Goal: Transaction & Acquisition: Obtain resource

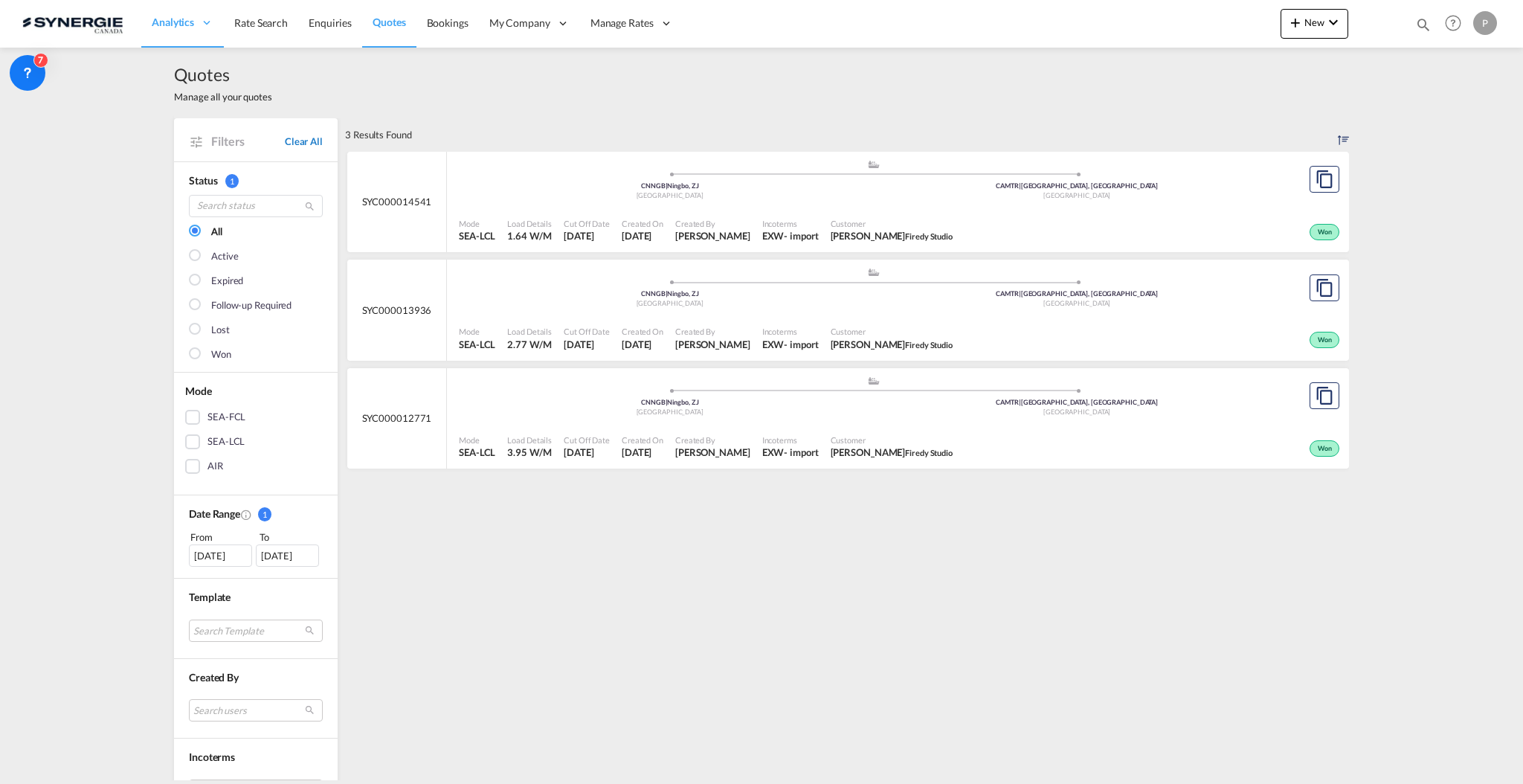
click at [298, 142] on link "Clear All" at bounding box center [304, 142] width 38 height 13
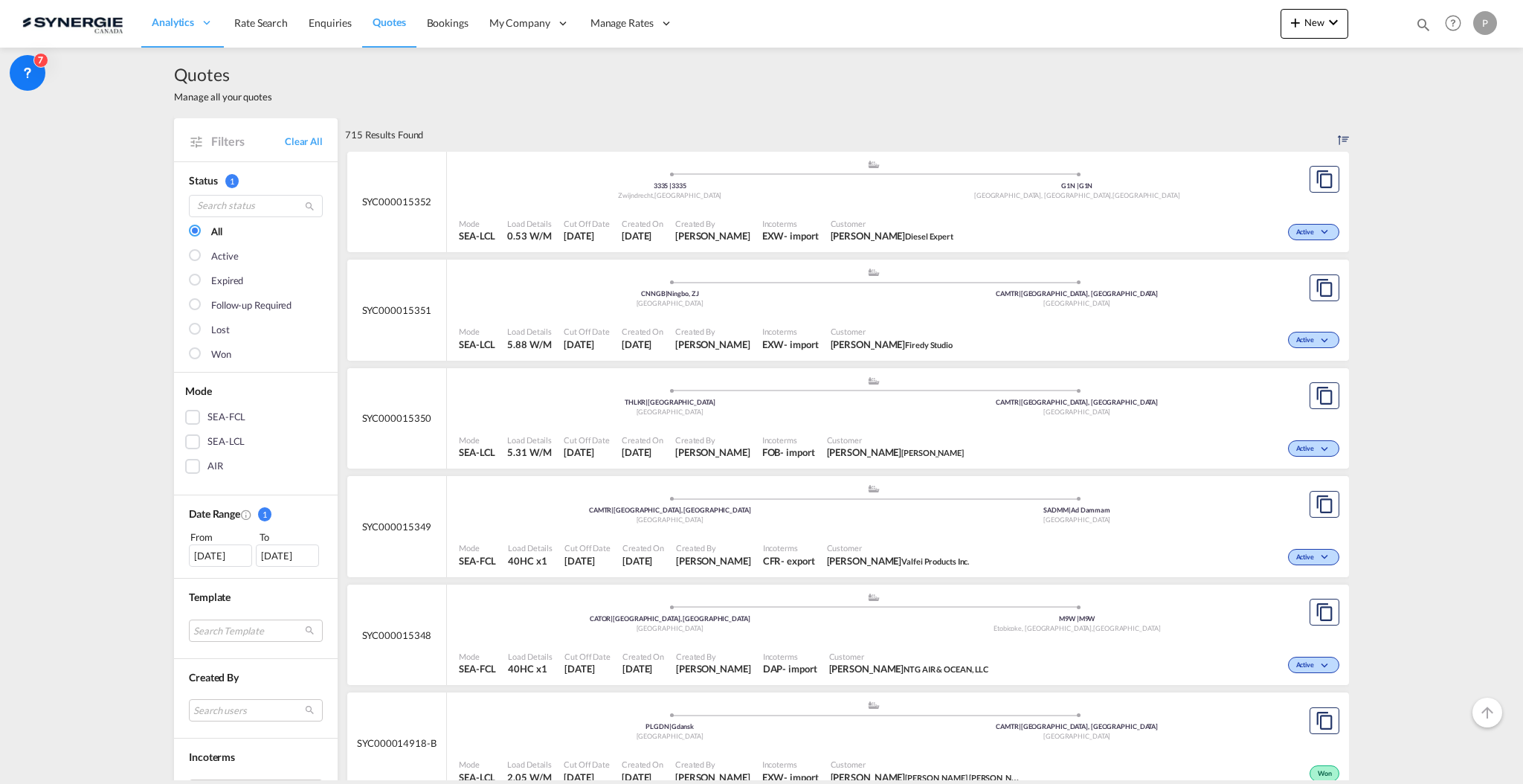
scroll to position [397, 0]
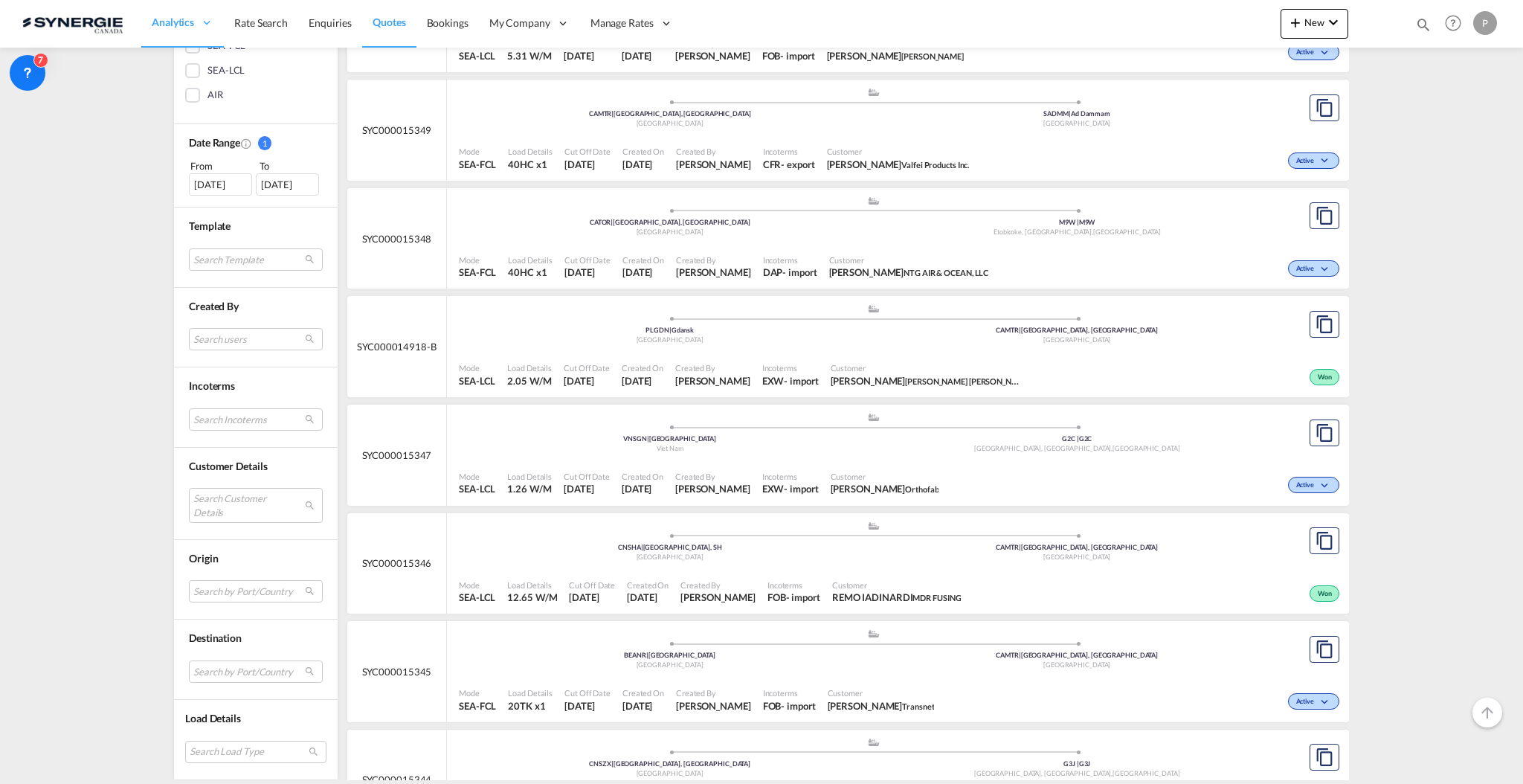
click at [237, 503] on md-select "Search Customer Details" at bounding box center [256, 505] width 134 height 34
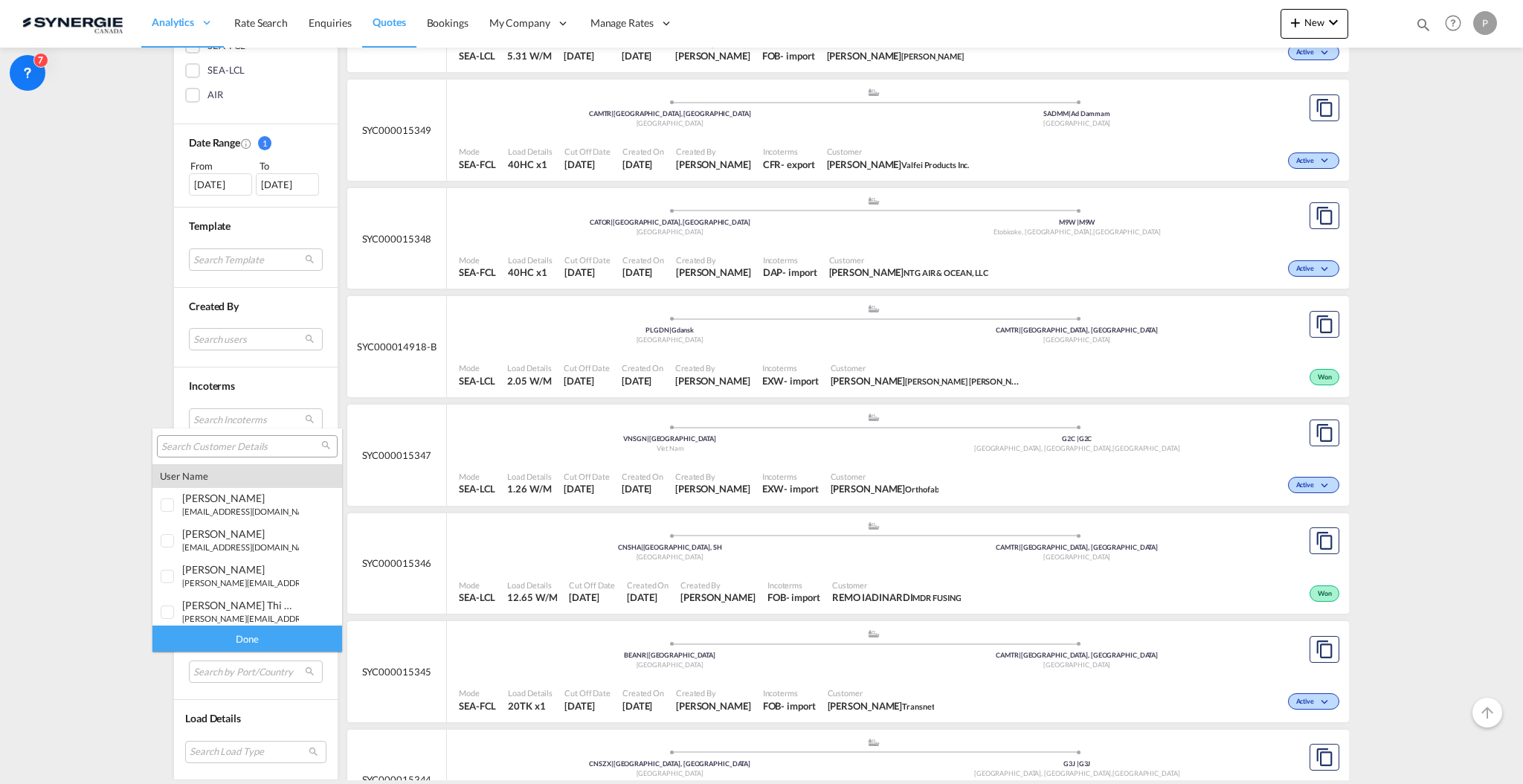
click at [245, 451] on input "search" at bounding box center [241, 447] width 160 height 13
type input "aebi"
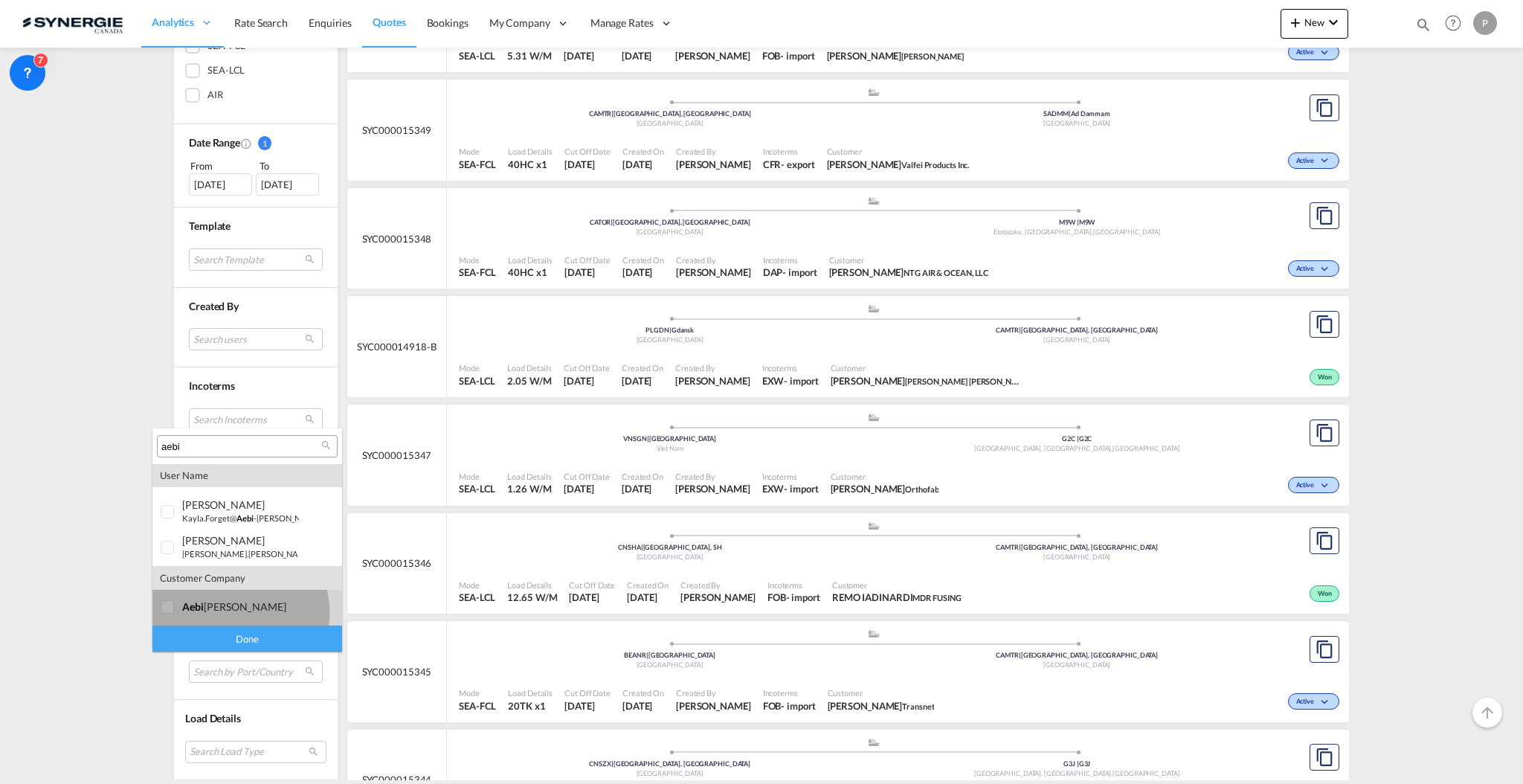
click at [236, 611] on div "aebi schmidt" at bounding box center [240, 606] width 117 height 13
click at [241, 637] on div "Done" at bounding box center [247, 638] width 190 height 26
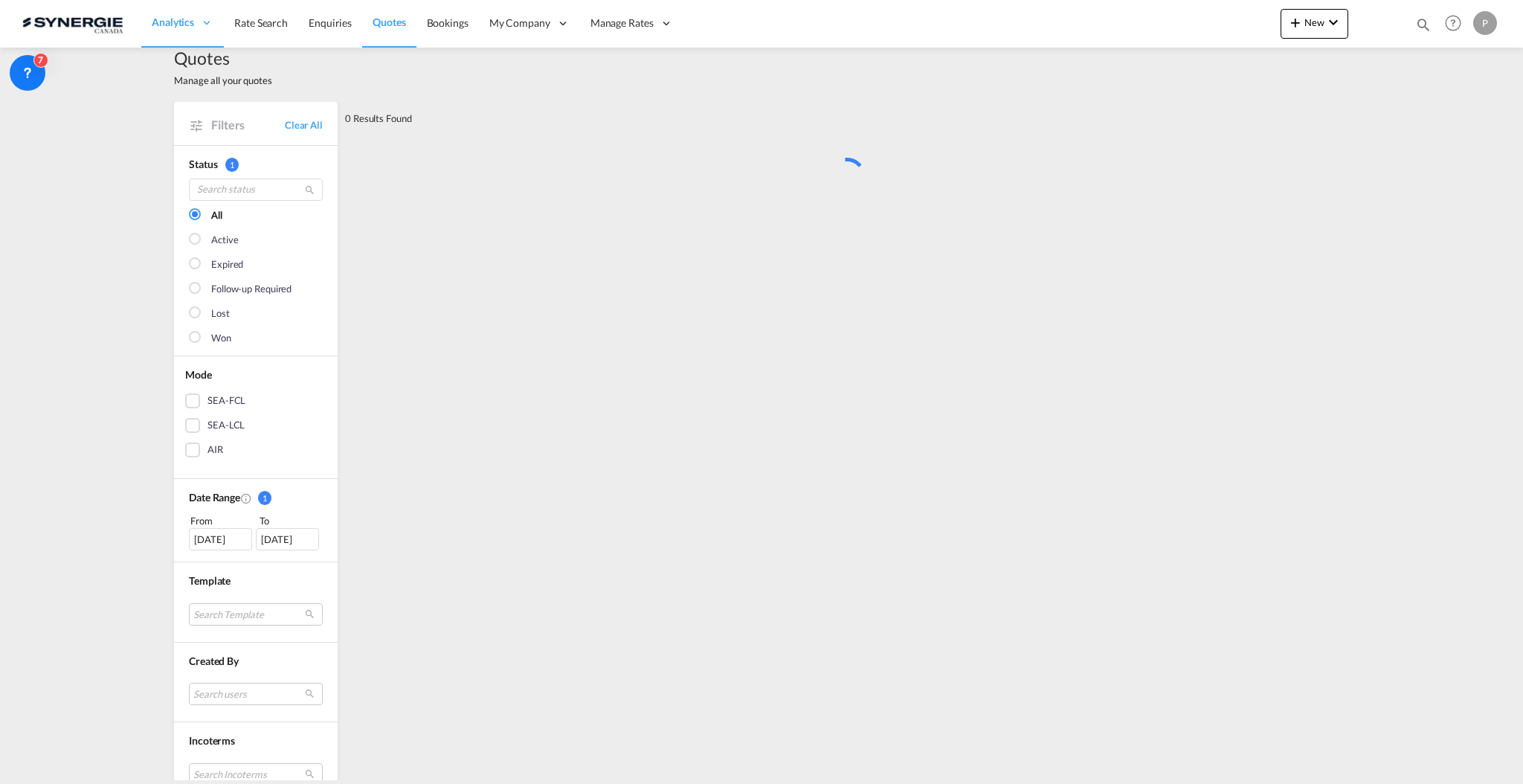
scroll to position [0, 0]
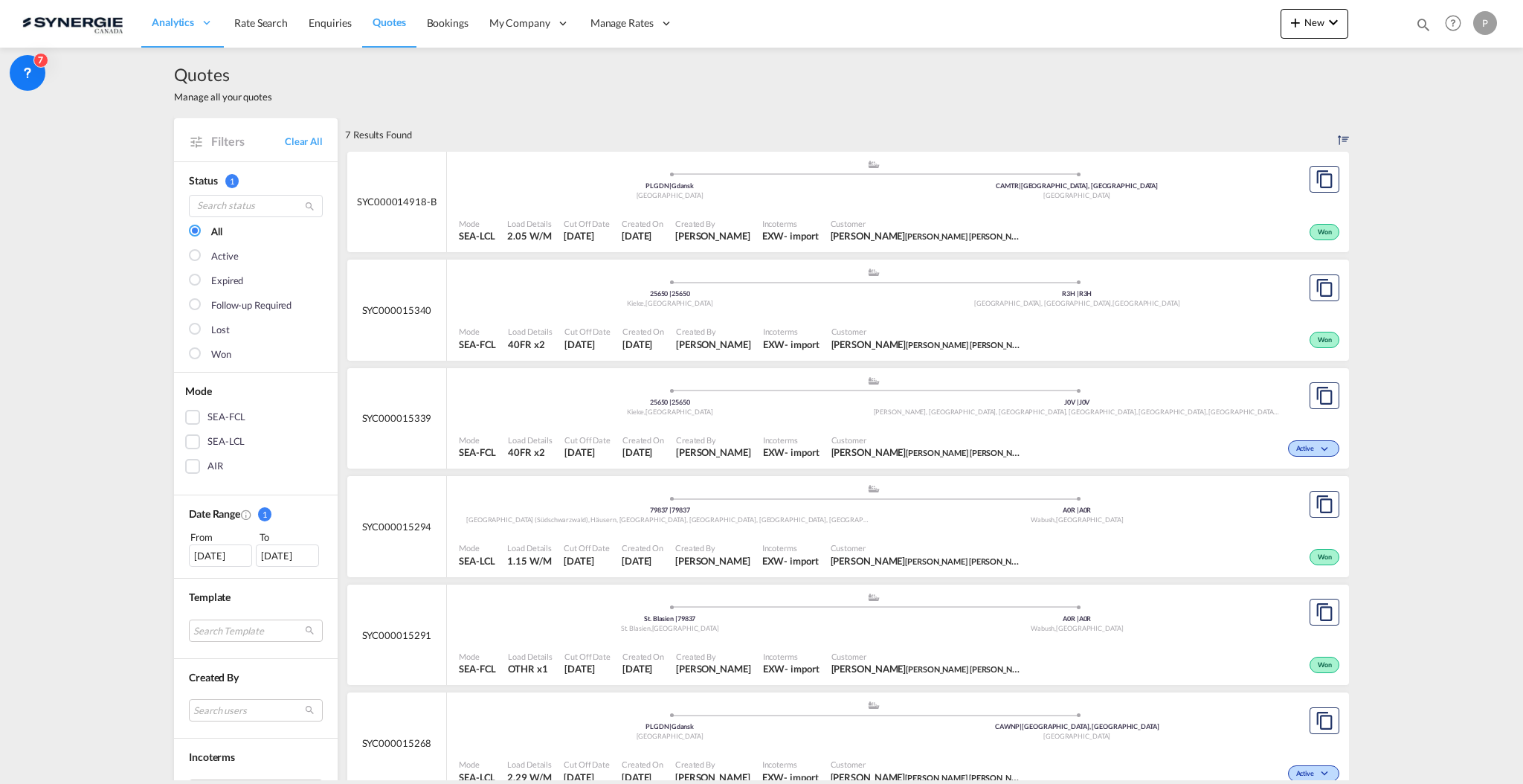
click at [211, 552] on div "09 Sep 2025" at bounding box center [220, 555] width 63 height 23
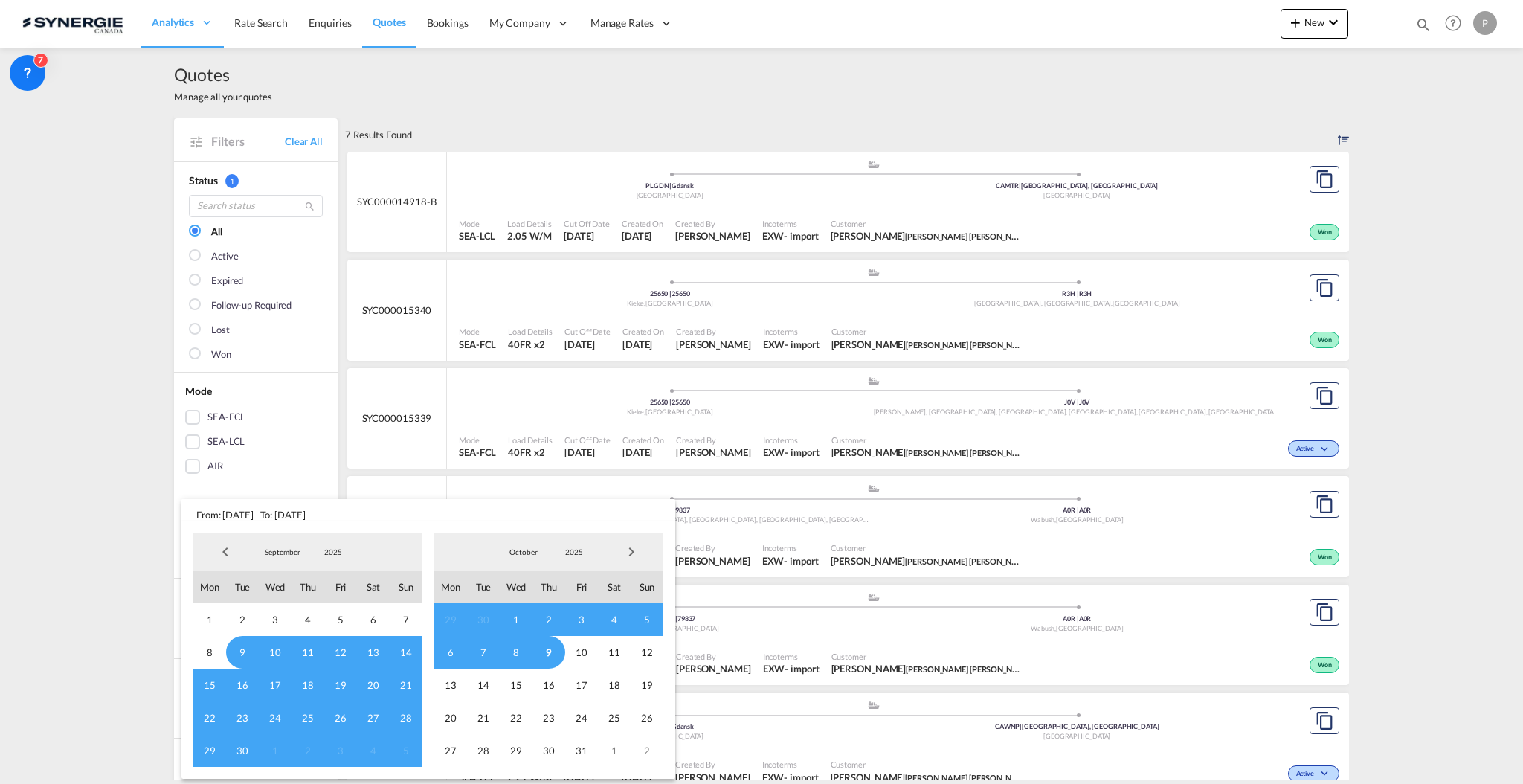
click at [224, 548] on span "Previous Month" at bounding box center [225, 551] width 29 height 29
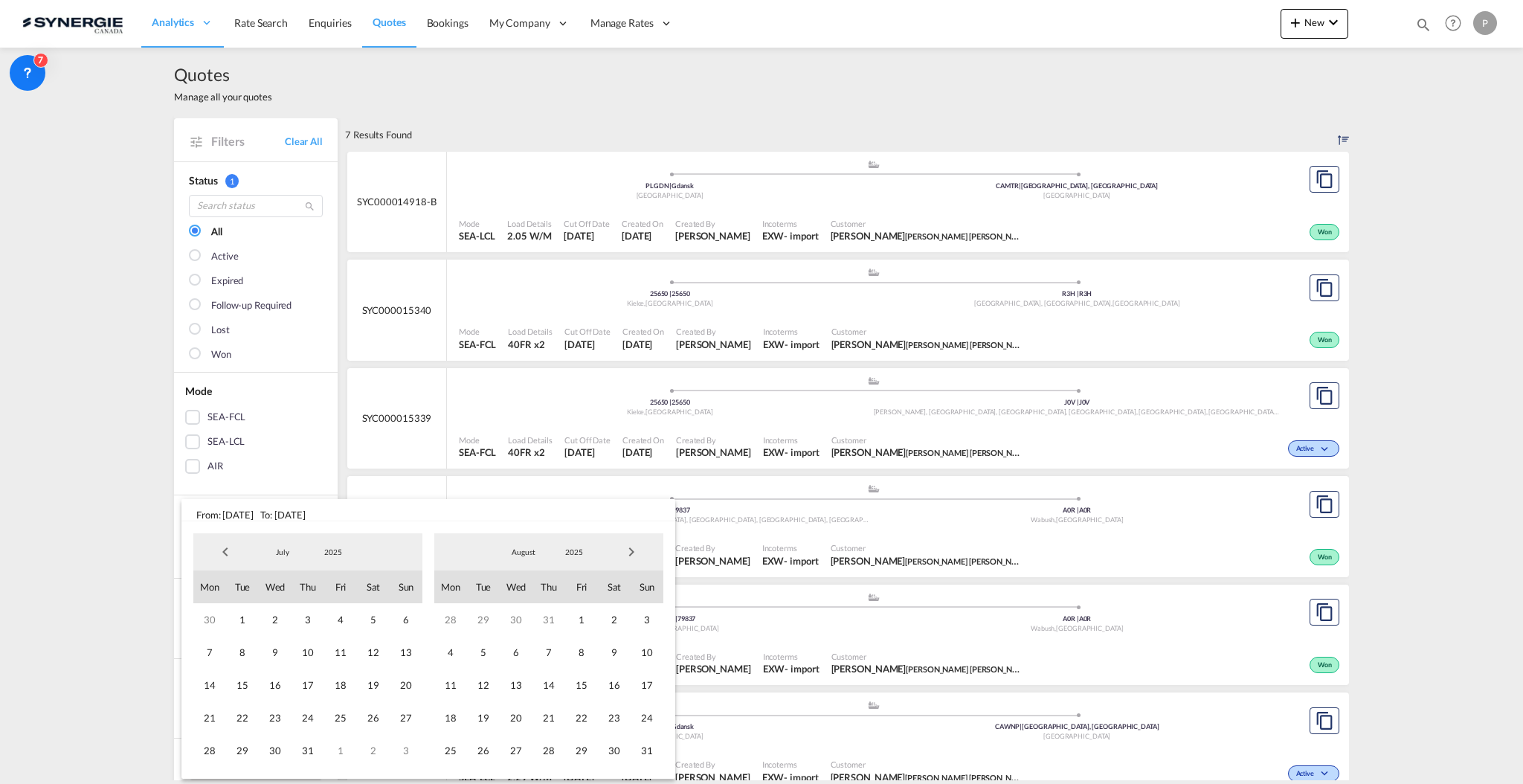
click at [224, 548] on span "Previous Month" at bounding box center [225, 551] width 29 height 29
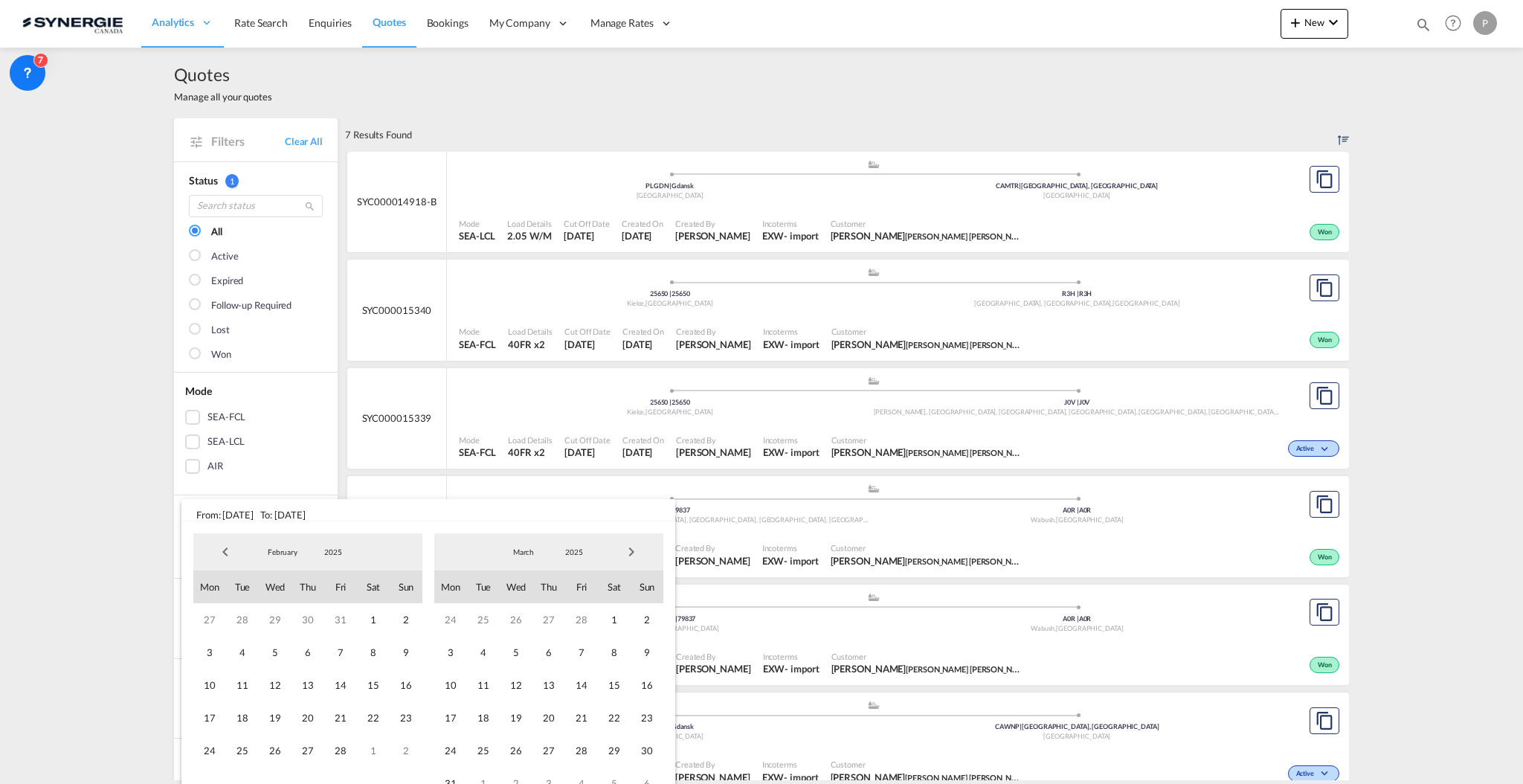
click at [224, 548] on span "Previous Month" at bounding box center [225, 551] width 29 height 29
click at [224, 549] on span "Previous Month" at bounding box center [225, 551] width 29 height 29
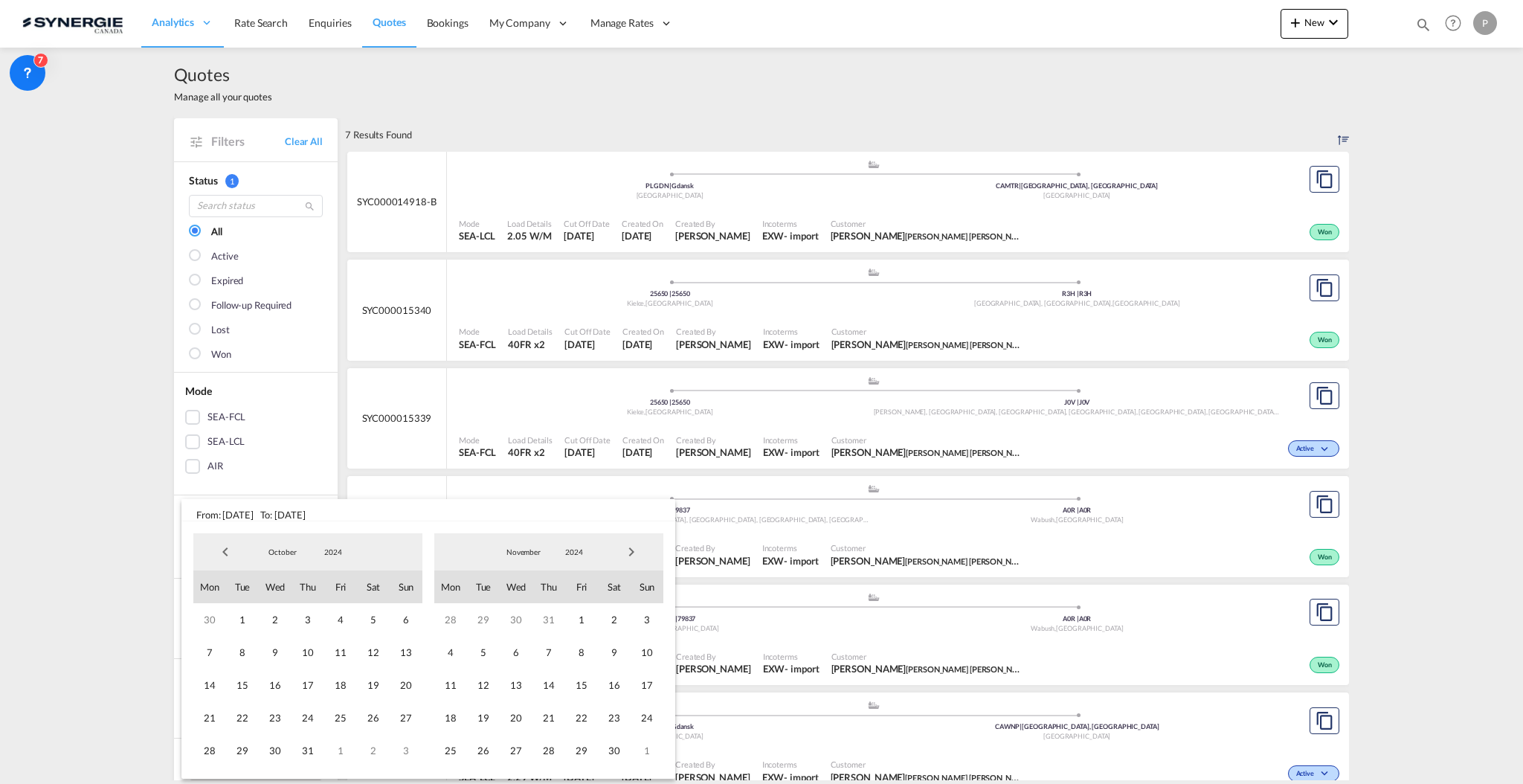
click at [224, 549] on span "Previous Month" at bounding box center [225, 551] width 29 height 29
click at [194, 626] on div "1 2 3 4 5 6 7 8 9 10 11 12 13 14 15 16 17 18 19 20 21 22 23 24 25 26 27 28 29 3…" at bounding box center [308, 684] width 229 height 164
click at [205, 624] on span "1" at bounding box center [210, 619] width 33 height 33
click at [584, 556] on span "2024" at bounding box center [574, 552] width 48 height 10
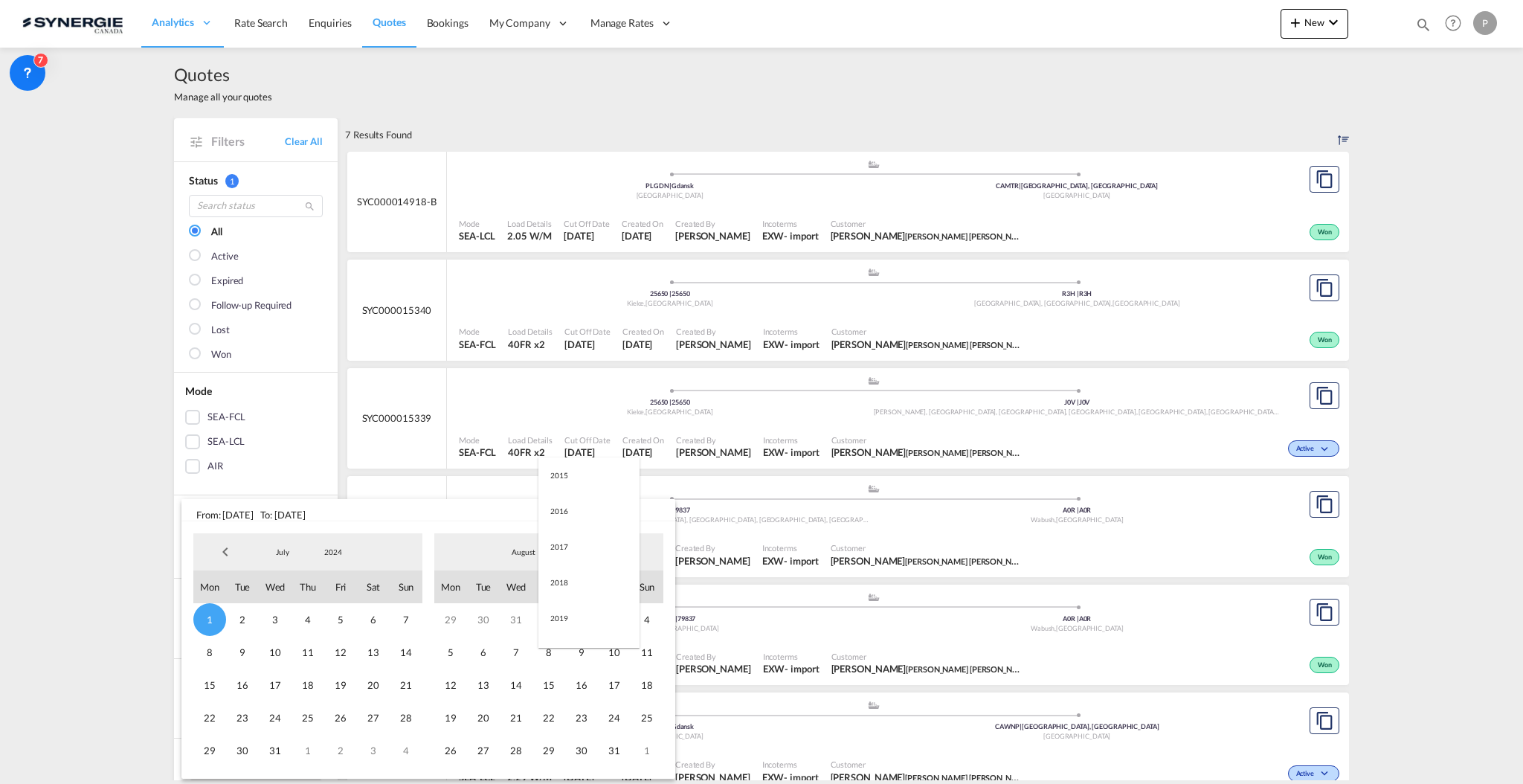
scroll to position [244, 0]
click at [574, 587] on md-option "2025" at bounding box center [589, 588] width 101 height 36
click at [633, 558] on span "Next Month" at bounding box center [631, 551] width 29 height 29
click at [588, 755] on span "31" at bounding box center [581, 750] width 33 height 33
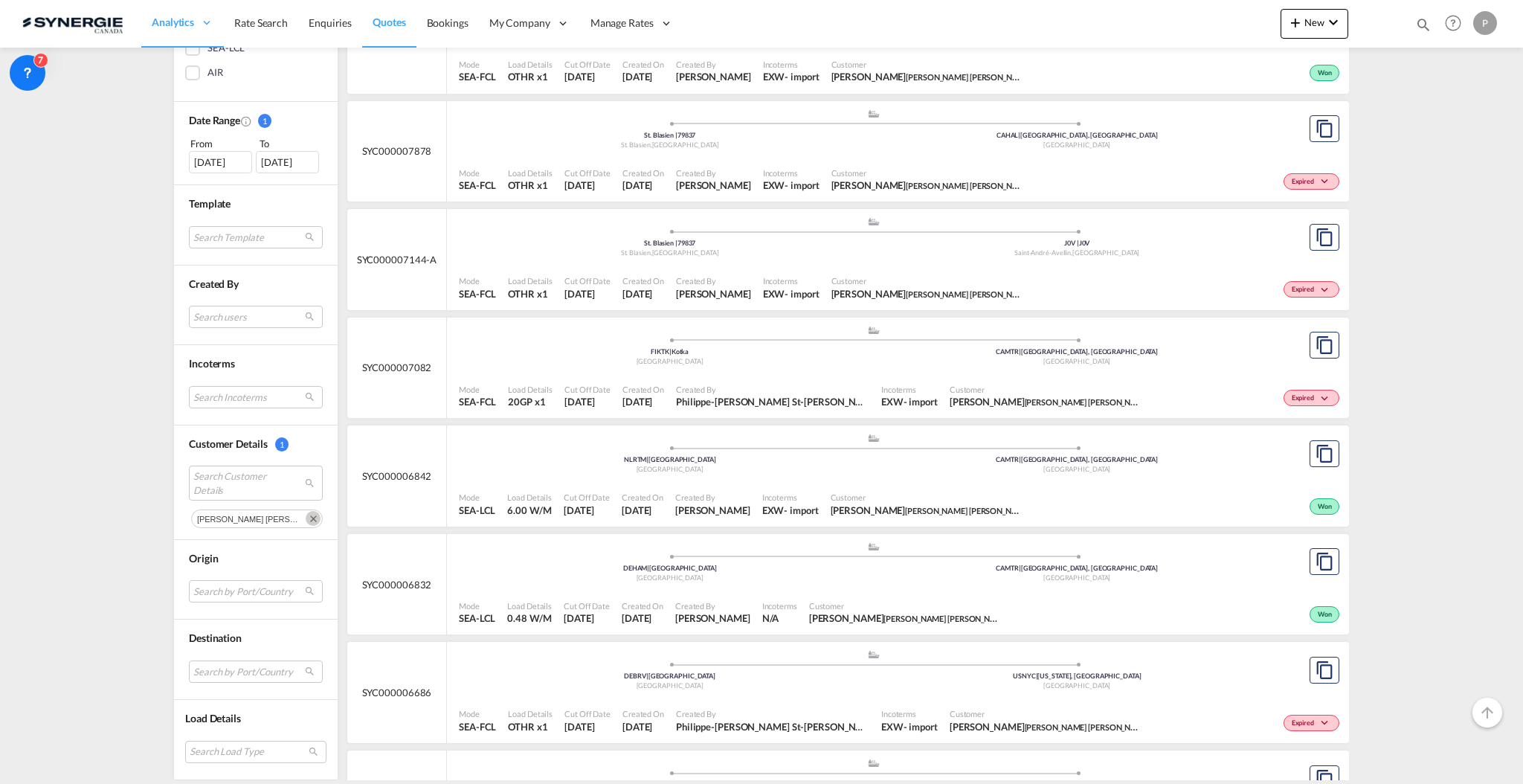
scroll to position [2889, 0]
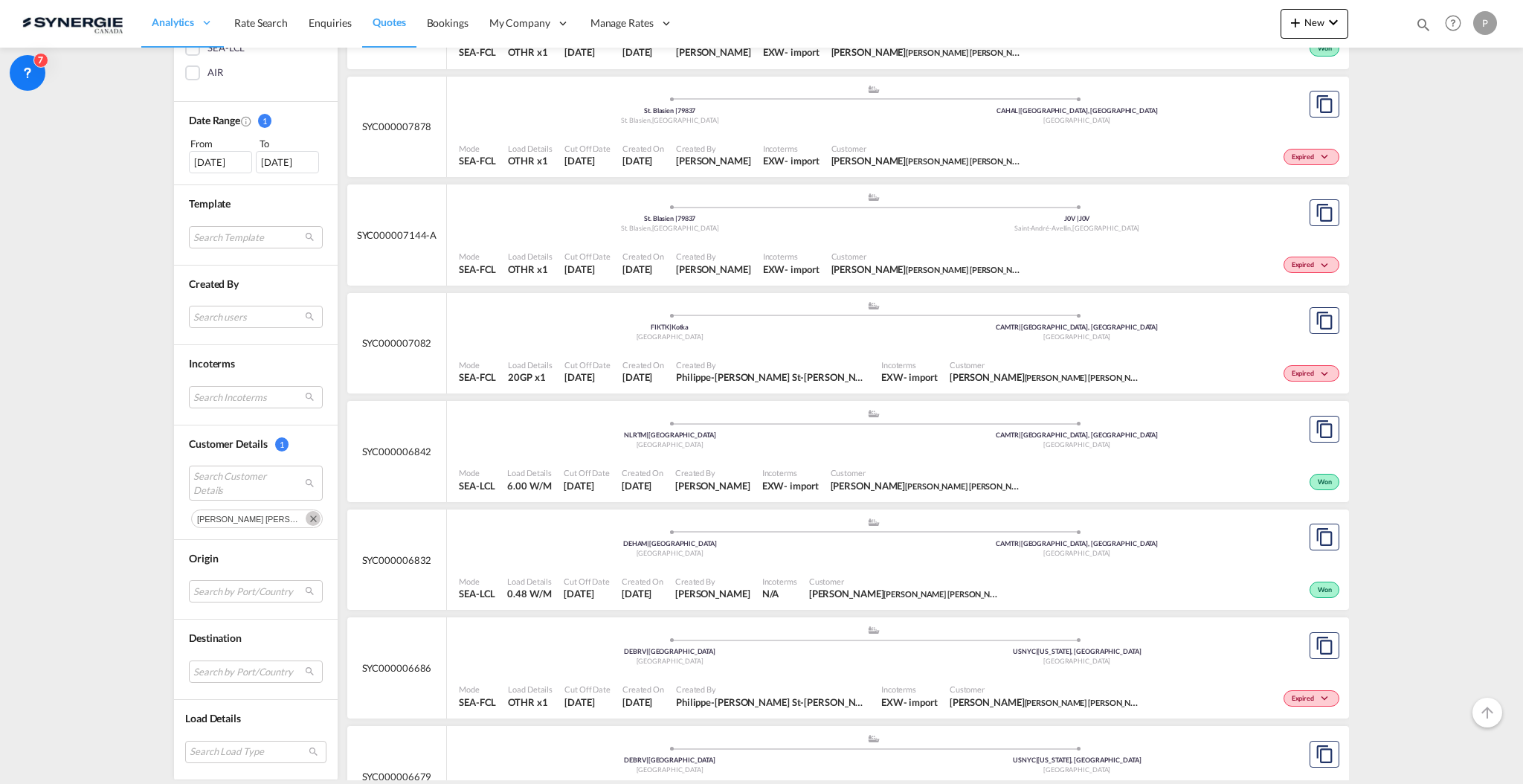
click at [225, 746] on md-select "Search Load Type 20GP 40GP 40HC 45HC 20RE 40RE 40HR 20OT 40OT 20FR 40FR 40NR 20…" at bounding box center [256, 750] width 142 height 23
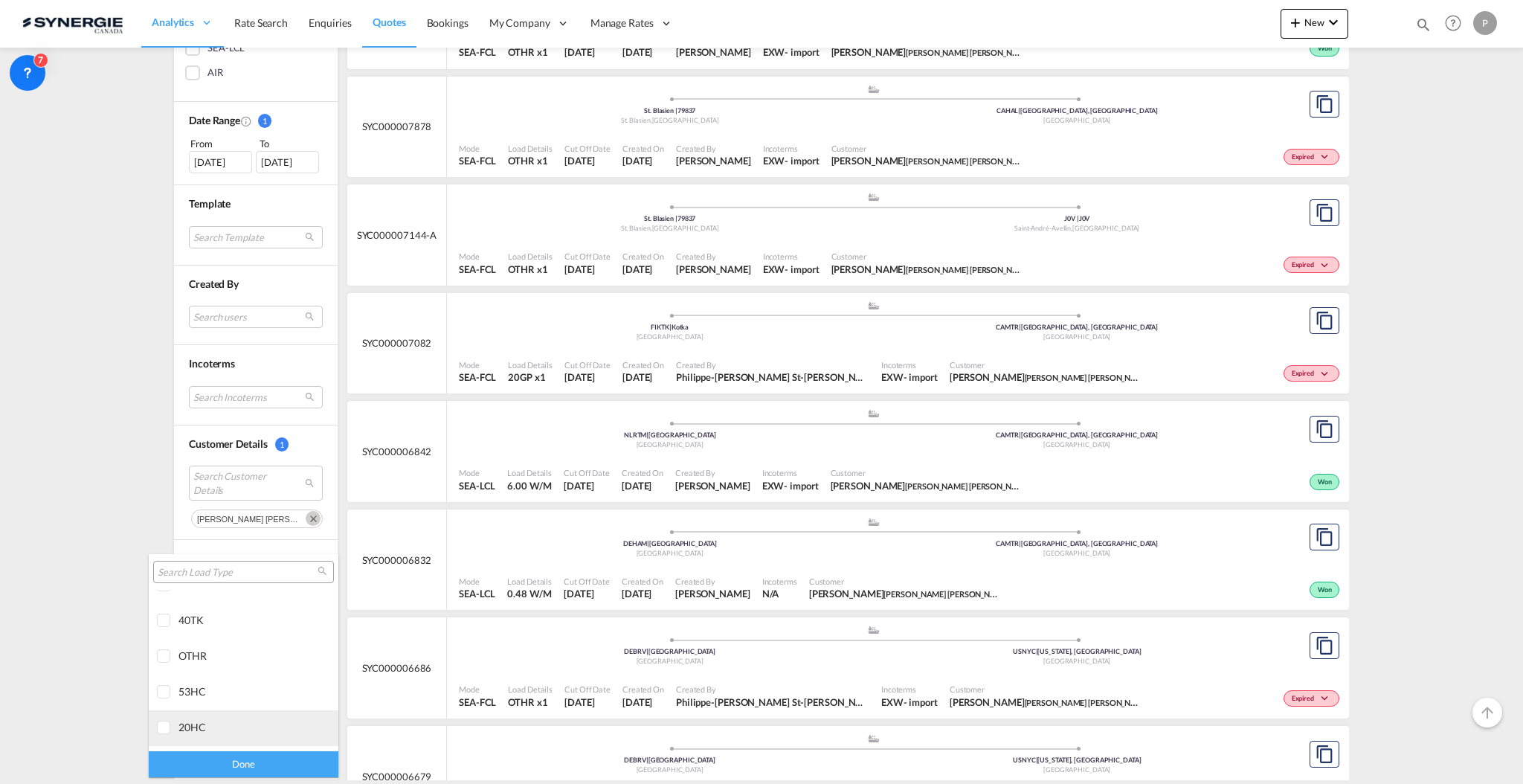
scroll to position [552, 0]
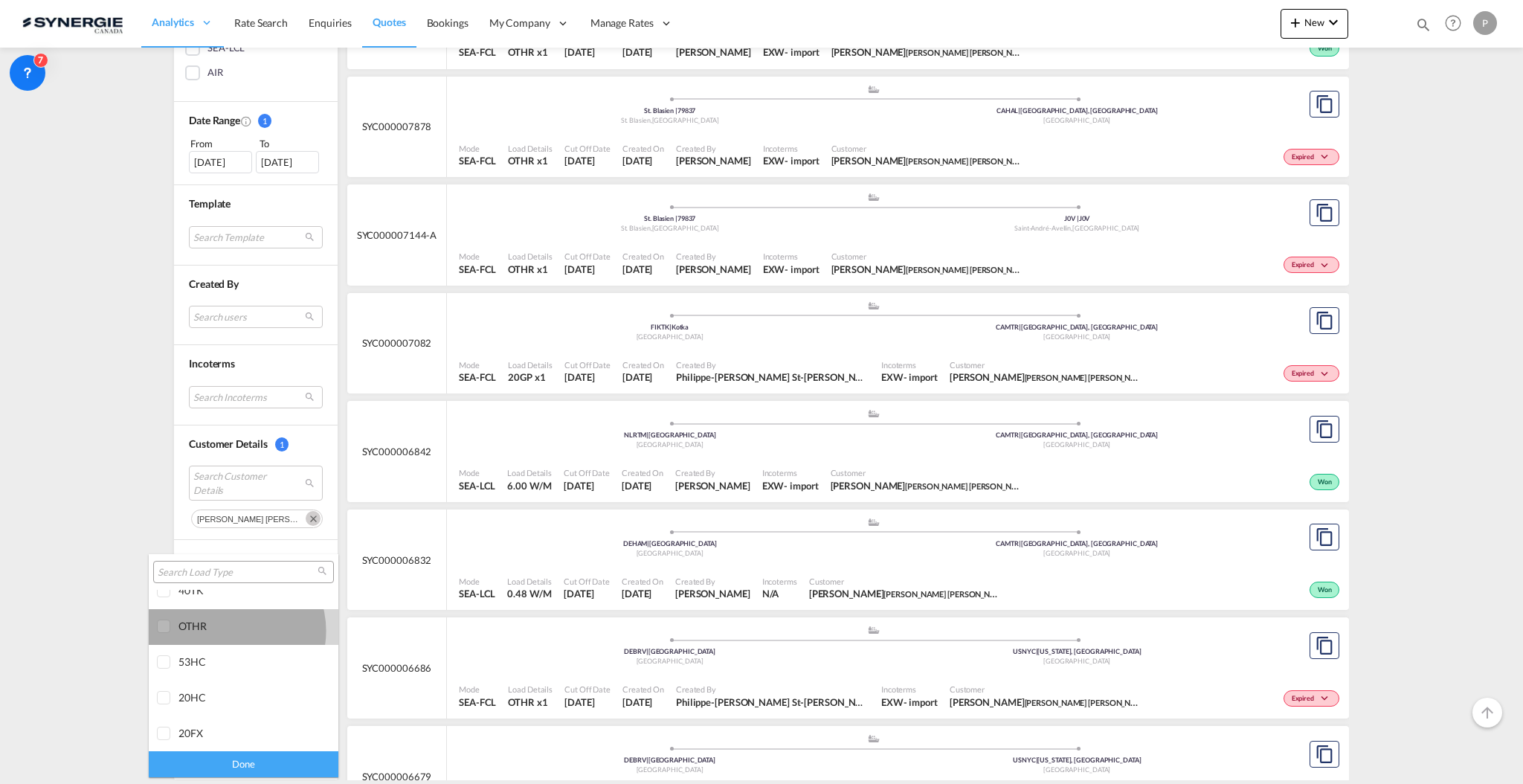
click at [231, 630] on div "OTHR" at bounding box center [237, 626] width 117 height 13
click at [240, 766] on div "Done" at bounding box center [243, 764] width 190 height 26
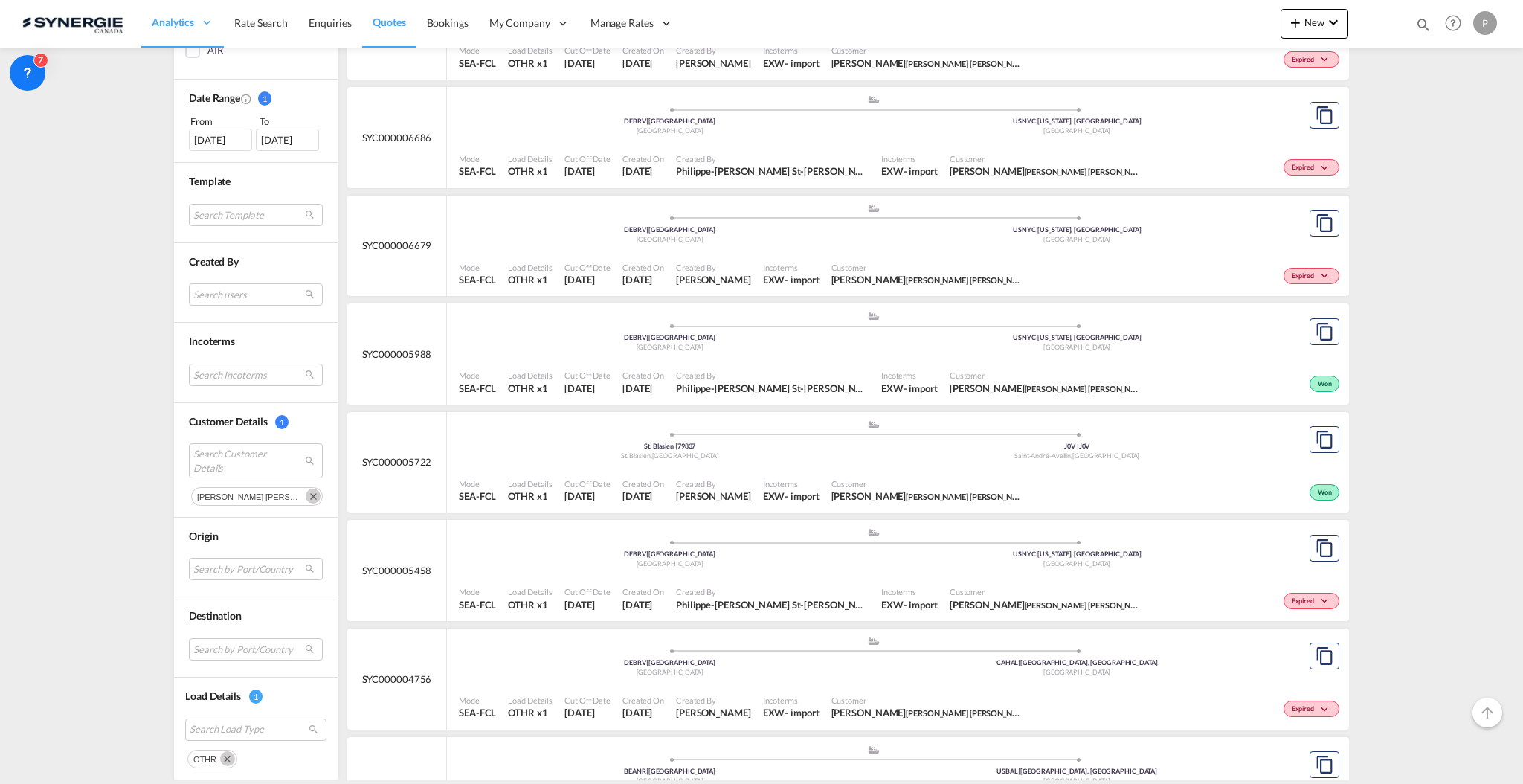
scroll to position [712, 0]
click at [870, 490] on span "Customer" at bounding box center [928, 485] width 194 height 11
click at [825, 332] on ul ".a{fill:#aaa8ad;} .a{fill:#aaa8ad;} DEBRV | Bremerhaven Germany USNYC | New Yor…" at bounding box center [873, 331] width 814 height 8
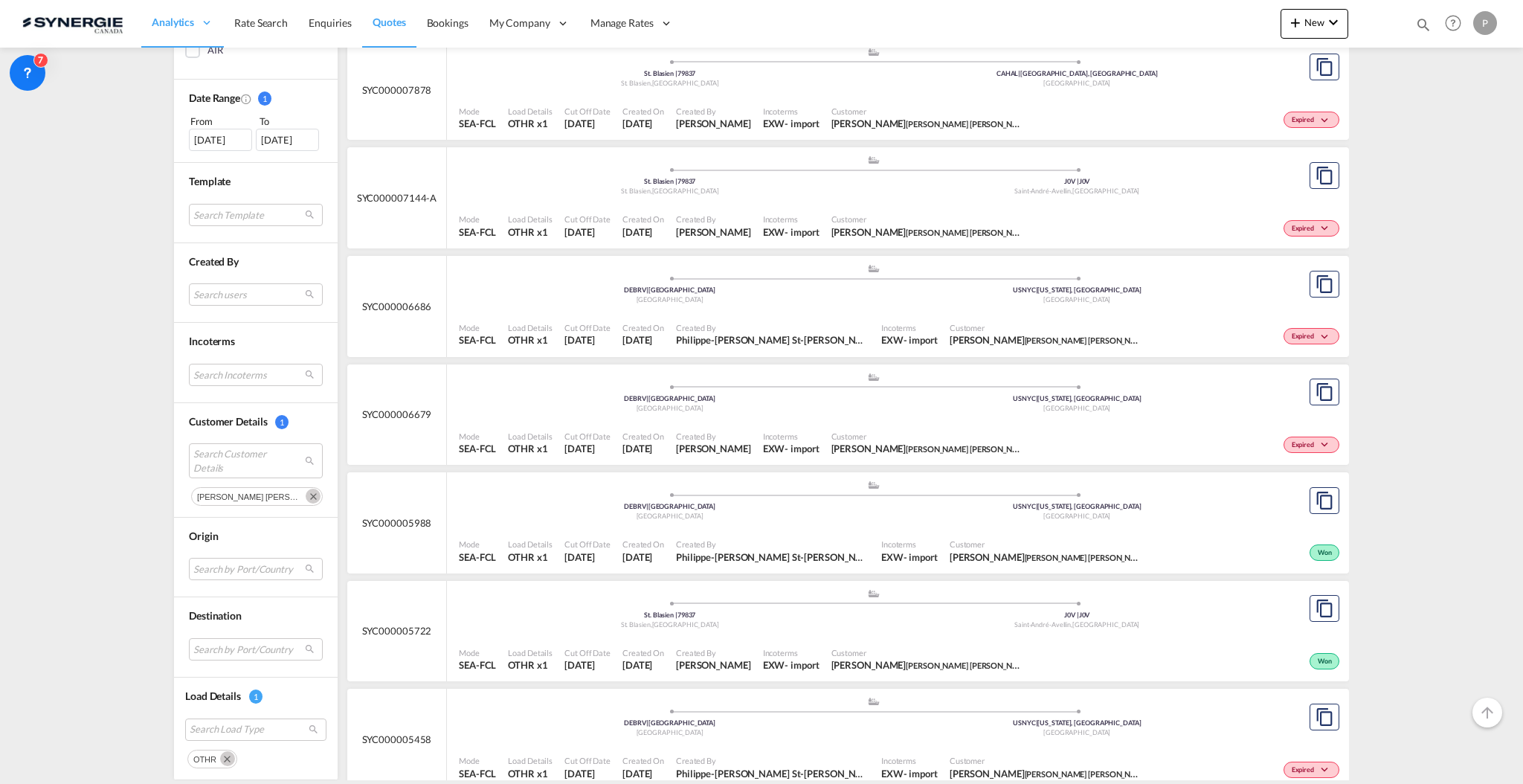
scroll to position [514, 0]
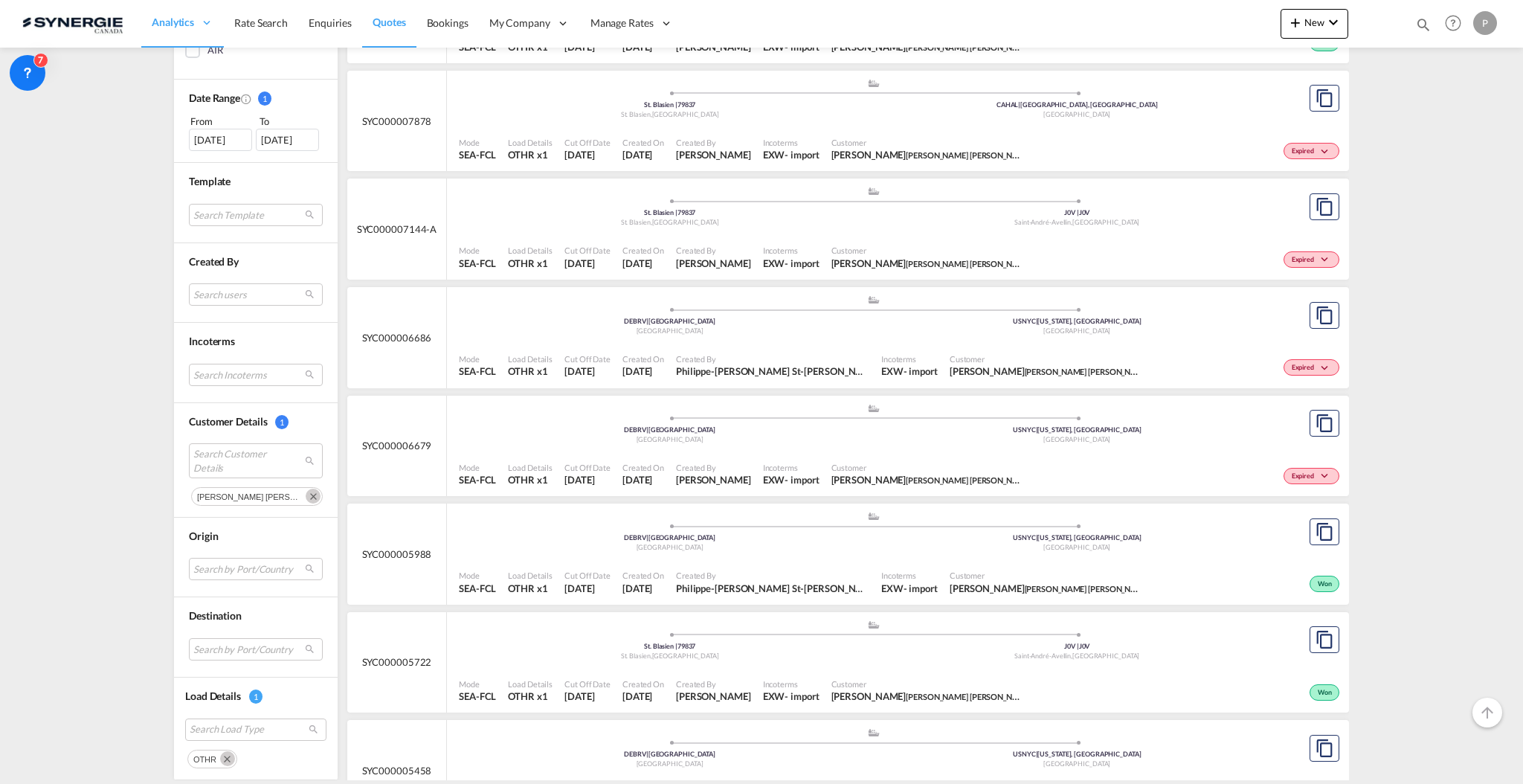
click at [819, 447] on div ".a{fill:#aaa8ad;} .a{fill:#aaa8ad;} DEBRV | Bremerhaven Germany USNYC | New Yor…" at bounding box center [873, 425] width 829 height 44
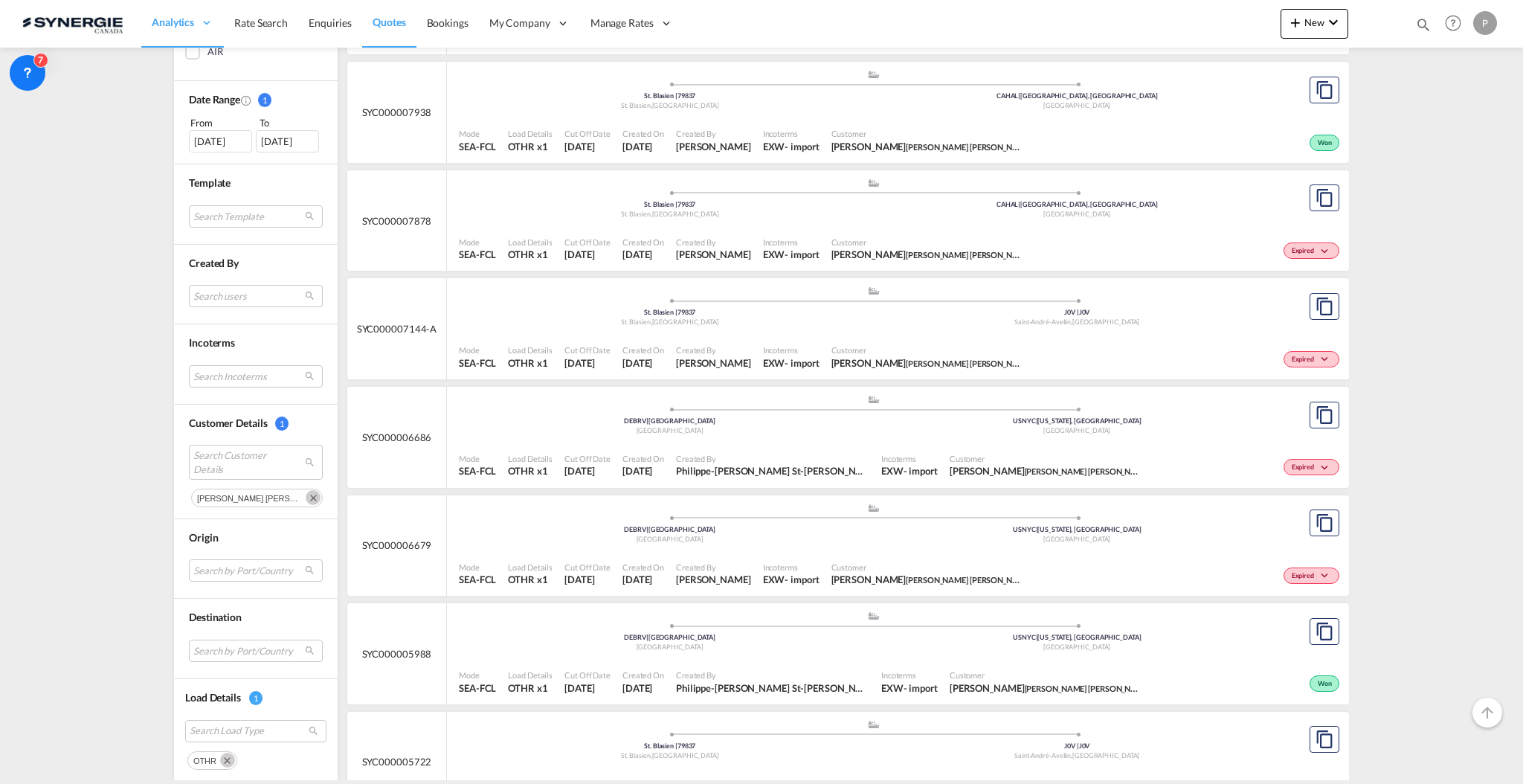
scroll to position [315, 0]
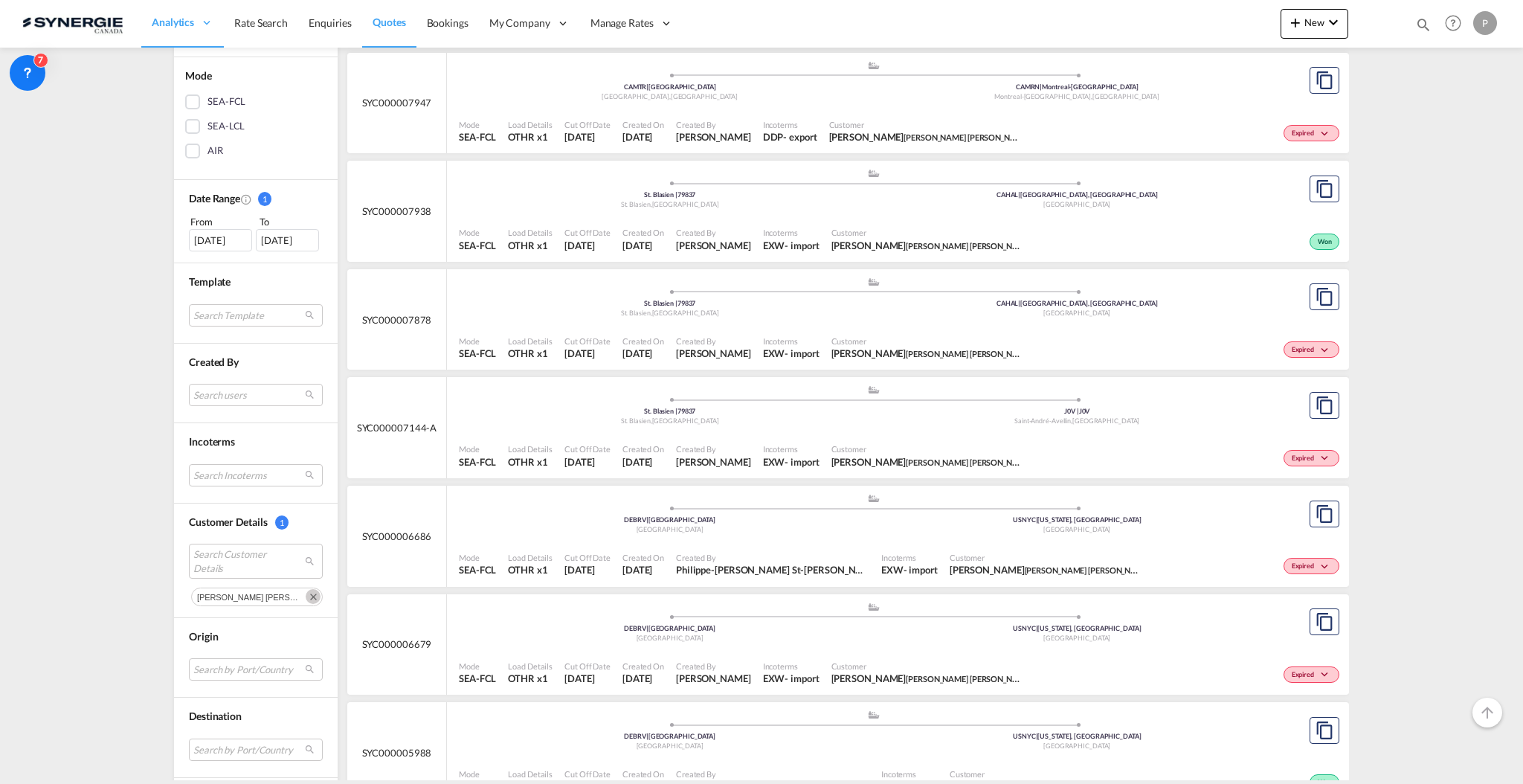
click at [726, 349] on span "Pablo Gomez Saldarriaga" at bounding box center [714, 353] width 75 height 13
click at [753, 214] on div ".a{fill:#aaa8ad;} .a{fill:#aaa8ad;} St. Blasien | 79837 St. Blasien , Germany C…" at bounding box center [873, 192] width 829 height 49
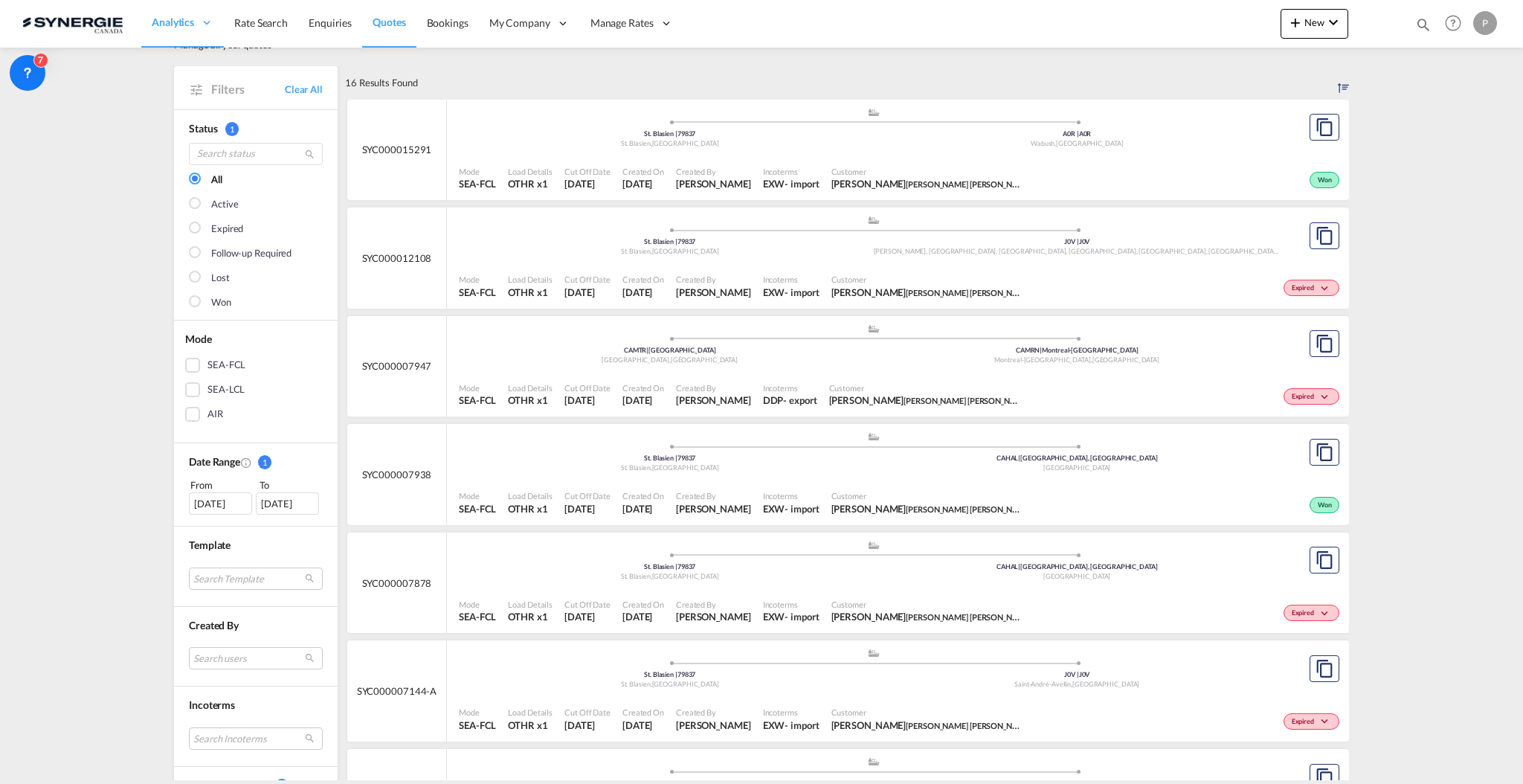
scroll to position [18, 0]
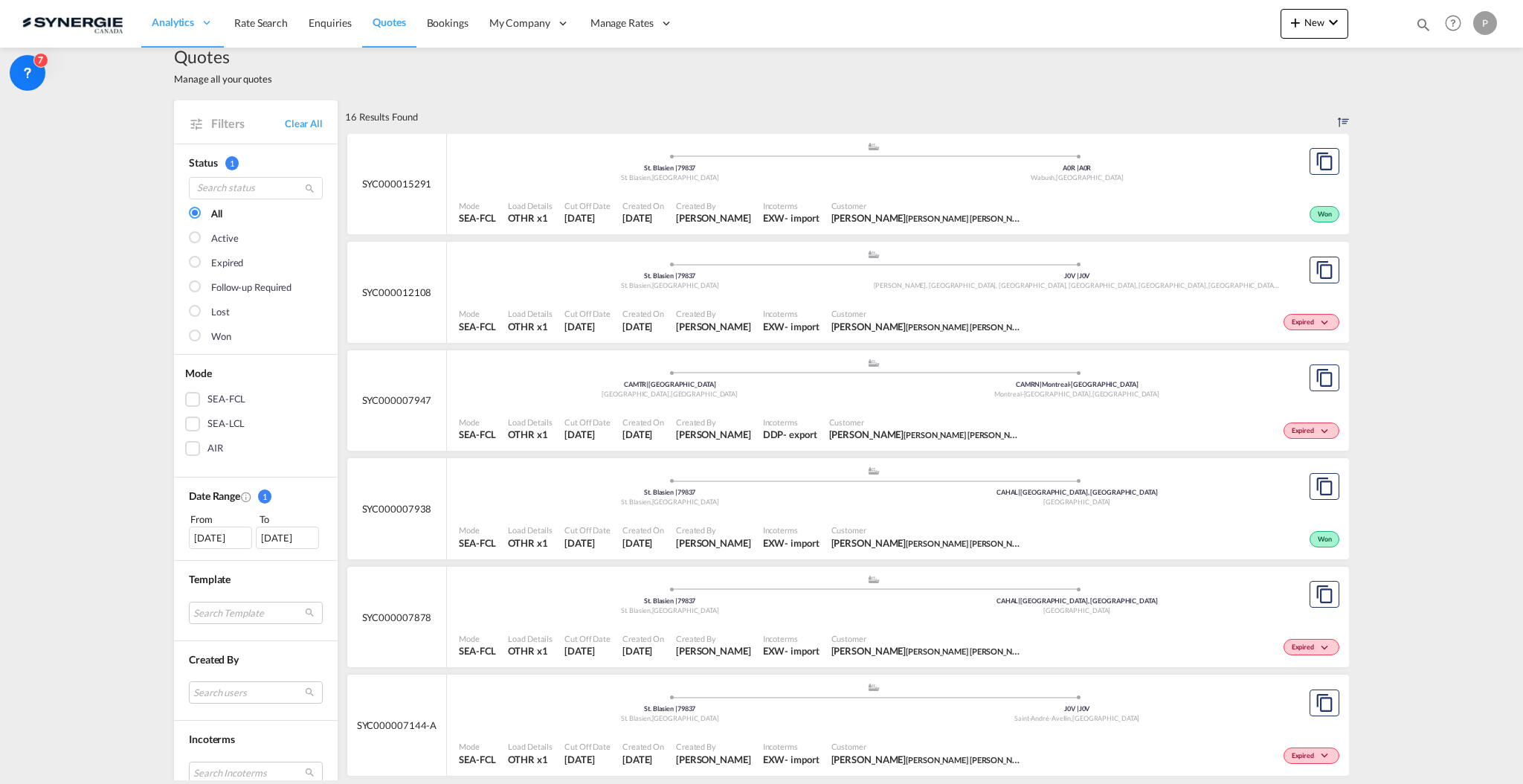
click at [760, 290] on div ".a{fill:#aaa8ad;} .a{fill:#aaa8ad;} St. Blasien | 79837 St. Blasien , Germany J…" at bounding box center [873, 271] width 829 height 44
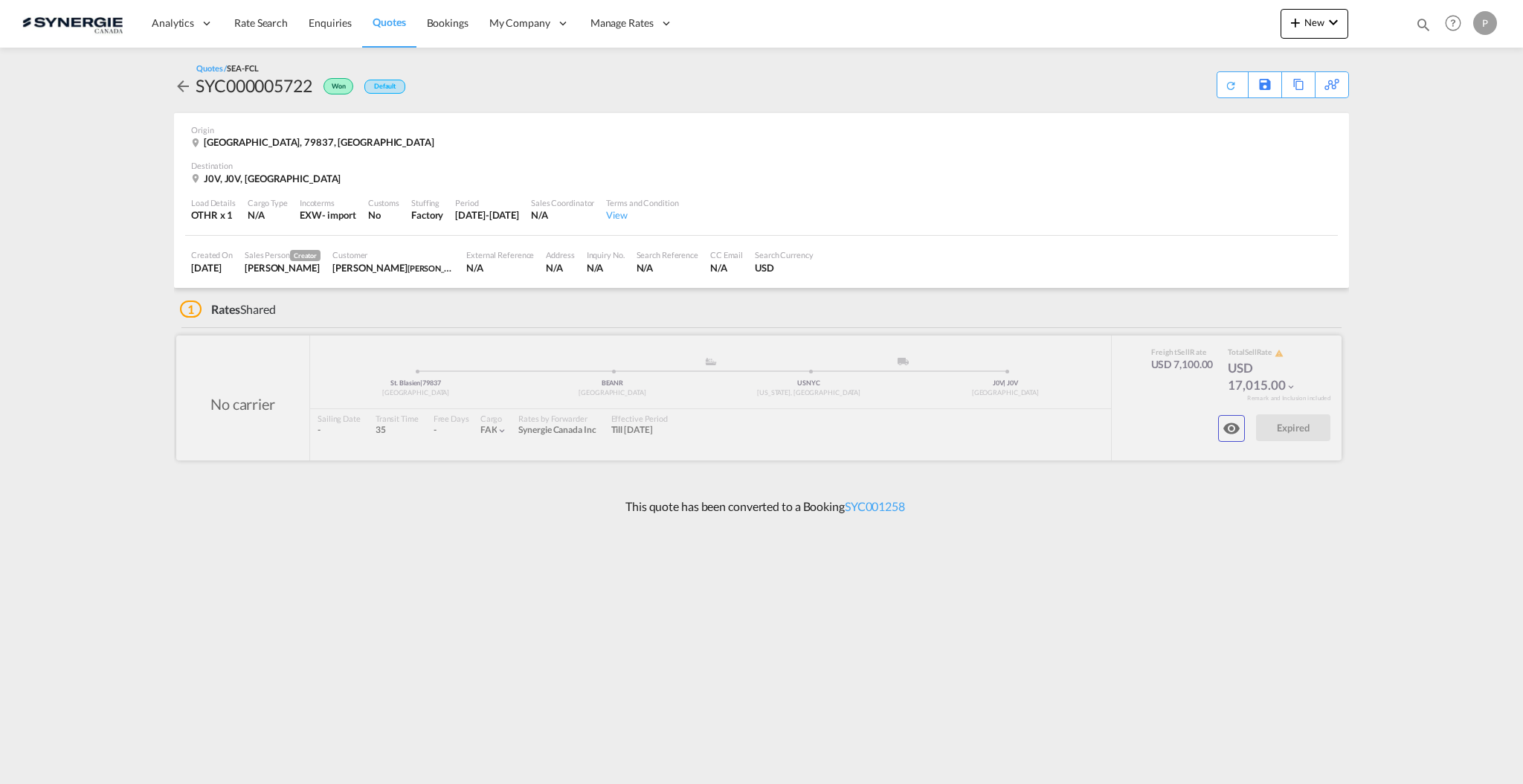
click at [1233, 429] on md-icon "icon-eye" at bounding box center [1231, 428] width 18 height 18
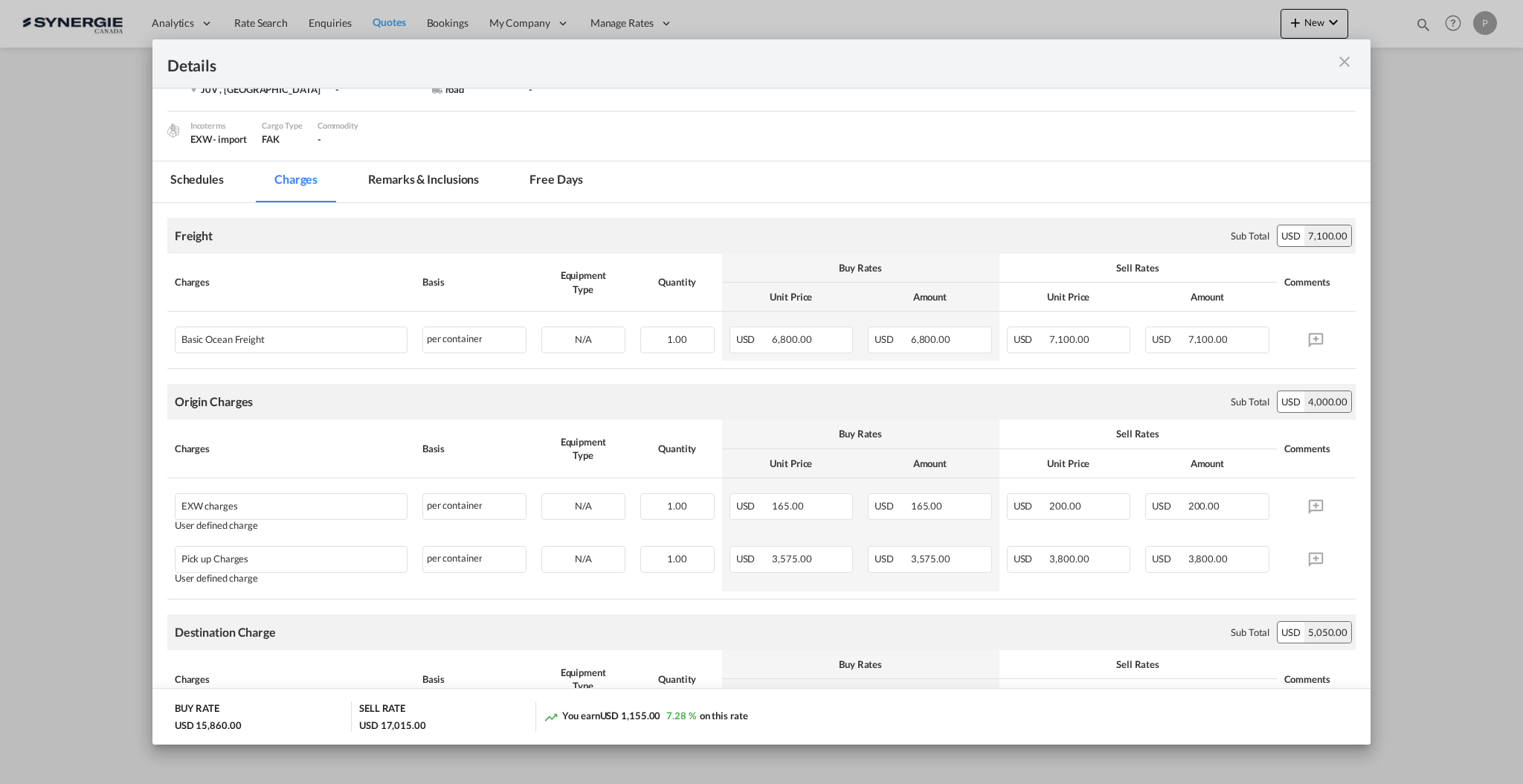
scroll to position [198, 0]
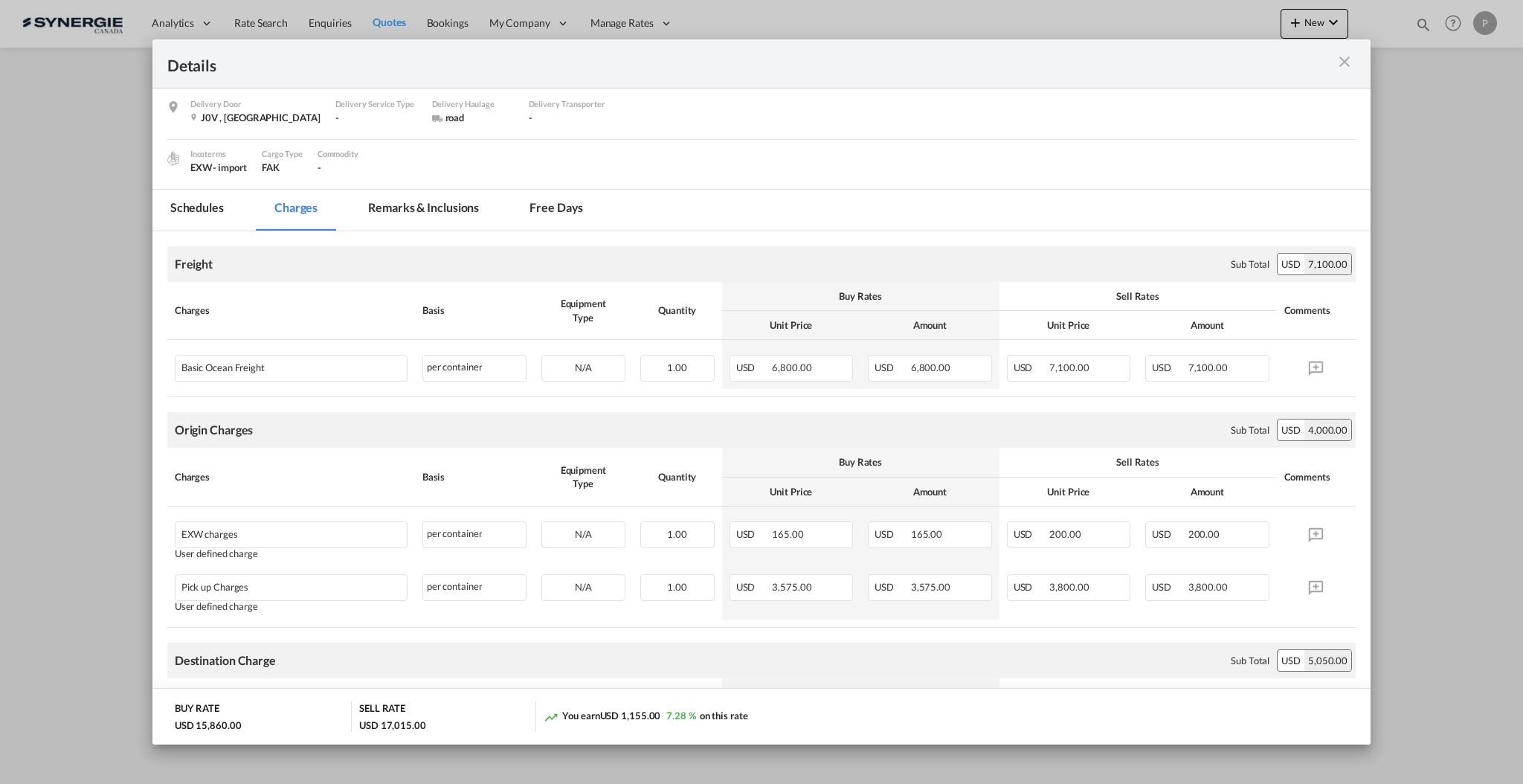
click at [413, 200] on md-tab-item "Remarks & Inclusions" at bounding box center [424, 210] width 147 height 41
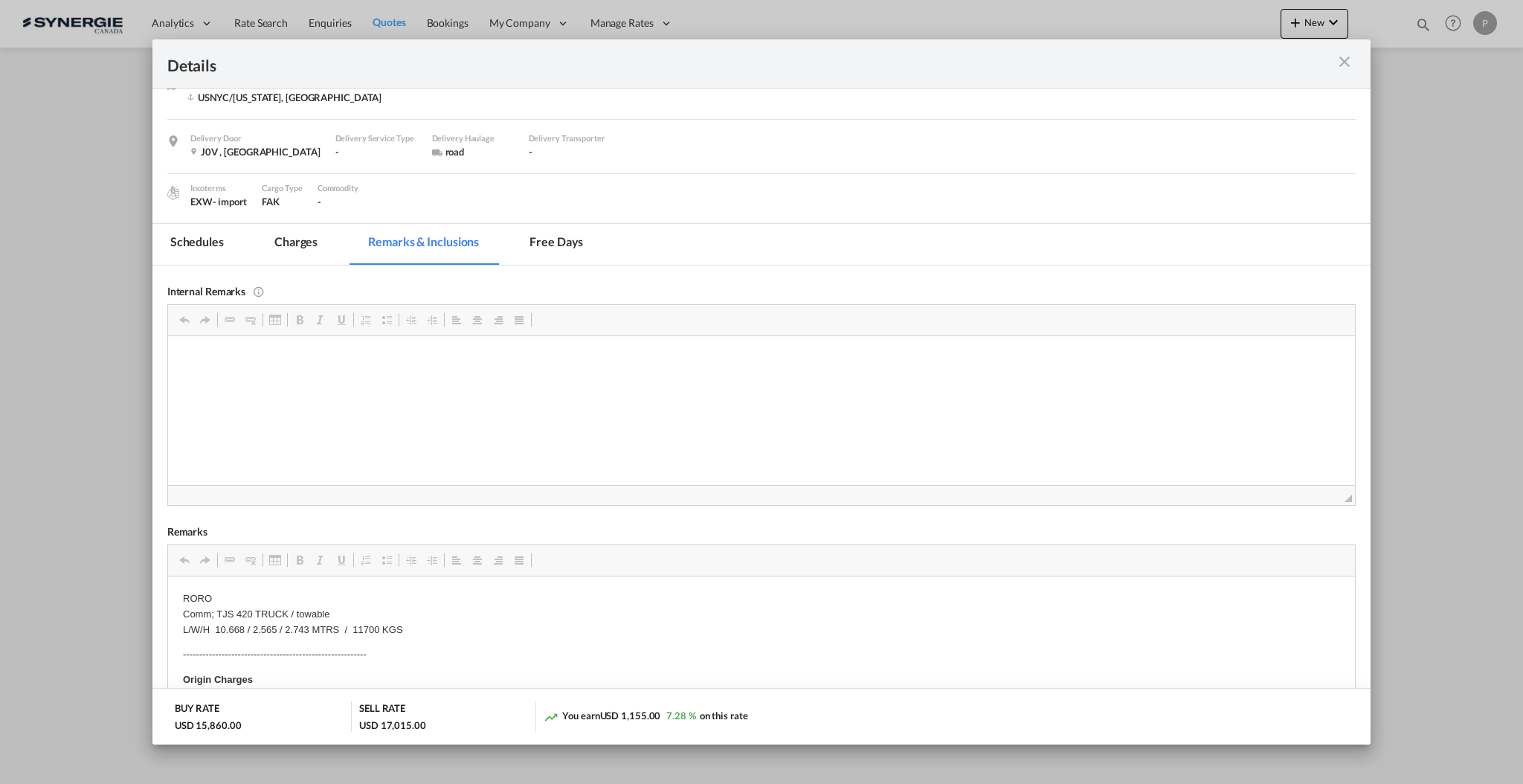
scroll to position [298, 0]
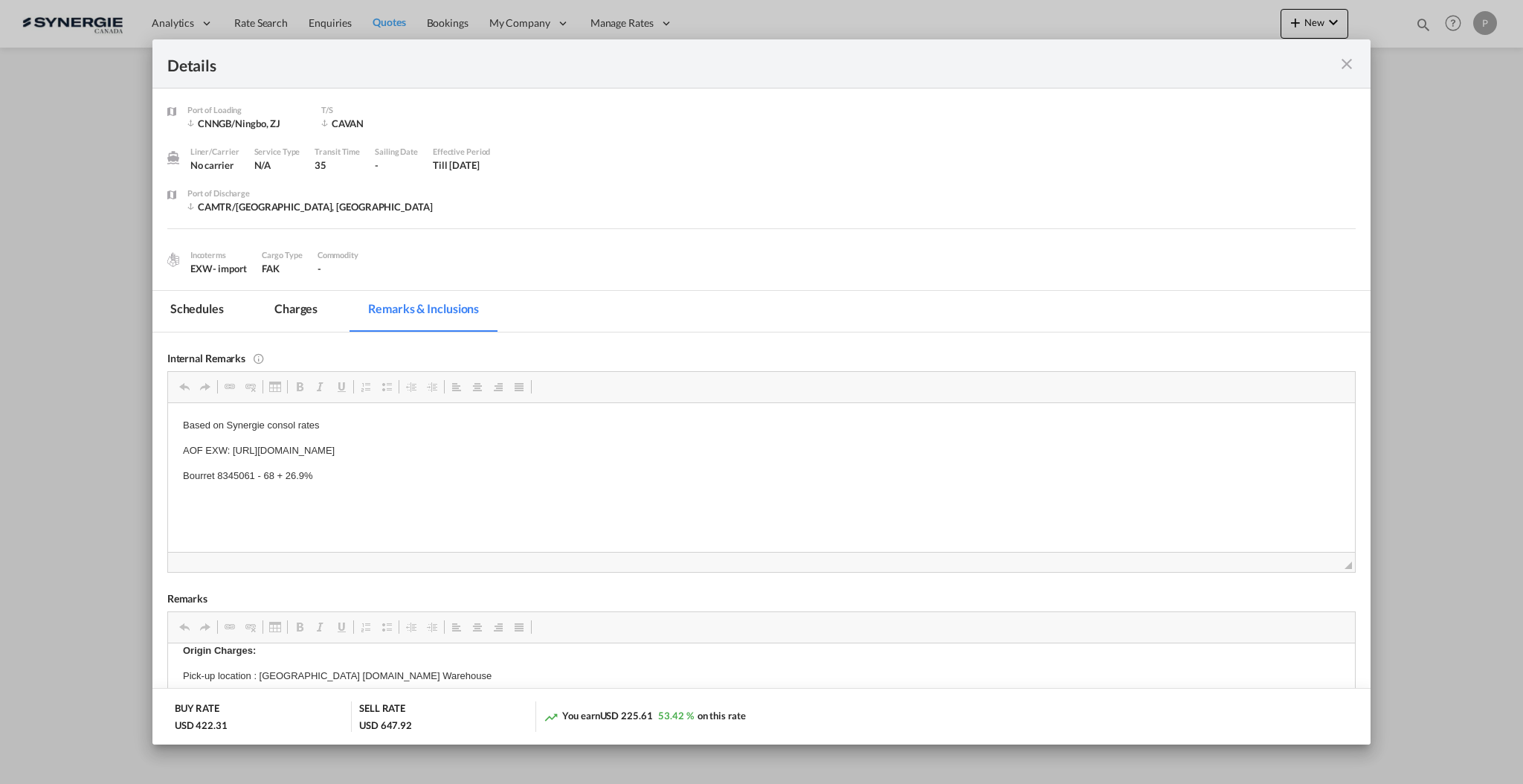
scroll to position [198, 0]
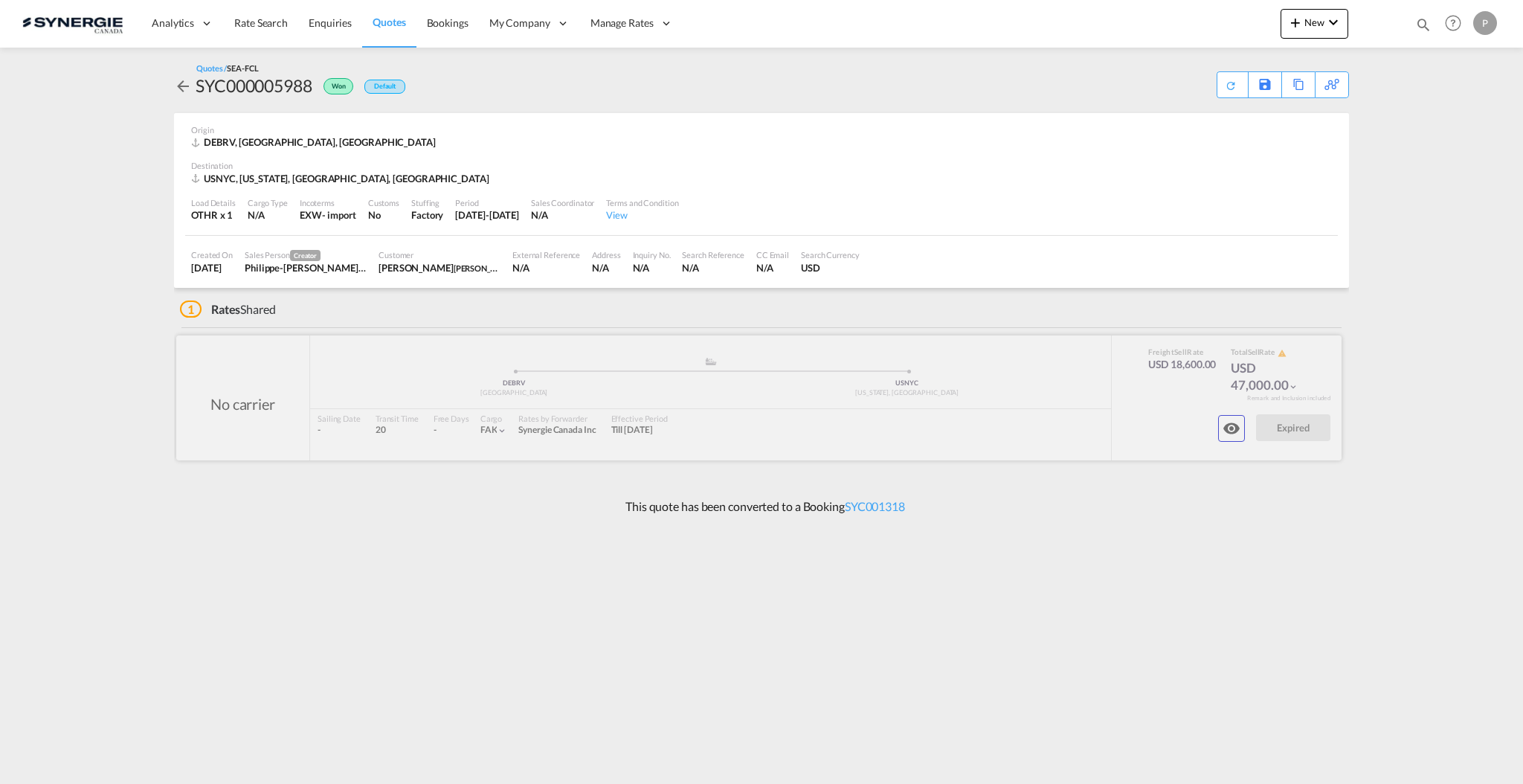
click at [1235, 425] on md-icon "icon-eye" at bounding box center [1231, 428] width 18 height 18
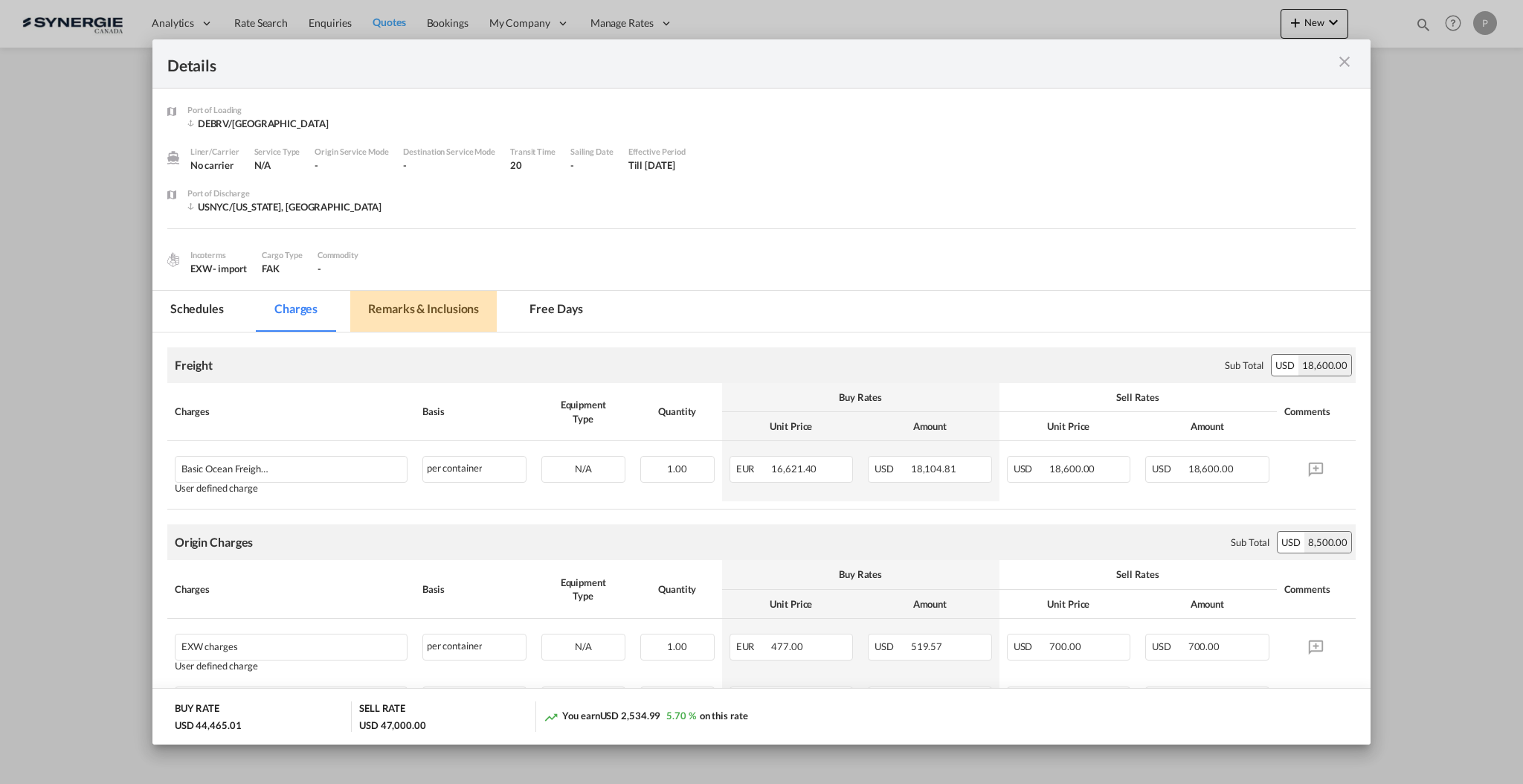
click at [413, 322] on md-tab-item "Remarks & Inclusions" at bounding box center [424, 311] width 147 height 41
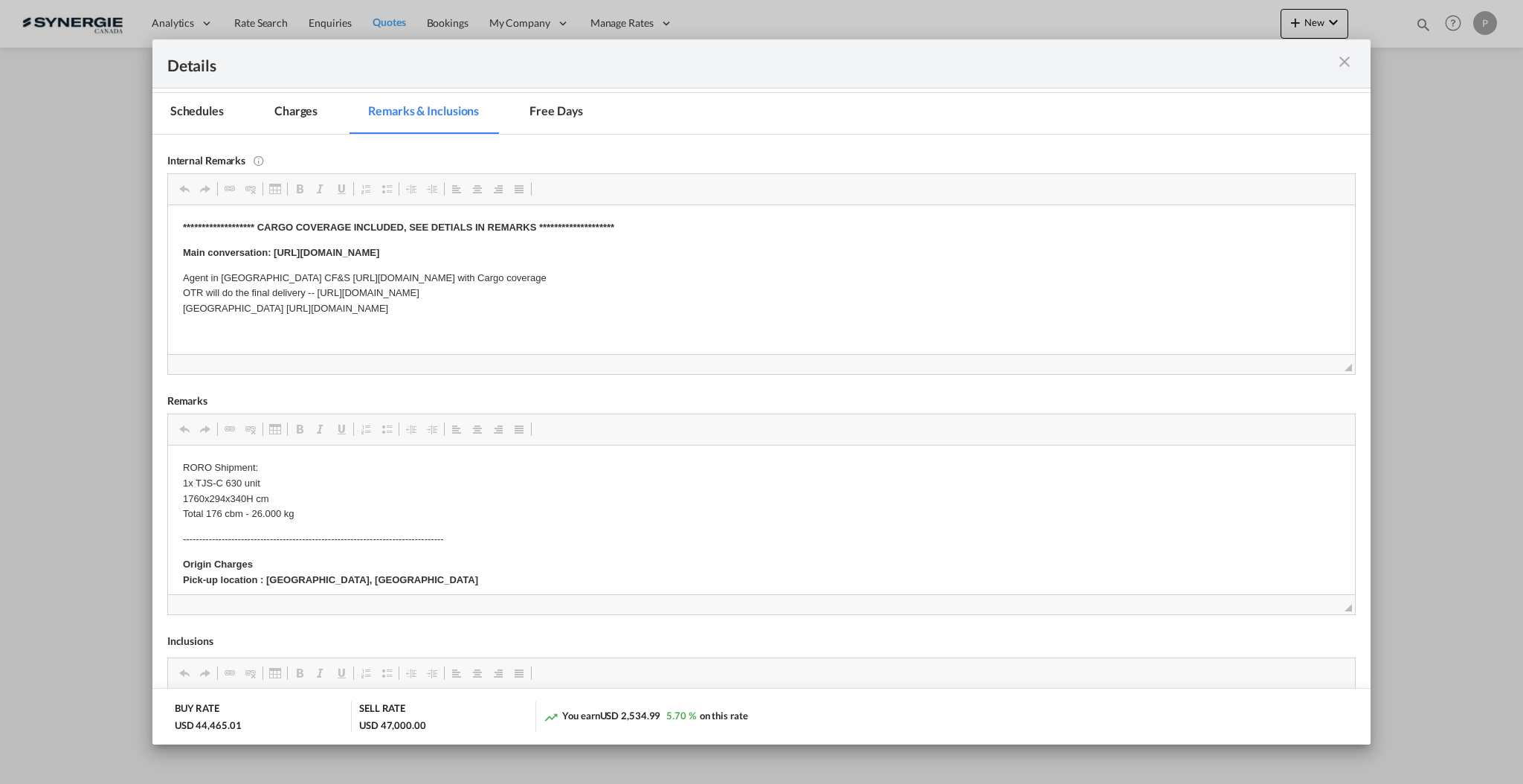
click at [1350, 66] on md-icon "icon-close m-3 fg-AAA8AD cursor" at bounding box center [1344, 61] width 18 height 18
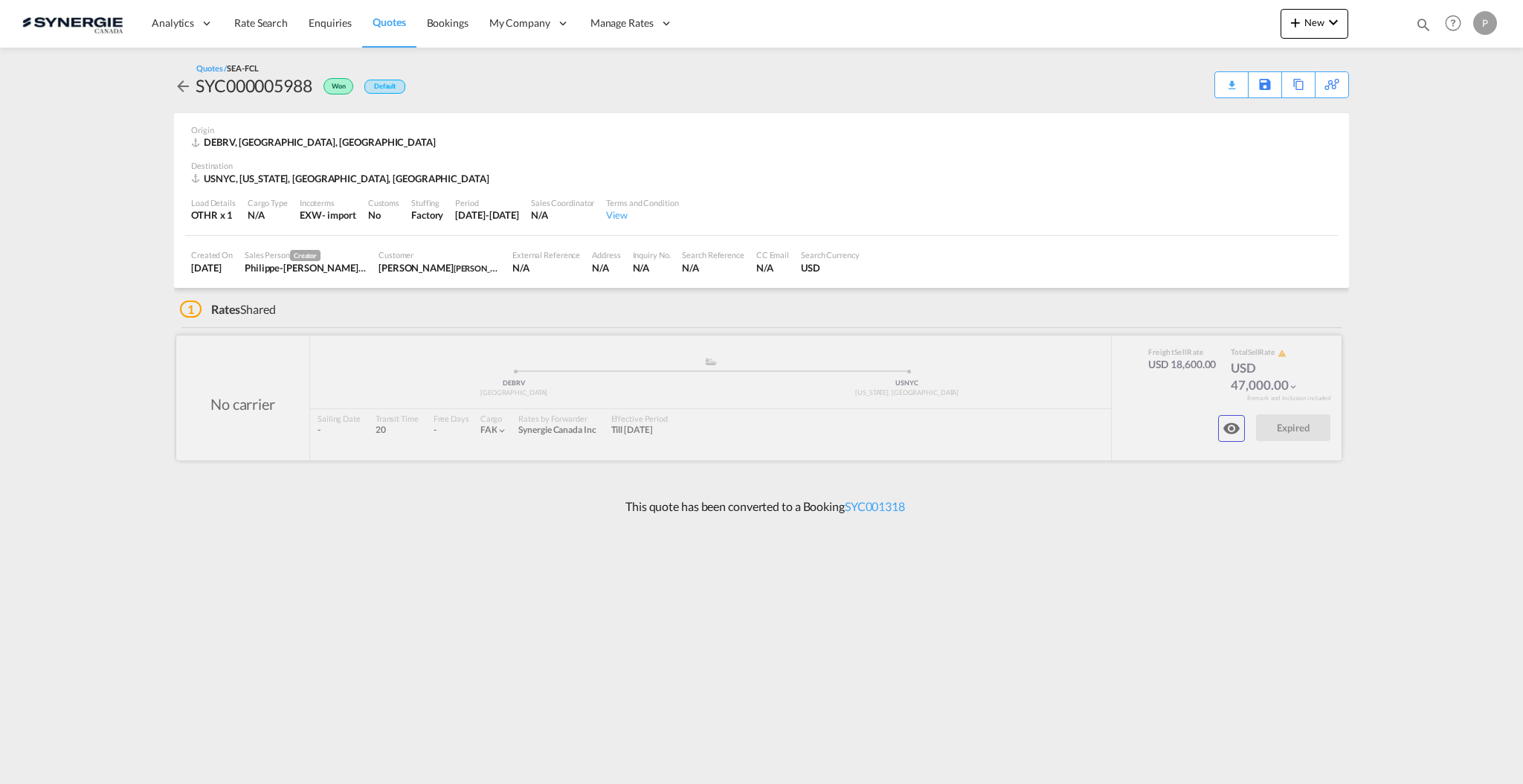
click at [1238, 433] on md-icon "icon-eye" at bounding box center [1231, 428] width 18 height 18
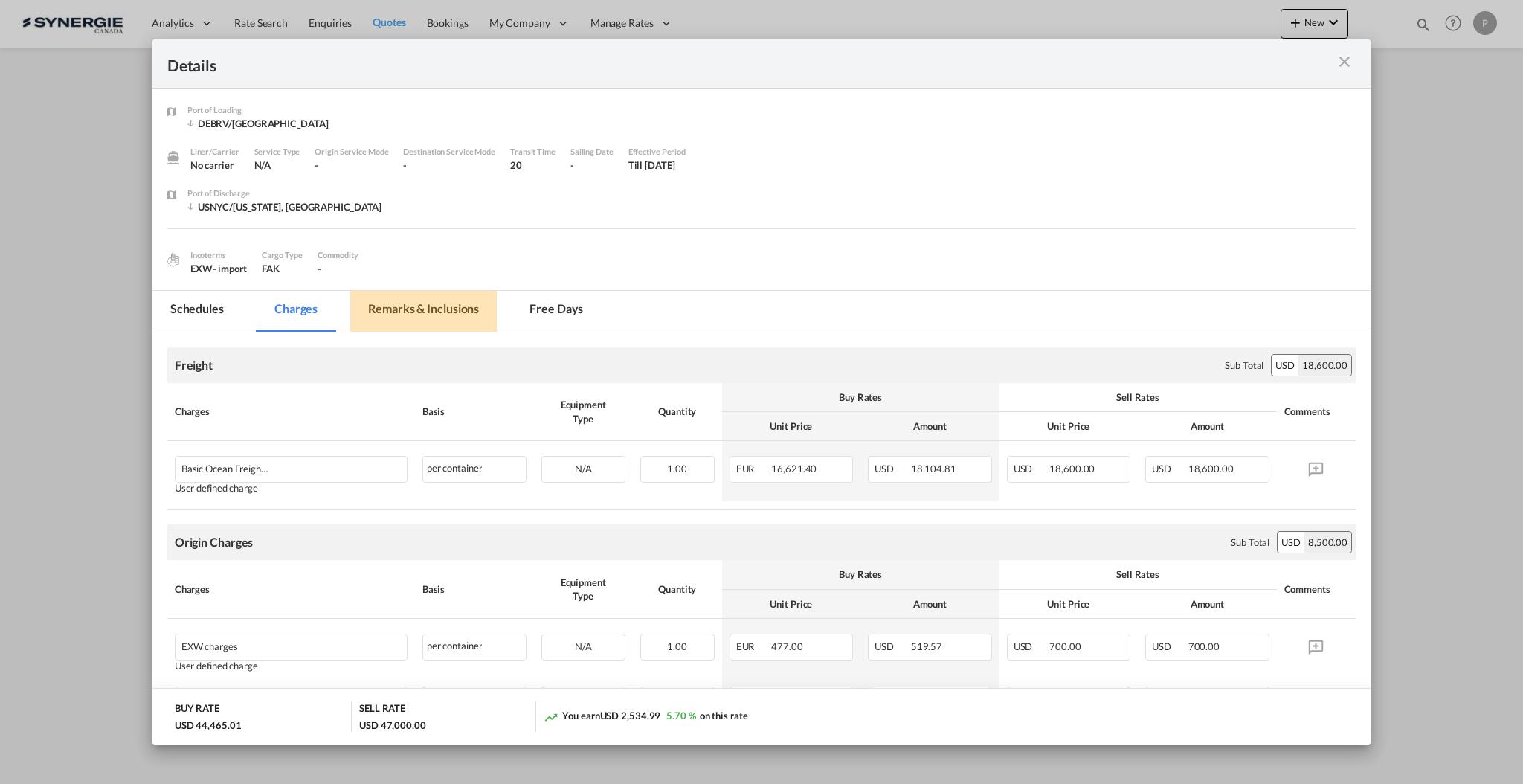
click at [457, 308] on md-tab-item "Remarks & Inclusions" at bounding box center [424, 311] width 147 height 41
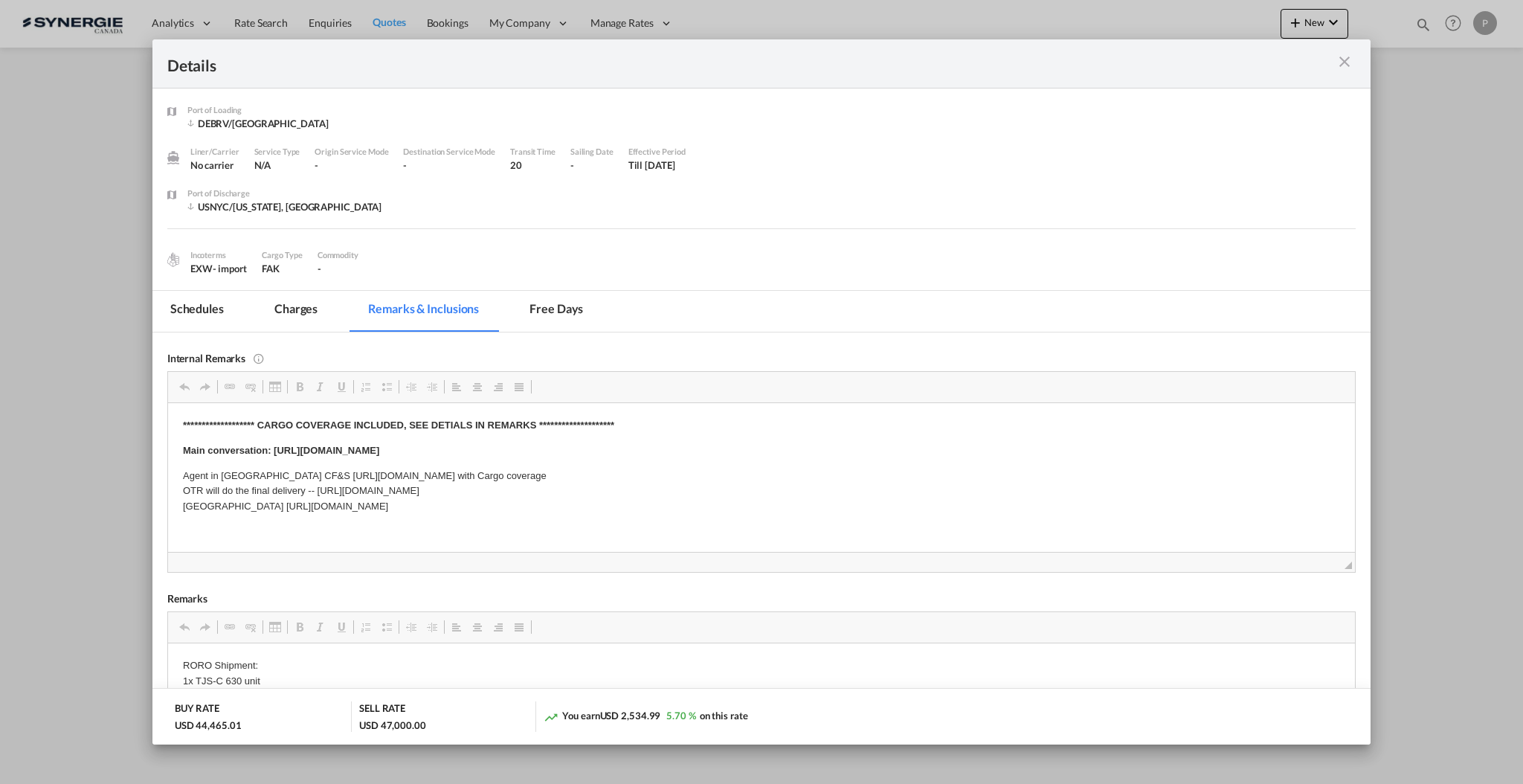
drag, startPoint x: 226, startPoint y: 490, endPoint x: 292, endPoint y: 490, distance: 66.0
click at [217, 507] on p "Agent in germany CF&S https://app.frontapp.com/open/cnv_n37hxxr?key=XnbPrIG-lIC…" at bounding box center [761, 491] width 1157 height 46
click at [520, 495] on p "Agent in germany CF&S https://app.frontapp.com/open/cnv_n37hxxr?key=XnbPrIG-lIC…" at bounding box center [761, 491] width 1157 height 46
click at [314, 306] on md-tab-item "Charges" at bounding box center [296, 311] width 79 height 41
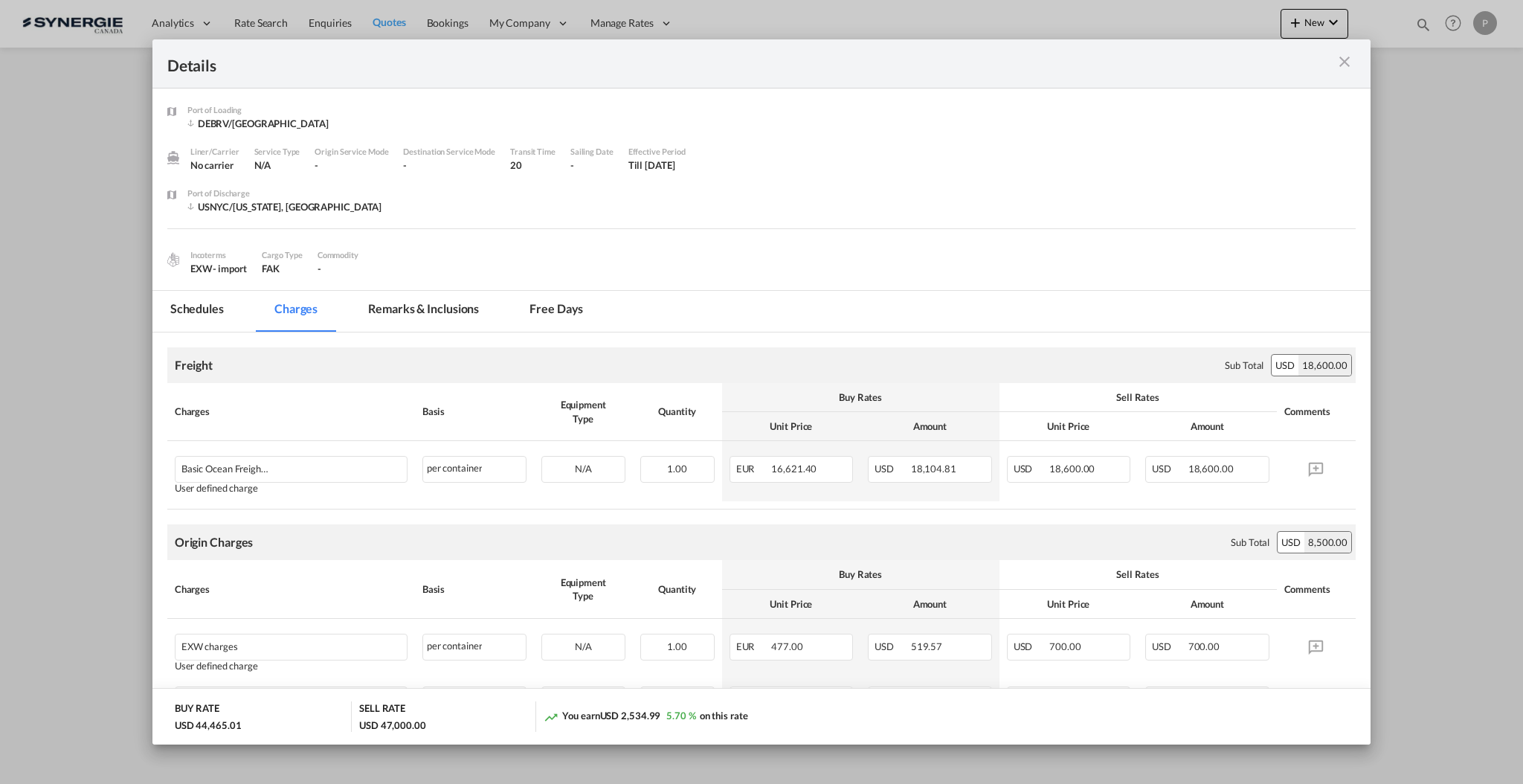
click at [1343, 57] on md-icon "icon-close m-3 fg-AAA8AD cursor" at bounding box center [1344, 61] width 18 height 18
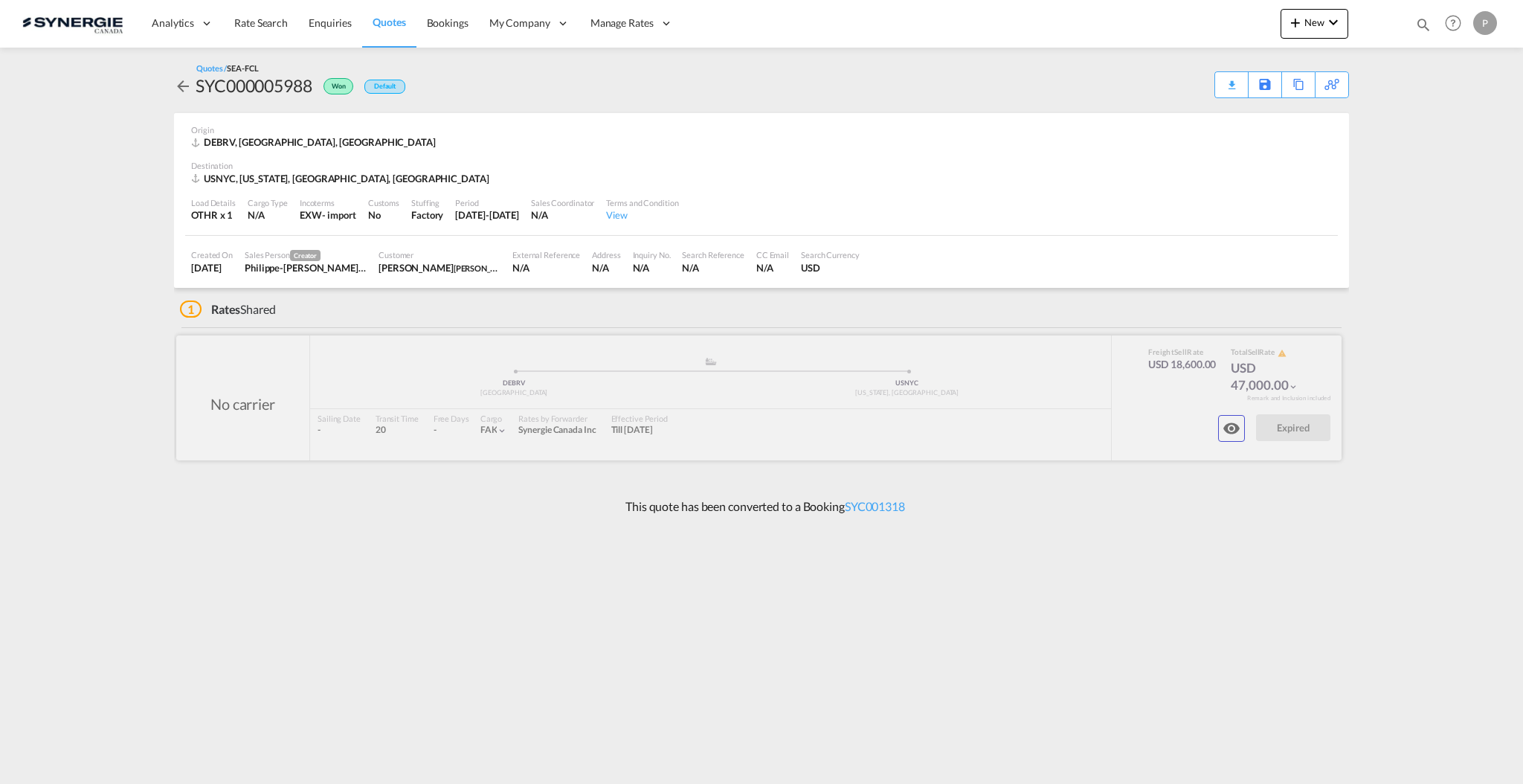
click at [1243, 429] on button "button" at bounding box center [1232, 428] width 27 height 27
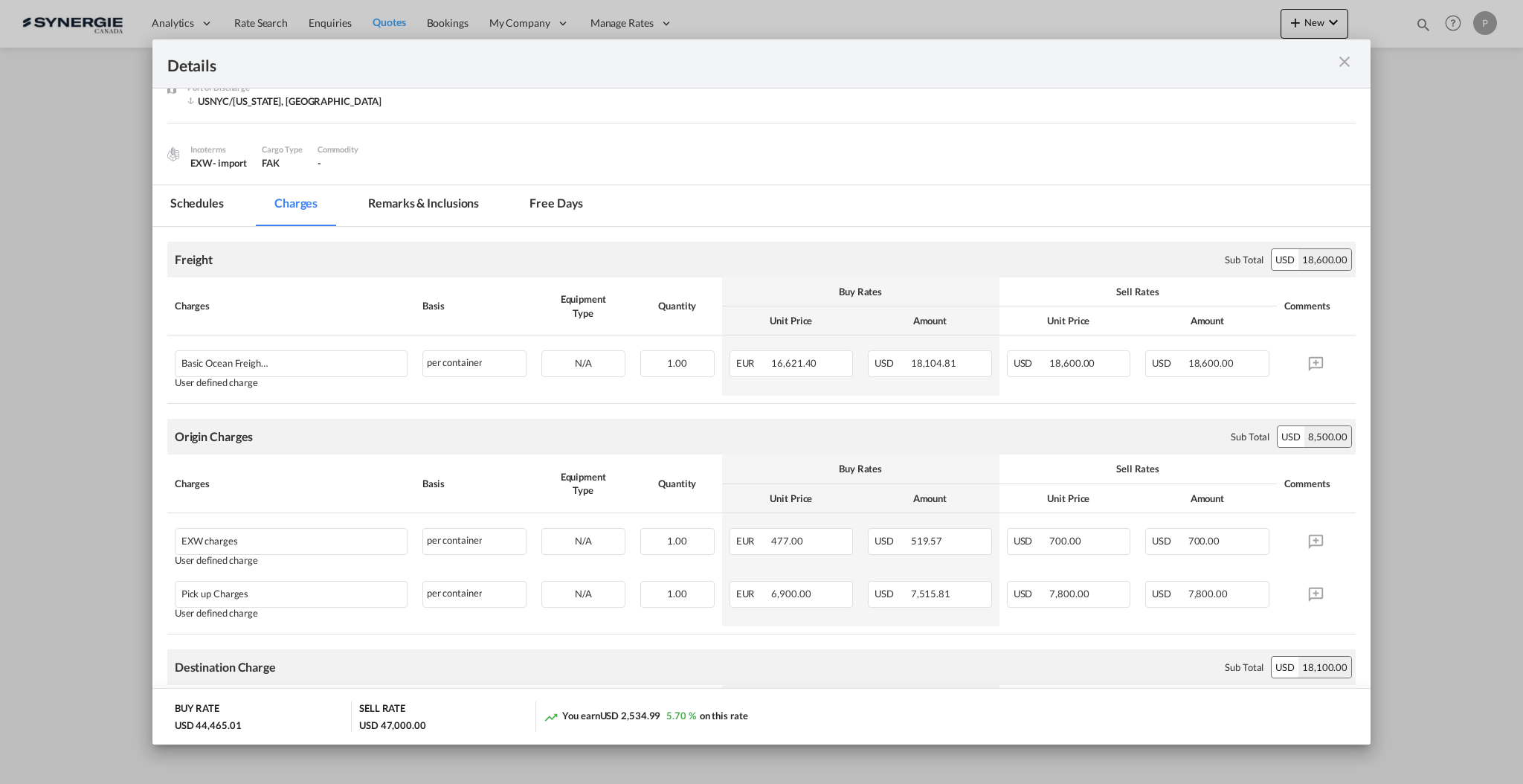
scroll to position [99, 0]
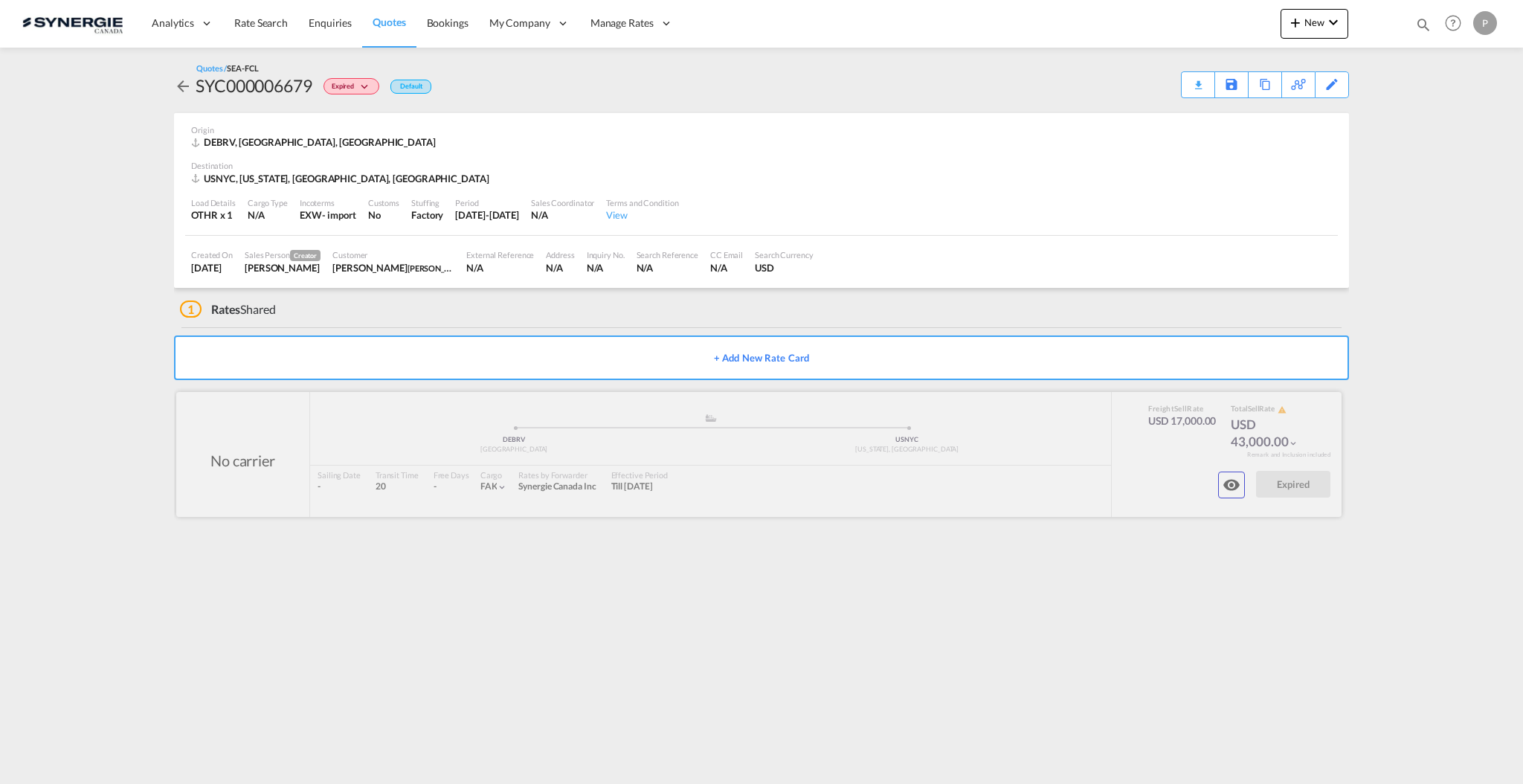
click at [1229, 486] on md-icon "icon-eye" at bounding box center [1231, 485] width 18 height 18
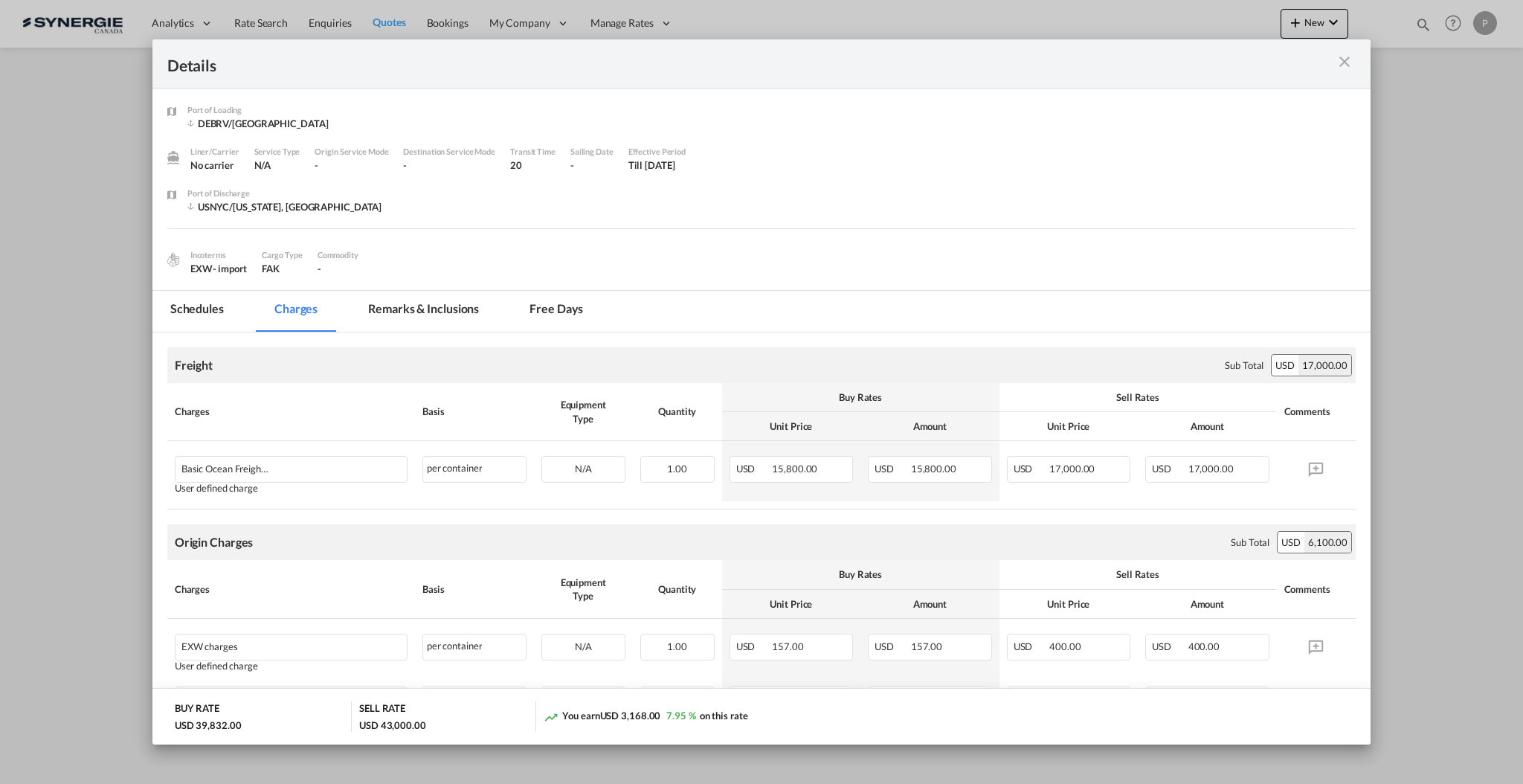
click at [414, 323] on md-tab-item "Remarks & Inclusions" at bounding box center [424, 311] width 147 height 41
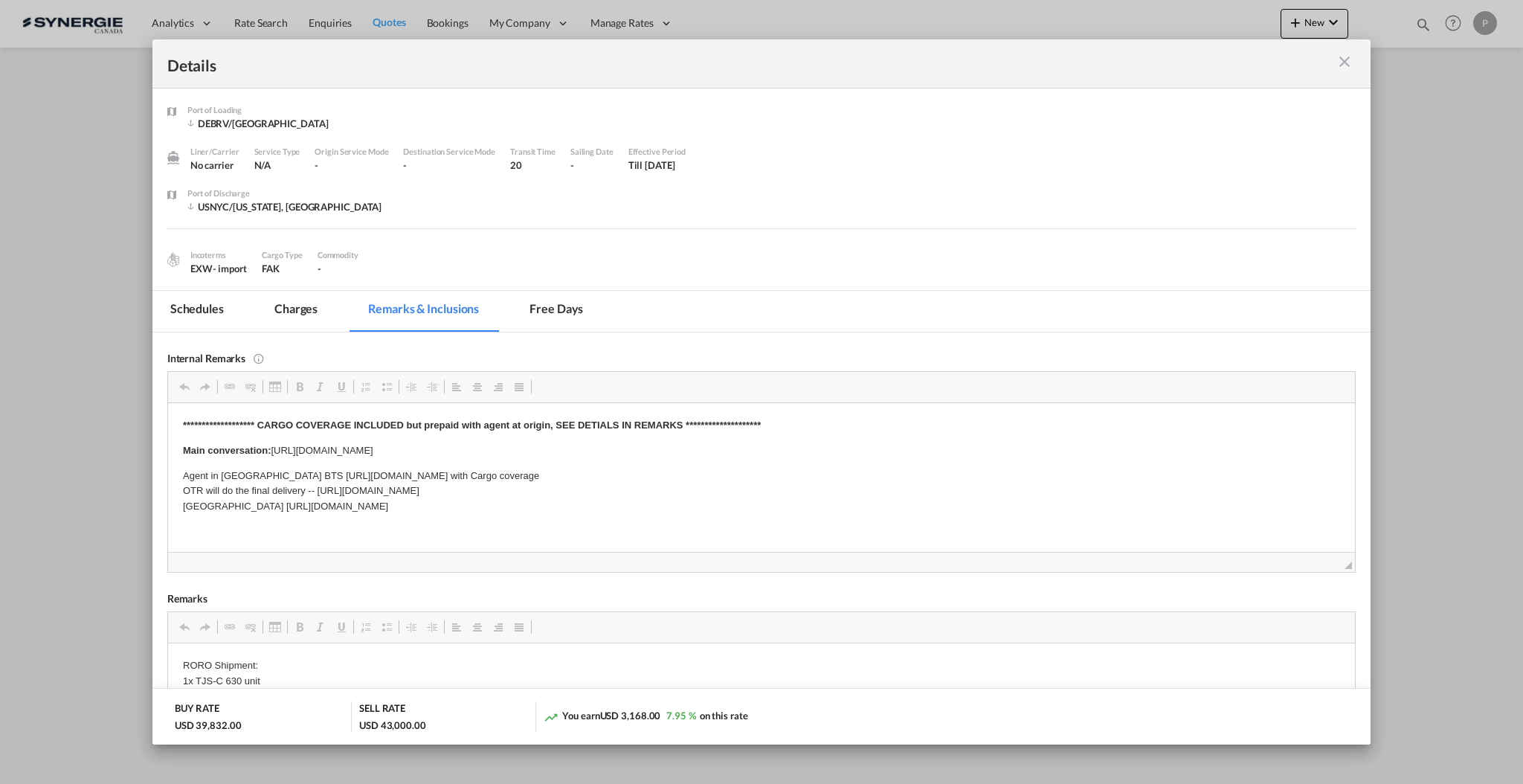
scroll to position [99, 0]
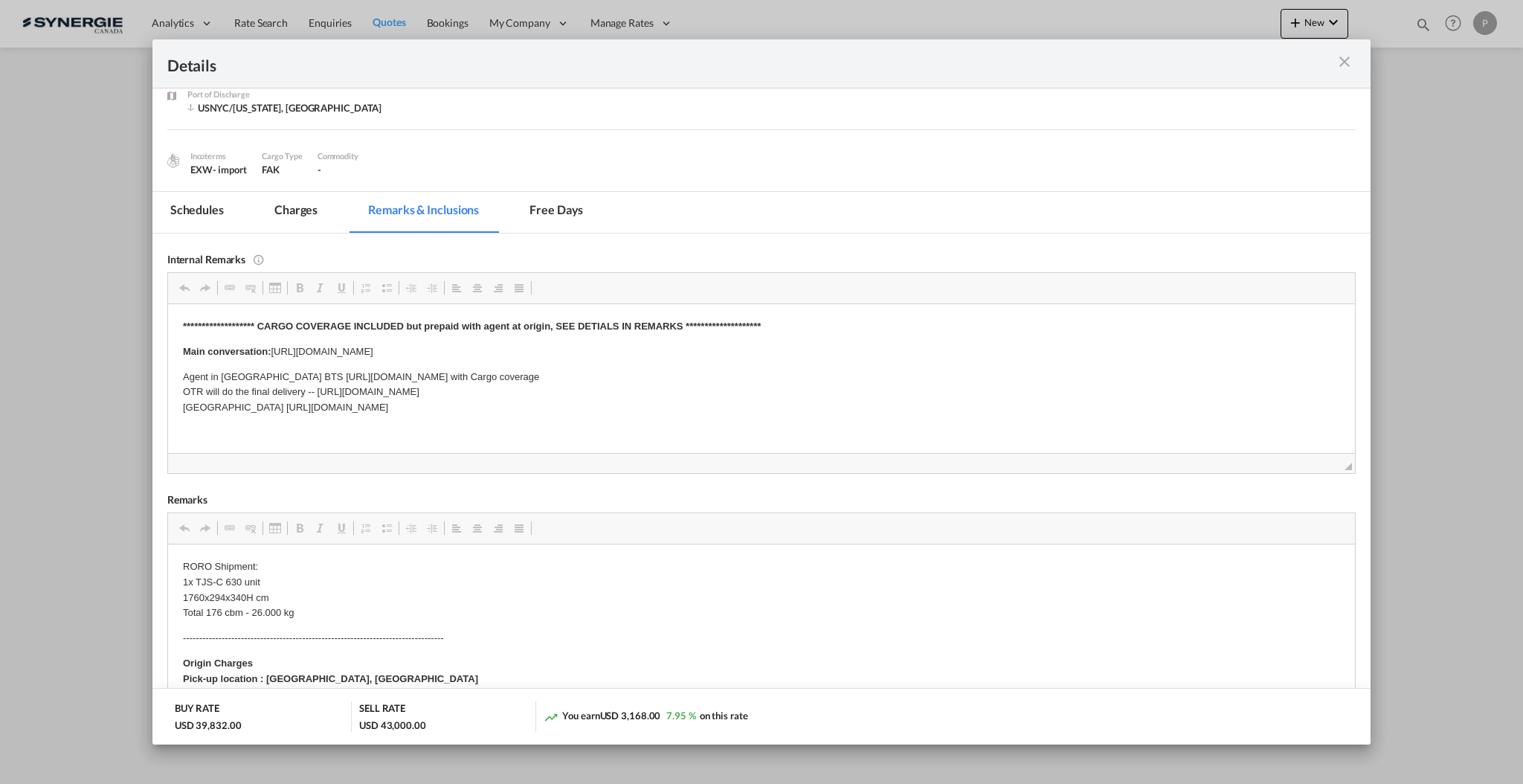
click at [302, 213] on md-tab-item "Charges" at bounding box center [296, 212] width 79 height 41
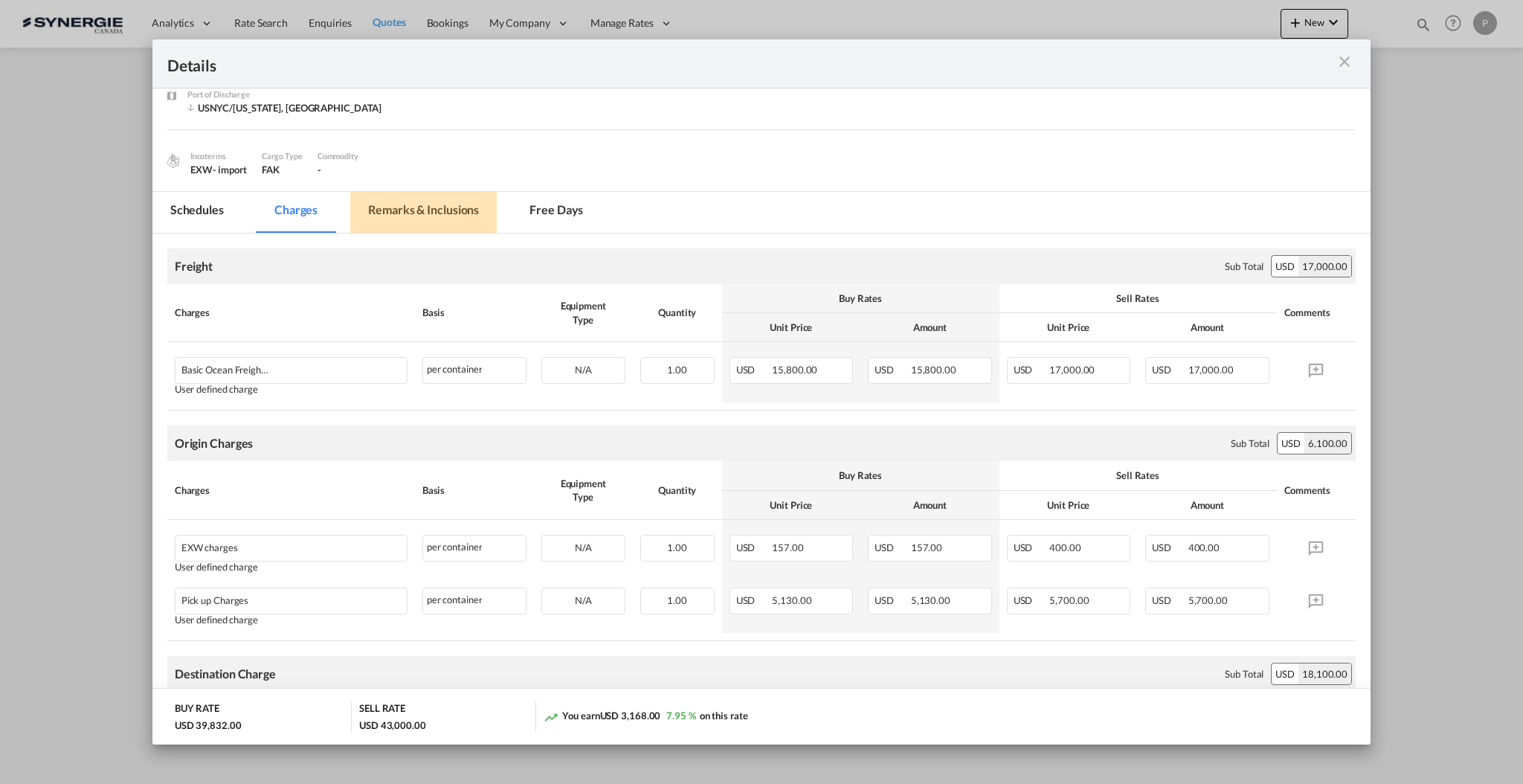
click at [426, 219] on md-tab-item "Remarks & Inclusions" at bounding box center [424, 212] width 147 height 41
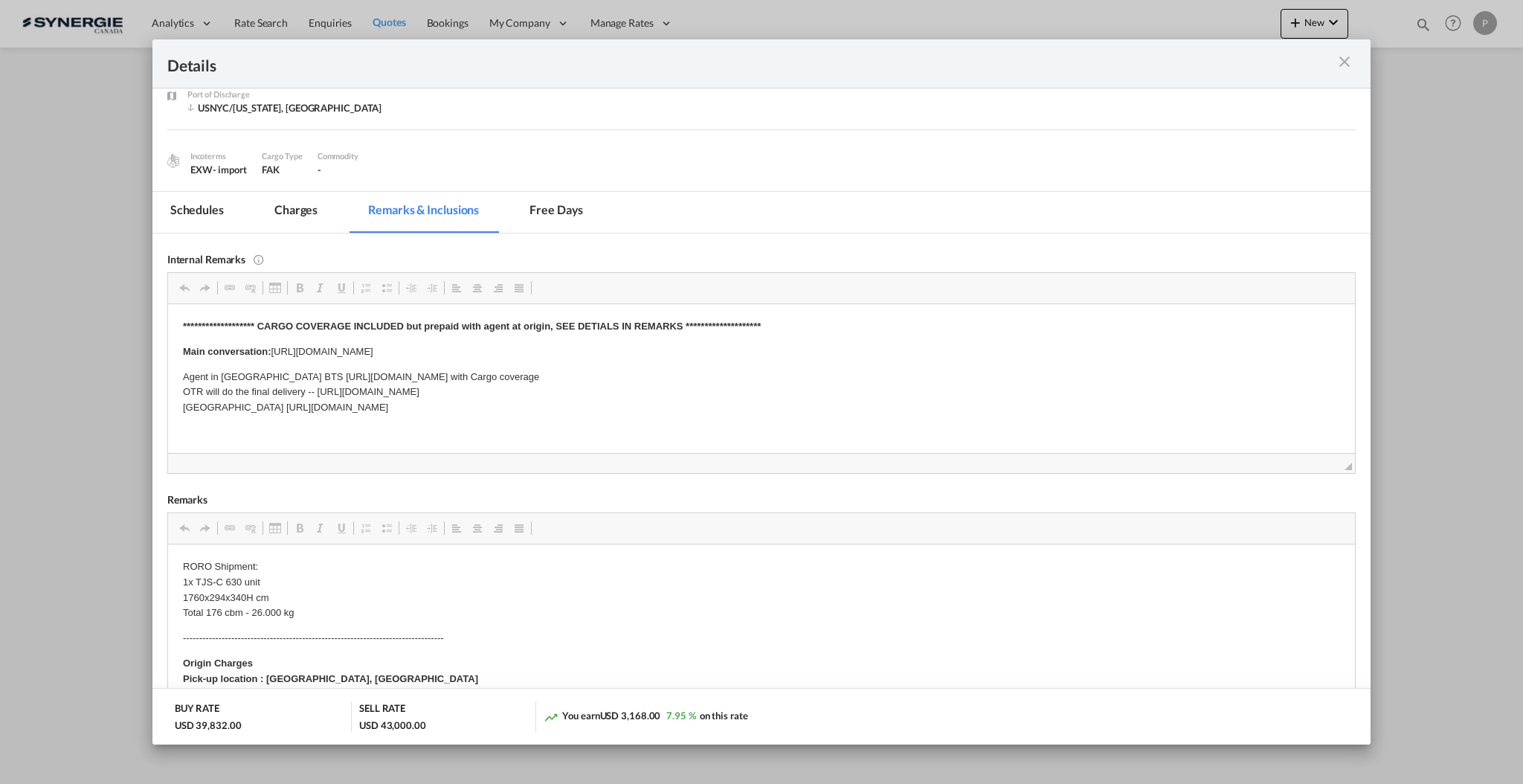
click at [286, 208] on md-tab-item "Charges" at bounding box center [296, 212] width 79 height 41
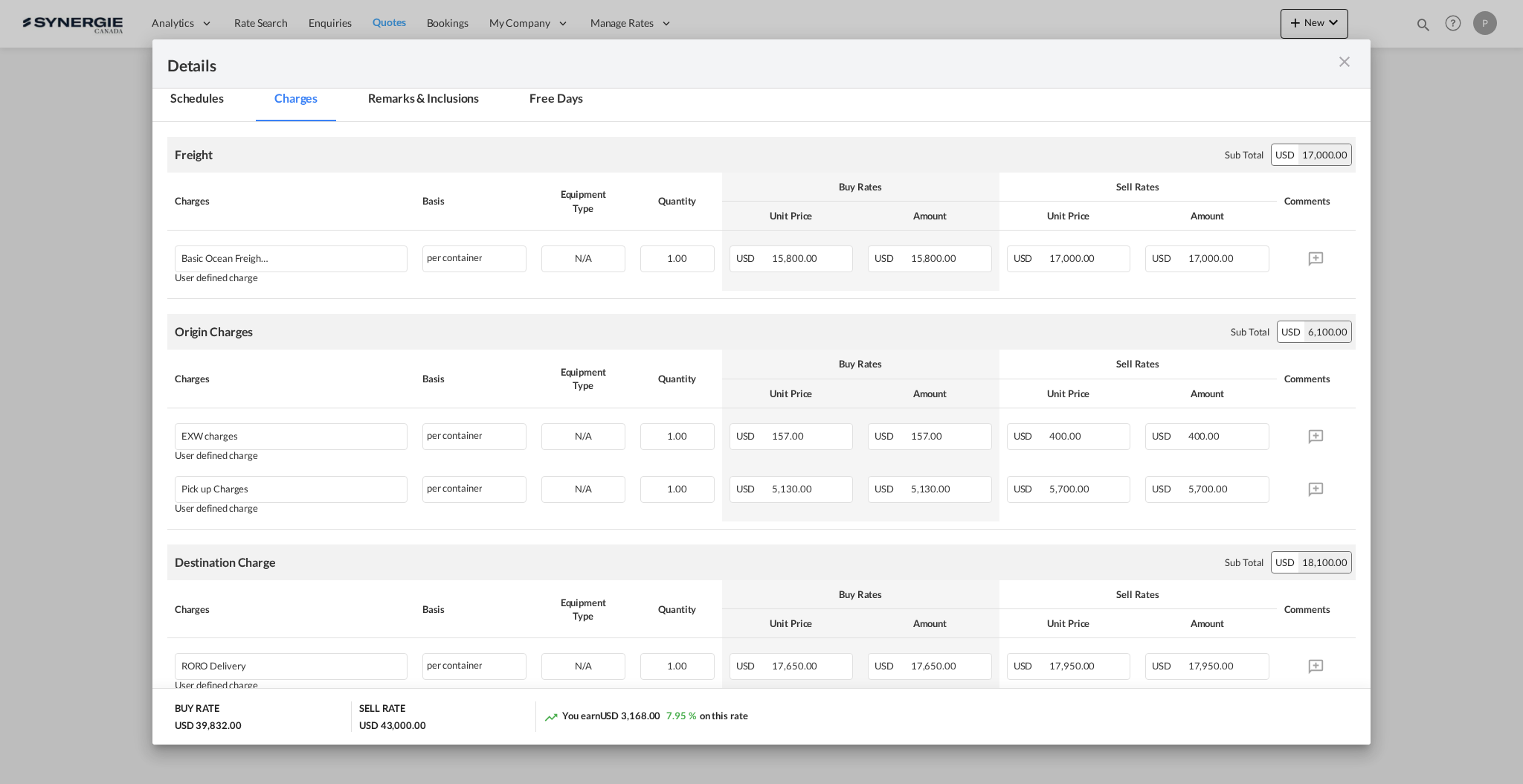
scroll to position [113, 0]
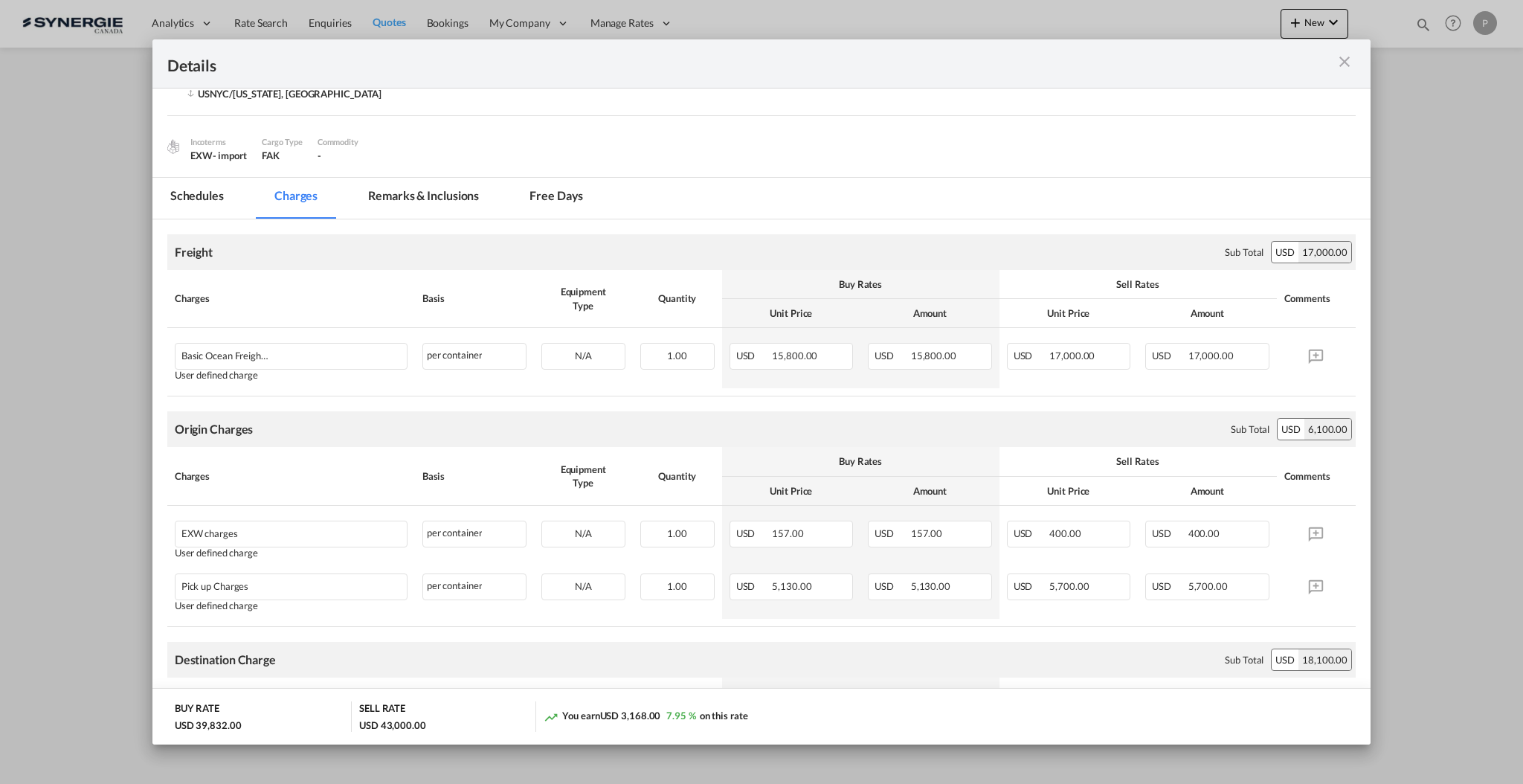
click at [387, 200] on md-tab-item "Remarks & Inclusions" at bounding box center [424, 198] width 147 height 41
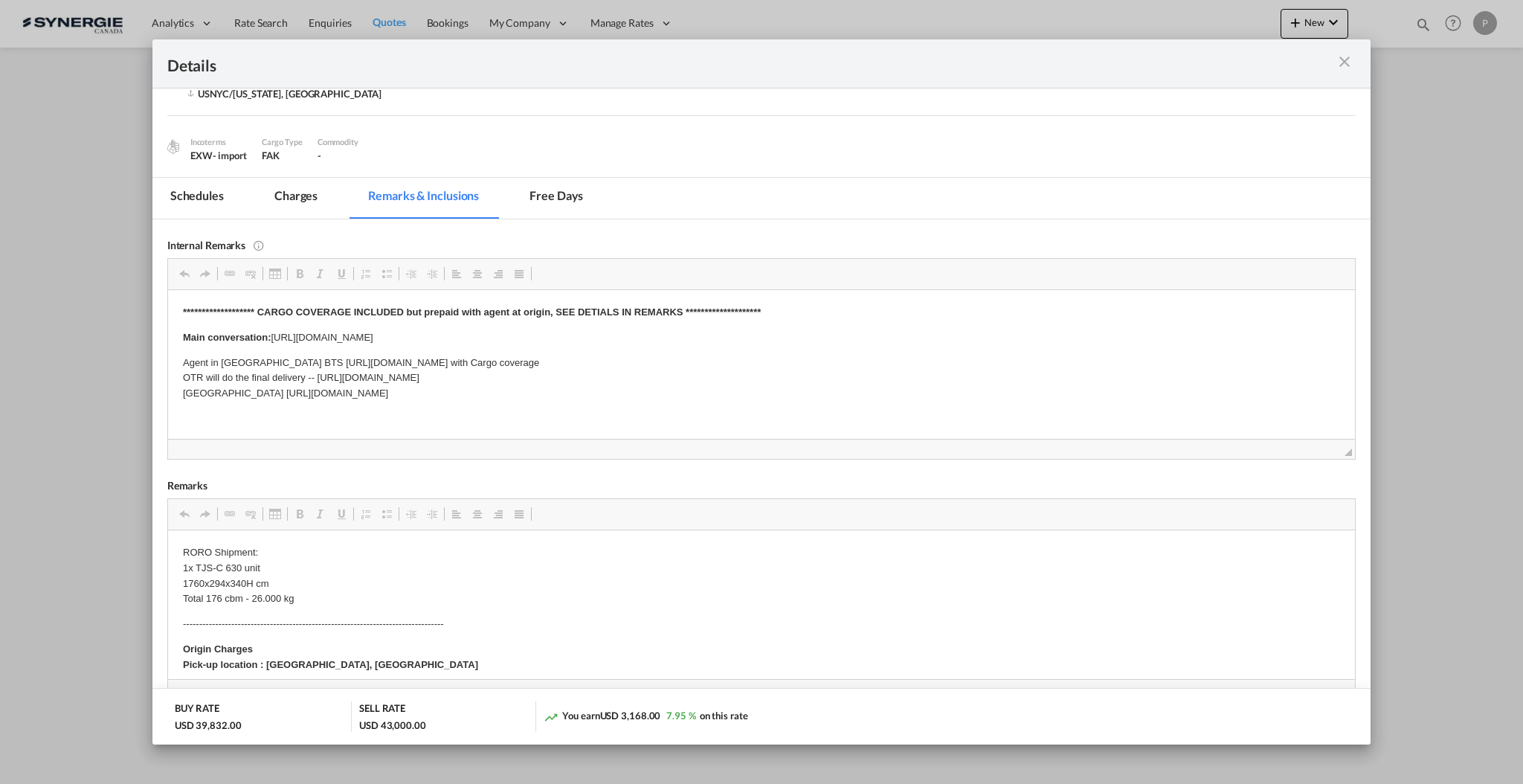
drag, startPoint x: 240, startPoint y: 390, endPoint x: 749, endPoint y: 387, distance: 509.0
click at [749, 387] on p "Agent in germany BTS https://app.frontapp.com/open/cnv_o5aoetr?key=bhXwi0elcJq2…" at bounding box center [761, 377] width 1157 height 46
copy p "https://app.frontapp.com/open/cnv_nun1emn?key=kZkuq2itkiccGelWYH7lHWyShxkzjFQC"
click at [1351, 64] on div "Port of Loading ..." at bounding box center [1297, 64] width 119 height 18
click at [1346, 63] on md-icon "icon-close m-3 fg-AAA8AD cursor" at bounding box center [1344, 61] width 18 height 18
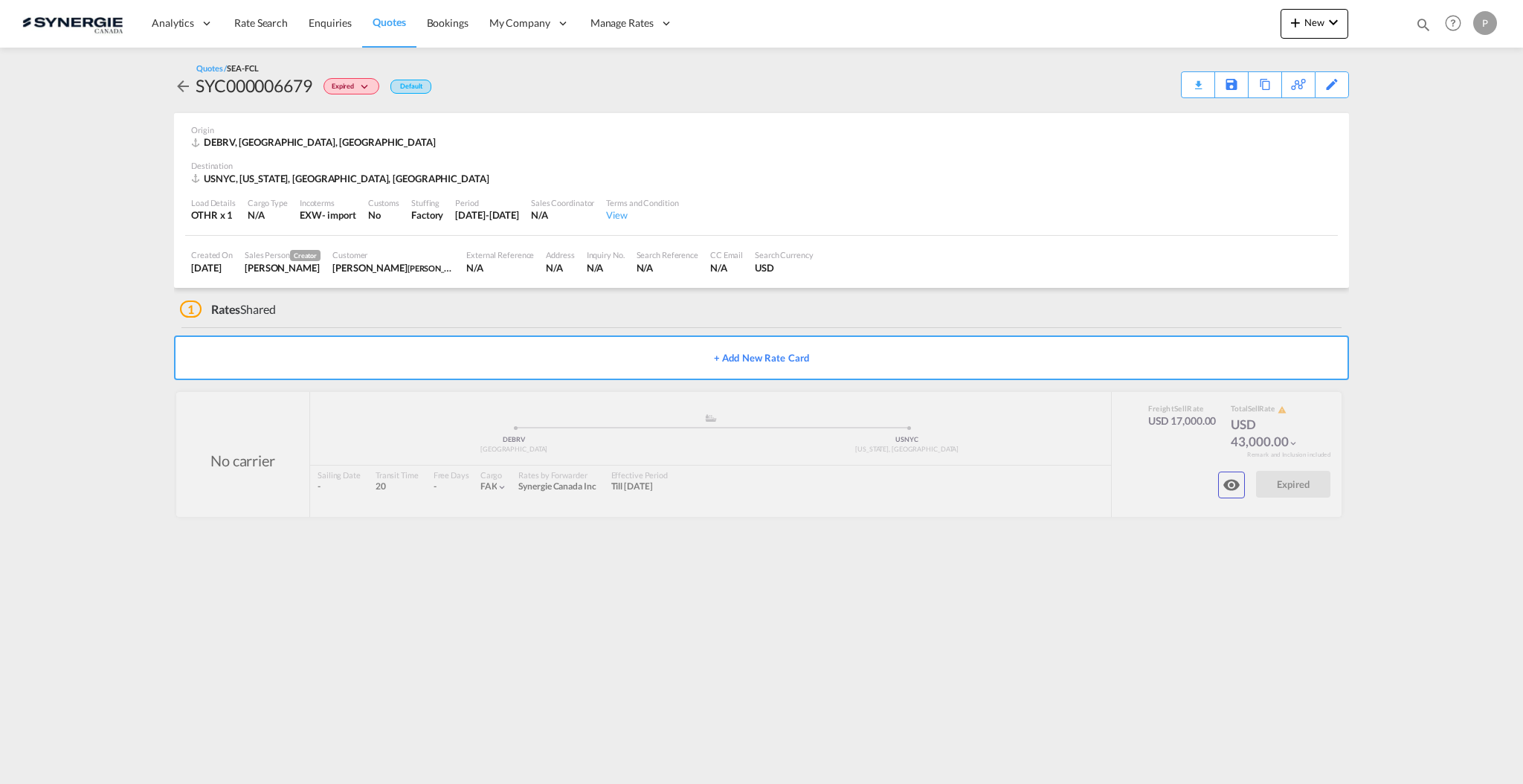
scroll to position [0, 0]
click at [1228, 480] on md-icon "icon-eye" at bounding box center [1231, 485] width 18 height 18
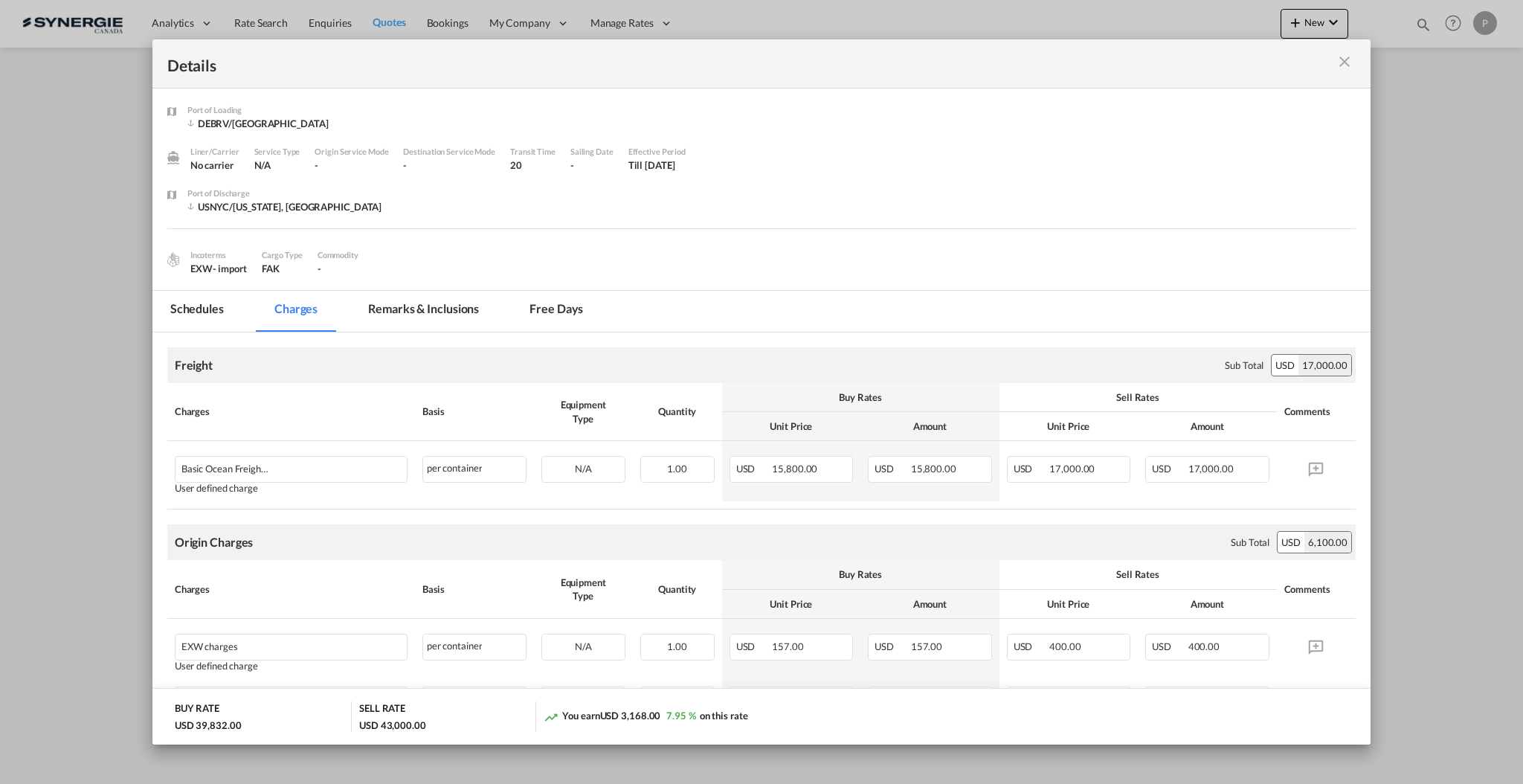
click at [424, 315] on md-tab-item "Remarks & Inclusions" at bounding box center [424, 311] width 147 height 41
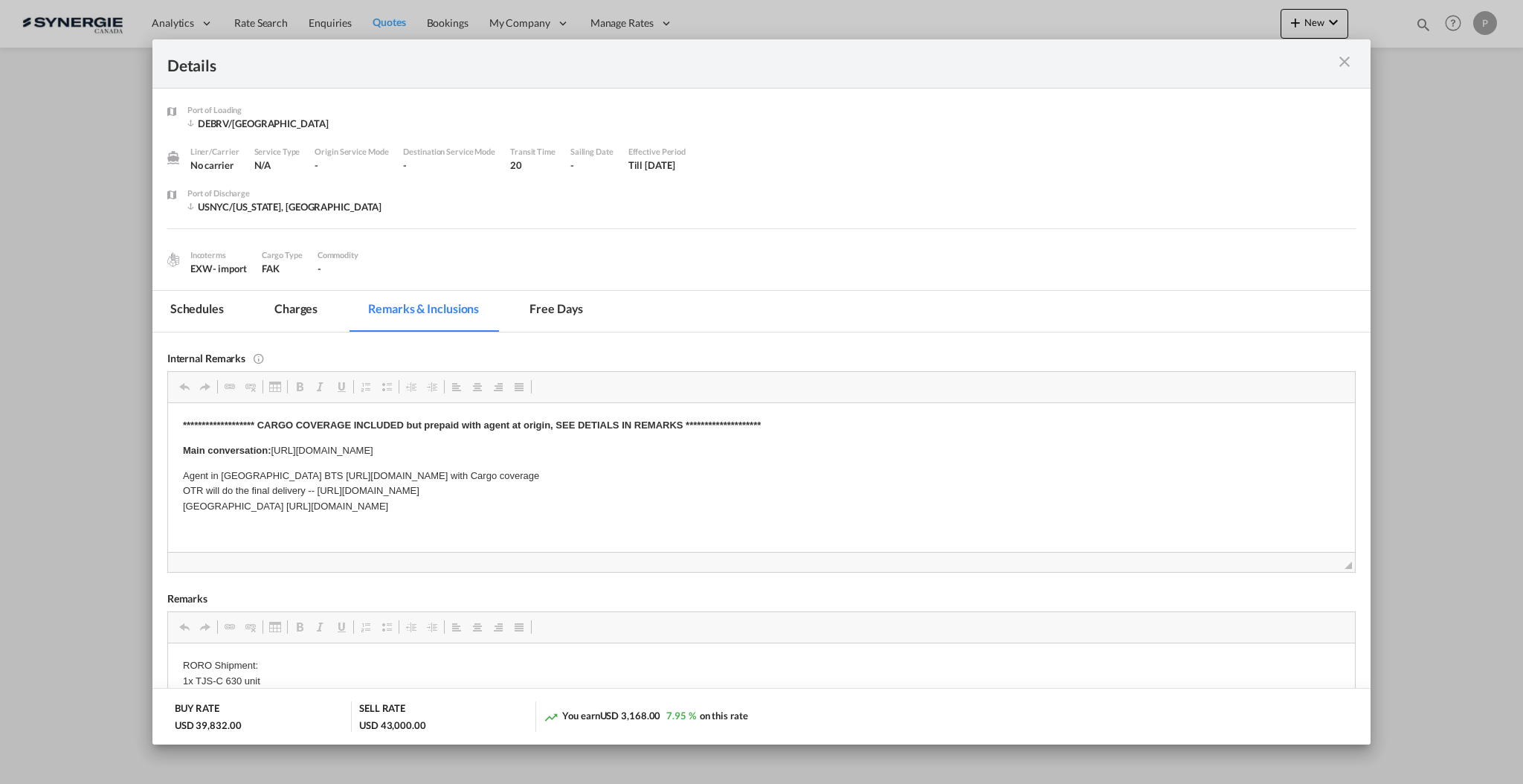
click at [1343, 67] on md-icon "icon-close m-3 fg-AAA8AD cursor" at bounding box center [1344, 61] width 18 height 18
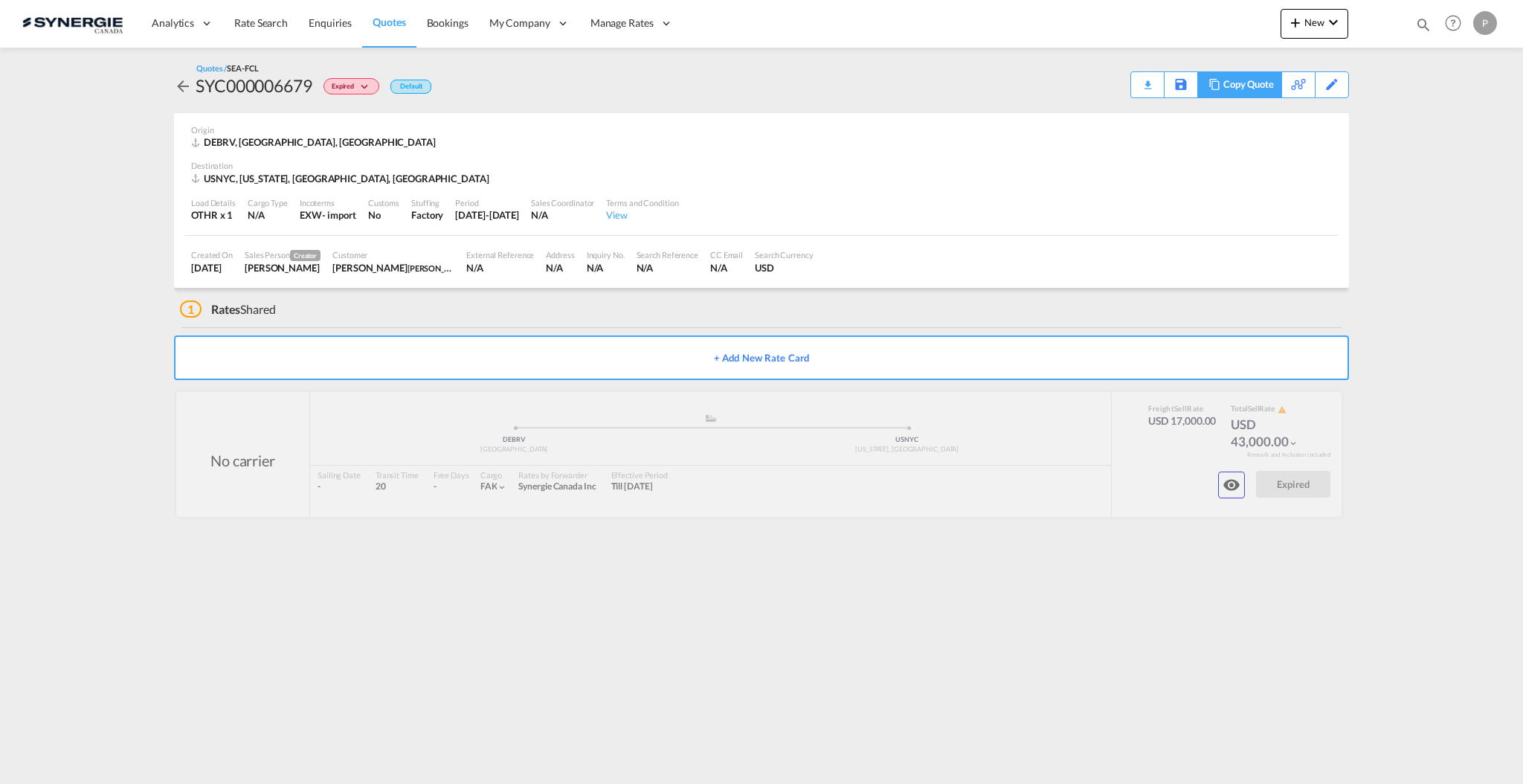
click at [1248, 83] on div "Copy Quote" at bounding box center [1249, 85] width 50 height 25
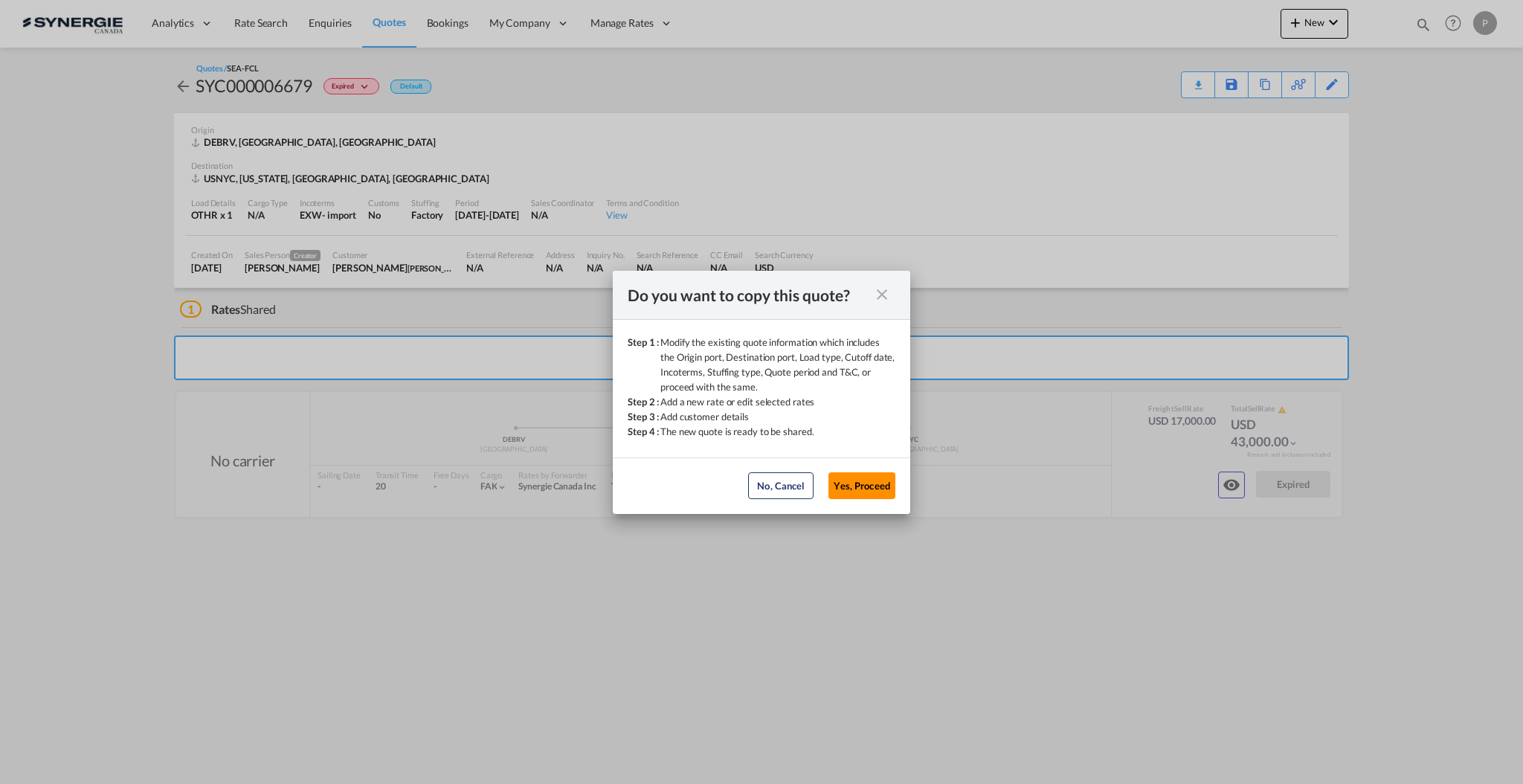
click at [879, 491] on button "Yes, Proceed" at bounding box center [862, 485] width 67 height 27
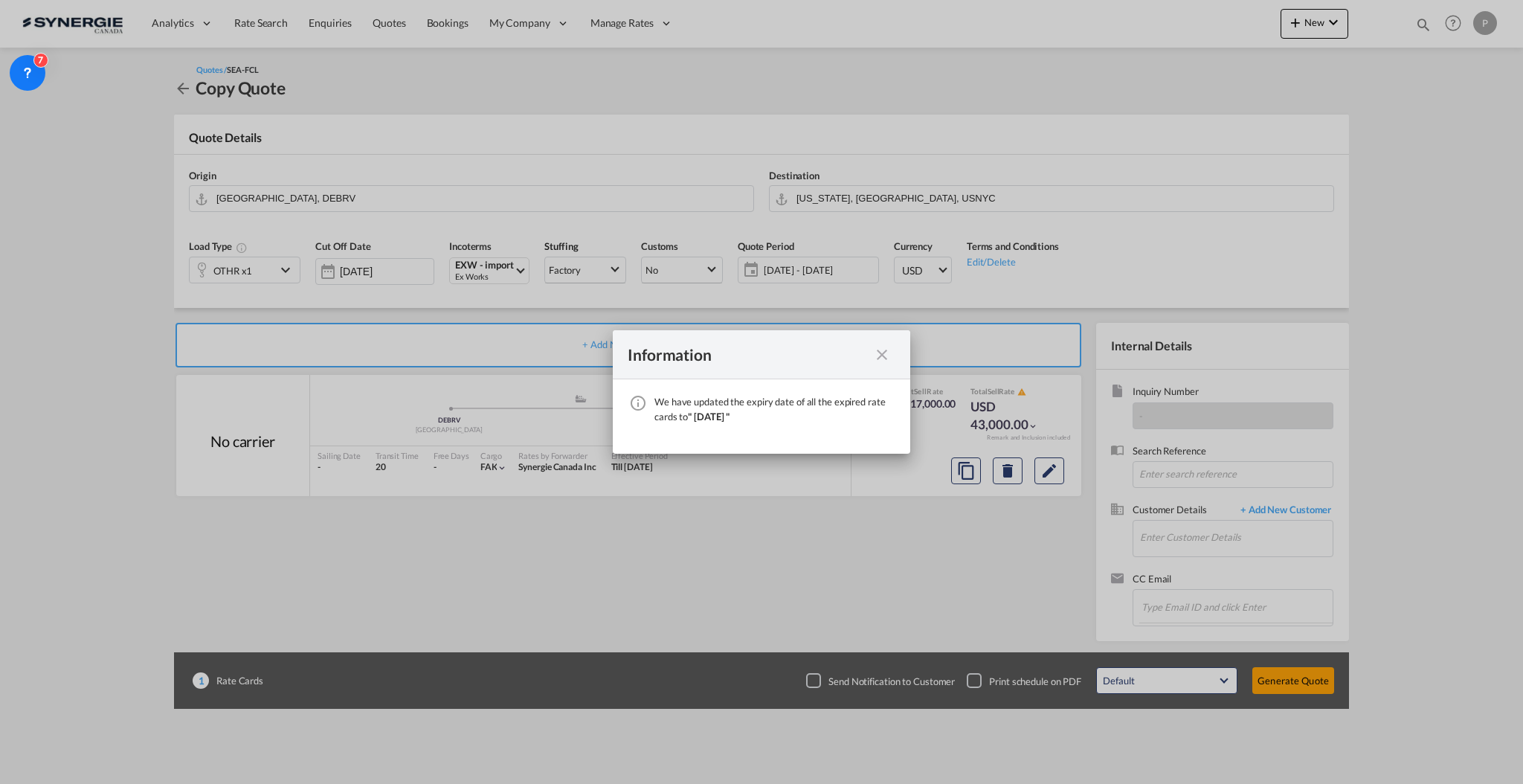
click at [876, 354] on md-icon "icon-close fg-AAA8AD cursor" at bounding box center [881, 354] width 18 height 18
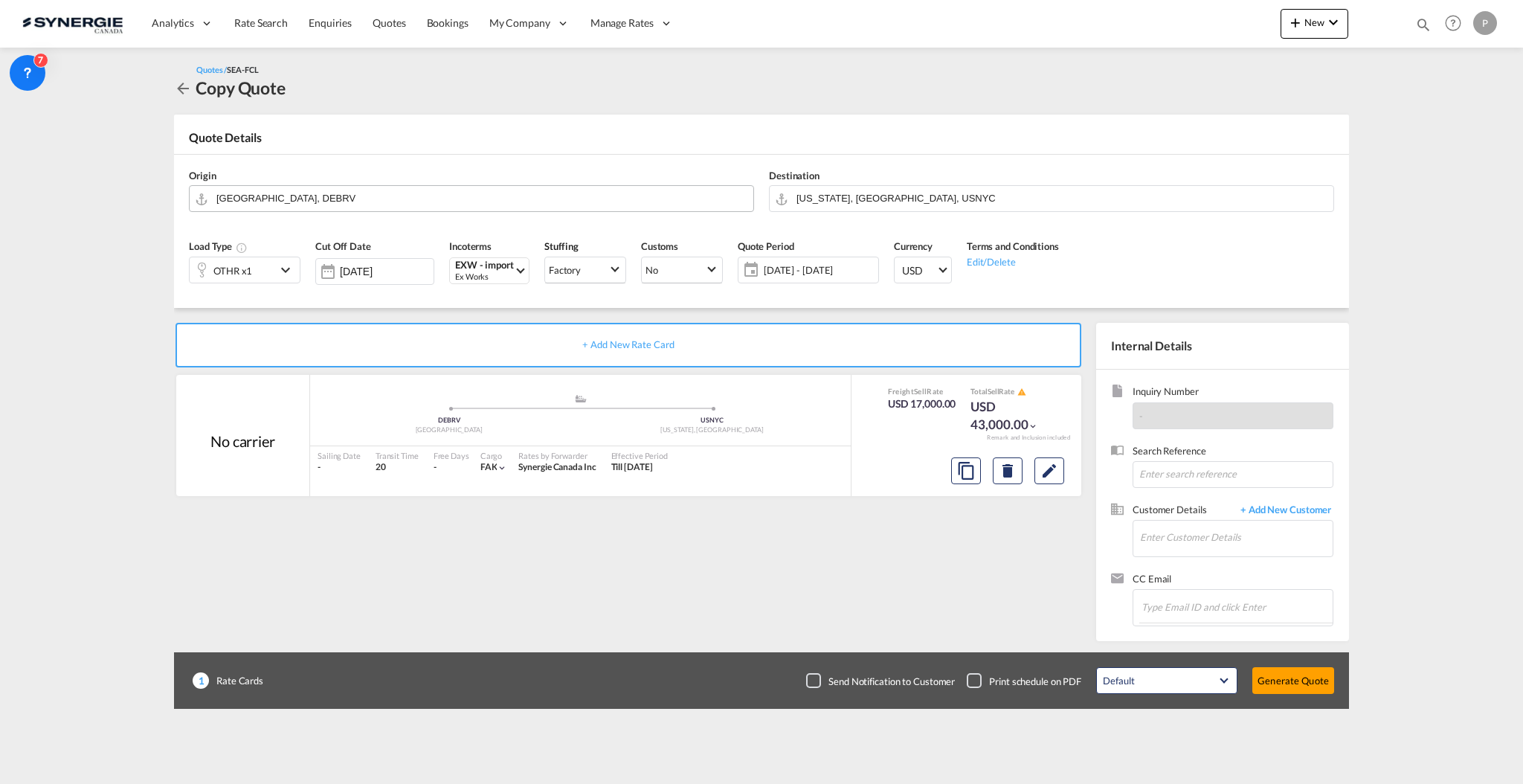
click at [234, 200] on input "Bremerhaven, DEBRV" at bounding box center [481, 198] width 529 height 26
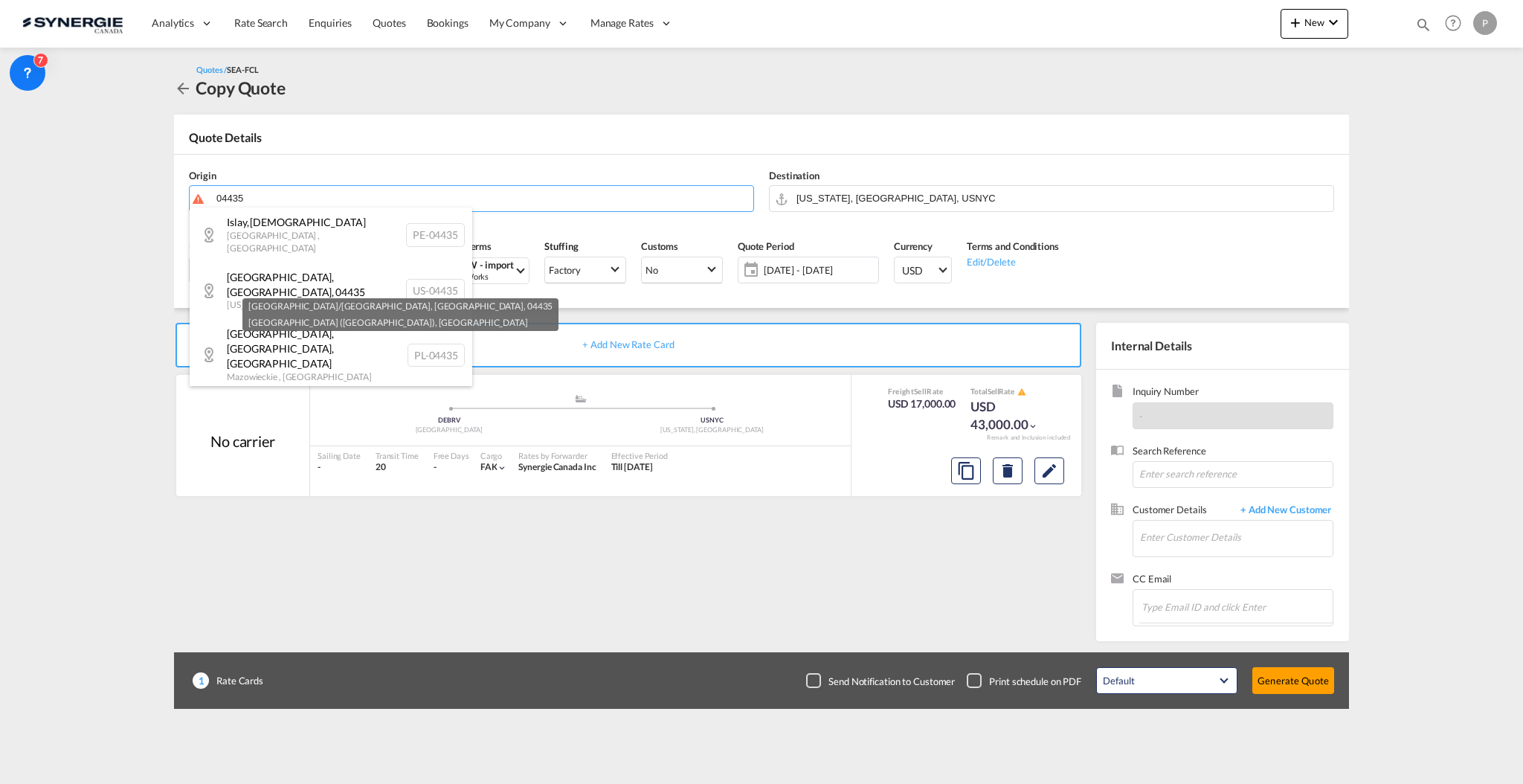
click at [316, 391] on div "Flughafen Leipzig... , 04435 Sachsen (Saxony) , Germany DE-04435" at bounding box center [330, 432] width 283 height 82
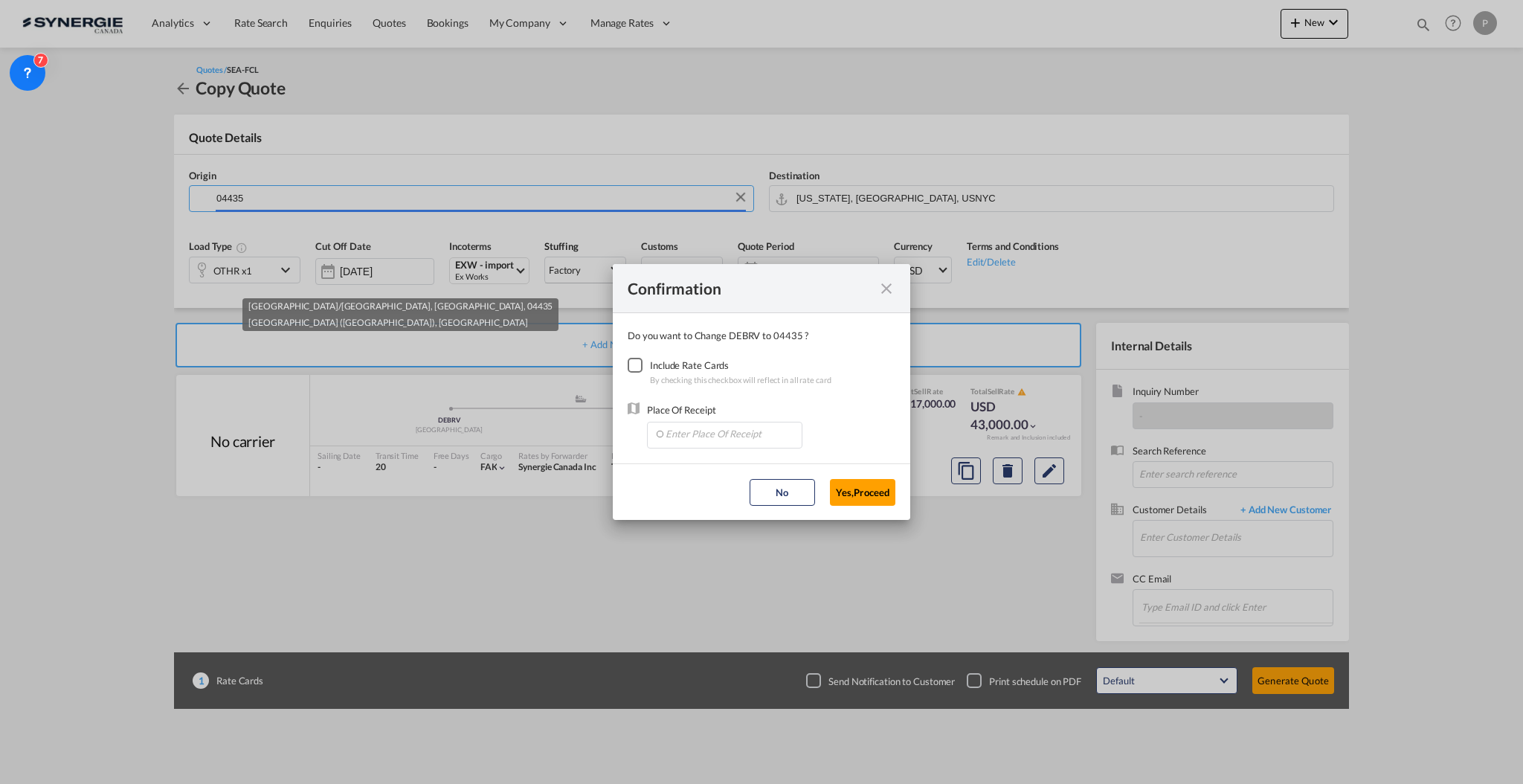
type input "DE-04435, Flughafen Leipzig/Halle, Schkeuditz, Sachsen (Saxony)"
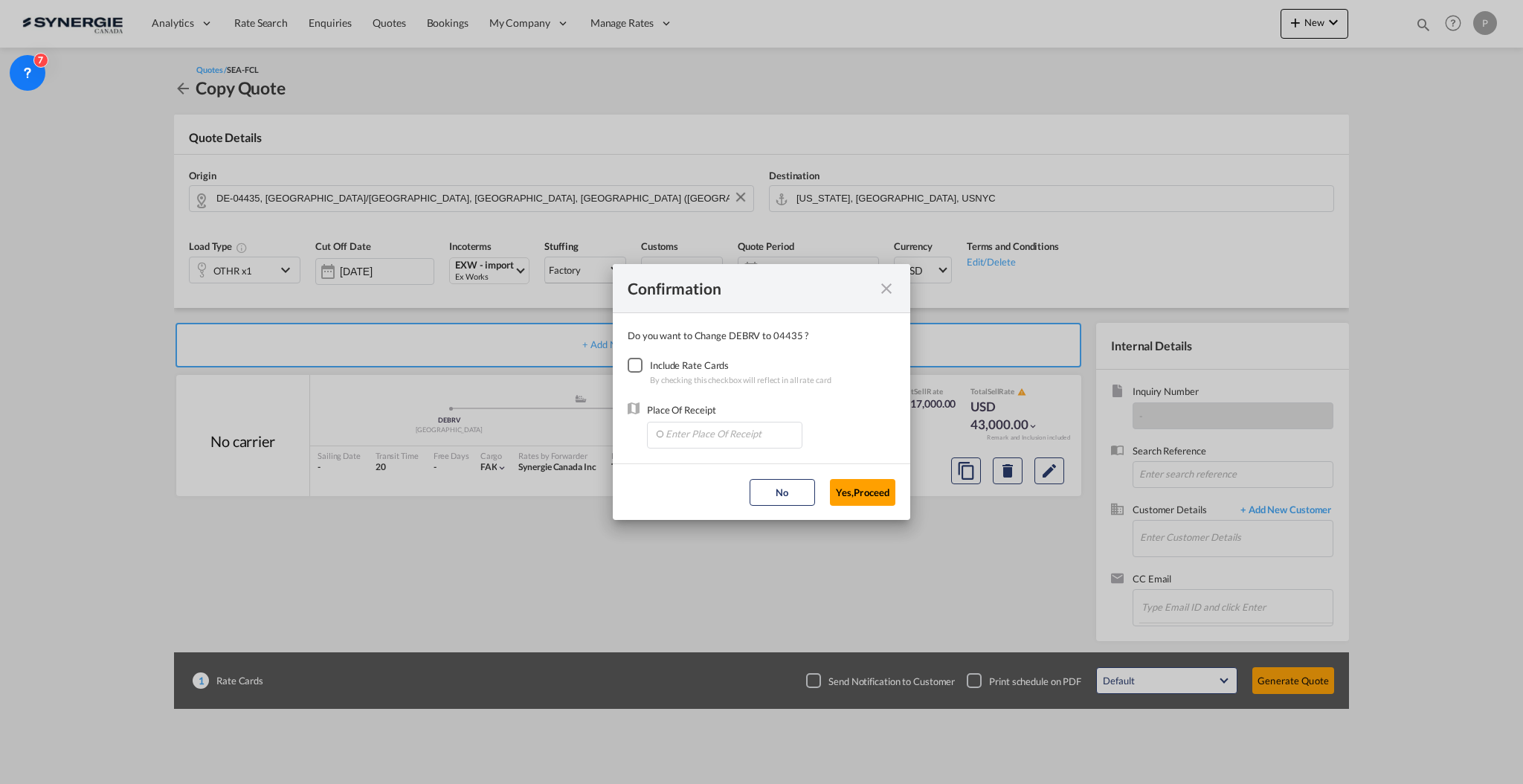
click at [628, 363] on div "Checkbox No Ink" at bounding box center [636, 366] width 15 height 15
click at [704, 423] on input "Enter Place Of Receipt" at bounding box center [728, 434] width 148 height 23
click at [689, 439] on input "Enter Place Of Receipt" at bounding box center [728, 434] width 148 height 23
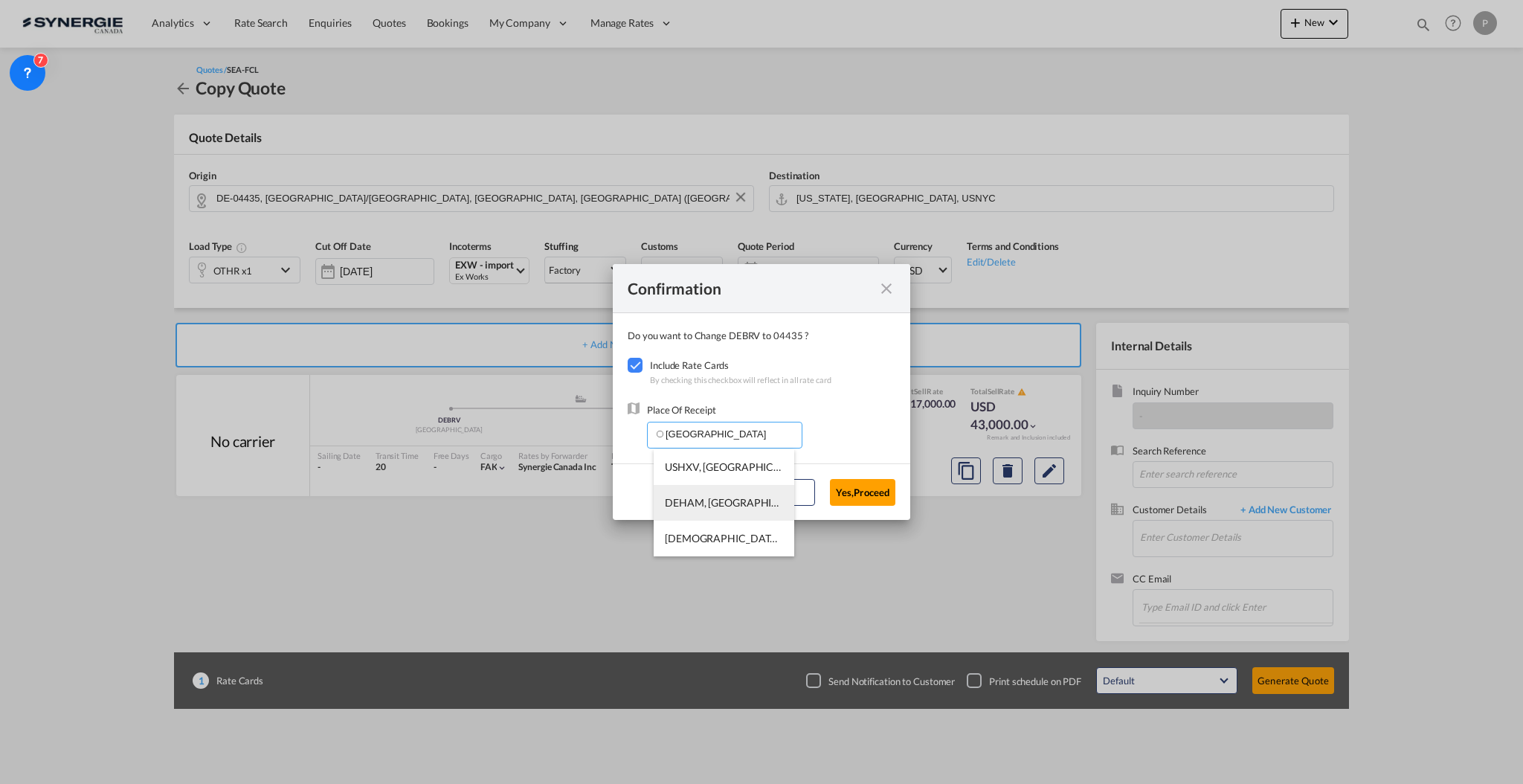
click at [710, 500] on span "DEHAM, Hamburg, Germany, Western Europe, Europe" at bounding box center [903, 502] width 477 height 13
type input "DEHAM, Hamburg, Germany, Western Europe, Europe"
click at [865, 486] on button "Yes,Proceed" at bounding box center [863, 492] width 65 height 27
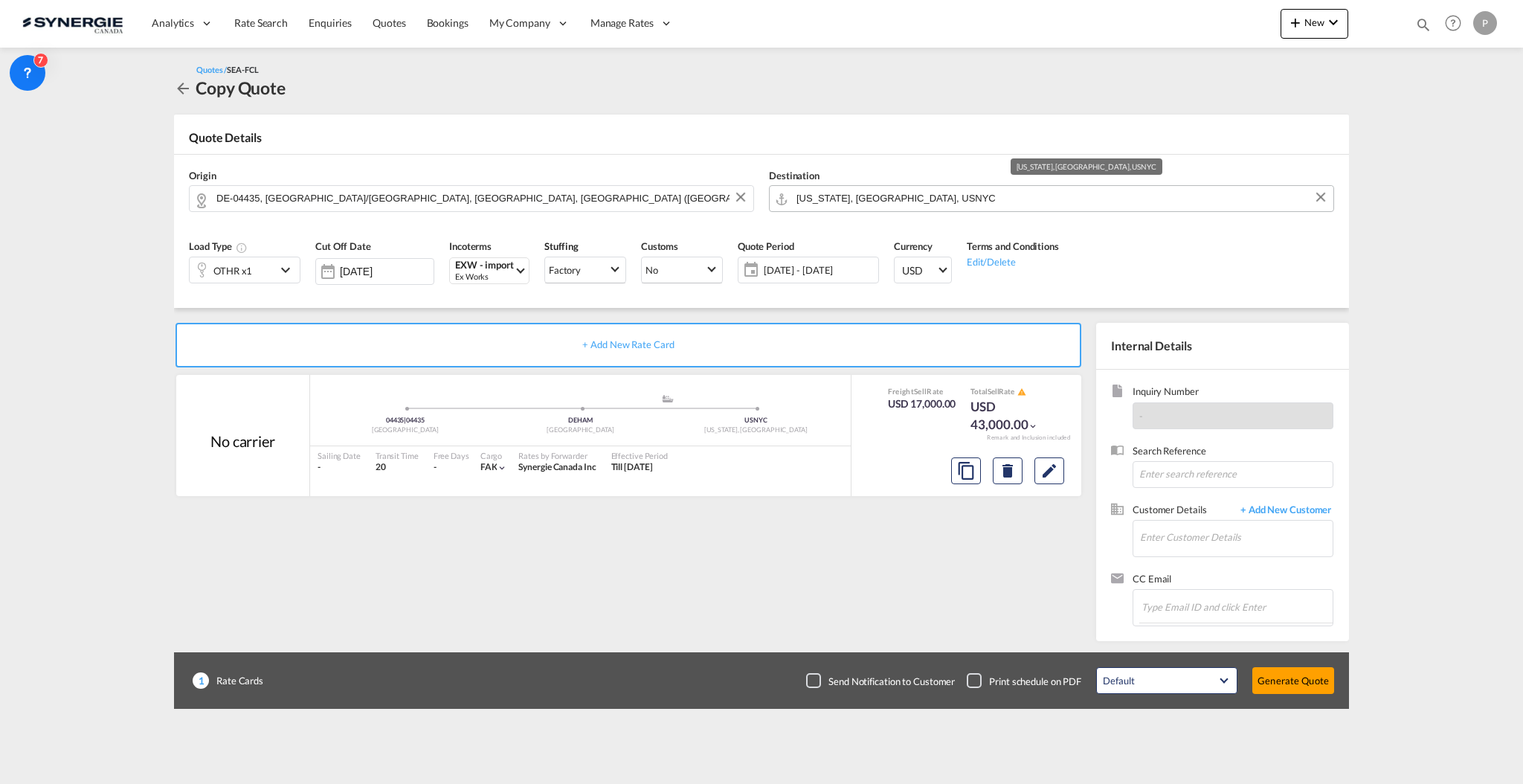
click at [891, 195] on input "New York, NY, USNYC" at bounding box center [1061, 198] width 529 height 26
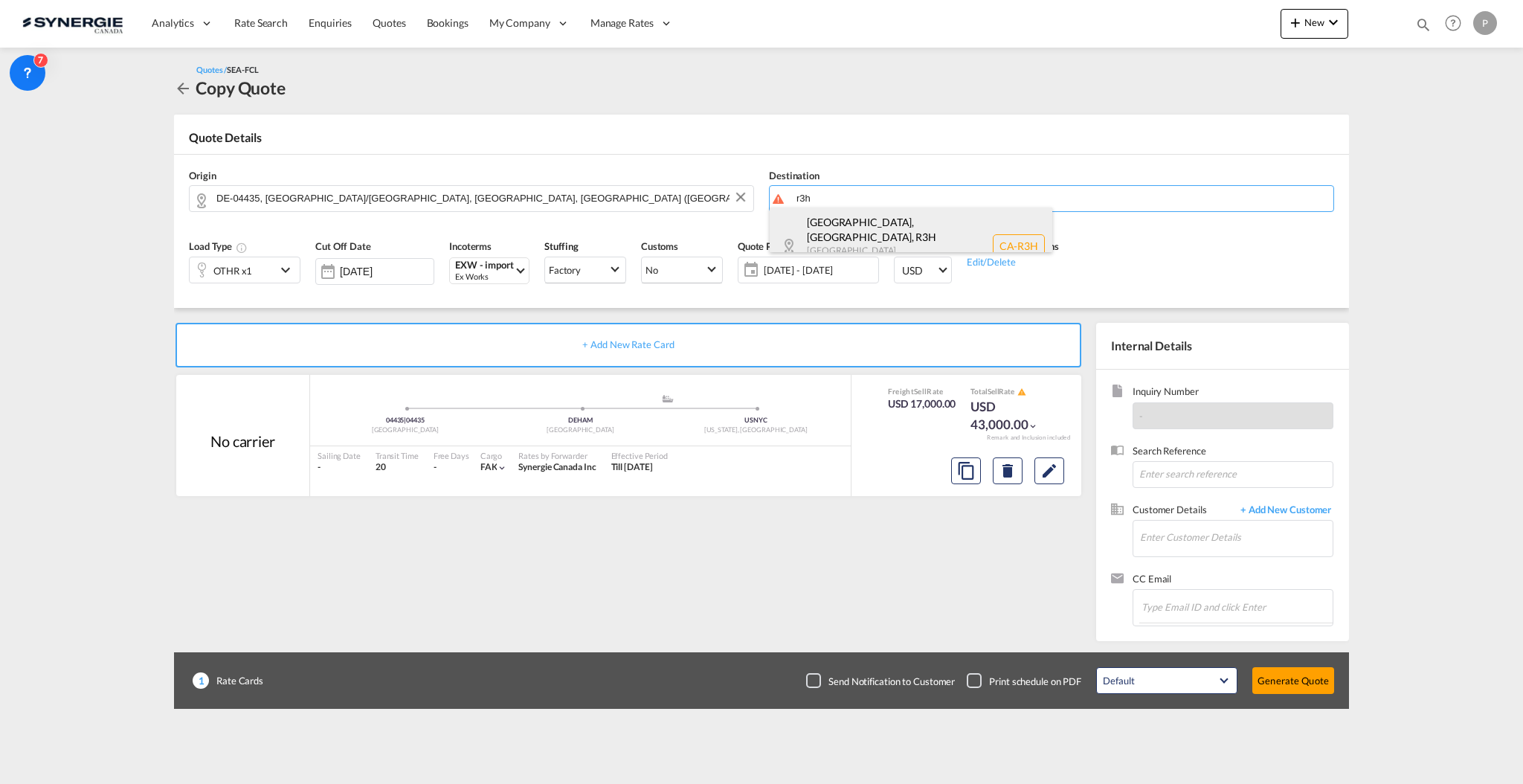
click at [873, 218] on div "Winnipeg, MB , R3H Manitoba Canada CA-R3H" at bounding box center [911, 245] width 283 height 76
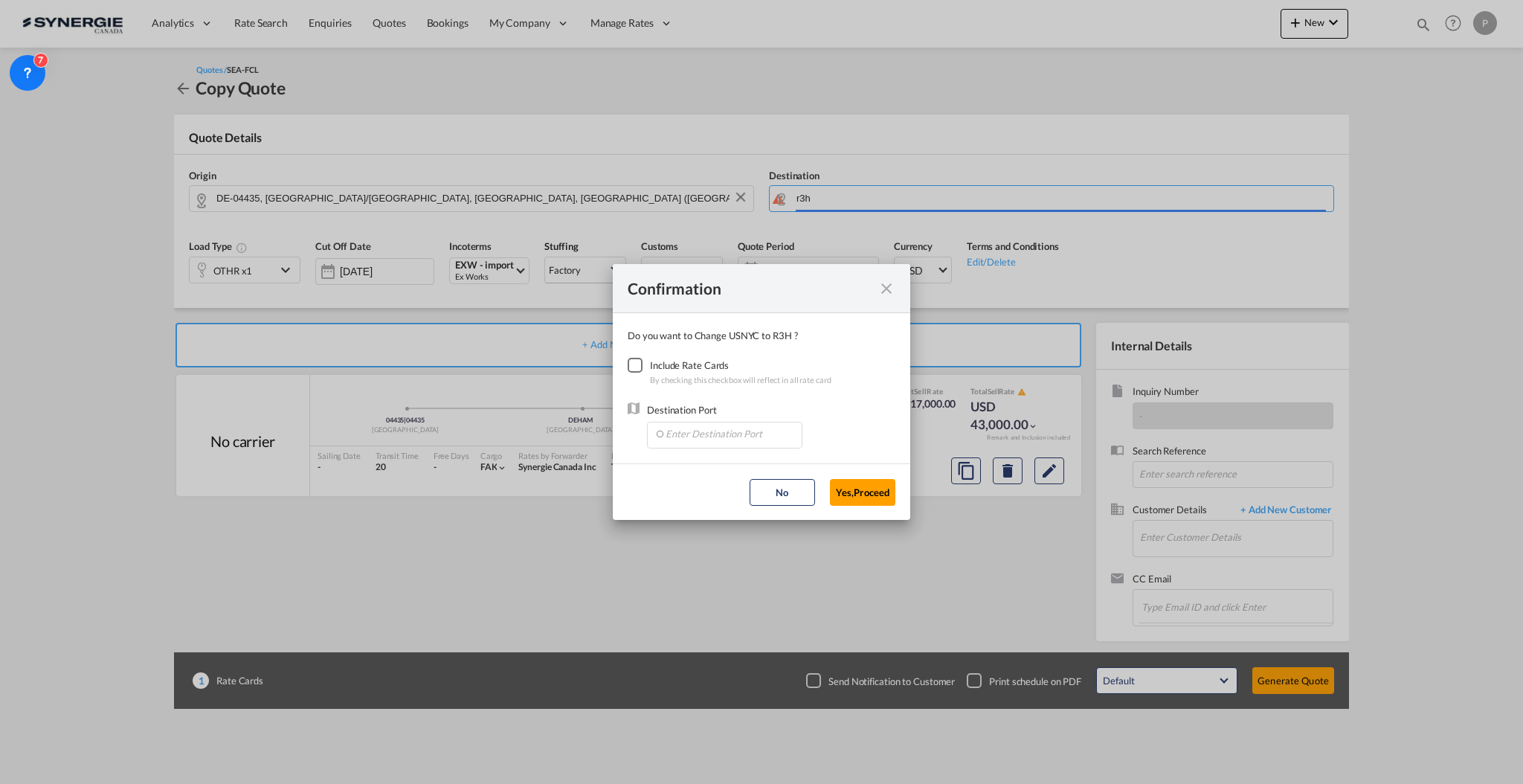
type input "CA-R3H, Winnipeg, MB, Manitoba"
click at [642, 358] on div "Checkbox No Ink" at bounding box center [636, 366] width 15 height 15
click at [686, 423] on input "Enter Destination Port" at bounding box center [728, 434] width 148 height 23
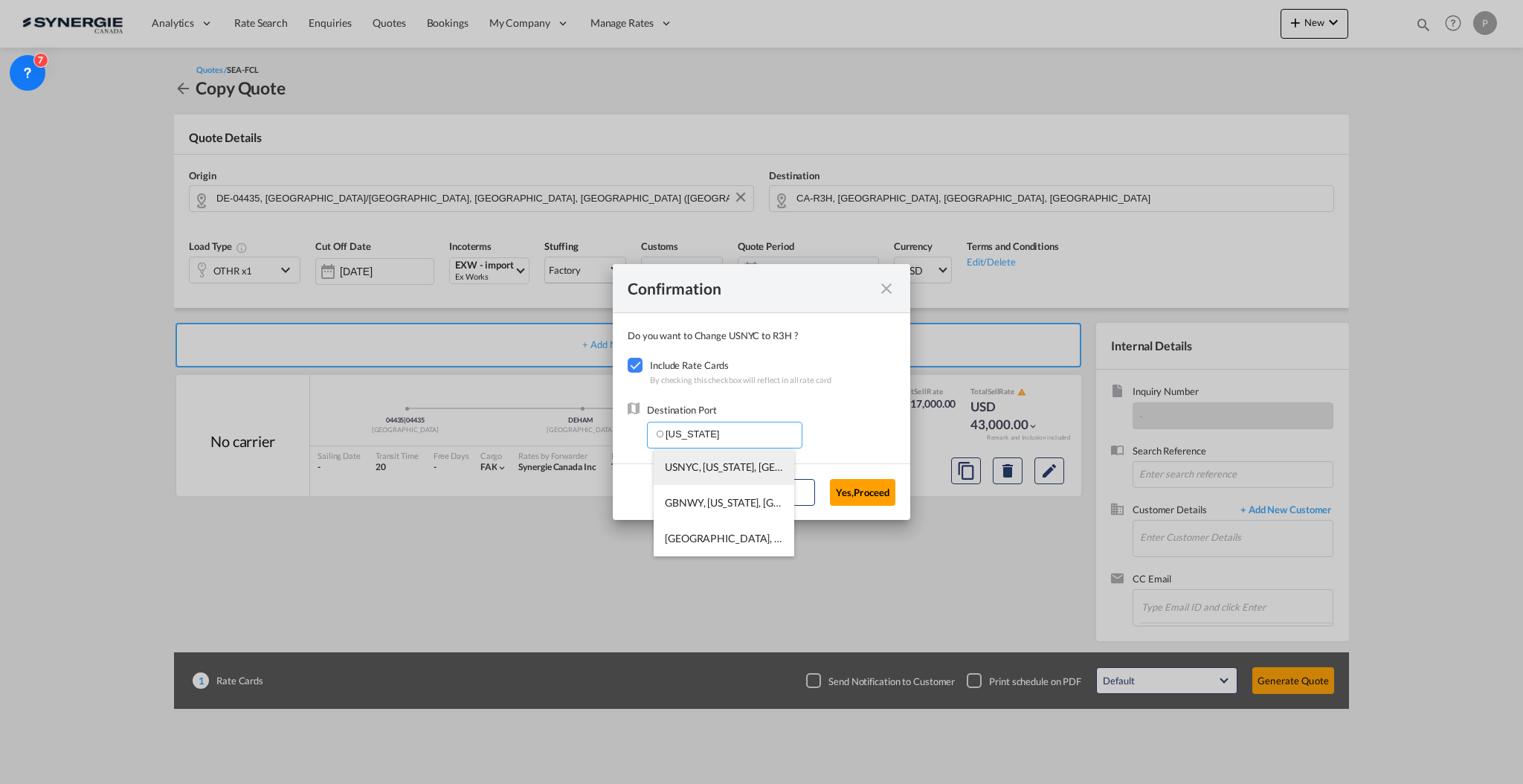
click at [712, 465] on span "USNYC, New York, NY, United States, North America, Americas" at bounding box center [928, 466] width 528 height 13
type input "USNYC, New York, NY, United States, North America, Americas"
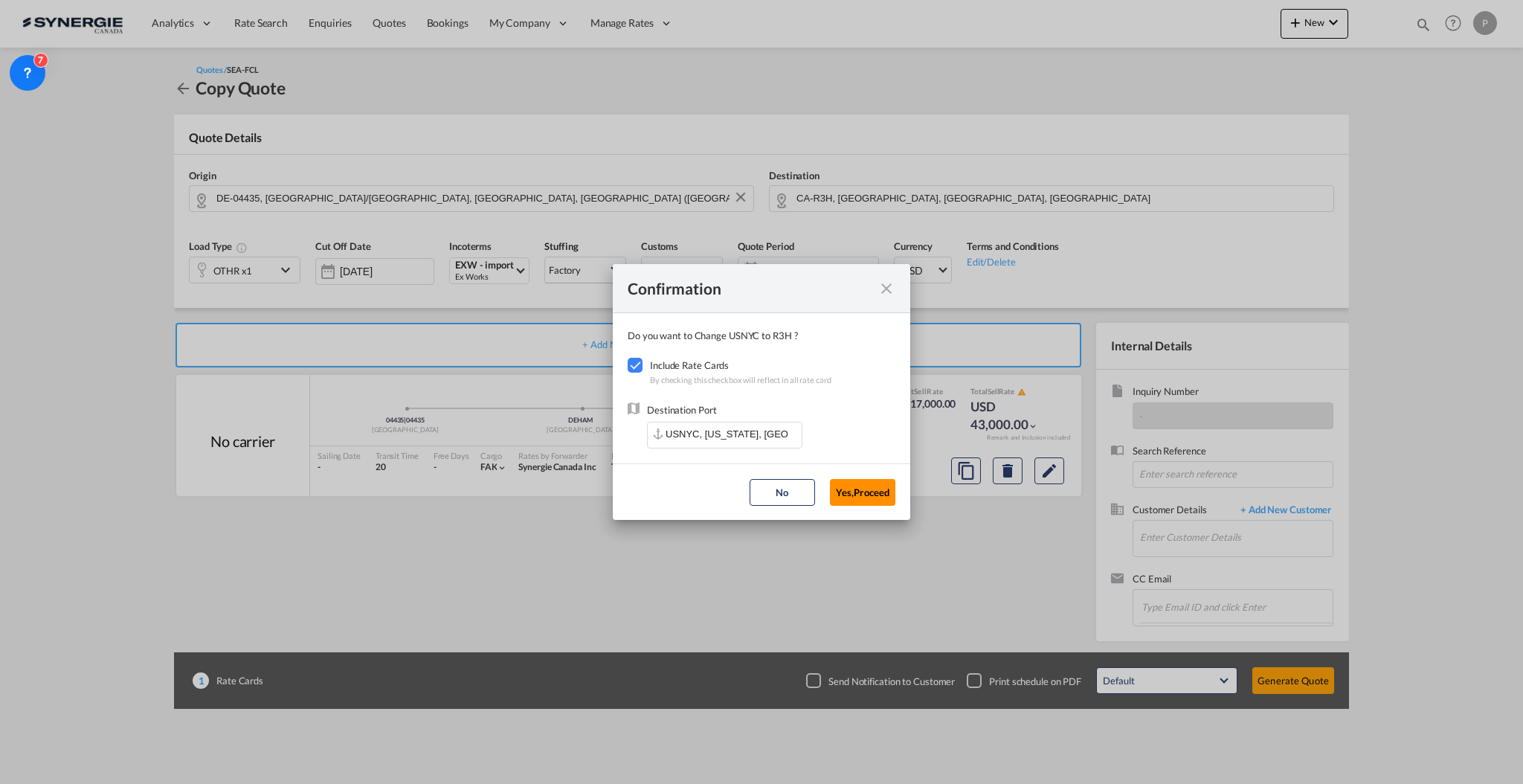
click at [885, 485] on button "Yes,Proceed" at bounding box center [863, 492] width 65 height 27
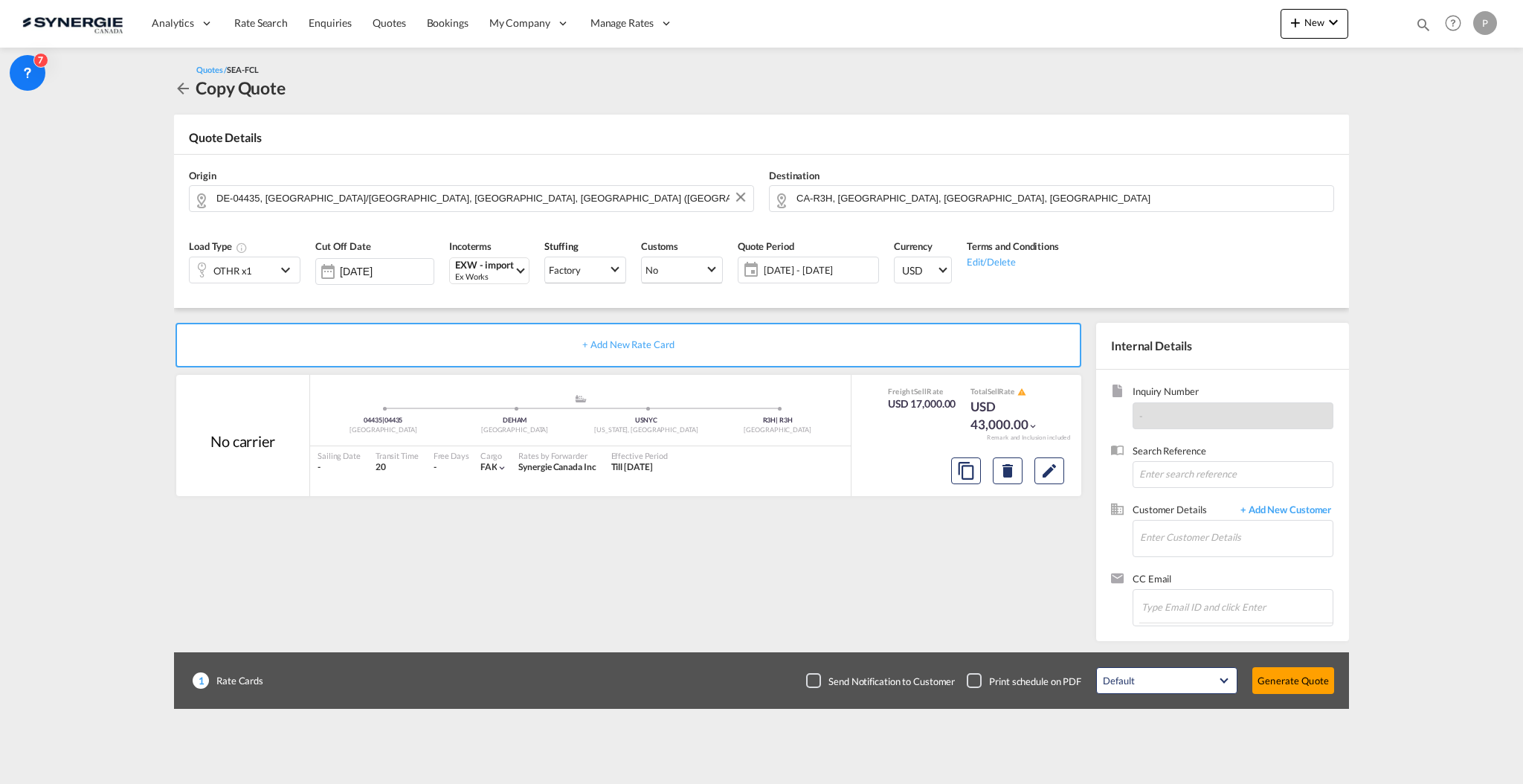
click at [788, 263] on span "09 Oct - 08 Nov 2025" at bounding box center [819, 270] width 111 height 13
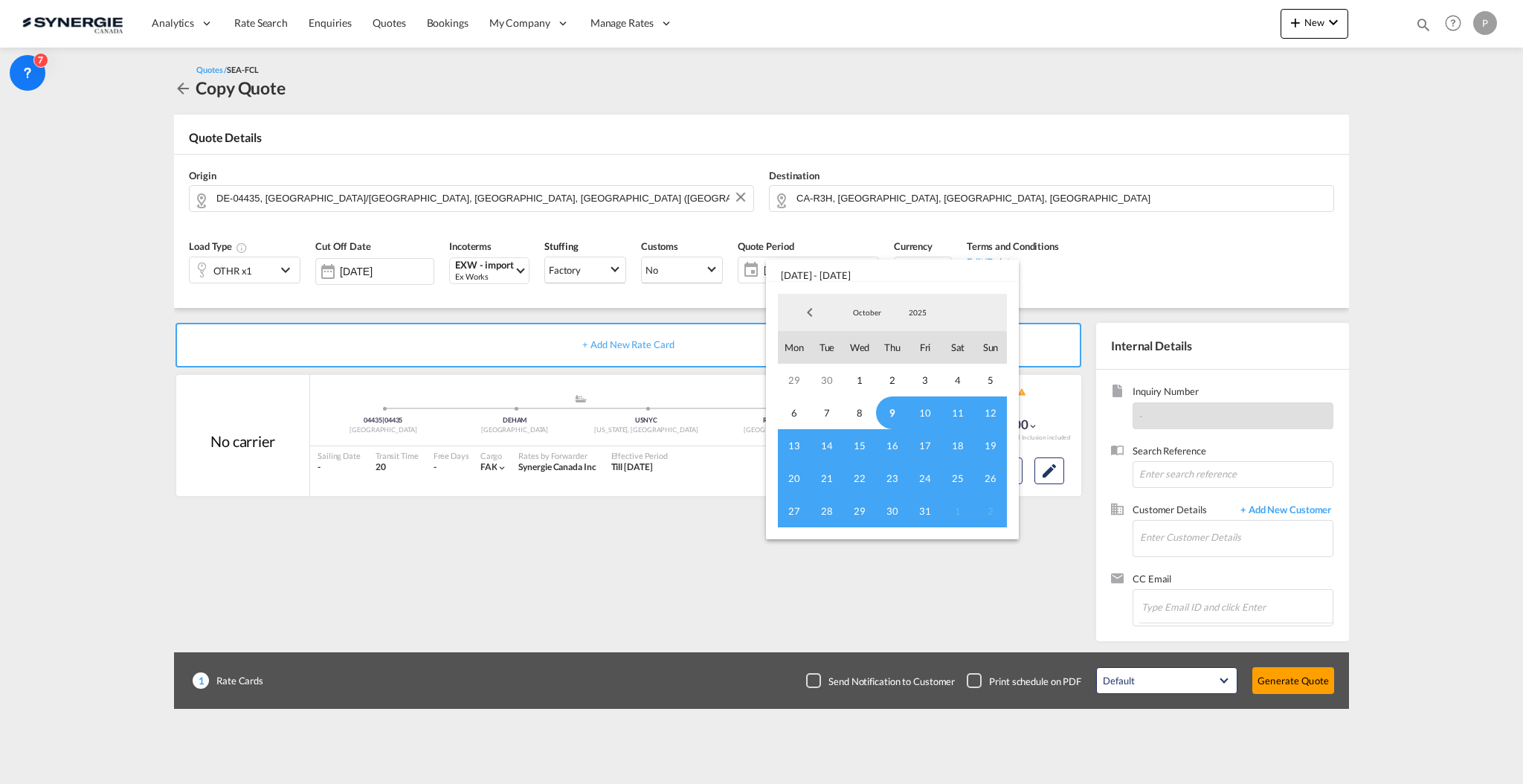
click at [891, 413] on span "9" at bounding box center [892, 413] width 33 height 33
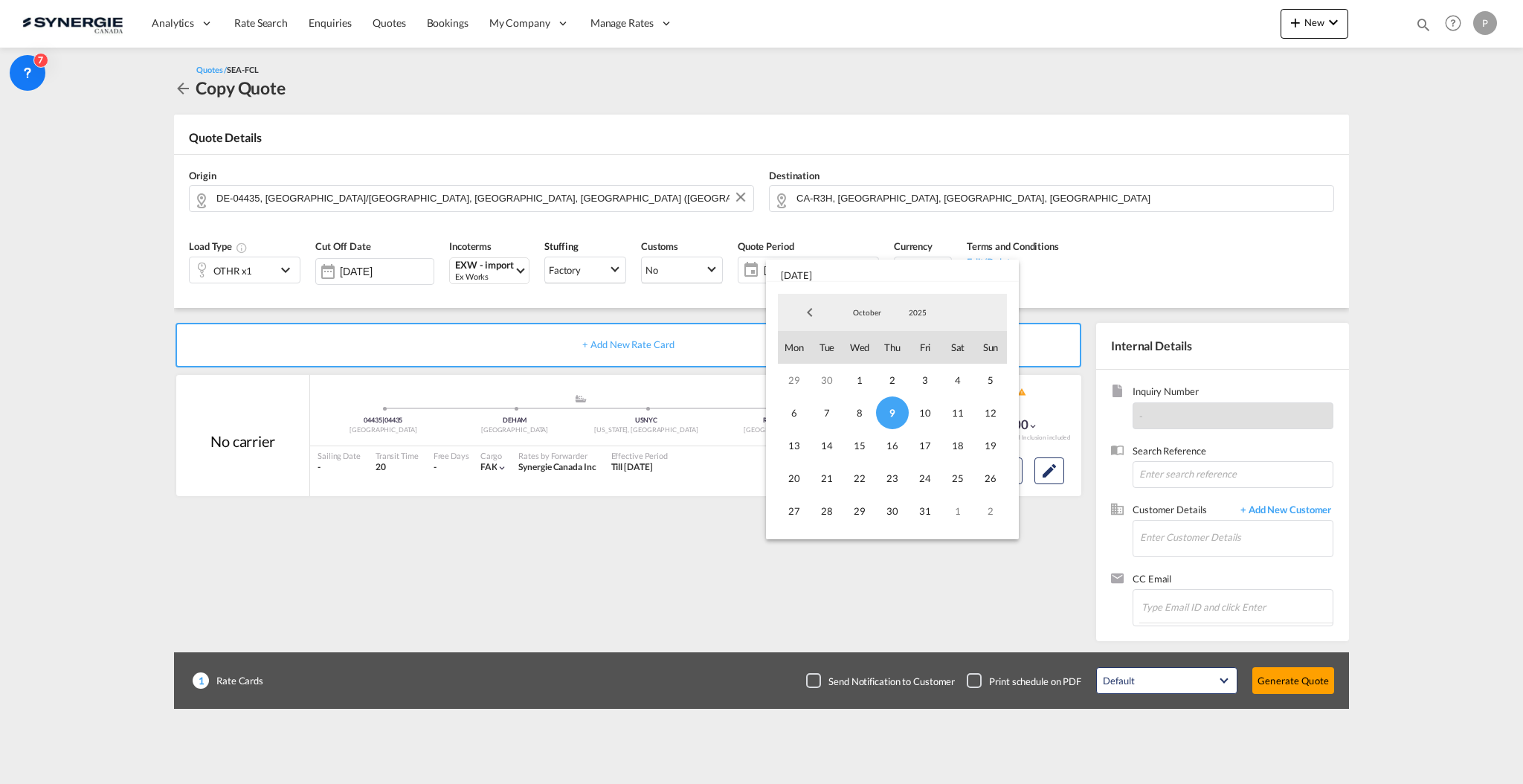
click at [877, 319] on md-select-value "October" at bounding box center [867, 312] width 50 height 23
click at [872, 351] on md-option "November" at bounding box center [882, 349] width 101 height 36
click at [990, 516] on span "30" at bounding box center [990, 511] width 33 height 33
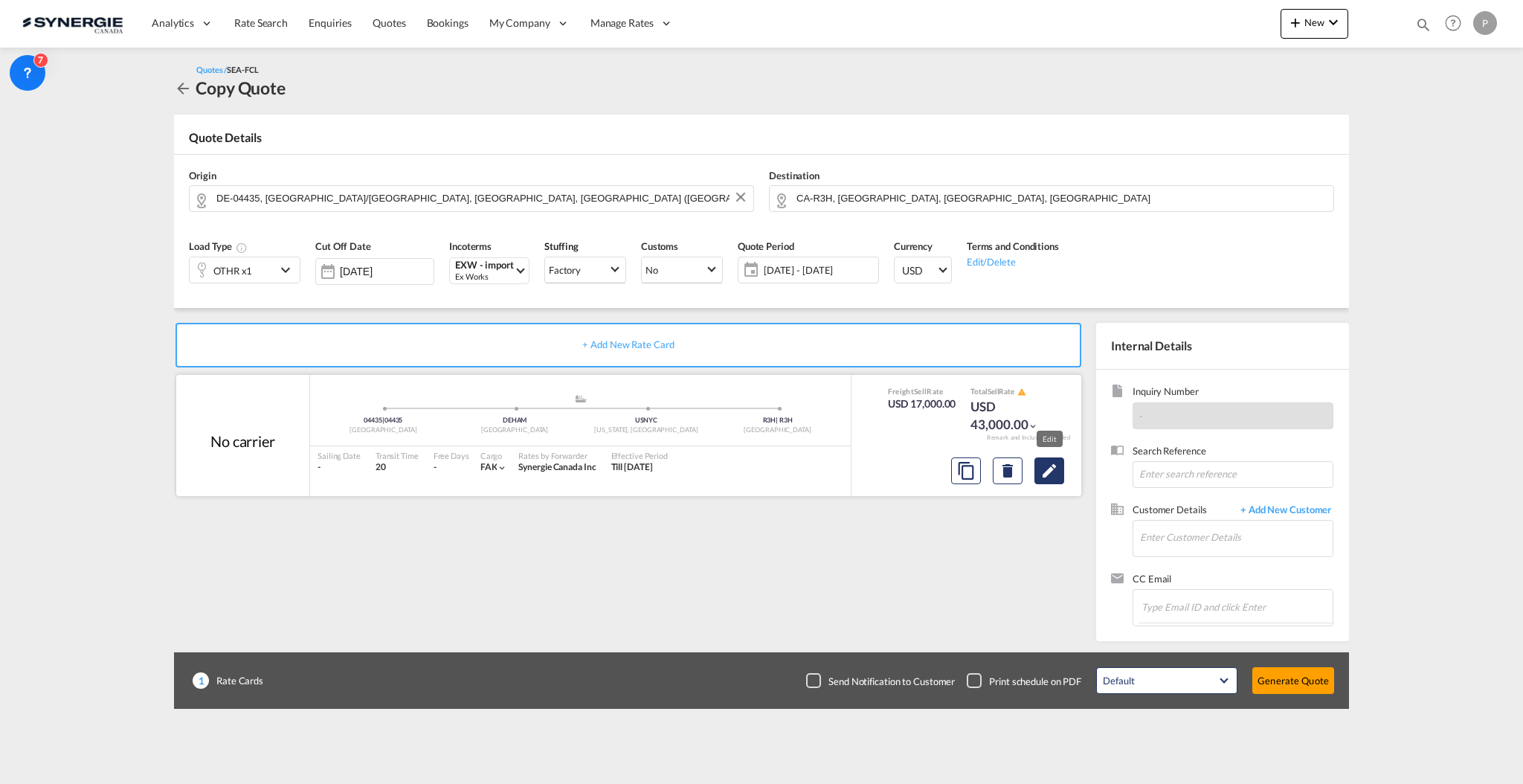
click at [1056, 475] on md-icon "Edit" at bounding box center [1049, 470] width 18 height 18
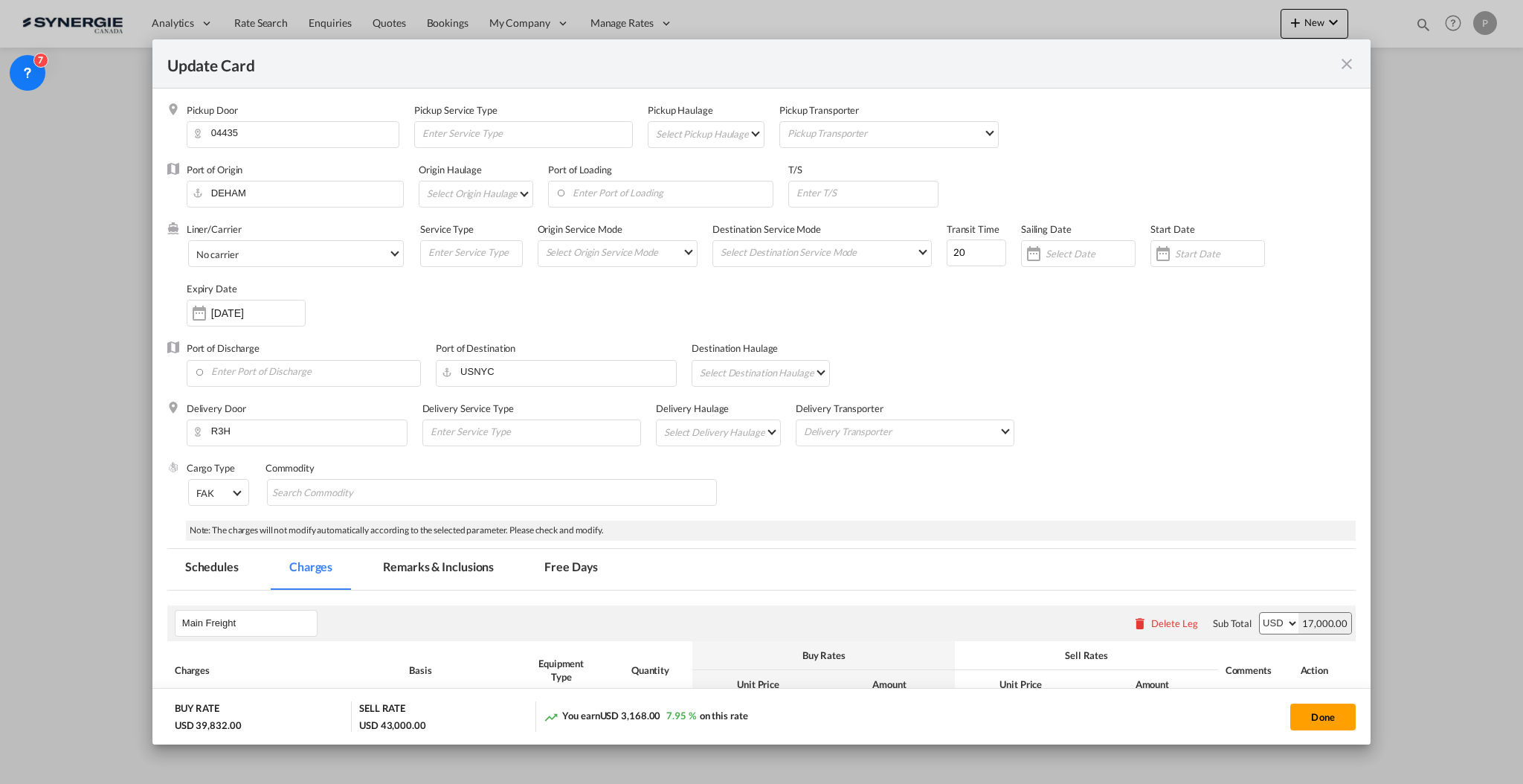
scroll to position [298, 0]
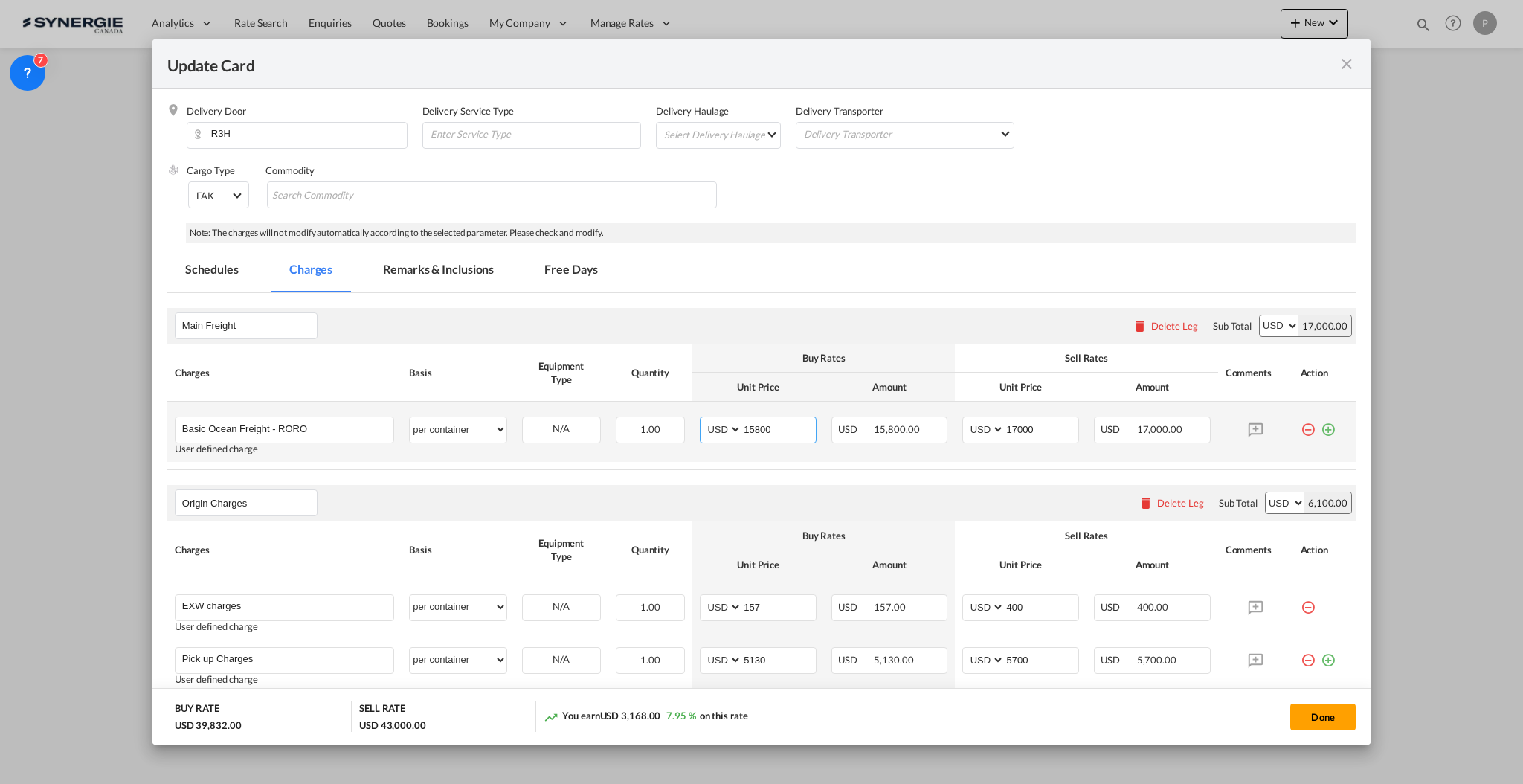
click at [774, 432] on input "15800" at bounding box center [779, 428] width 74 height 23
click at [479, 425] on select "per equipment per container per B/L per shipping bill per shipment % on freight…" at bounding box center [458, 429] width 96 height 23
select select "per equipment"
click at [410, 418] on select "per equipment per container per B/L per shipping bill per shipment % on freight…" at bounding box center [458, 429] width 96 height 23
click at [567, 418] on md-input-container "OTHR" at bounding box center [561, 428] width 77 height 23
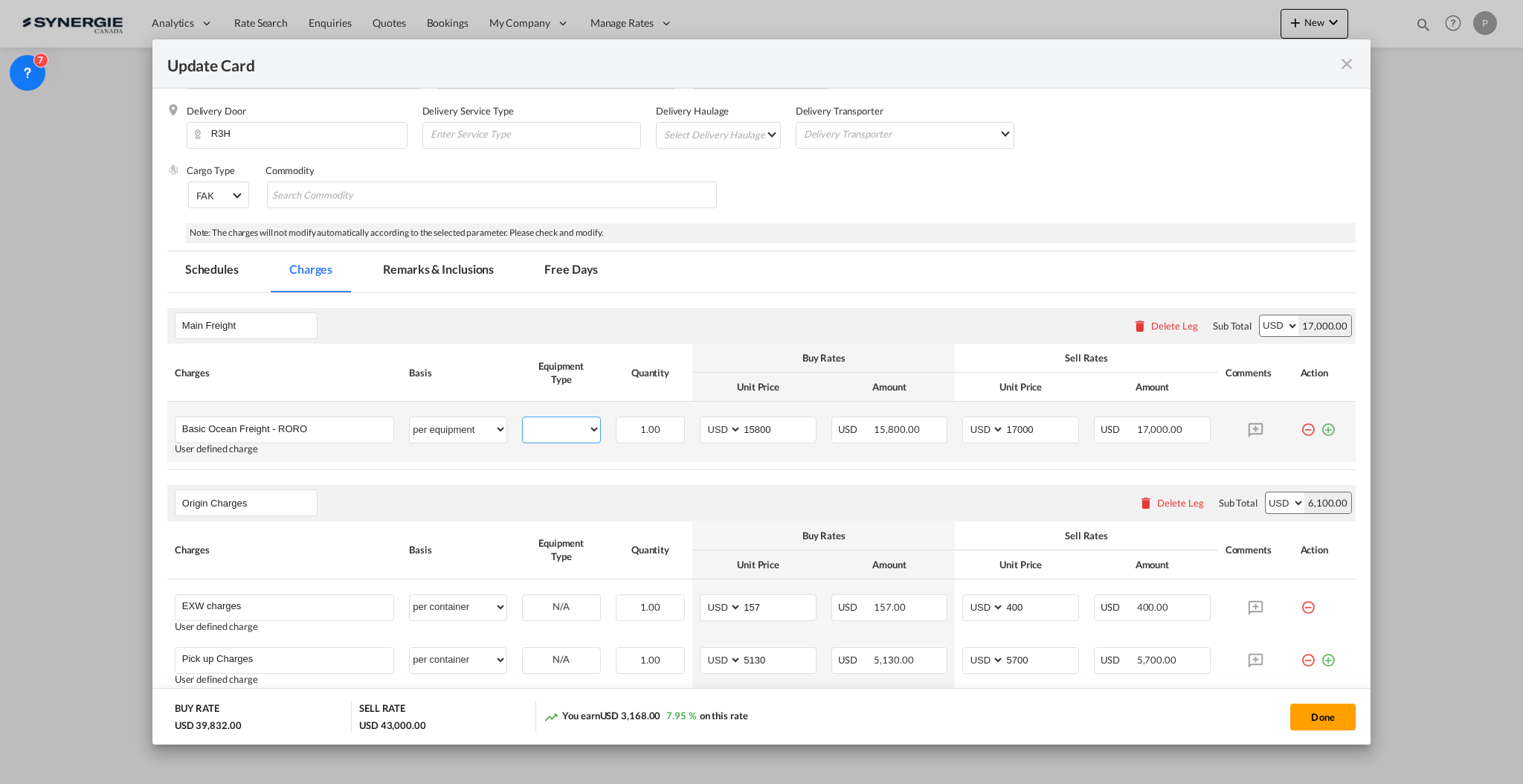
click at [567, 434] on select "OTHR" at bounding box center [561, 429] width 77 height 20
select select "OTHR"
click at [522, 419] on select "OTHR" at bounding box center [561, 429] width 77 height 20
click at [746, 430] on input "15800" at bounding box center [779, 428] width 74 height 23
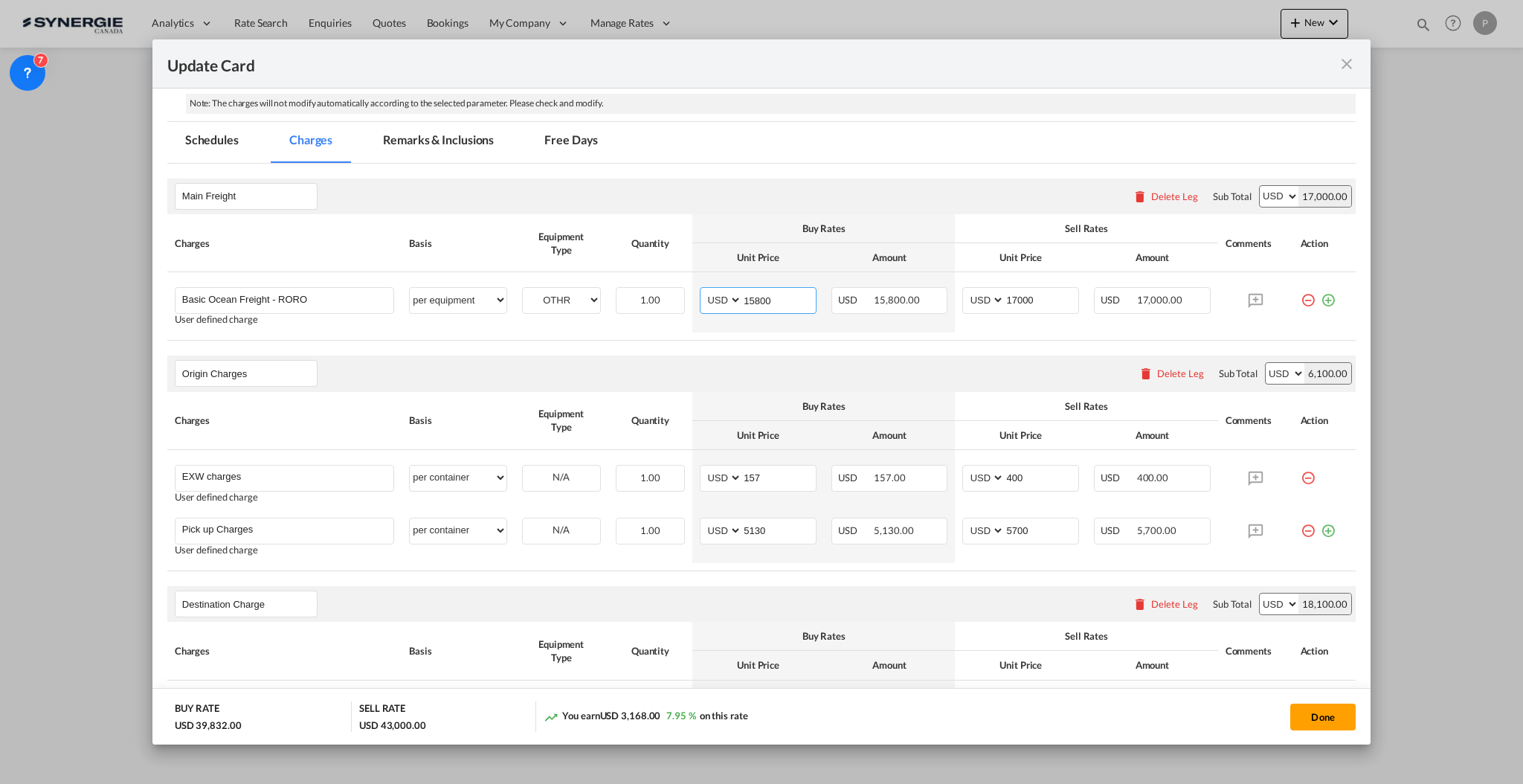
scroll to position [397, 0]
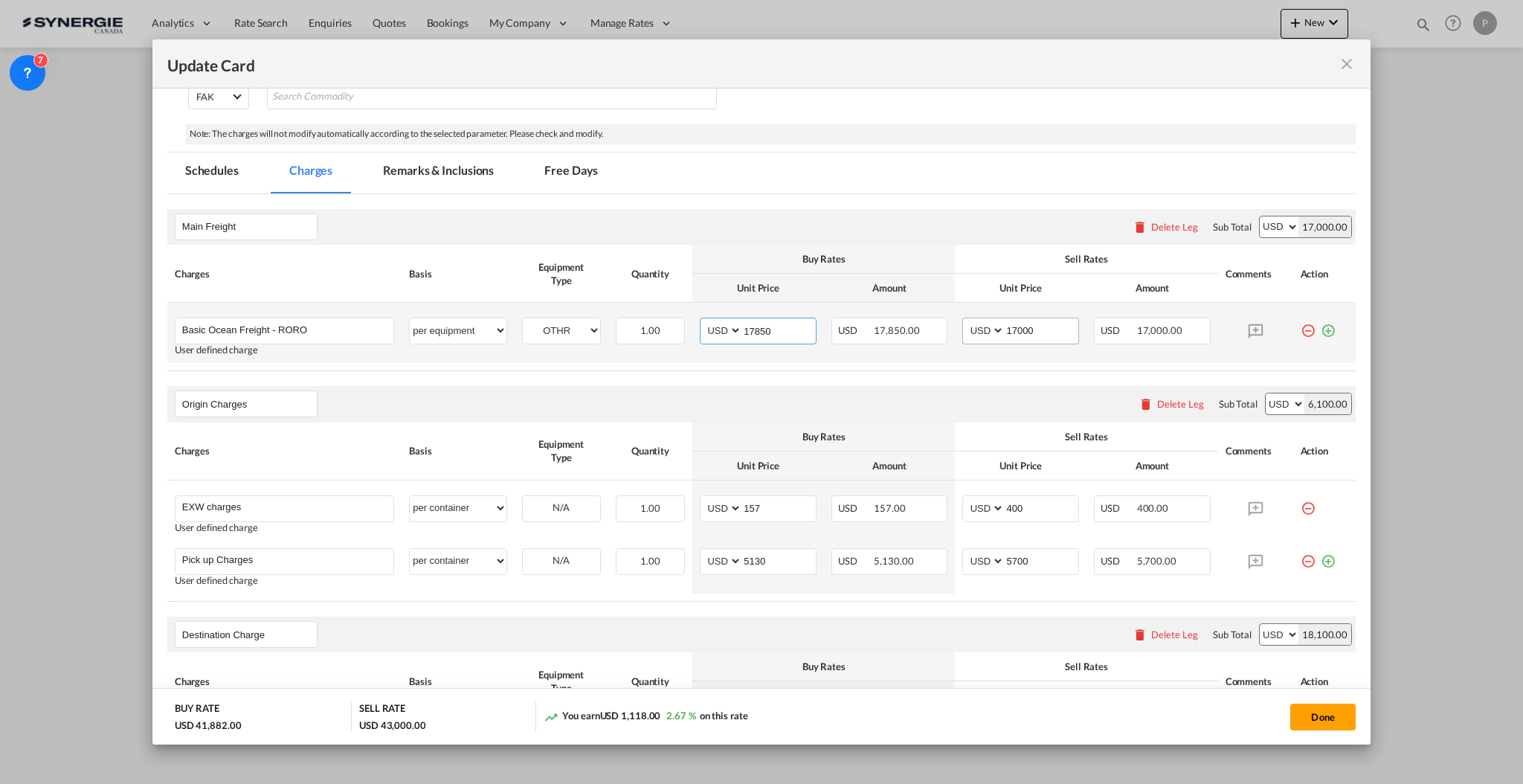
type input "17850"
click at [1015, 330] on input "17000" at bounding box center [1042, 330] width 74 height 23
click at [1033, 336] on input "17000" at bounding box center [1042, 330] width 74 height 23
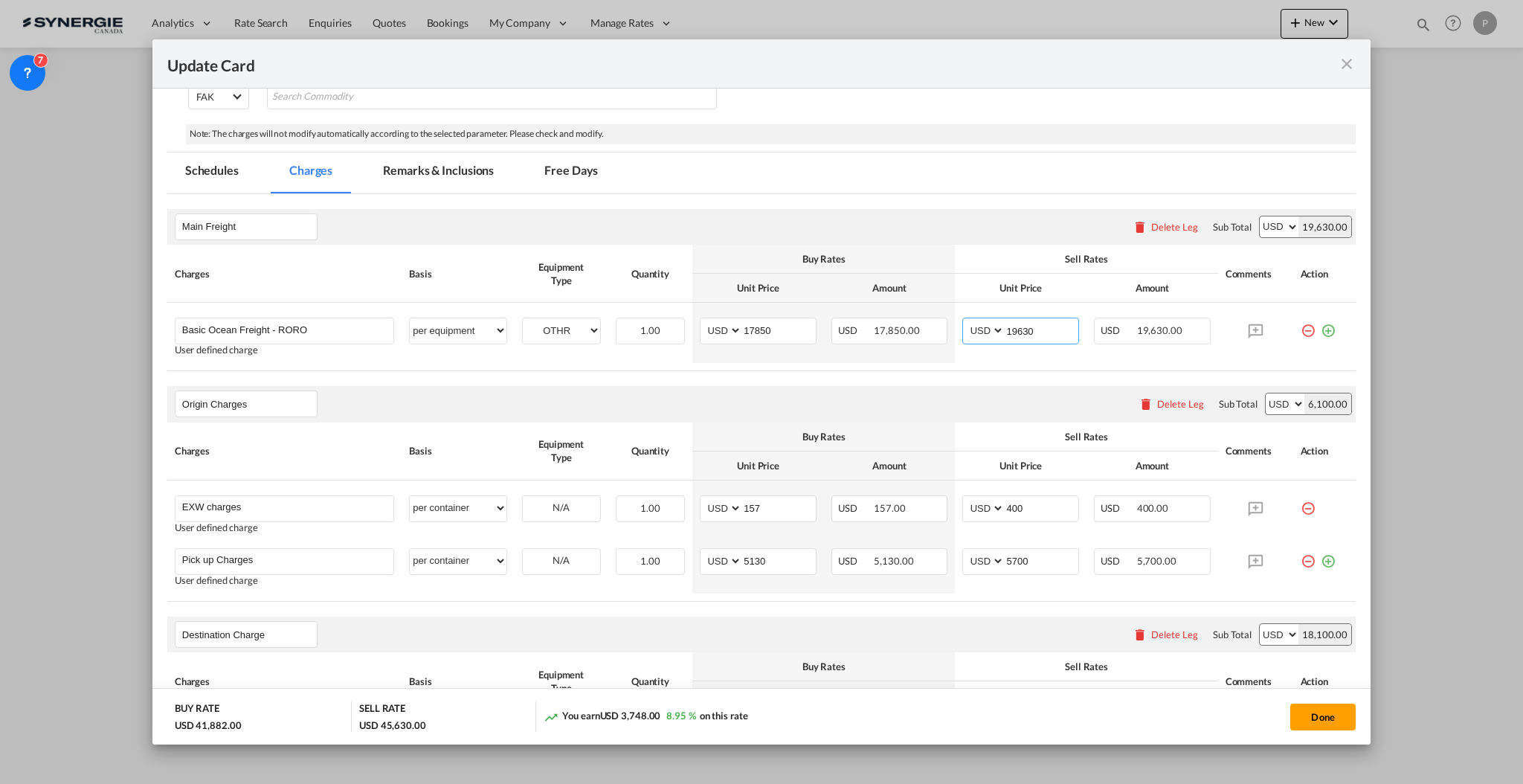
type input "19630"
click at [969, 277] on th "Unit Price" at bounding box center [1021, 288] width 132 height 29
click at [751, 513] on input "157" at bounding box center [779, 507] width 74 height 23
click at [750, 513] on input "157" at bounding box center [779, 507] width 74 height 23
click at [1321, 561] on md-icon "icon-plus-circle-outline green-400-fg" at bounding box center [1328, 556] width 15 height 15
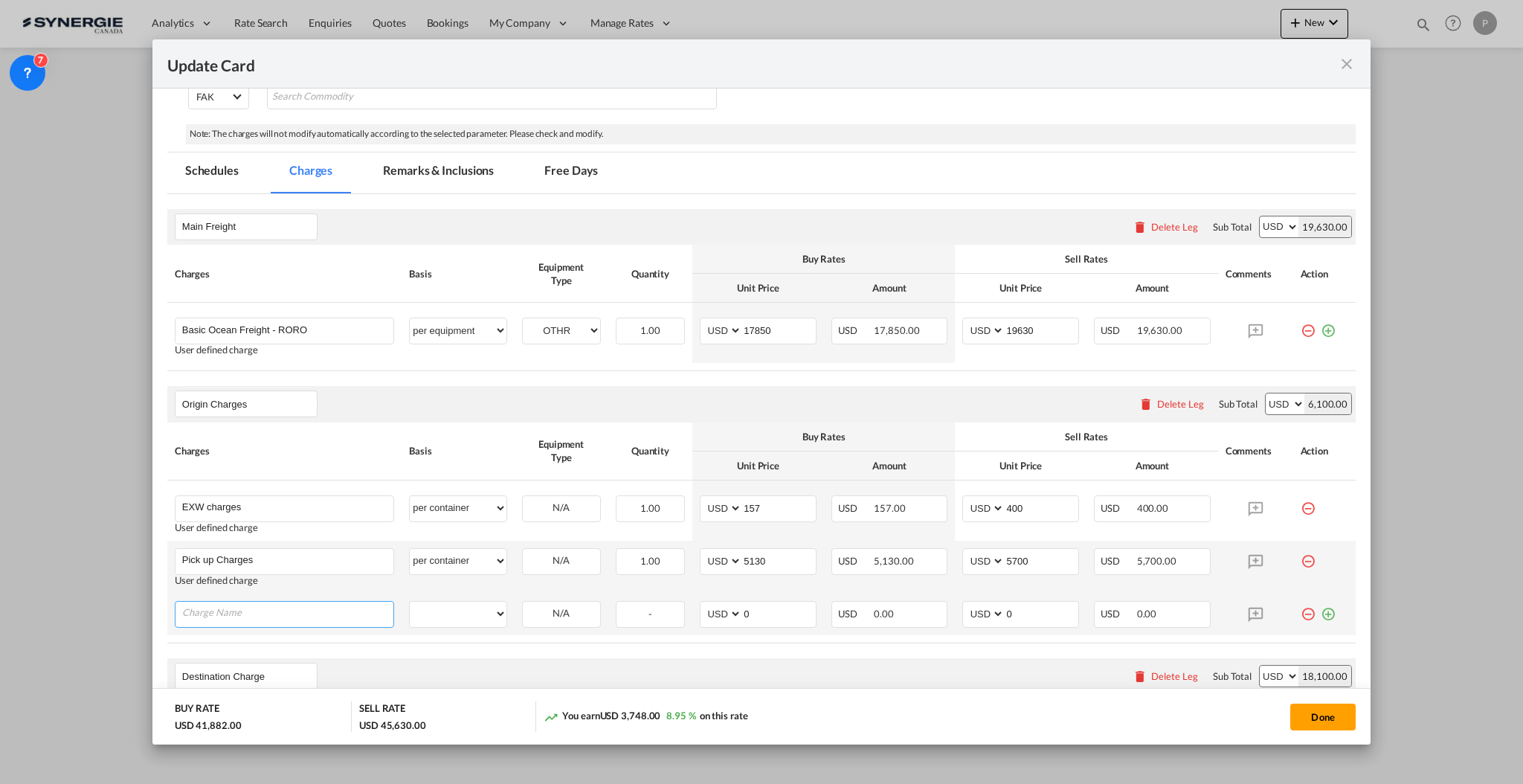
click at [279, 621] on input "Charge Name" at bounding box center [288, 612] width 211 height 23
type input "Terminal Charges Origin"
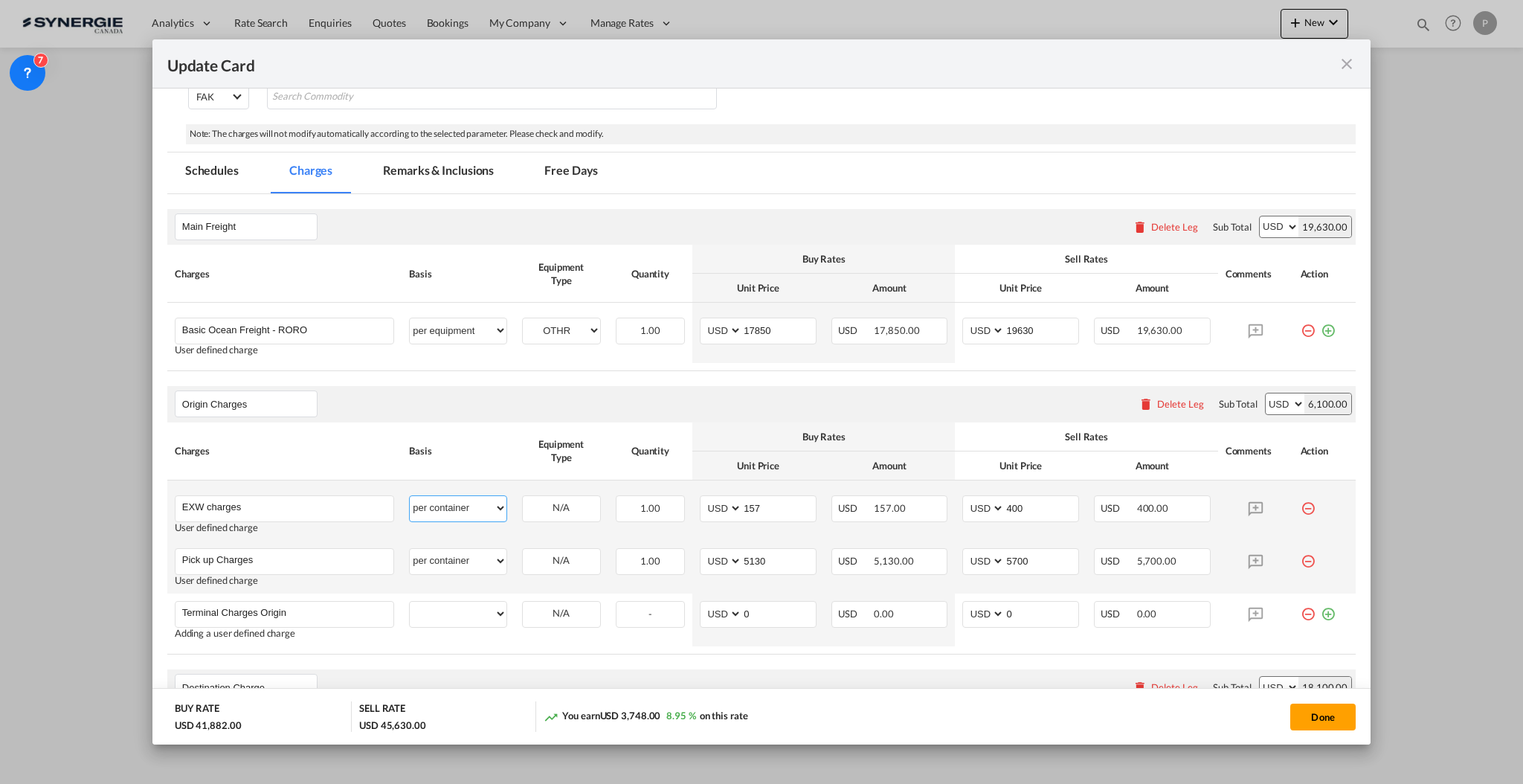
click at [434, 509] on select "per equipment per container per B/L per shipping bill per shipment per pallet p…" at bounding box center [458, 508] width 96 height 23
select select "per equipment"
click at [410, 496] on select "per equipment per container per B/L per shipping bill per shipment per pallet p…" at bounding box center [458, 508] width 96 height 23
click at [449, 568] on select "per equipment per container per B/L per shipping bill per shipment per pallet p…" at bounding box center [458, 561] width 96 height 23
select select "per equipment"
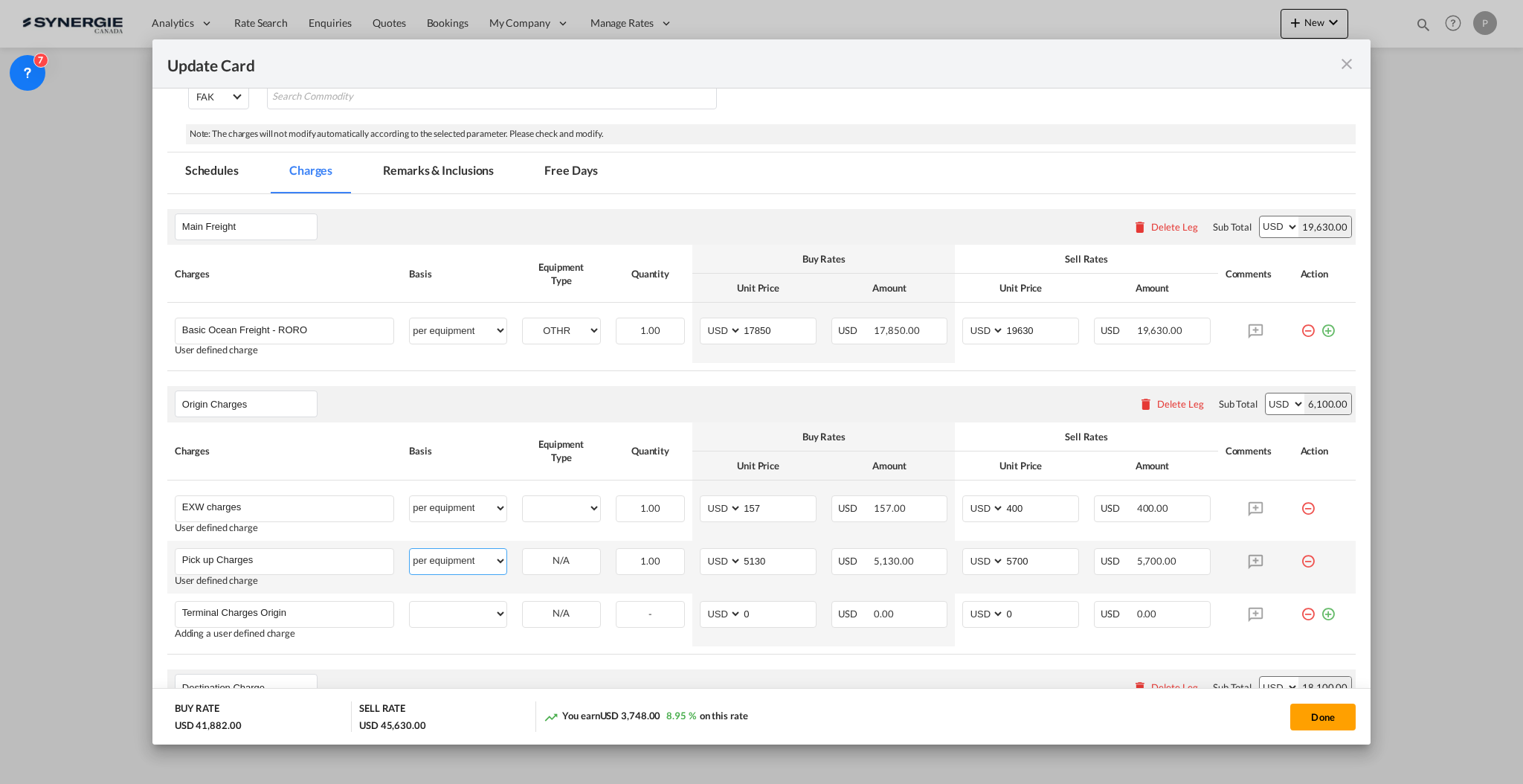
click at [410, 549] on select "per equipment per container per B/L per shipping bill per shipment per pallet p…" at bounding box center [458, 561] width 96 height 23
click at [463, 614] on select "per equipment per container per B/L per shipping bill per shipment per pallet p…" at bounding box center [458, 613] width 96 height 23
select select "per equipment"
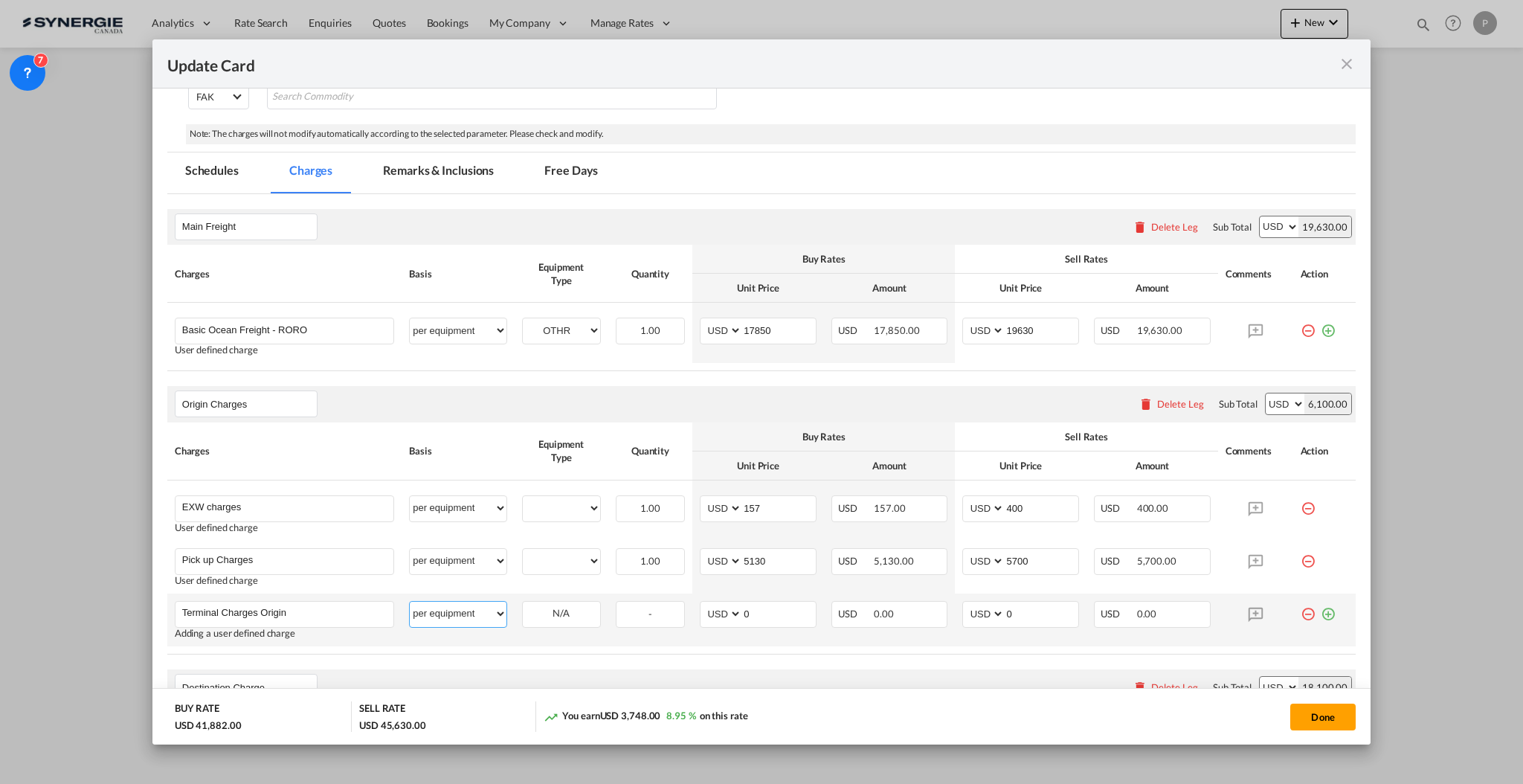
click at [410, 601] on select "per equipment per container per B/L per shipping bill per shipment per pallet p…" at bounding box center [458, 613] width 96 height 23
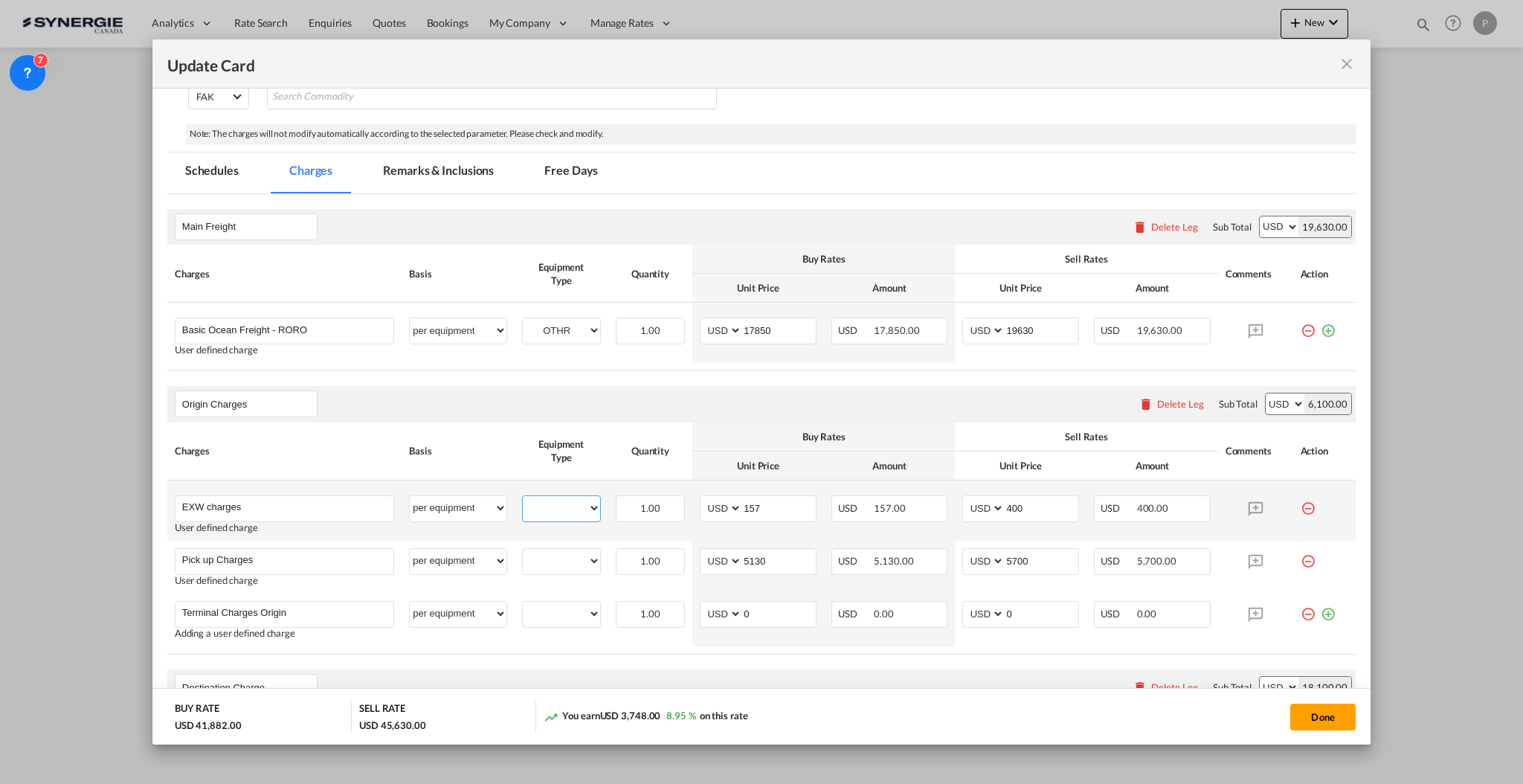
click at [588, 507] on select "OTHR" at bounding box center [561, 508] width 77 height 20
select select "OTHR"
click at [522, 498] on select "OTHR" at bounding box center [561, 508] width 77 height 20
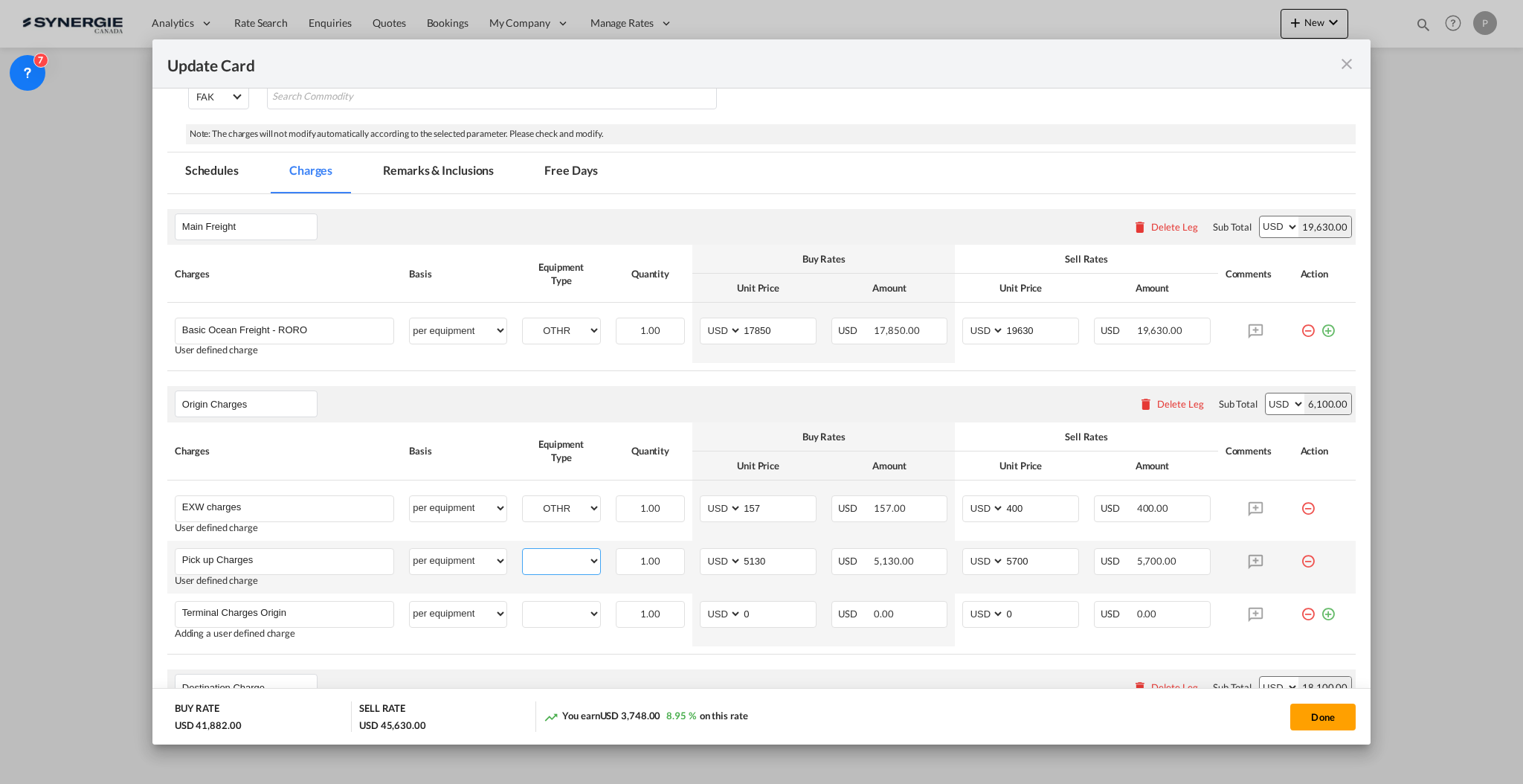
drag, startPoint x: 565, startPoint y: 558, endPoint x: 564, endPoint y: 566, distance: 8.1
click at [565, 558] on select "OTHR" at bounding box center [561, 561] width 77 height 20
select select "OTHR"
click at [522, 551] on select "OTHR" at bounding box center [561, 561] width 77 height 20
click at [556, 626] on div "OTHR" at bounding box center [562, 615] width 79 height 27
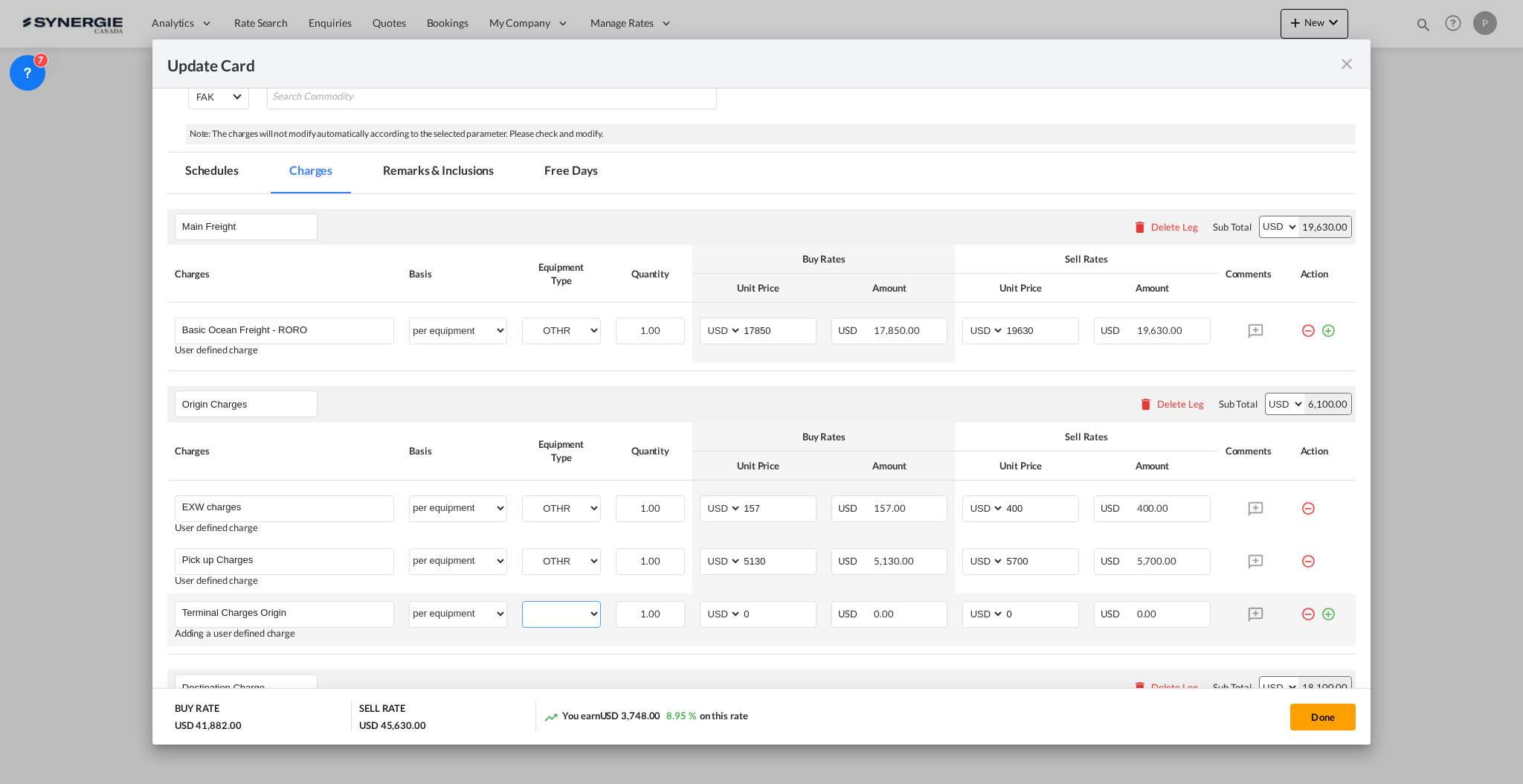
click at [555, 605] on select "OTHR" at bounding box center [561, 614] width 77 height 20
select select "OTHR"
click at [522, 604] on select "OTHR" at bounding box center [561, 614] width 77 height 20
click at [782, 510] on input "157" at bounding box center [779, 507] width 74 height 23
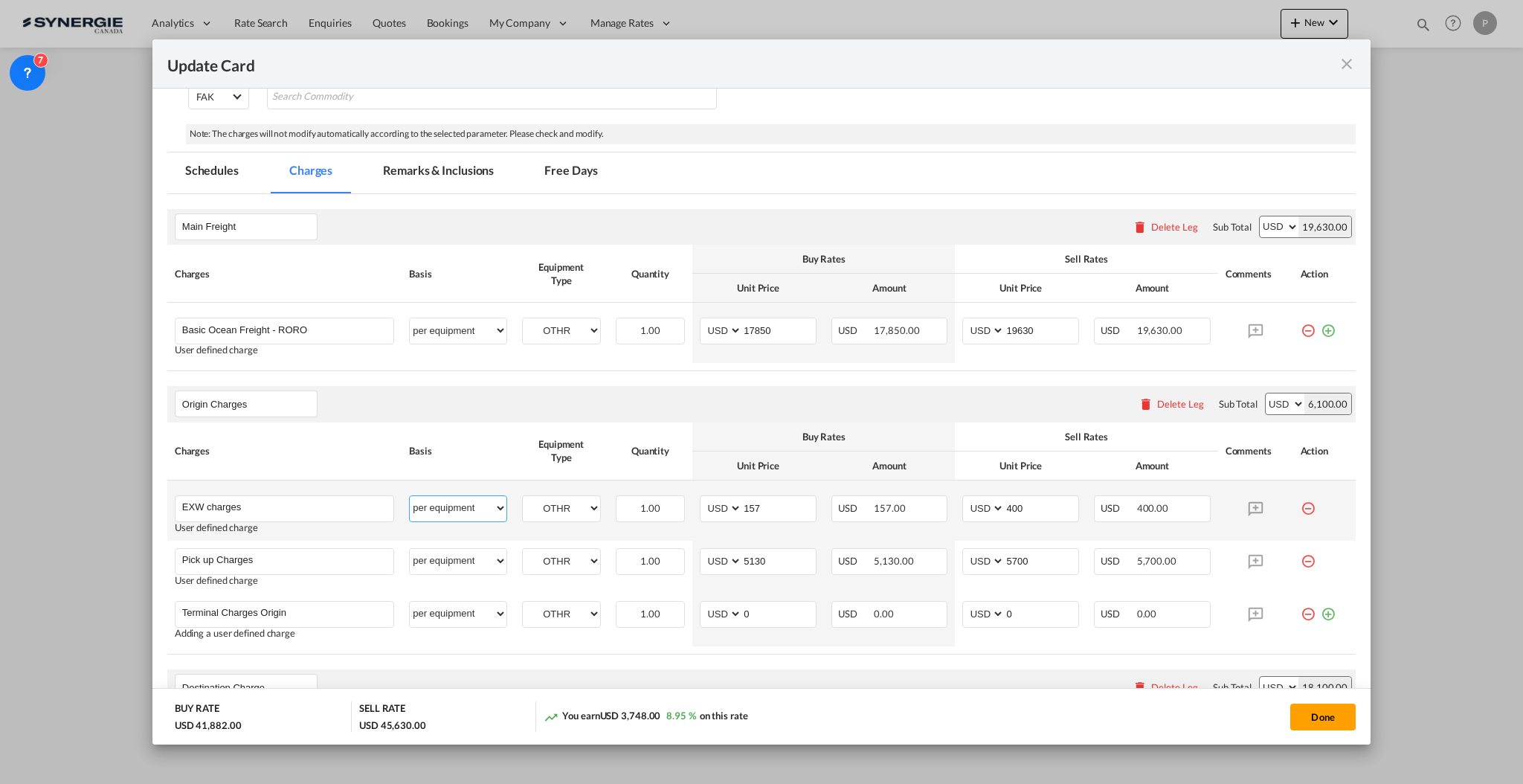
click at [455, 501] on select "per equipment per container per B/L per shipping bill per shipment per pallet p…" at bounding box center [458, 508] width 96 height 23
click at [191, 503] on input "EXW charges" at bounding box center [288, 507] width 211 height 23
click at [233, 507] on input "EXW charges" at bounding box center [288, 507] width 211 height 23
click at [233, 506] on input "EXW charges" at bounding box center [288, 507] width 211 height 23
click at [233, 507] on input "EXW charges" at bounding box center [288, 507] width 211 height 23
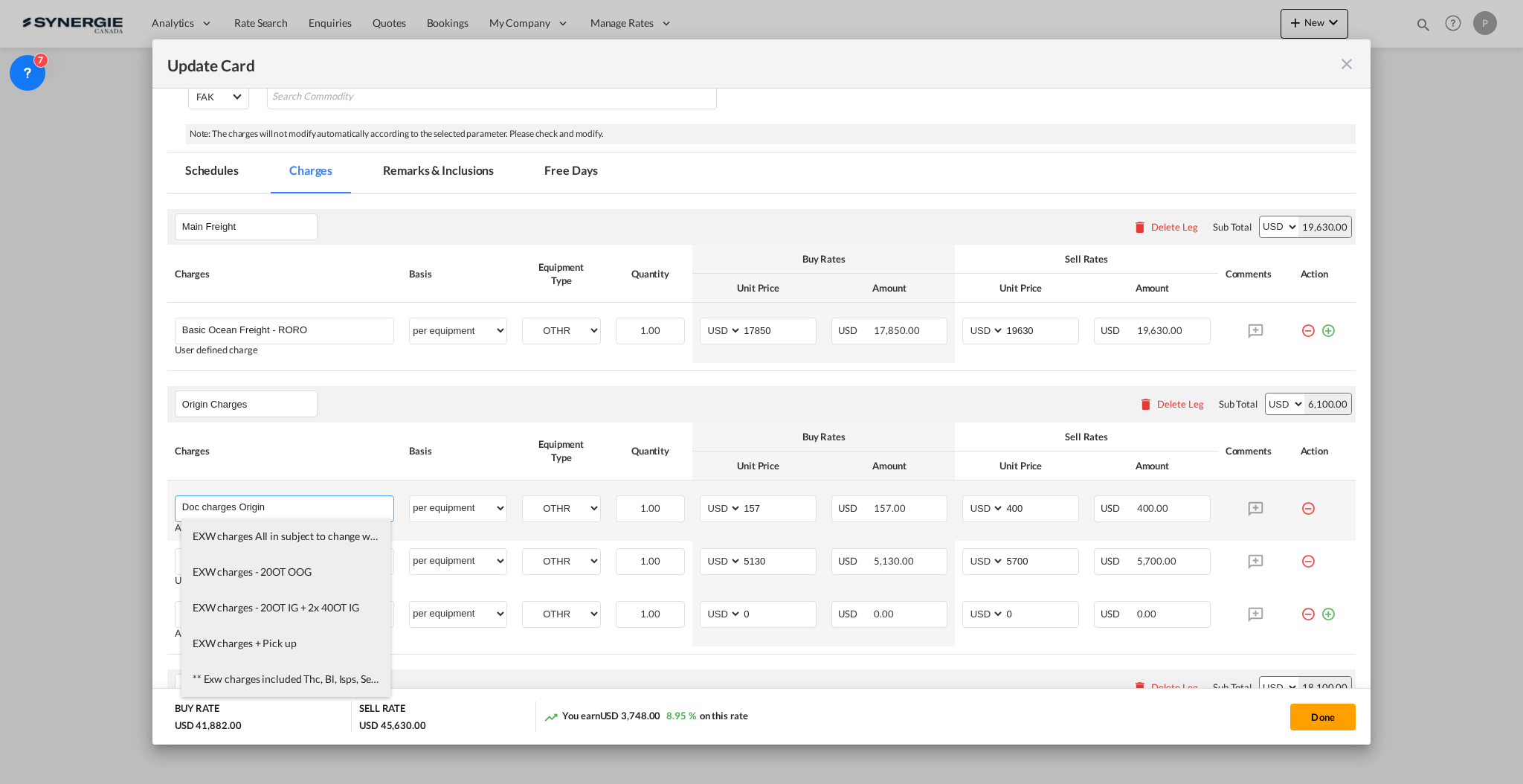
type input "Doc charges Origin"
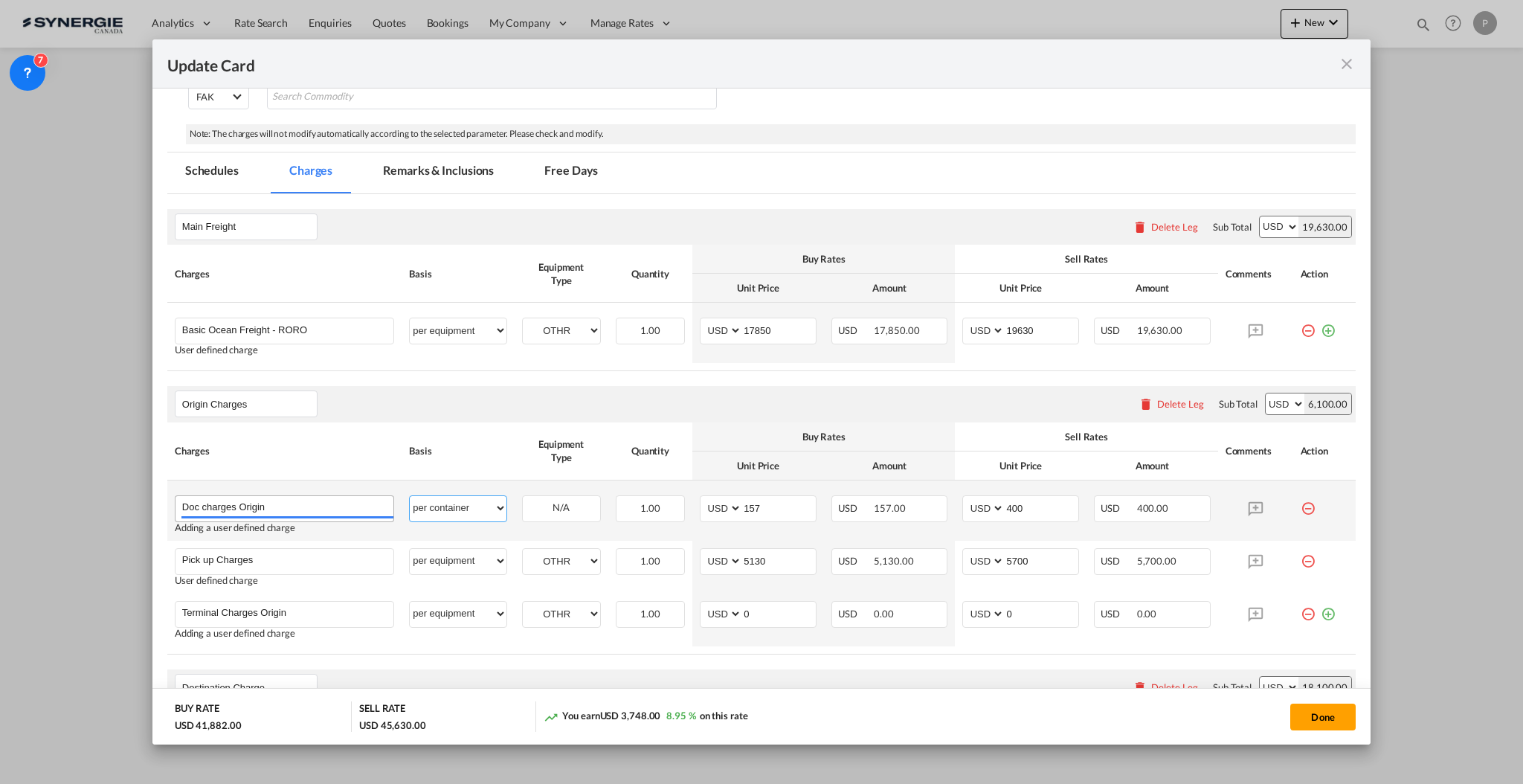
select select "per B/L"
click at [767, 512] on input "157" at bounding box center [779, 507] width 74 height 23
click at [767, 511] on input "157" at bounding box center [779, 507] width 74 height 23
type input "200"
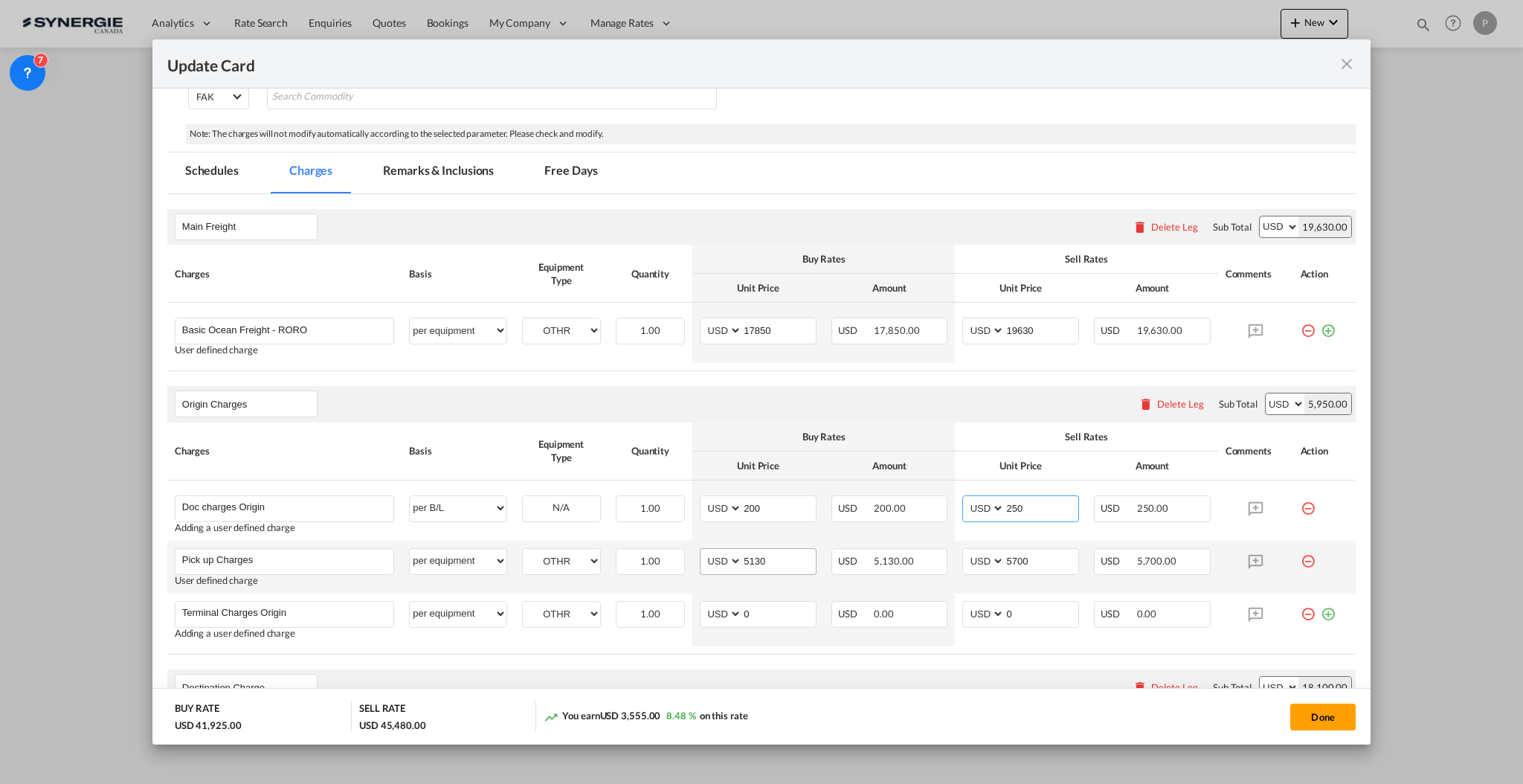
type input "250"
click at [772, 566] on input "5130" at bounding box center [779, 560] width 74 height 23
click at [762, 561] on input "5130" at bounding box center [779, 560] width 74 height 23
click at [762, 560] on input "5130" at bounding box center [779, 560] width 74 height 23
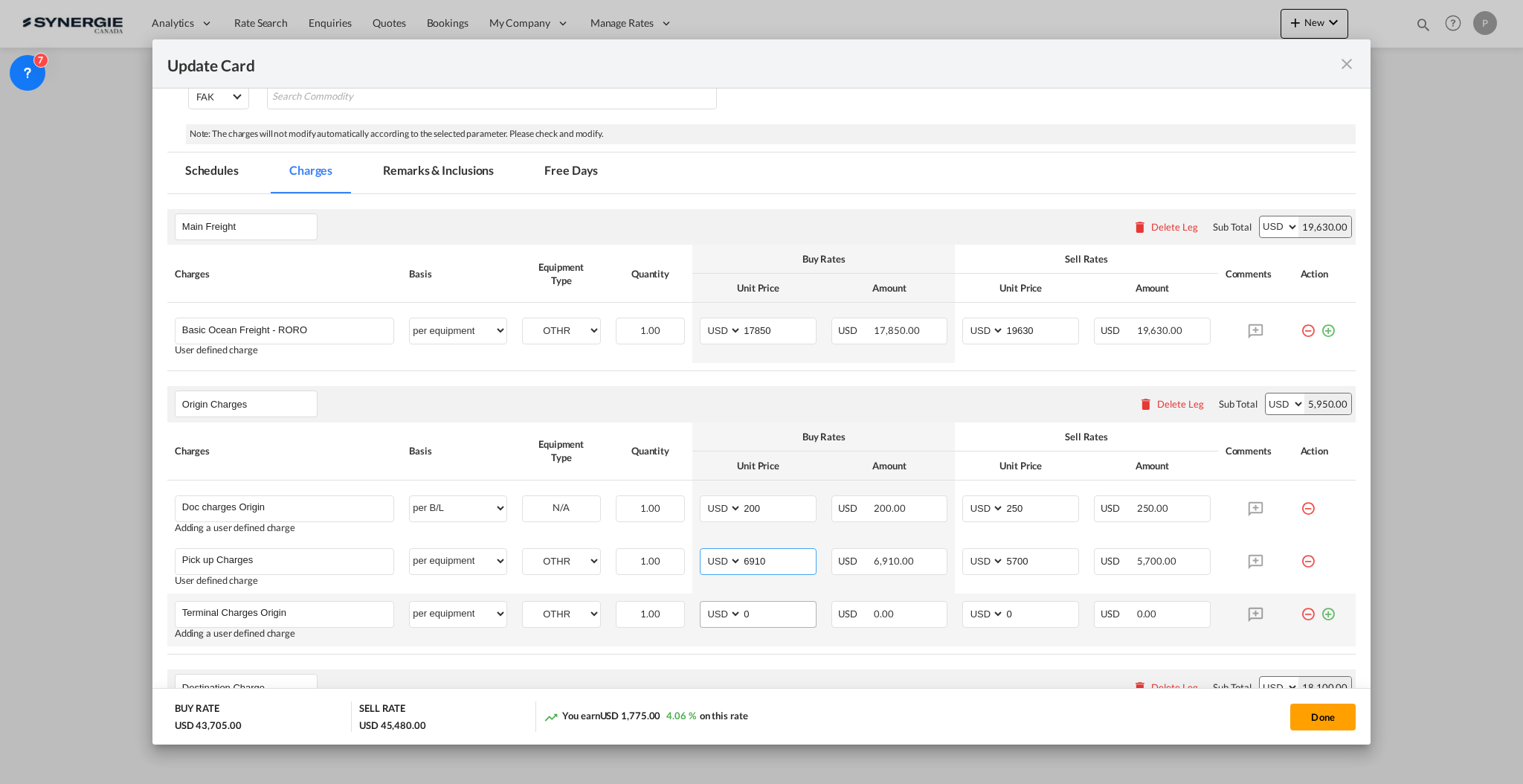
type input "6910"
click at [753, 605] on input "0" at bounding box center [779, 612] width 74 height 23
click at [759, 615] on input "0" at bounding box center [779, 612] width 74 height 23
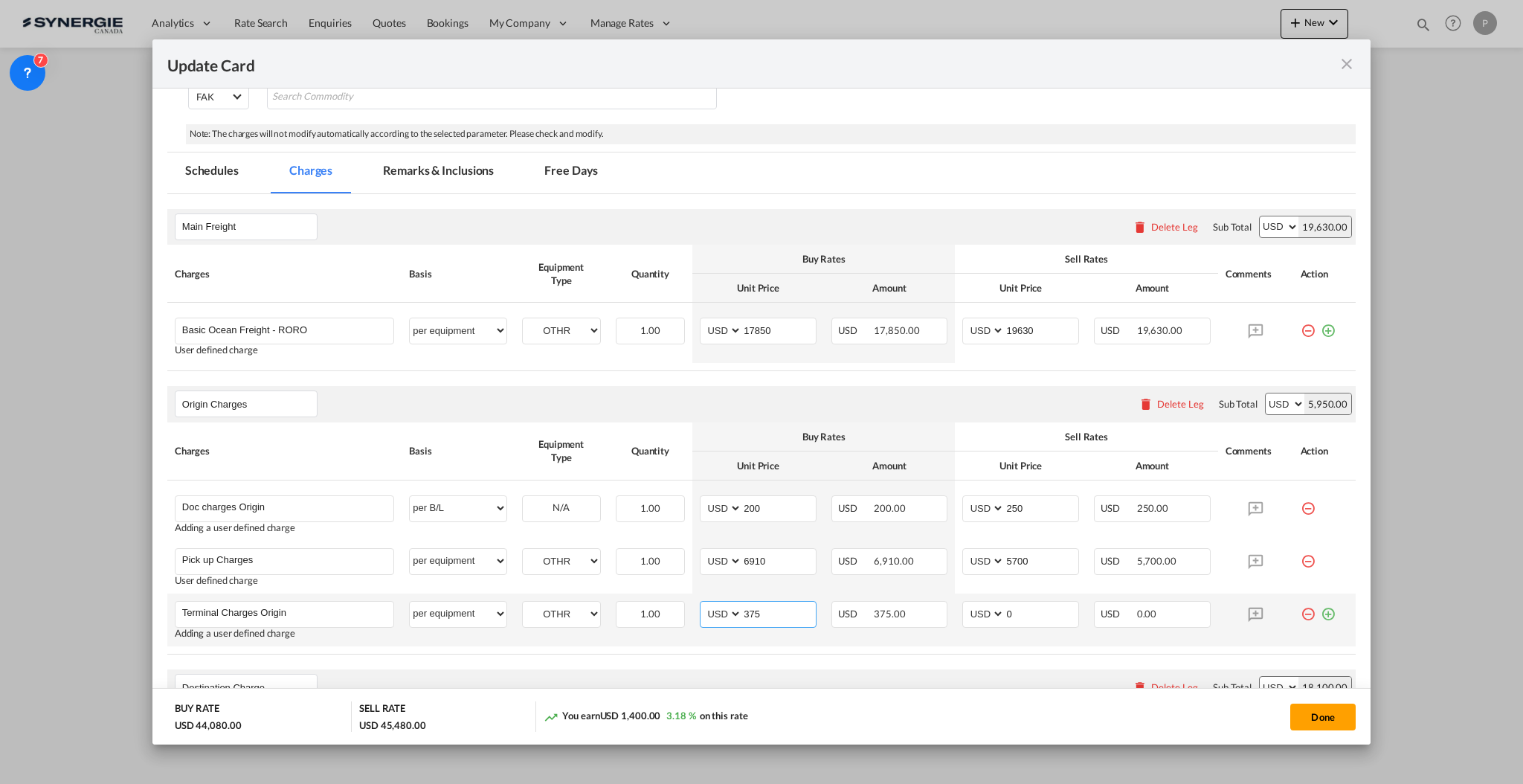
type input "375"
click at [1321, 615] on md-icon "icon-plus-circle-outline green-400-fg" at bounding box center [1328, 609] width 15 height 15
click at [280, 667] on input "Charge Name" at bounding box center [288, 665] width 211 height 23
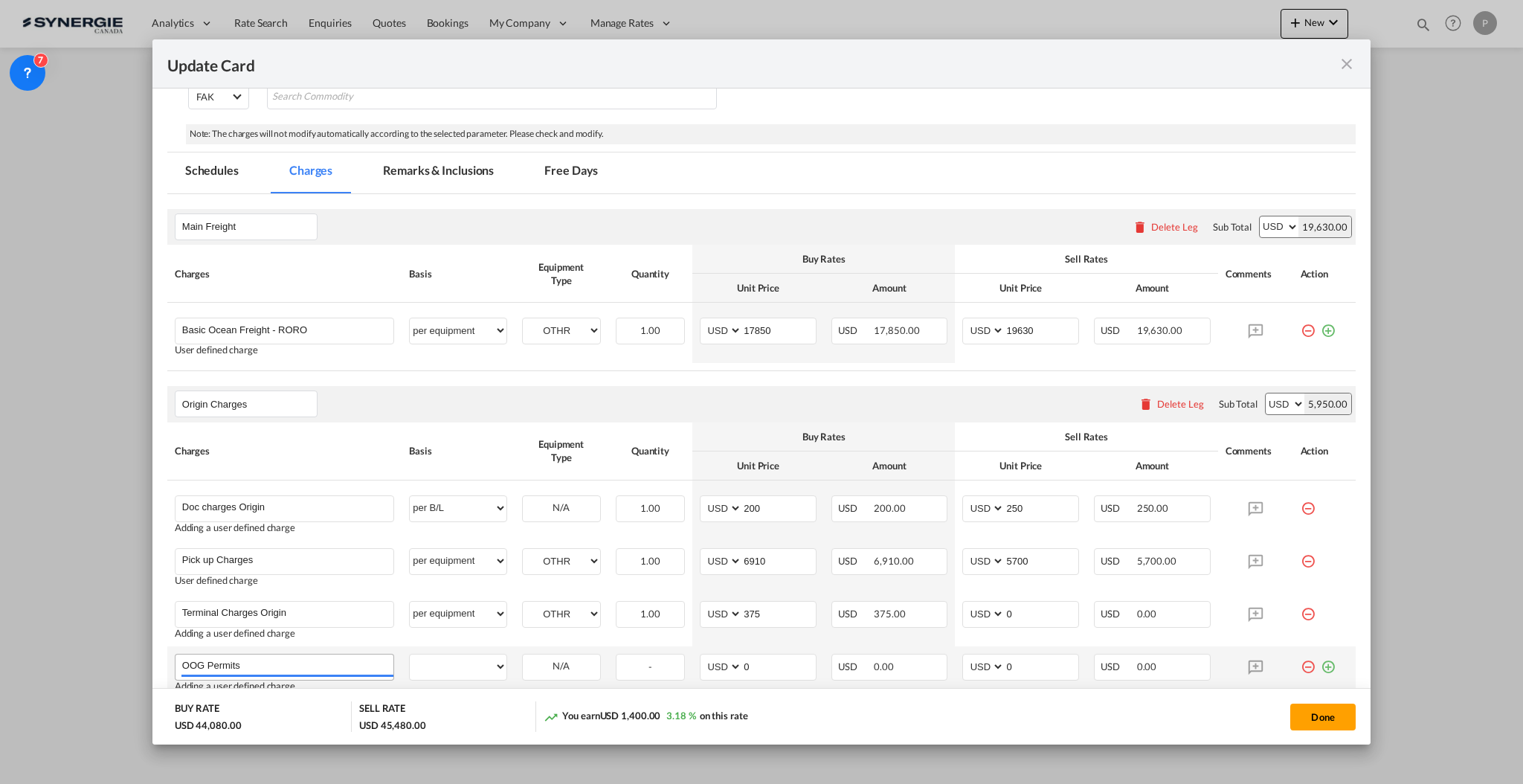
type input "OOG Permits"
click at [489, 661] on select "per equipment per container per B/L per shipping bill per shipment per pallet p…" at bounding box center [458, 666] width 96 height 23
select select "flat"
click at [410, 654] on select "per equipment per container per B/L per shipping bill per shipment per pallet p…" at bounding box center [458, 666] width 96 height 23
click at [760, 662] on input "0" at bounding box center [779, 665] width 74 height 23
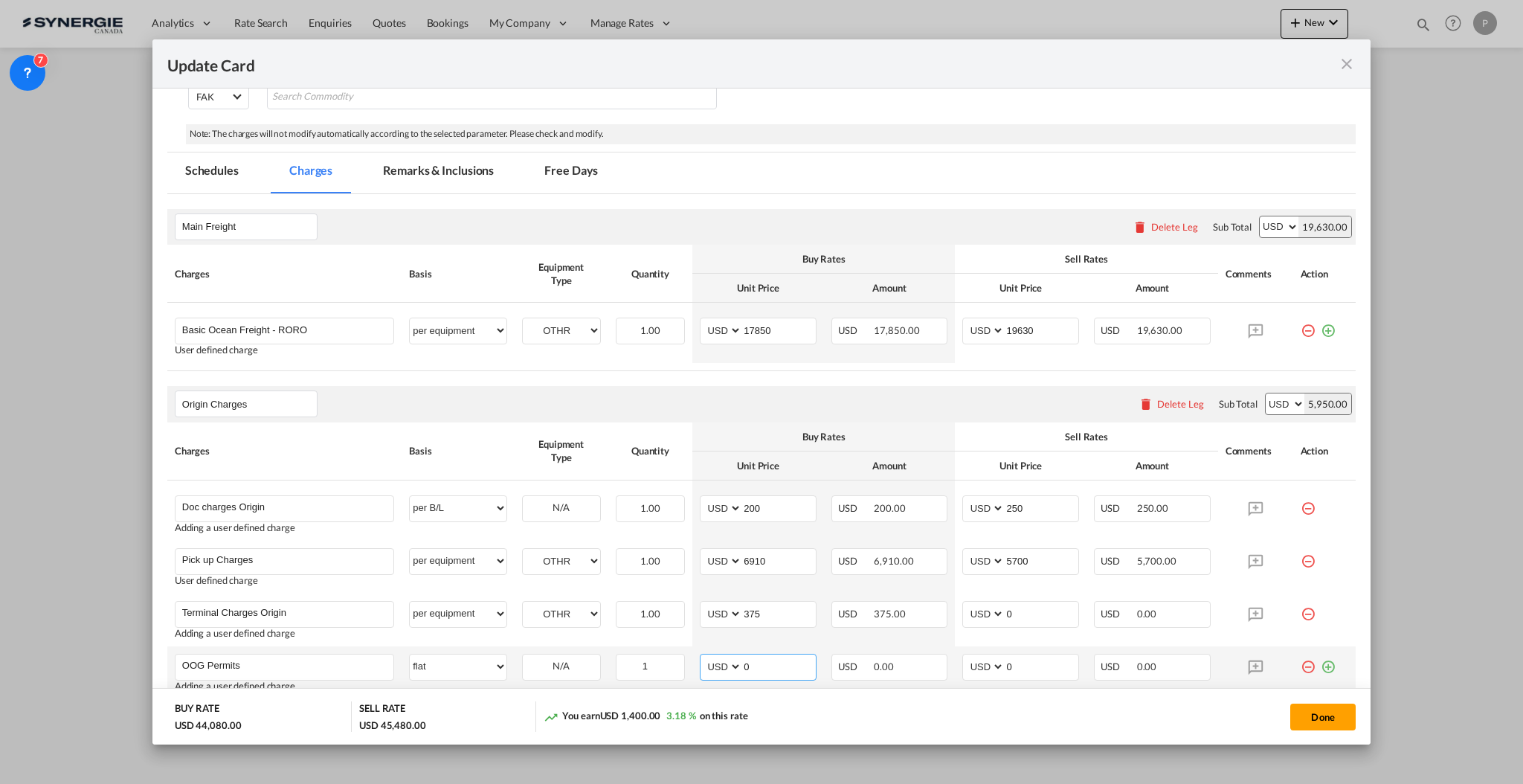
click at [760, 662] on input "0" at bounding box center [779, 665] width 74 height 23
type input "840"
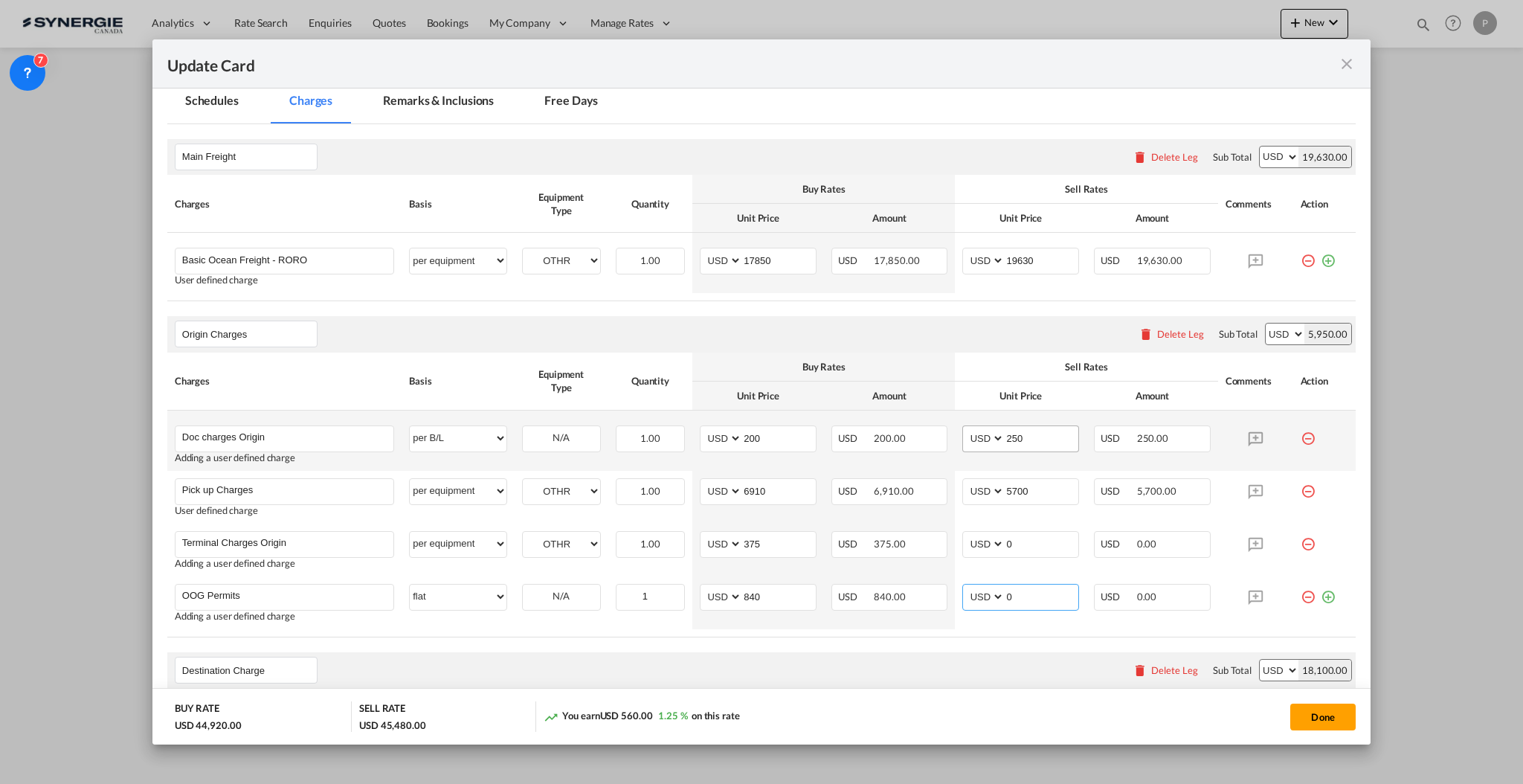
scroll to position [496, 0]
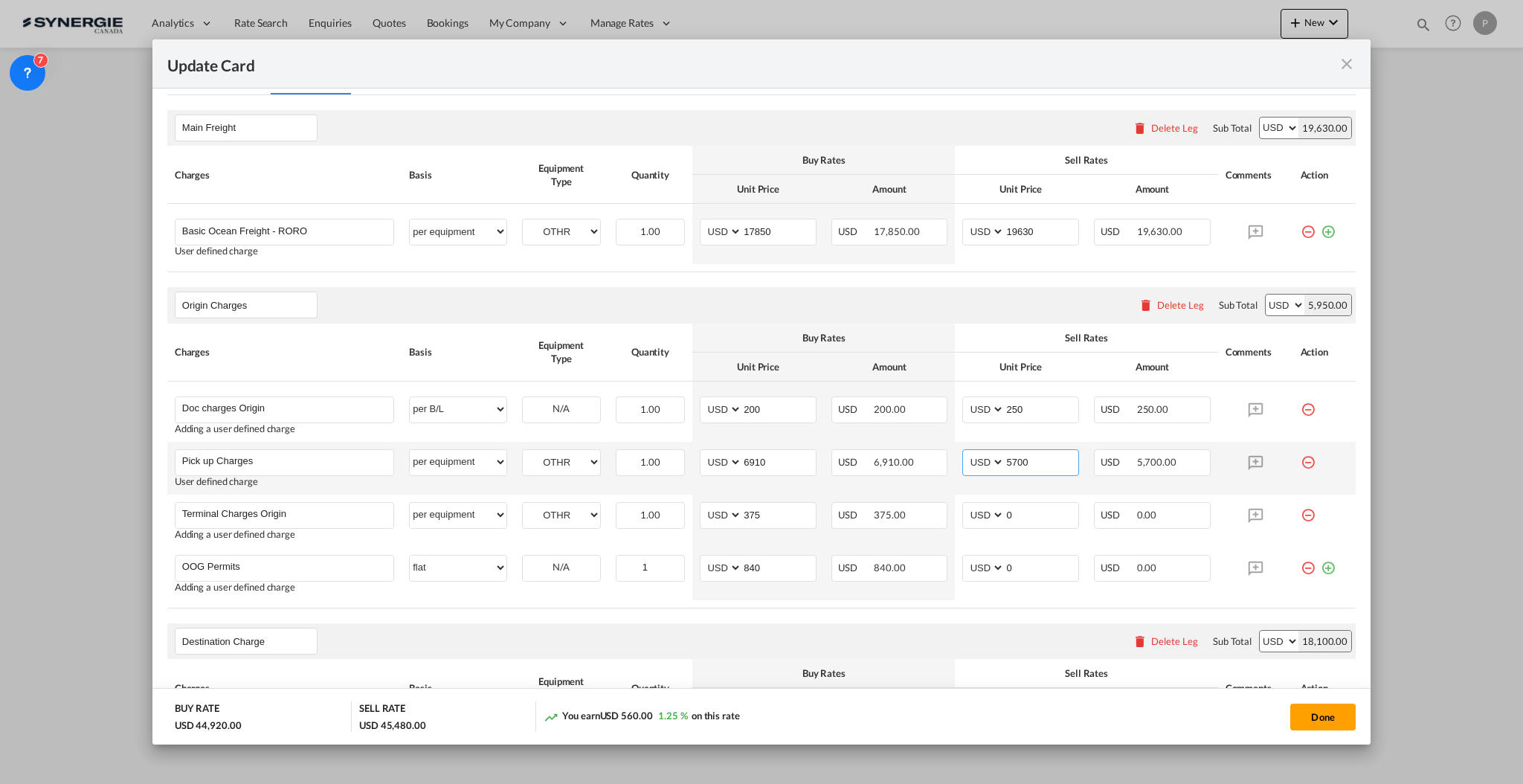
click at [1011, 461] on input "5700" at bounding box center [1042, 461] width 74 height 23
type input "7600"
click at [1020, 510] on input "0" at bounding box center [1042, 514] width 74 height 23
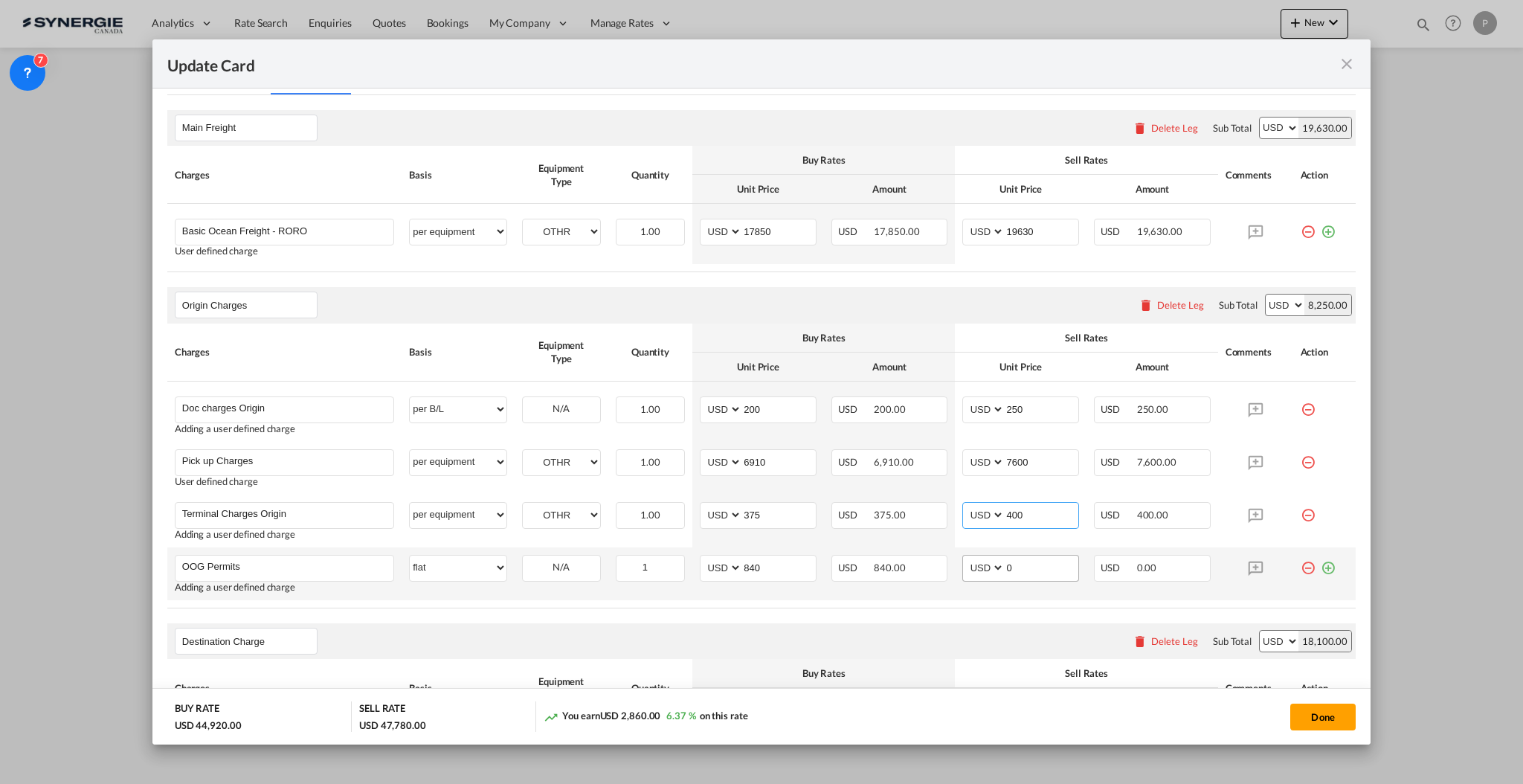
type input "400"
click at [1016, 573] on input "0" at bounding box center [1042, 567] width 74 height 23
type input "920"
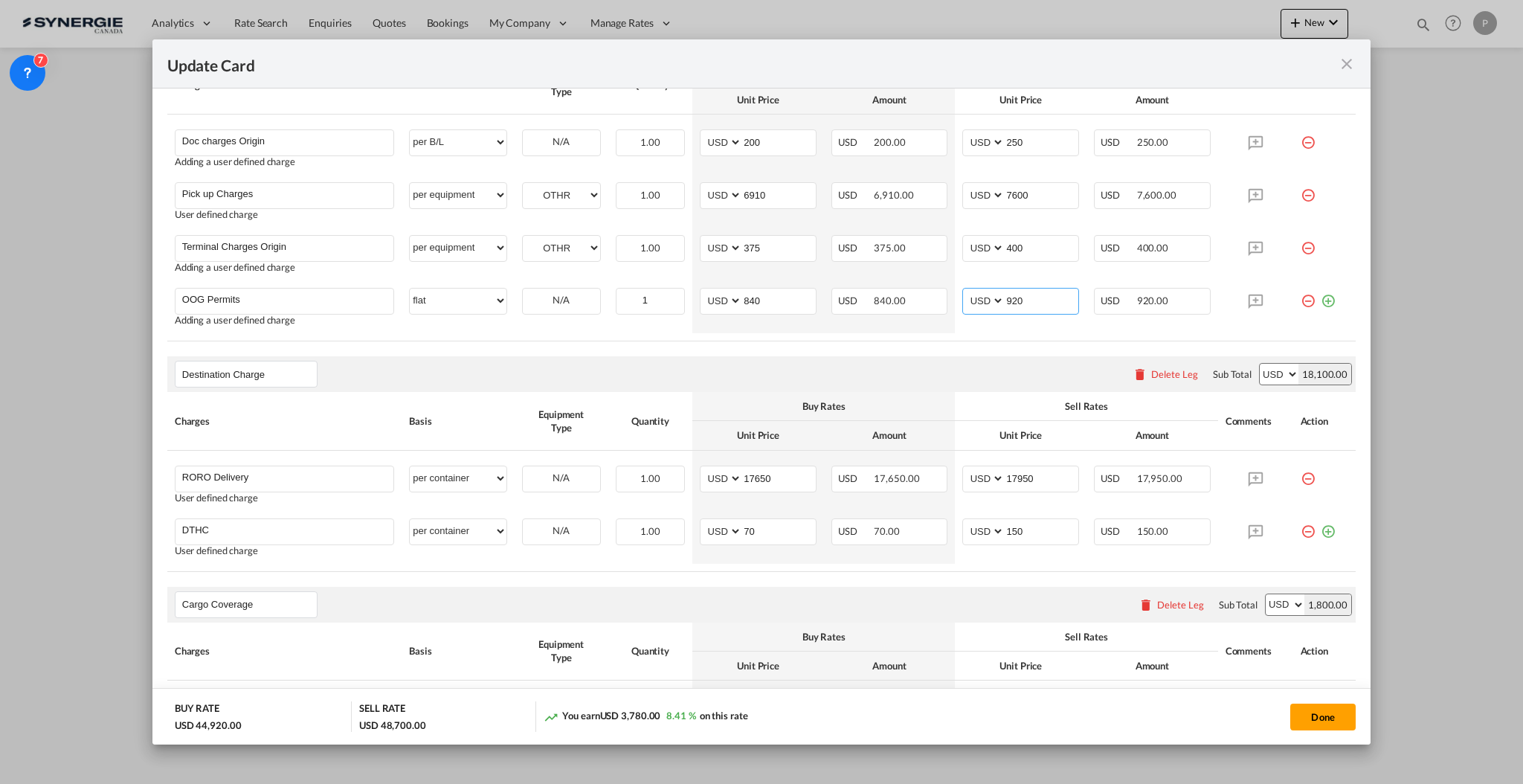
scroll to position [792, 0]
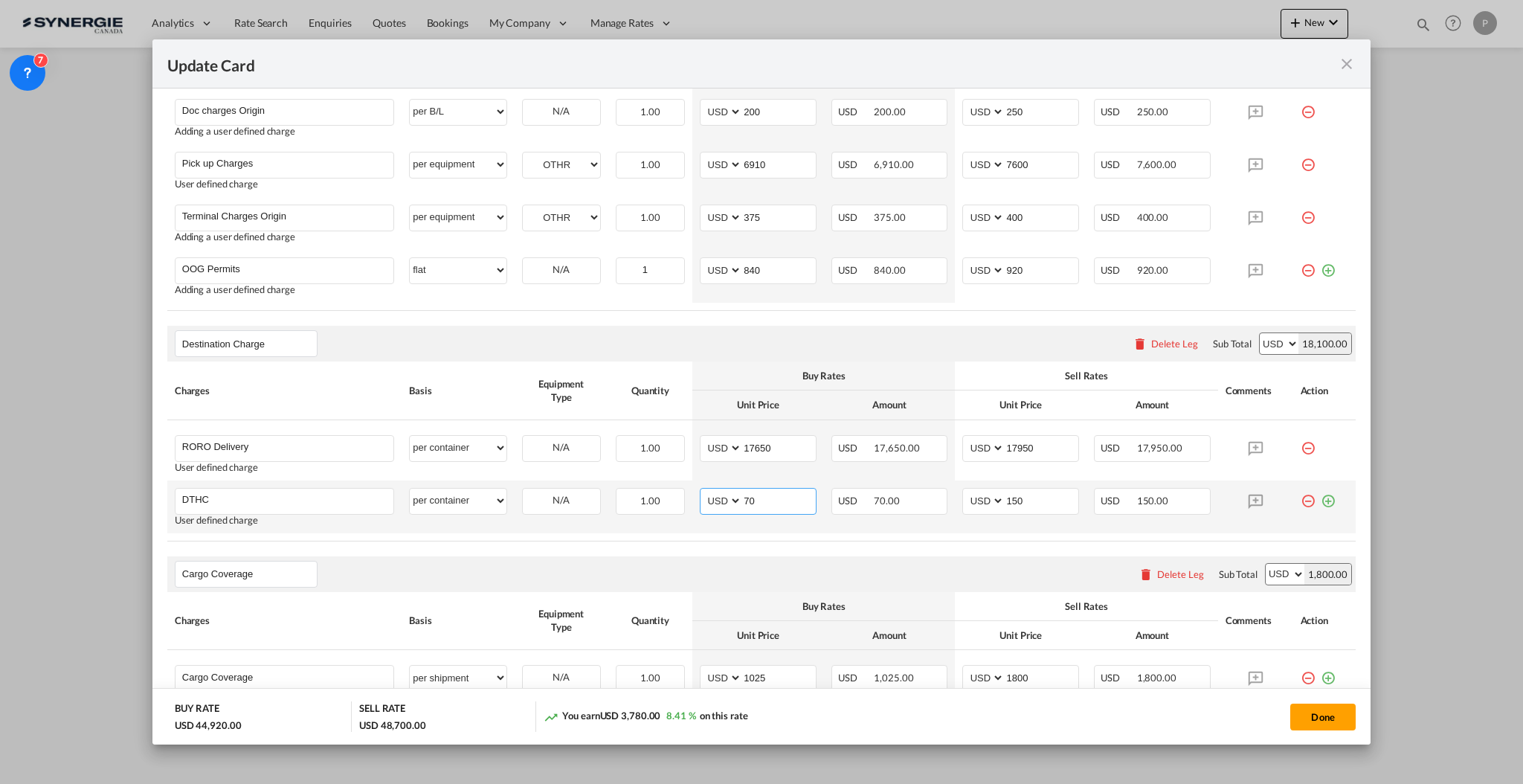
click at [775, 510] on input "70" at bounding box center [779, 500] width 74 height 23
click at [775, 503] on input "70" at bounding box center [779, 500] width 74 height 23
type input "80"
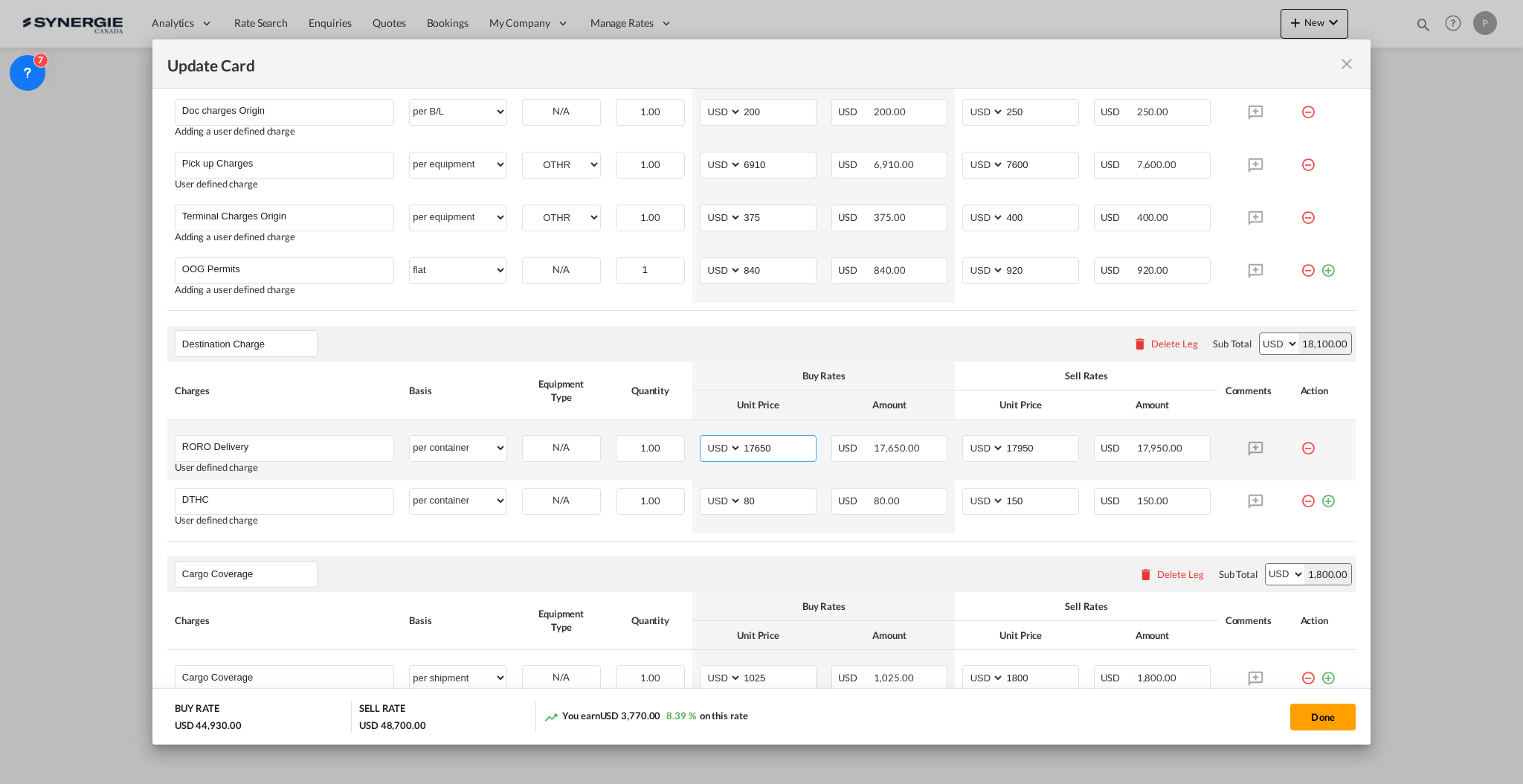
click at [748, 446] on input "17650" at bounding box center [779, 447] width 74 height 23
click at [763, 439] on input "17650" at bounding box center [779, 447] width 74 height 23
type input "11410"
drag, startPoint x: 1005, startPoint y: 444, endPoint x: 1033, endPoint y: 444, distance: 28.0
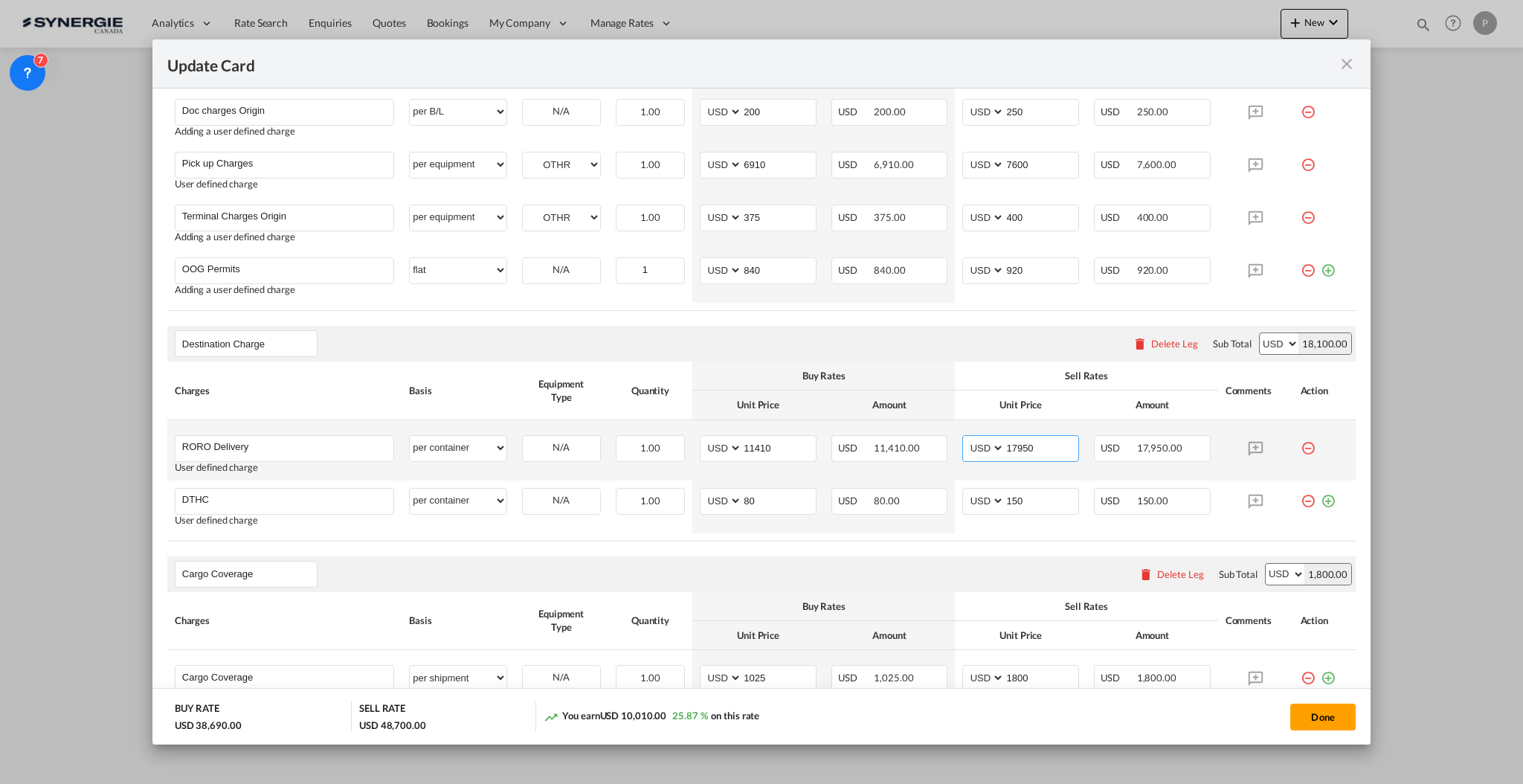
click at [1033, 444] on input "17950" at bounding box center [1042, 447] width 74 height 23
type input "15000"
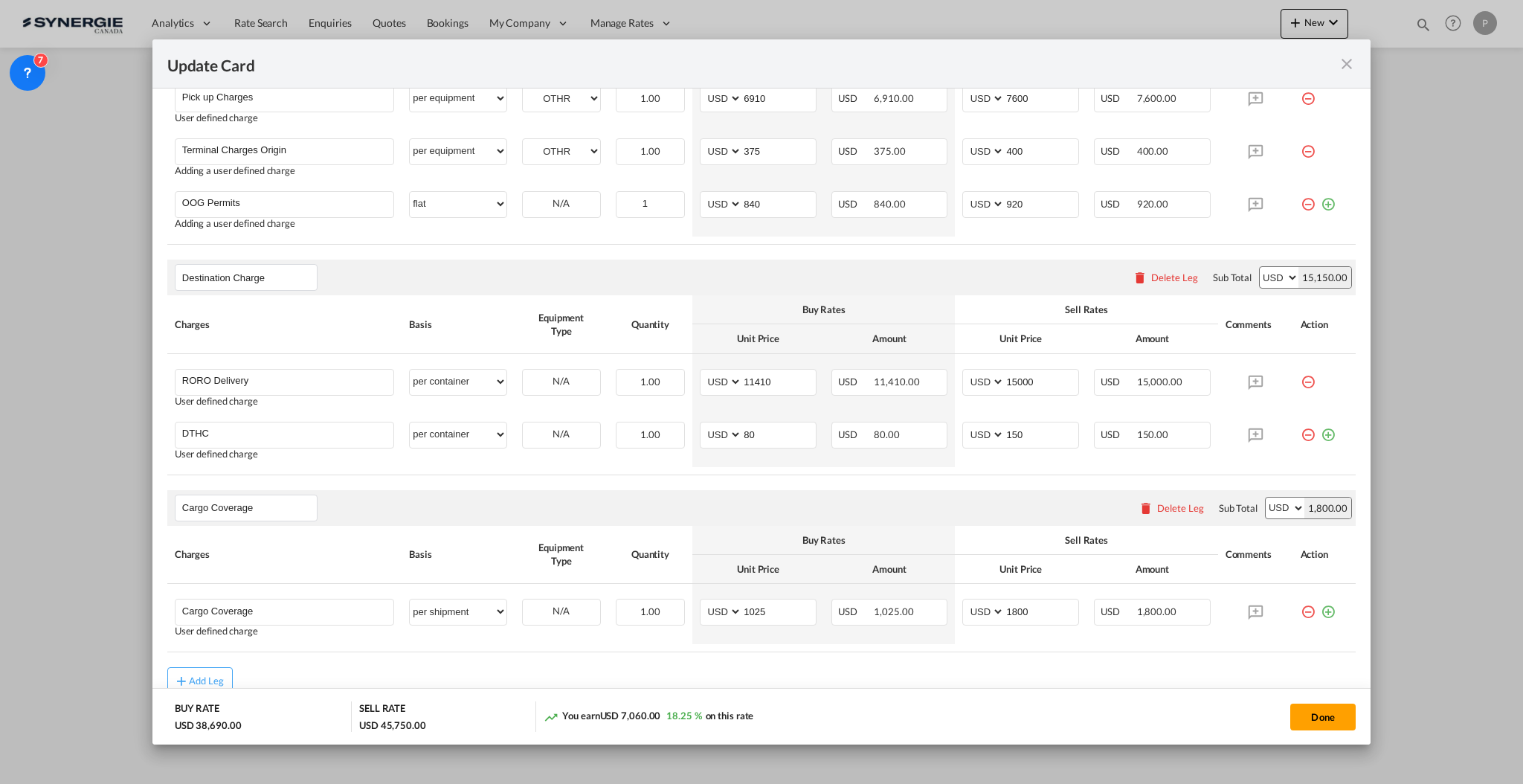
scroll to position [892, 0]
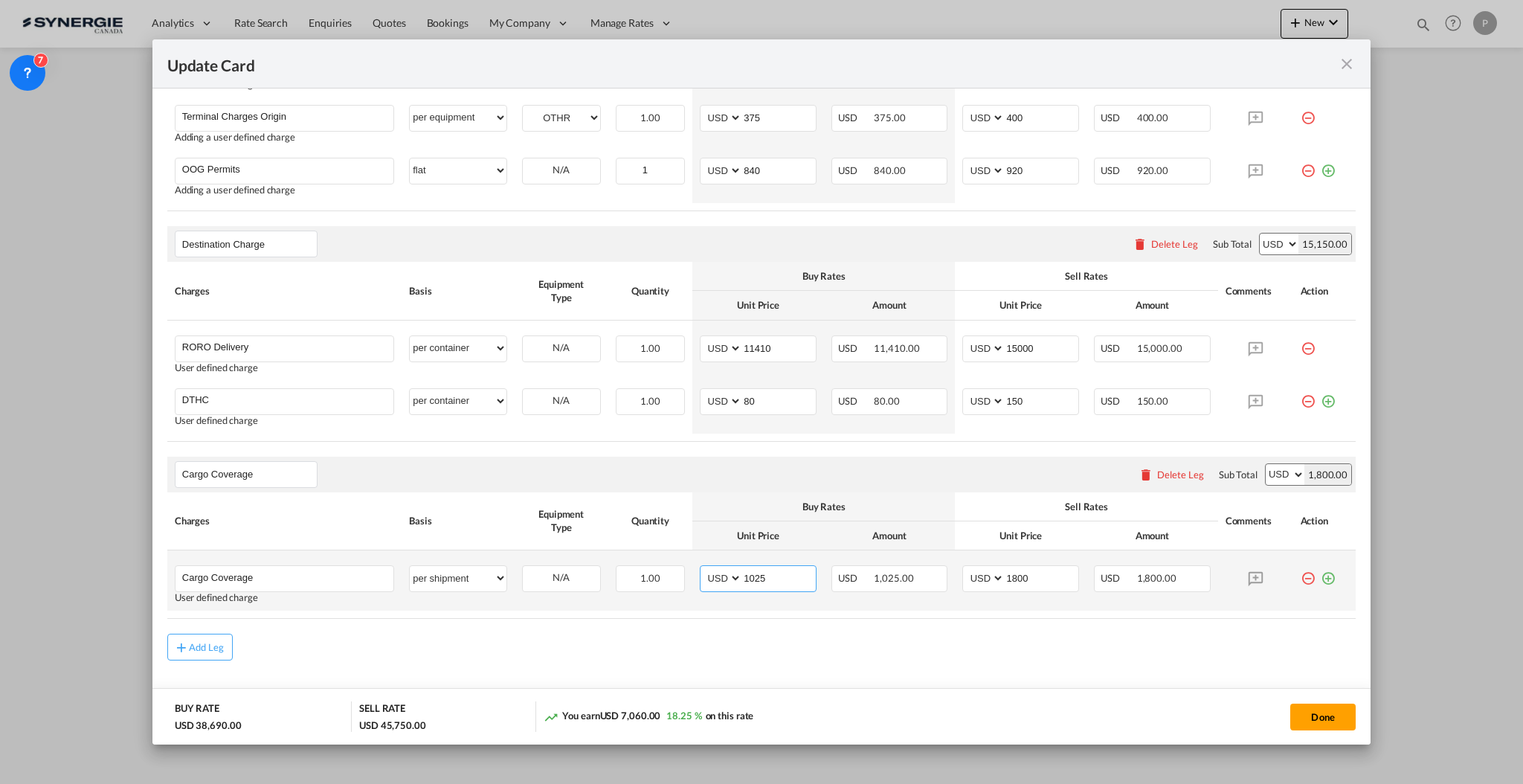
click at [742, 577] on input "1025" at bounding box center [779, 577] width 74 height 23
type input "690"
type input "1300"
click at [730, 658] on div "Add Leg" at bounding box center [762, 647] width 1188 height 27
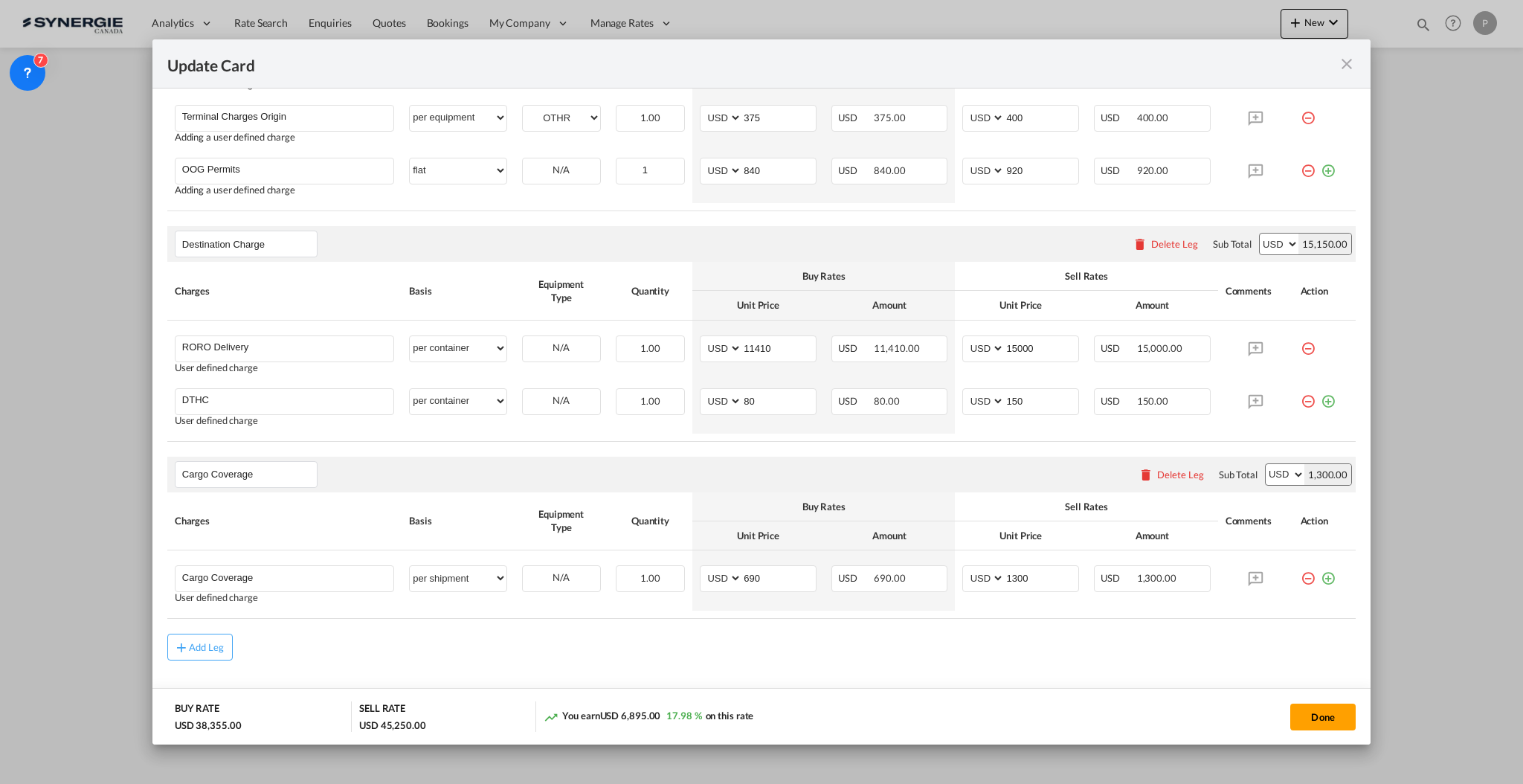
click at [681, 666] on md-content "Main Freight Please enter leg name Leg Name Already Exists Delete Leg Sub Total…" at bounding box center [762, 221] width 1188 height 1046
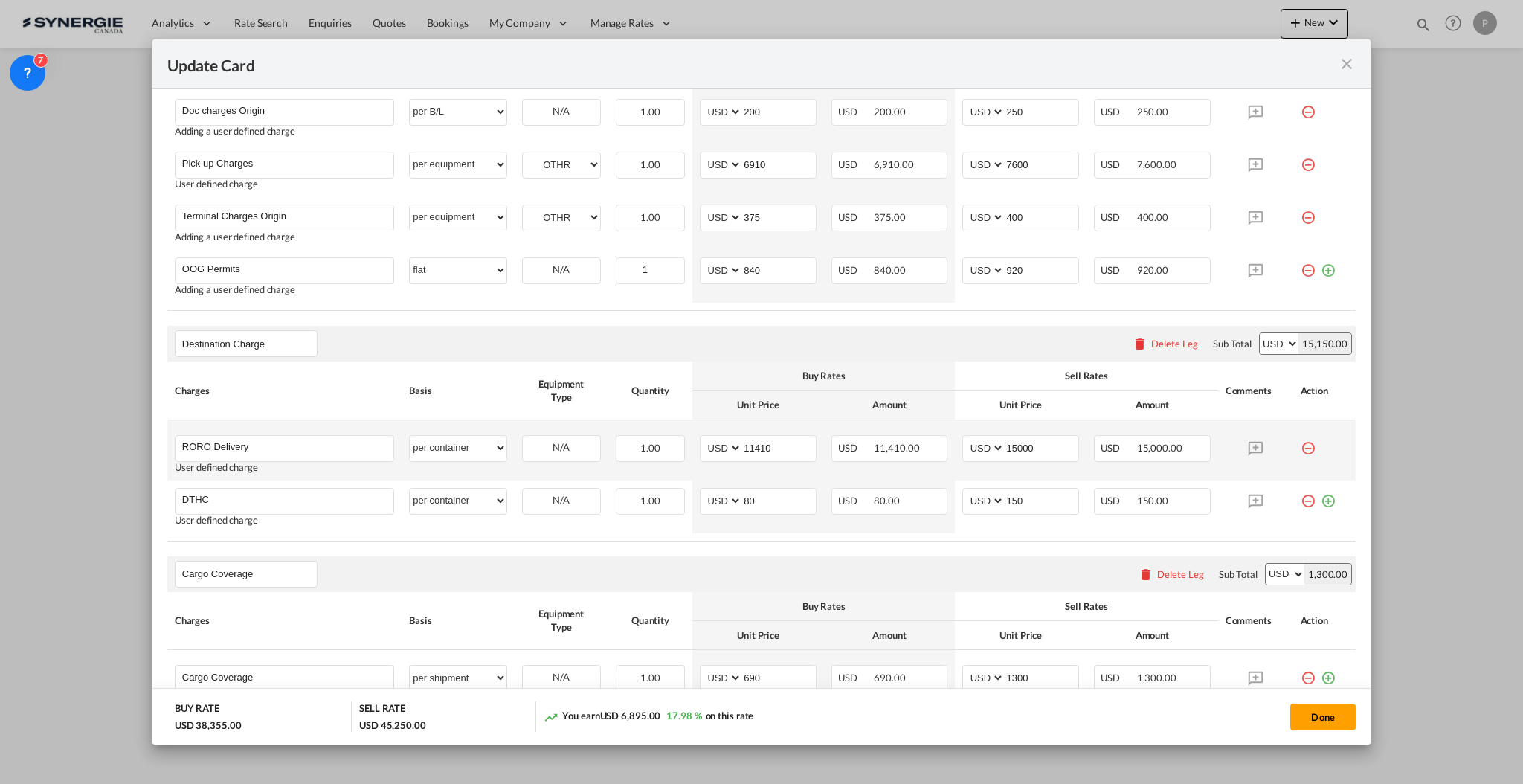
scroll to position [298, 0]
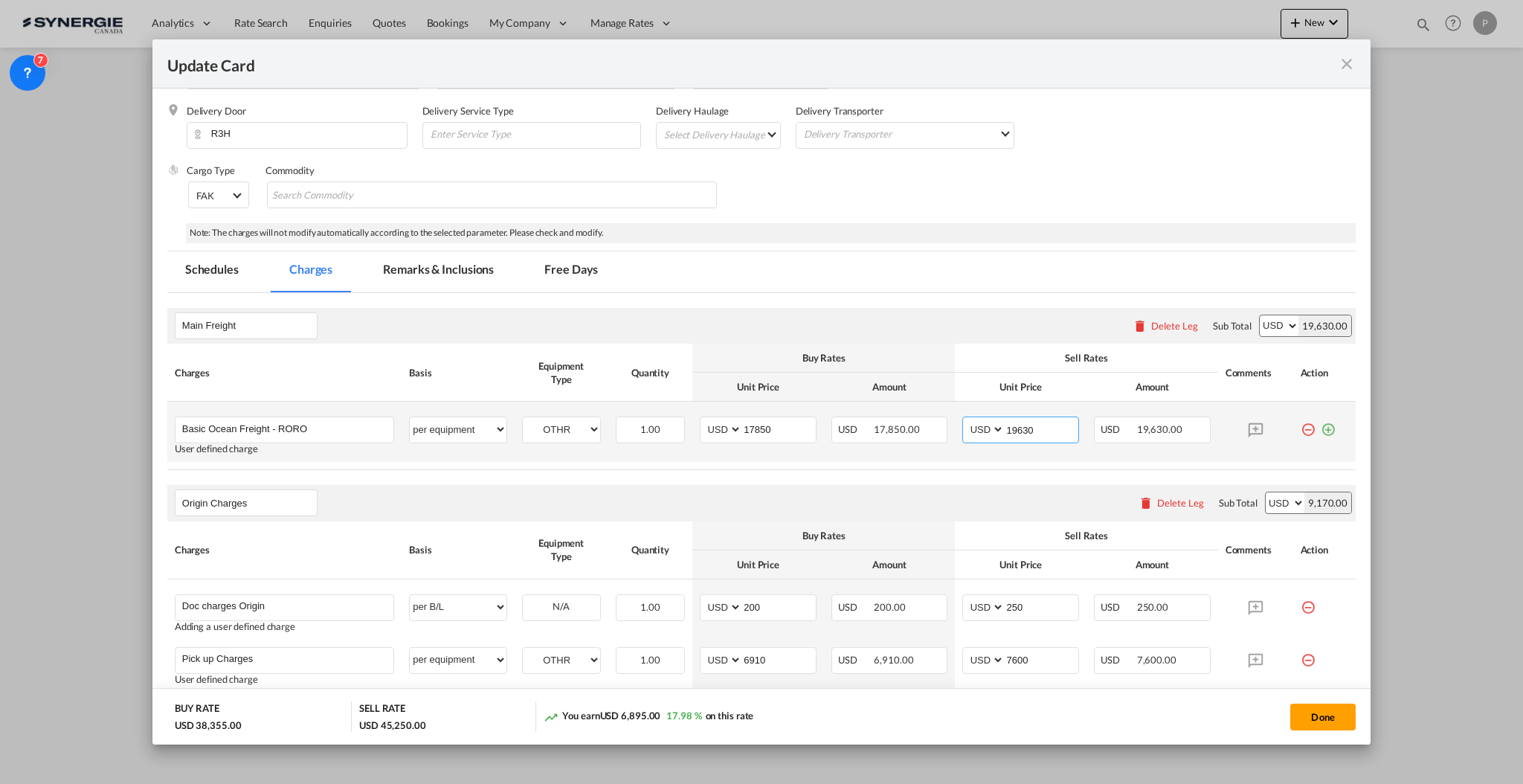
drag, startPoint x: 1009, startPoint y: 427, endPoint x: 1050, endPoint y: 425, distance: 41.0
click at [1050, 425] on input "19630" at bounding box center [1042, 428] width 74 height 23
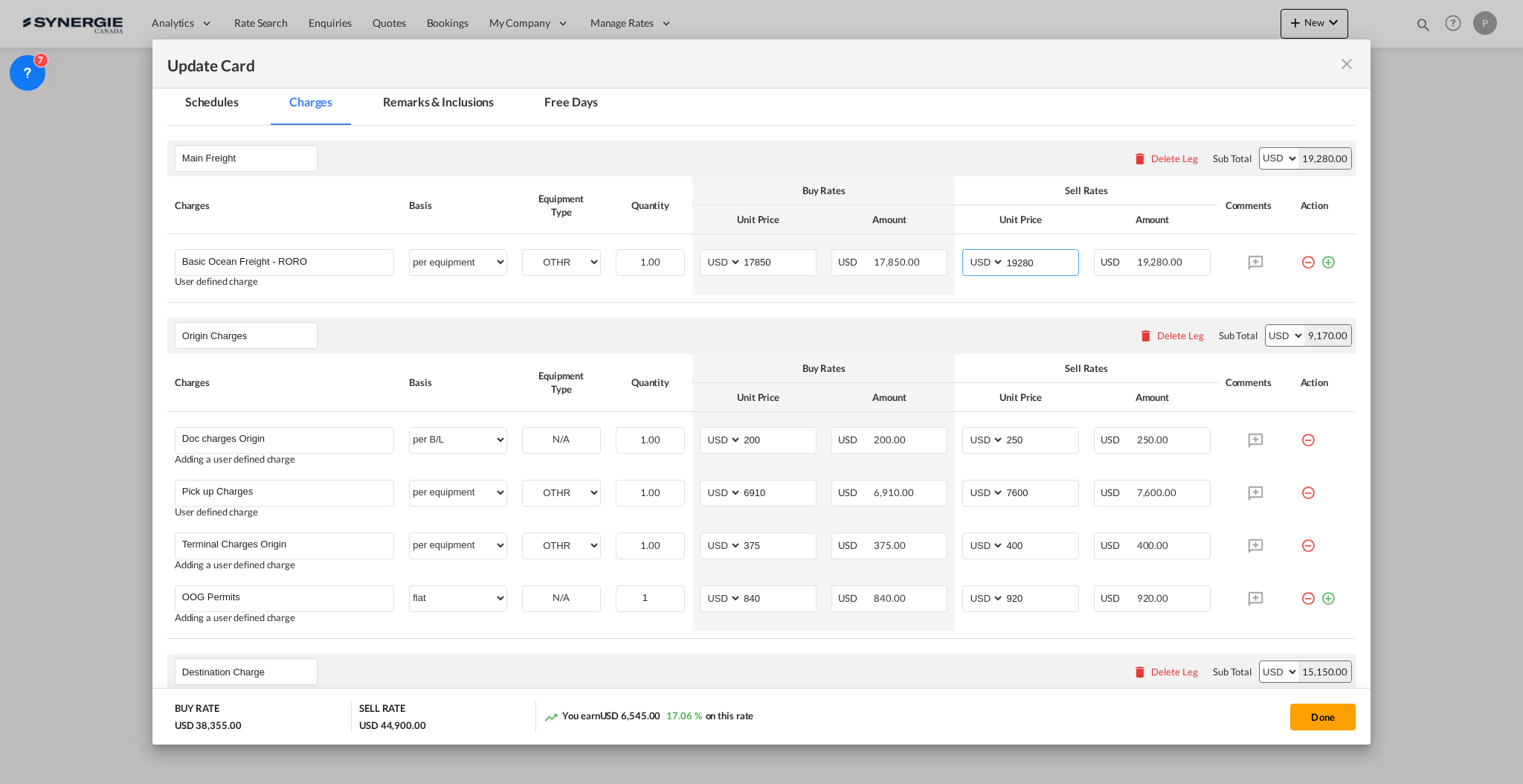
scroll to position [496, 0]
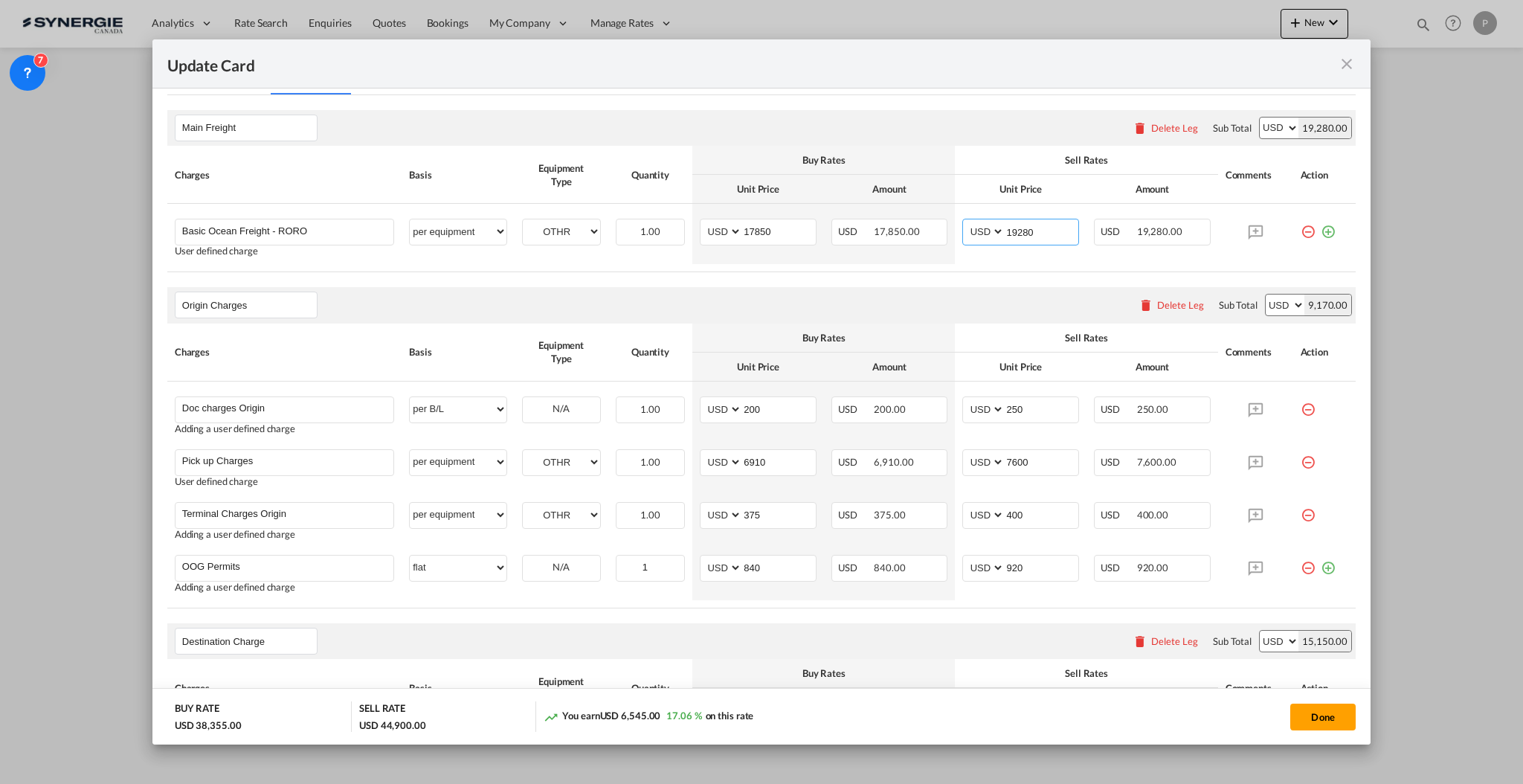
type input "19280"
drag, startPoint x: 1004, startPoint y: 458, endPoint x: 1039, endPoint y: 456, distance: 35.1
click at [1039, 456] on input "7600" at bounding box center [1042, 461] width 74 height 23
type input "7455"
click at [1010, 563] on input "920" at bounding box center [1042, 567] width 74 height 23
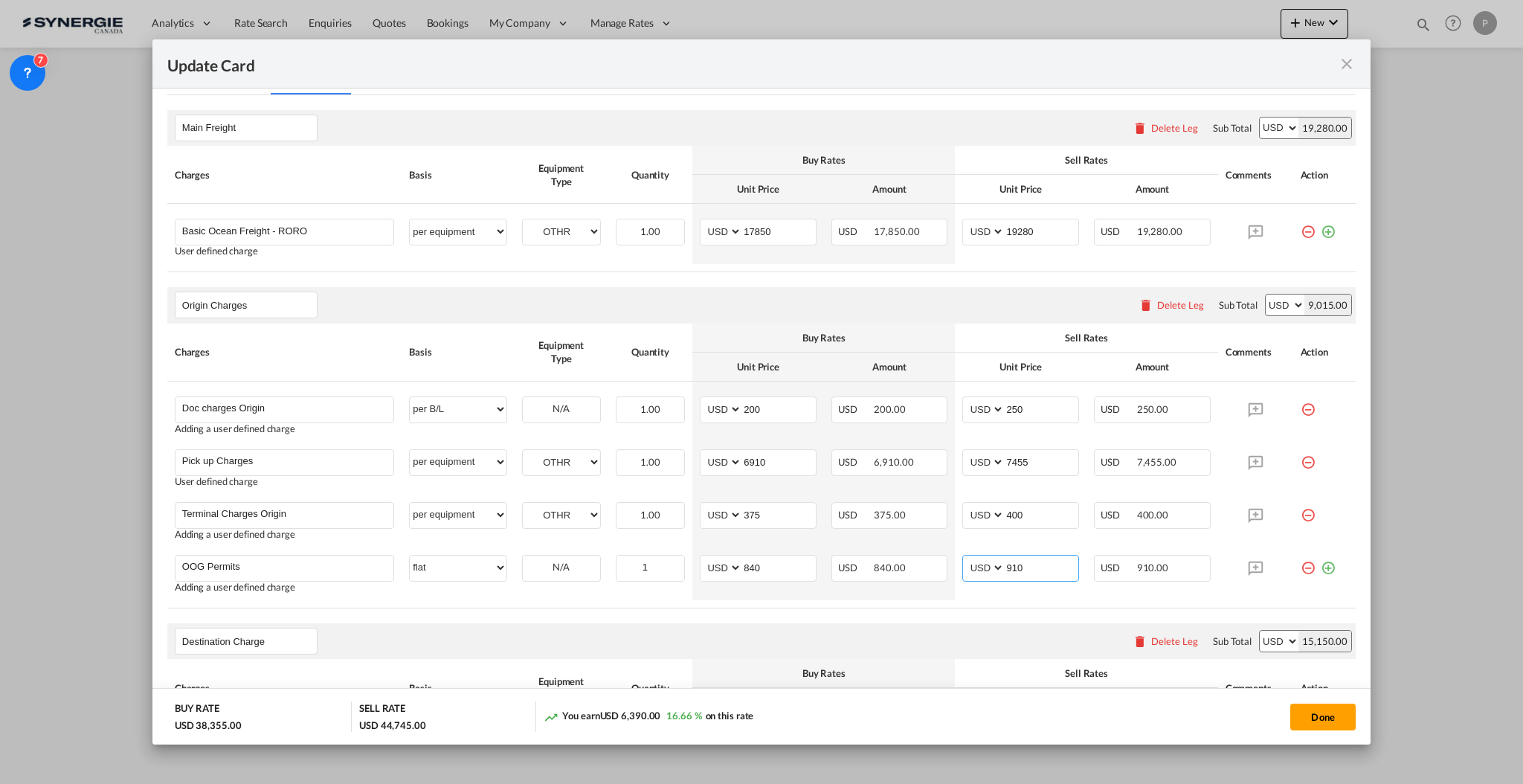
type input "910"
click at [995, 610] on rate-modification "Main Freight Please enter leg name Leg Name Already Exists Delete Leg Sub Total…" at bounding box center [762, 577] width 1188 height 963
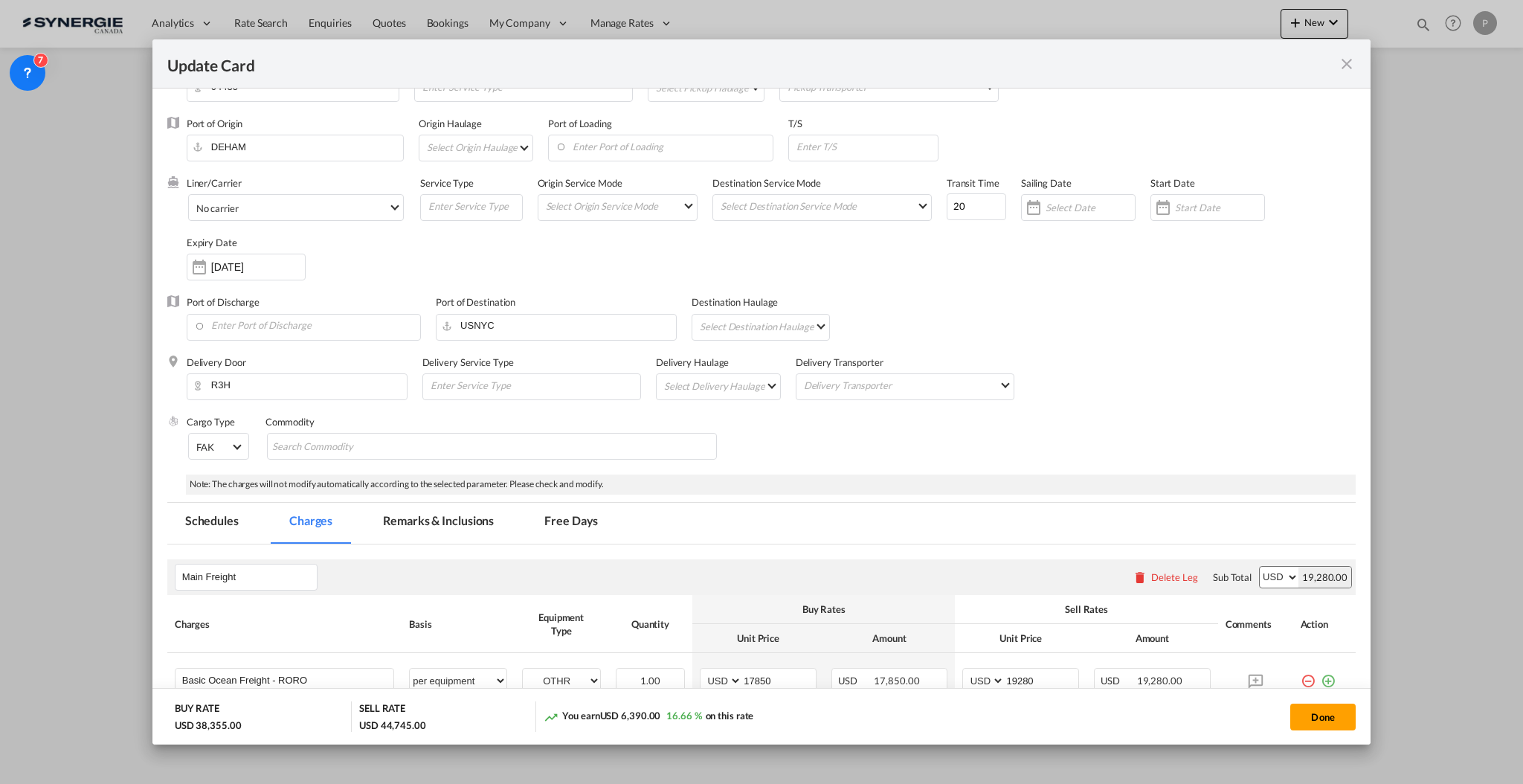
scroll to position [36, 0]
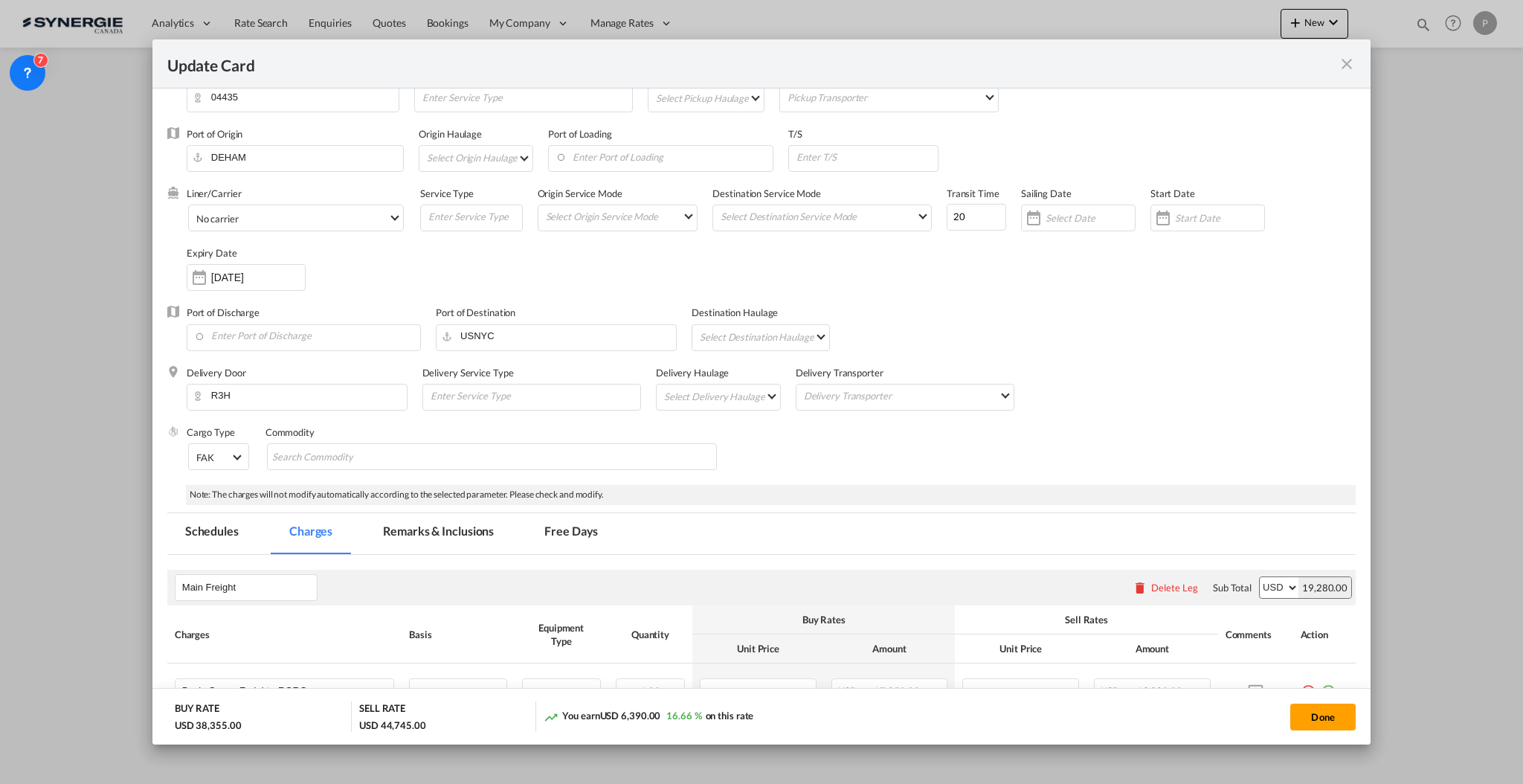
click at [413, 541] on md-tab-item "Remarks & Inclusions" at bounding box center [438, 533] width 147 height 41
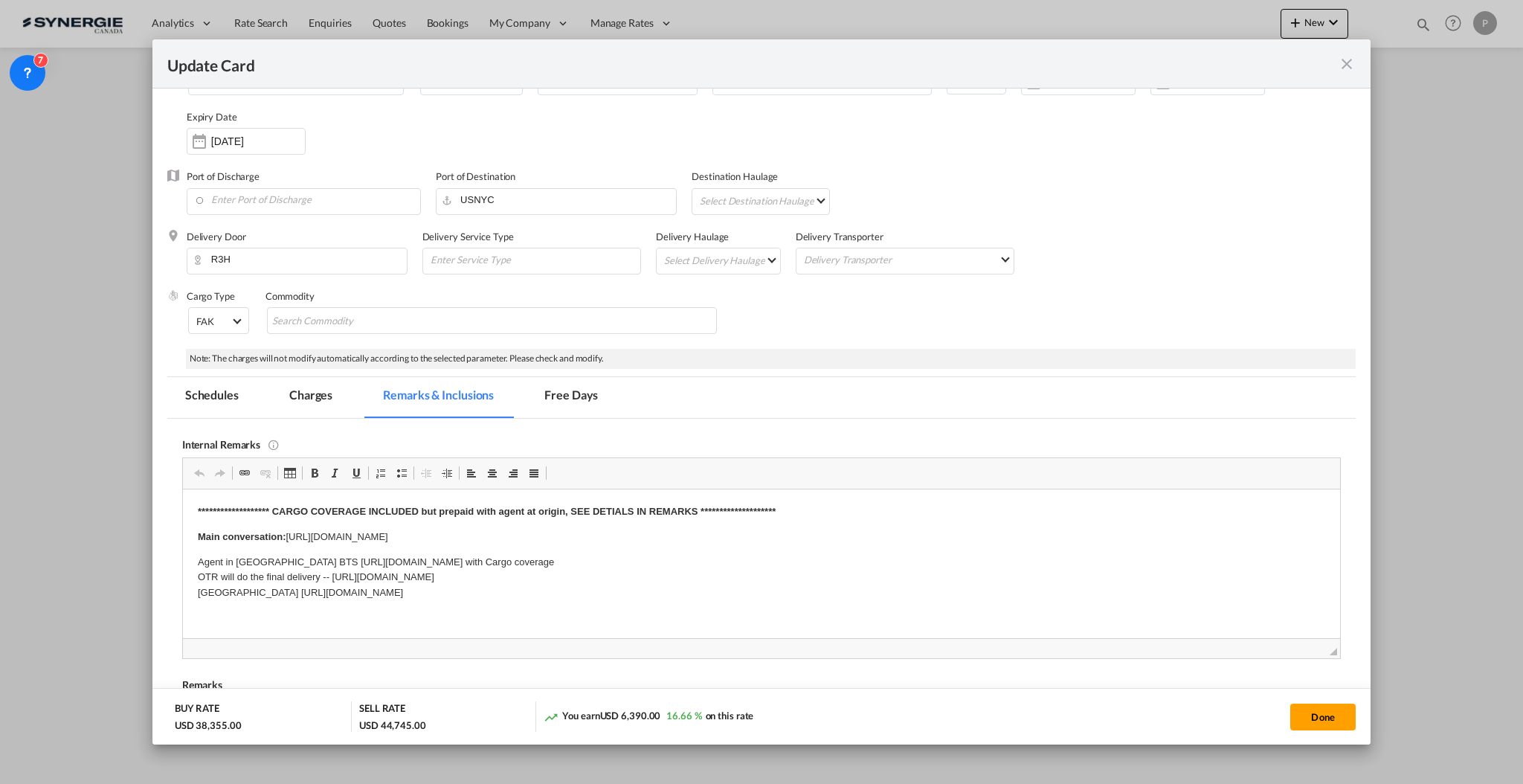
scroll to position [233, 0]
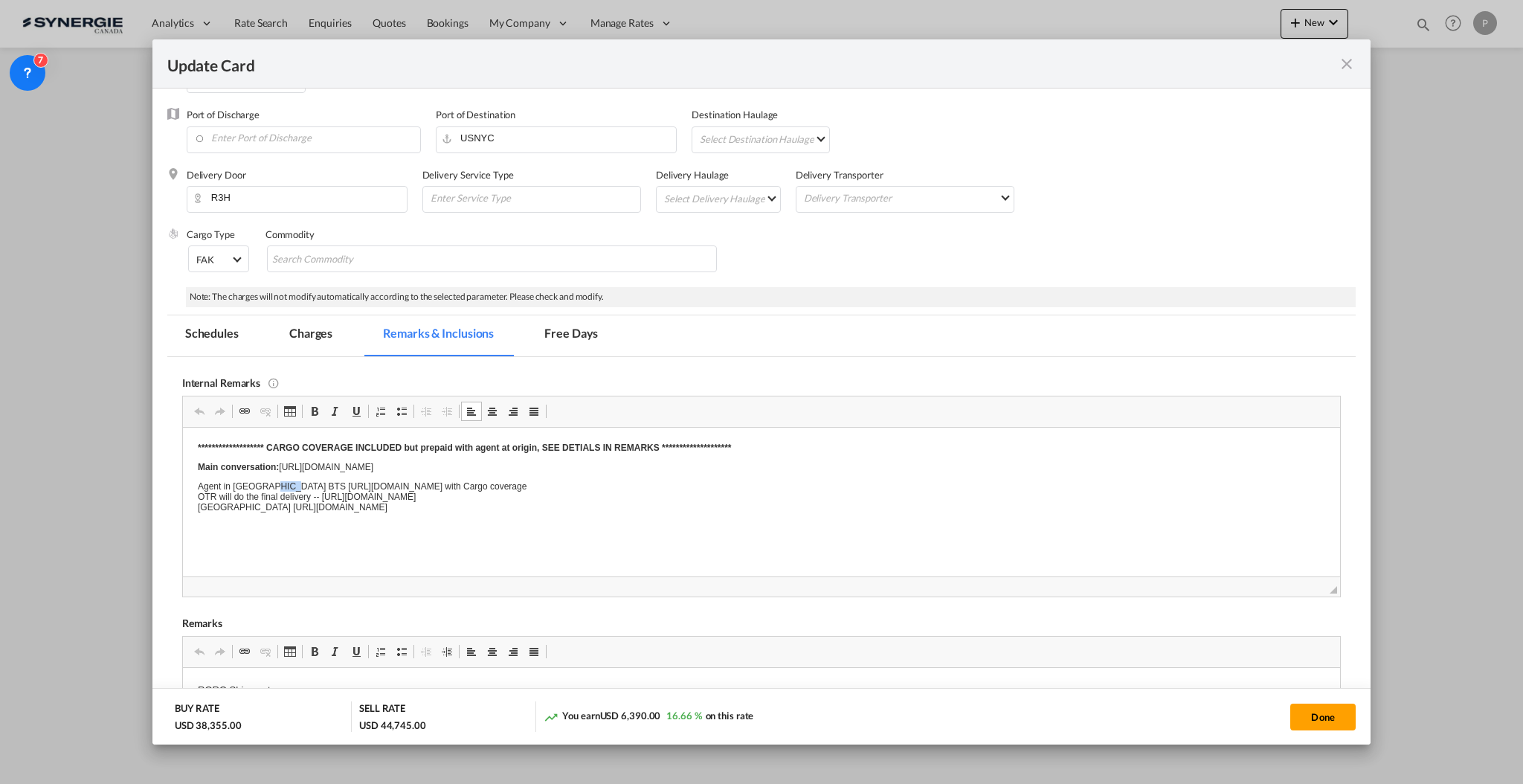
click at [284, 496] on p "Agent in germany BTS https://app.frontapp.com/open/cnv_o5aoetr?key=bhXwi0elcJq2…" at bounding box center [761, 496] width 1128 height 31
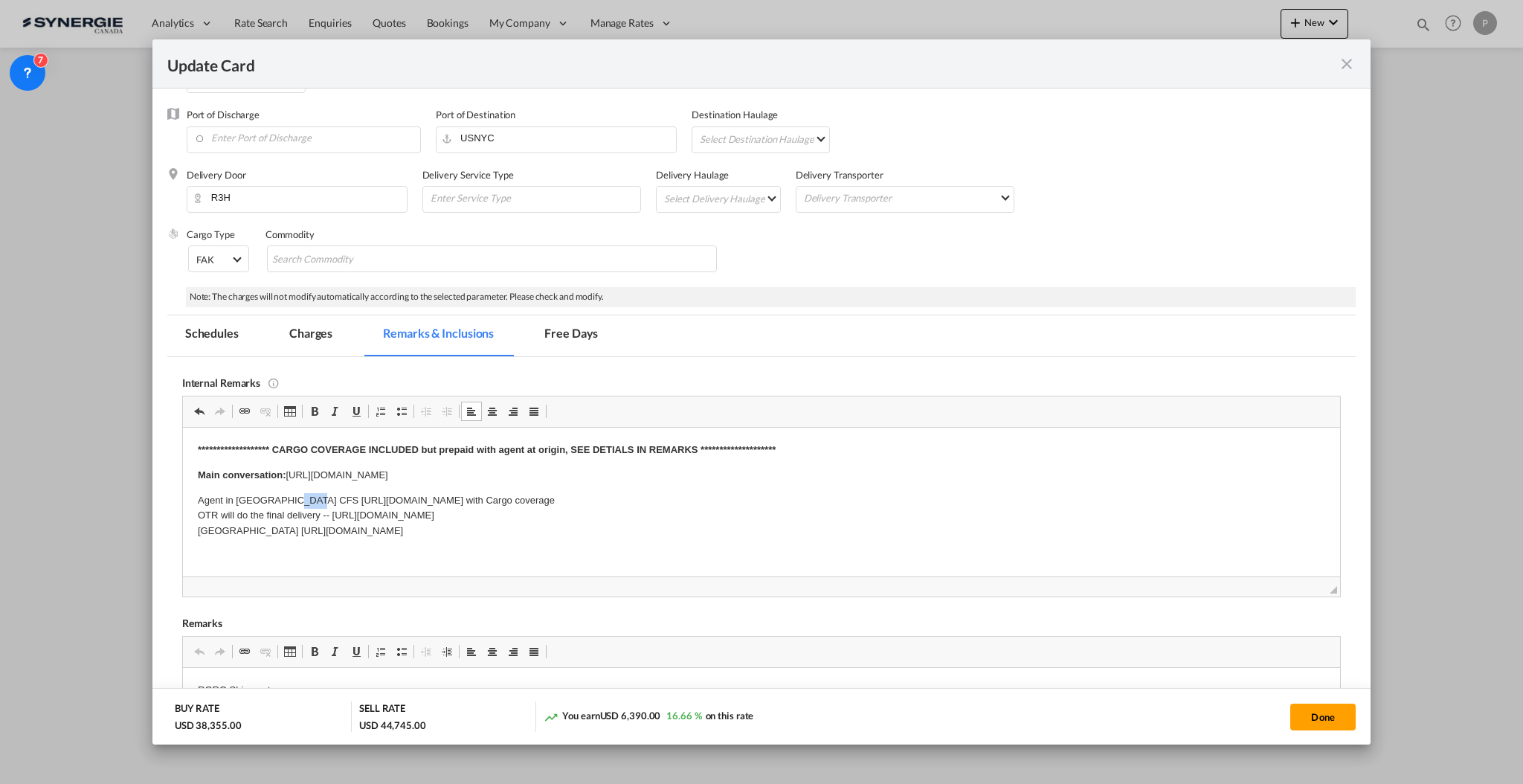
drag, startPoint x: 294, startPoint y: 500, endPoint x: 307, endPoint y: 497, distance: 13.3
click at [307, 497] on p "Agent in germany CFS https://app.frontapp.com/open/cnv_o5aoetr?key=bhXwi0elcJq2…" at bounding box center [761, 515] width 1128 height 46
drag, startPoint x: 680, startPoint y: 494, endPoint x: 294, endPoint y: 503, distance: 386.1
click at [294, 503] on p "Agent in germany CFS https://app.frontapp.com/open/cnv_o5aoetr?key=bhXwi0elcJq2…" at bounding box center [761, 515] width 1128 height 46
click at [694, 510] on p "Agent in germany CFS https://app.frontapp.com/inboxes/teammates/6847055/inbox/o…" at bounding box center [761, 515] width 1128 height 46
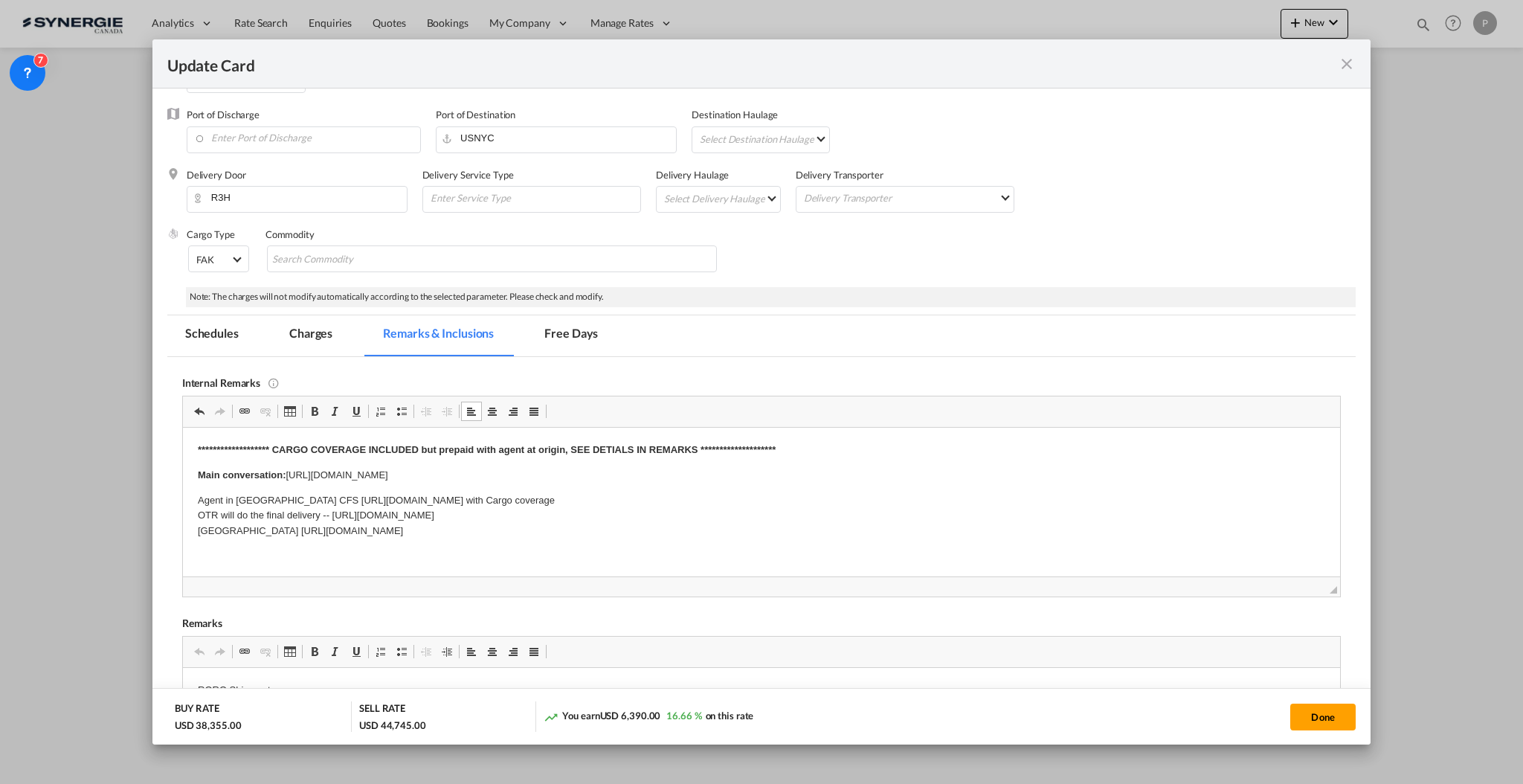
click at [816, 543] on html "**********" at bounding box center [761, 490] width 1157 height 127
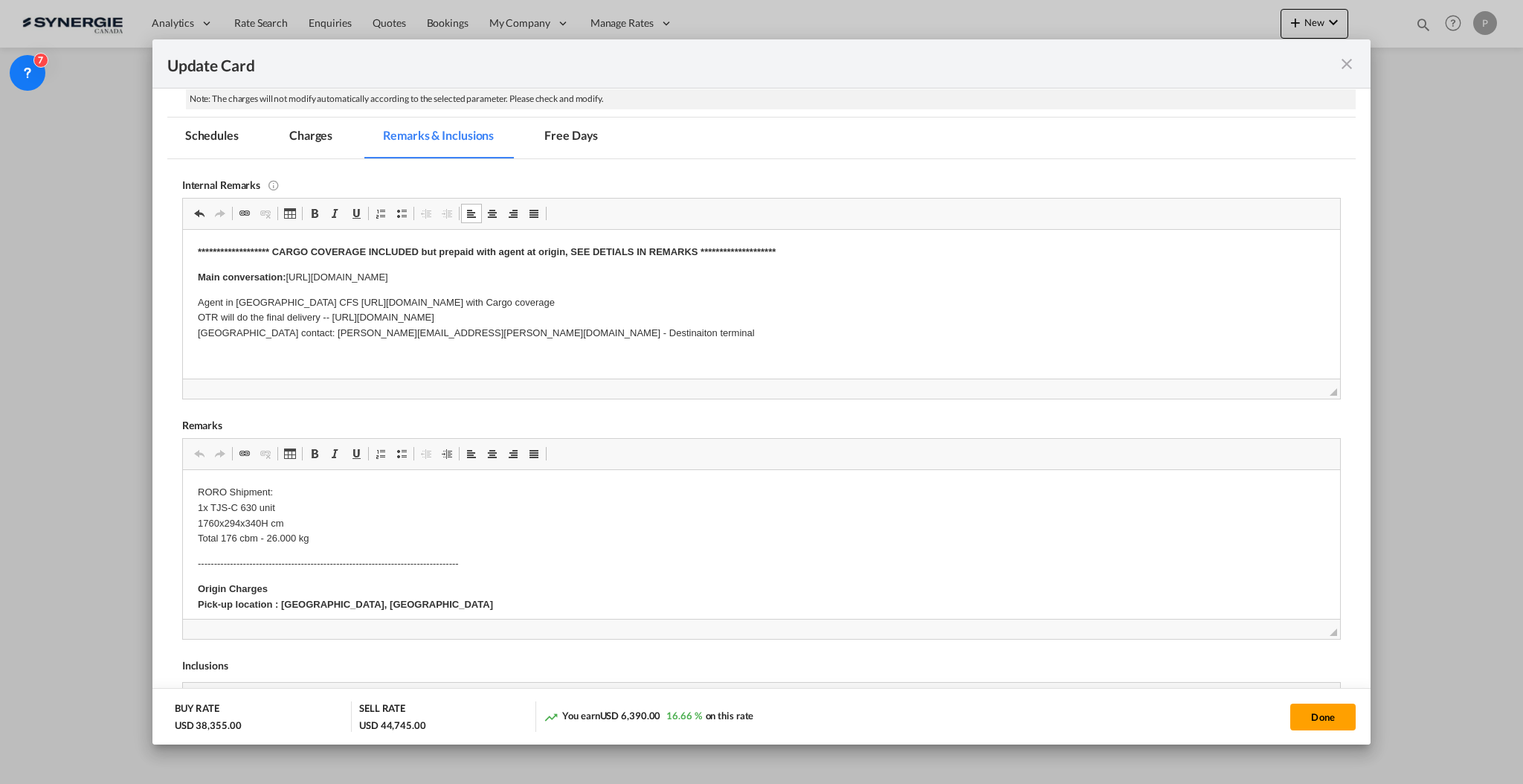
scroll to position [432, 0]
click at [203, 522] on p "RORO Shipment: 1x TJS-C 630 unit 1760x294x340H cm Total 176 cbm - 26.000 kg" at bounding box center [761, 514] width 1128 height 62
click at [233, 536] on p "RORO Shipment: 1x TJS-C 630 unit 17300x306x376 cm ​​​​​​​ Total 176 cbm - 26.00…" at bounding box center [761, 514] width 1128 height 62
click at [333, 533] on p "RORO Shipment: 1x TJS-C 630 unit 17300x306x376 cm Total 199 cbm - 26.000 kg" at bounding box center [761, 514] width 1128 height 62
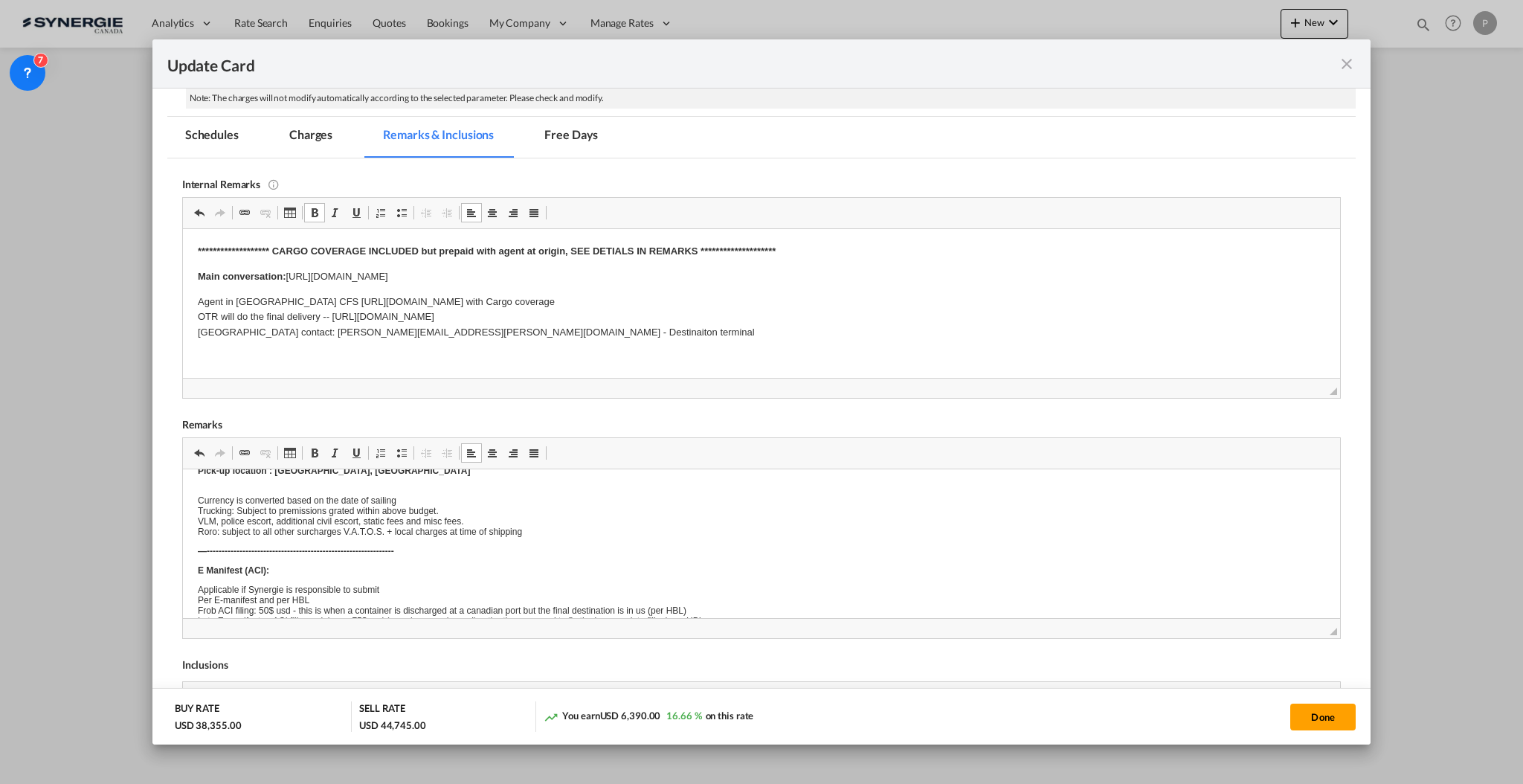
scroll to position [0, 0]
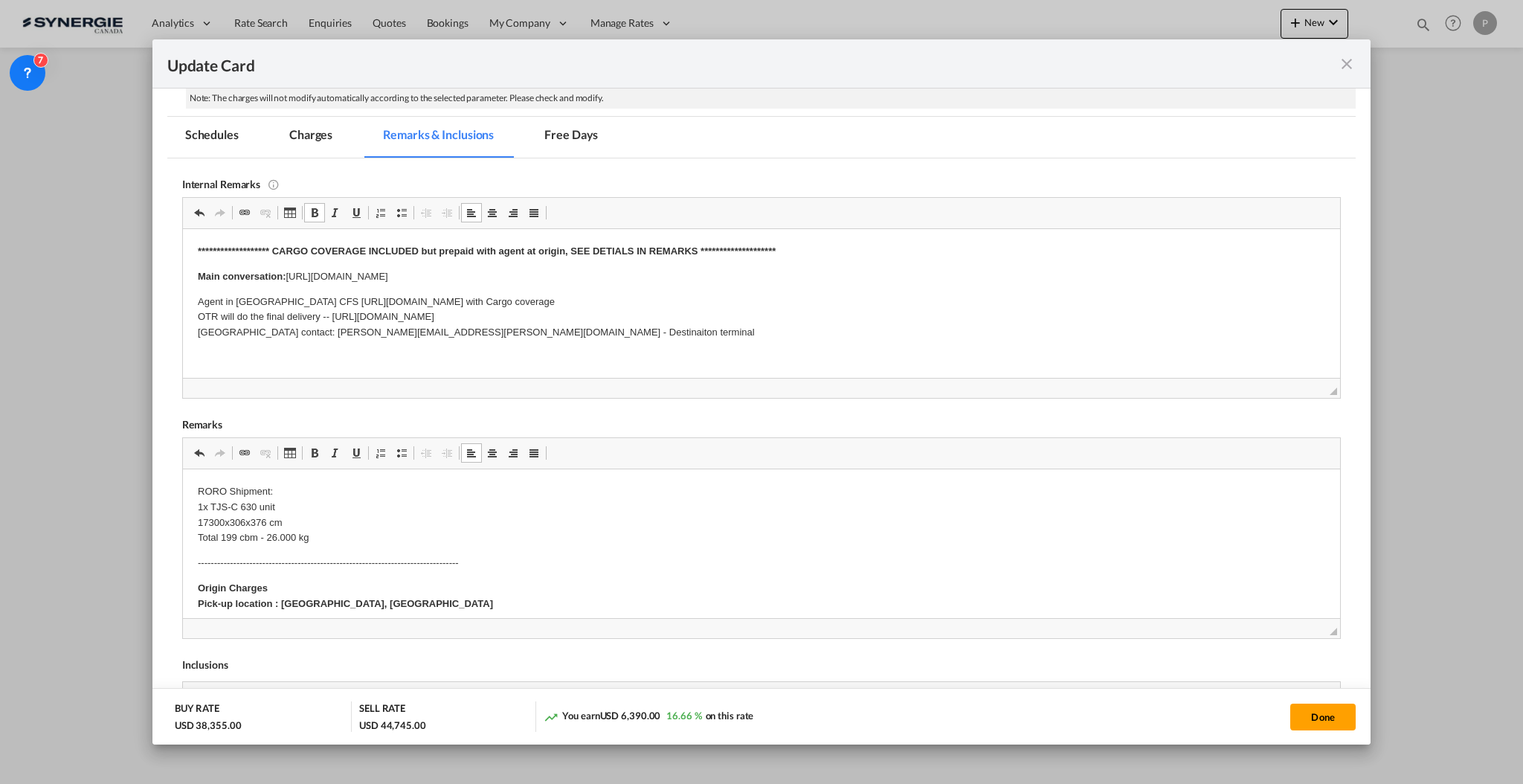
click at [284, 501] on p "RORO Shipment: 1x TJS-C 630 unit 17300x306x376 cm Total 199 cbm - 26.000 kg" at bounding box center [761, 514] width 1128 height 62
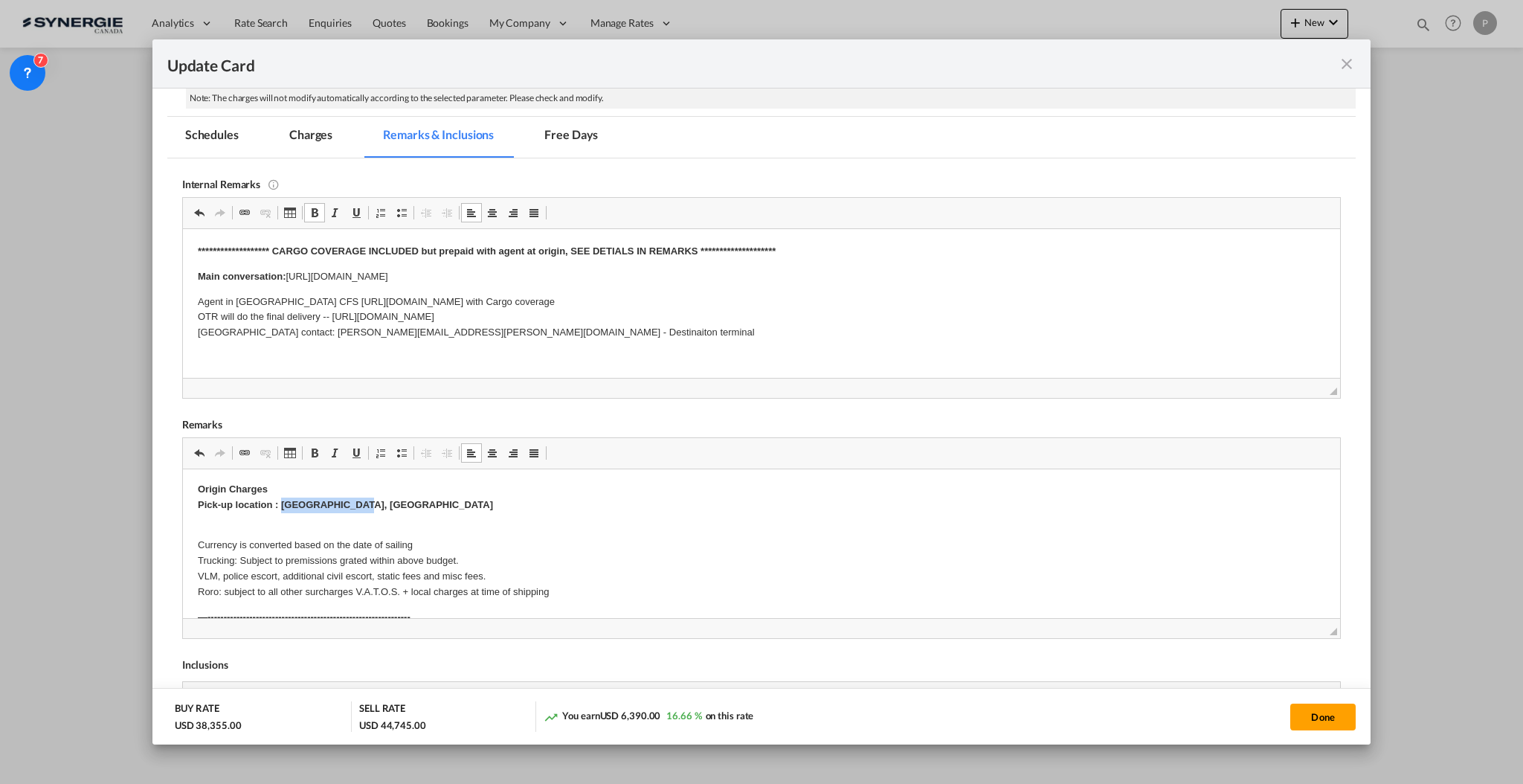
drag, startPoint x: 281, startPoint y: 501, endPoint x: 436, endPoint y: 501, distance: 155.0
click at [436, 501] on p "Origin Charges Pick-up location : St. Blasien, DE" at bounding box center [761, 496] width 1128 height 31
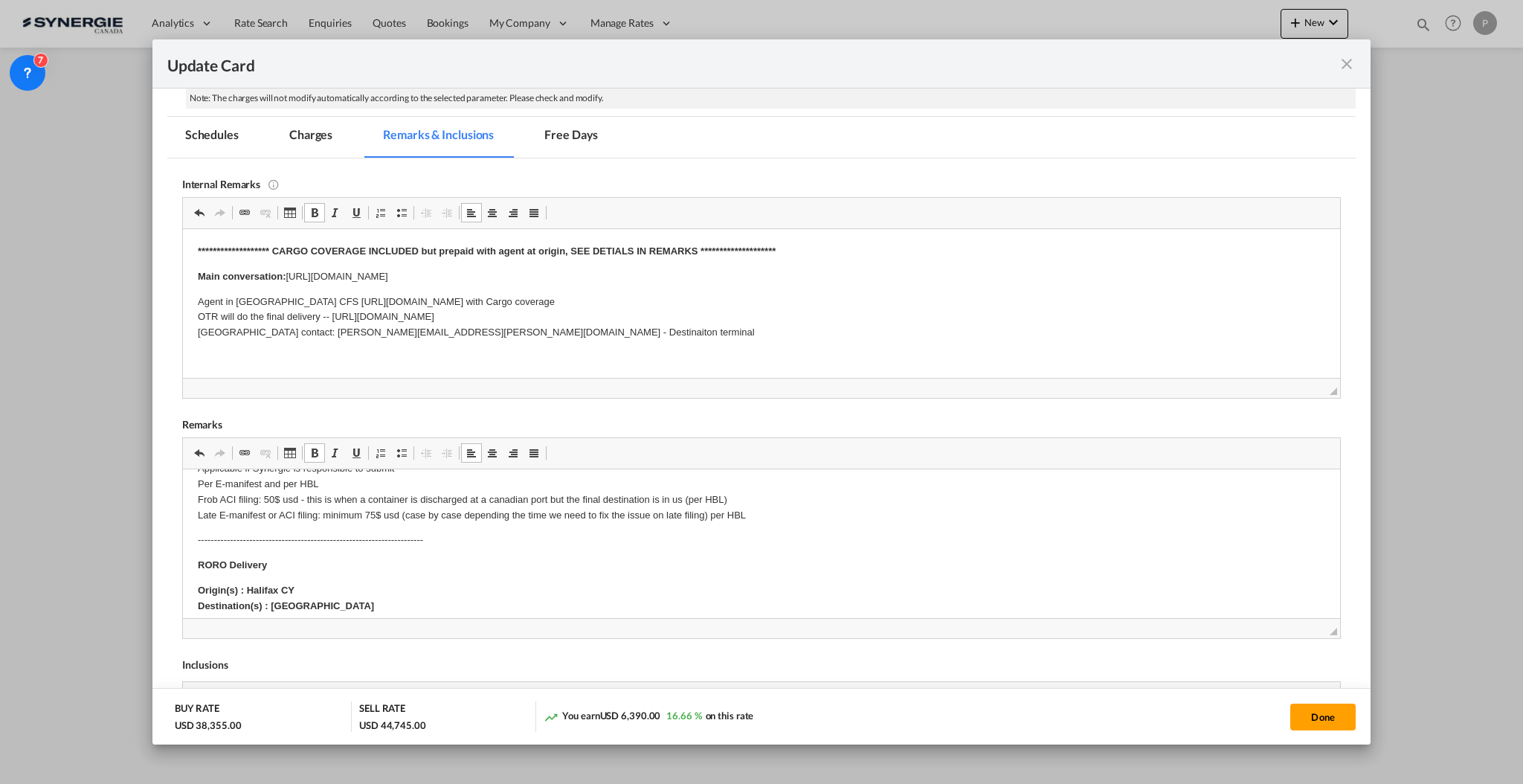
scroll to position [397, 0]
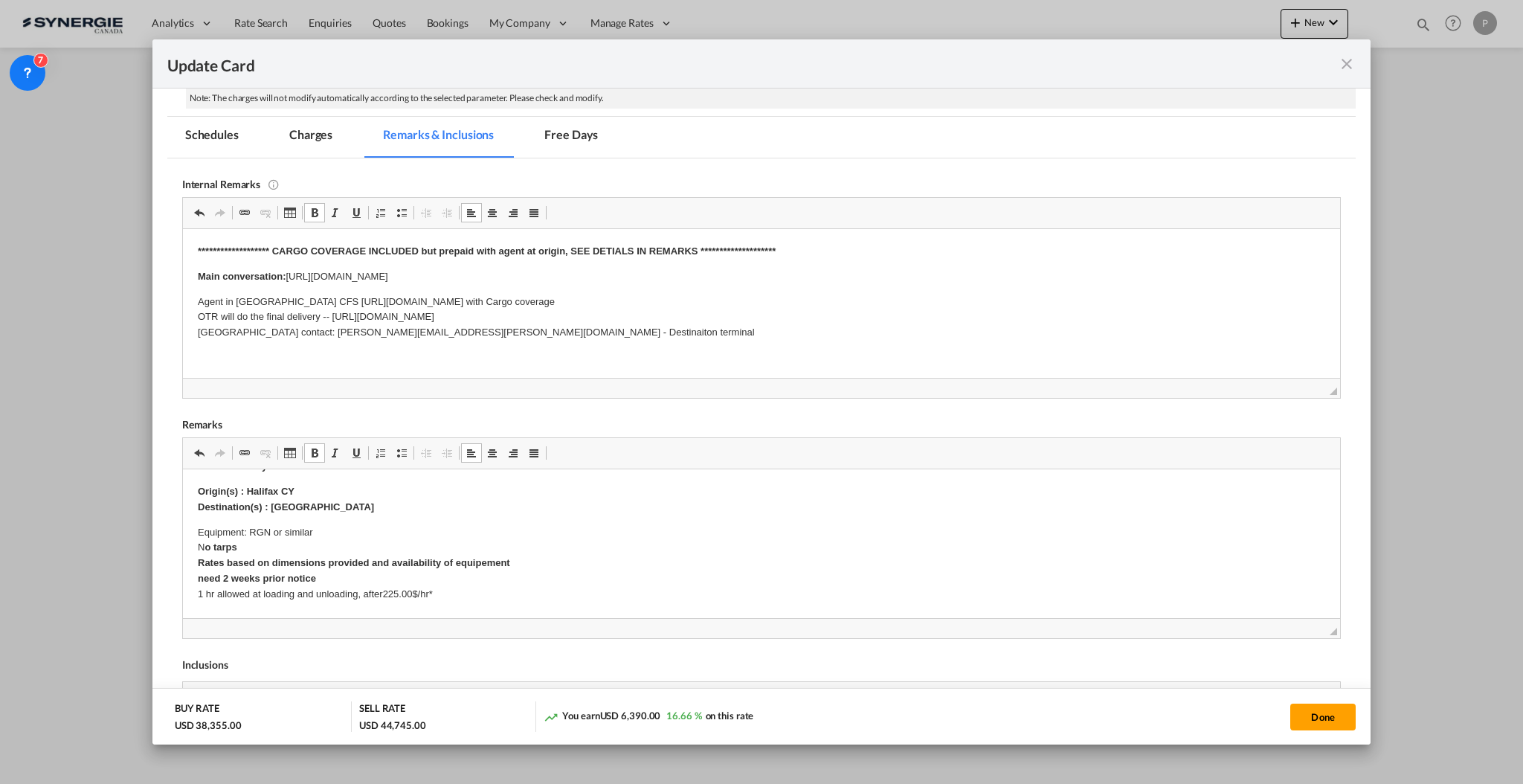
click at [262, 492] on strong "Origin(s) : Halifax CY Destination(s) : Winnipeg International Airport" at bounding box center [285, 498] width 176 height 27
click at [262, 493] on strong "Origin(s) : Halifax CY Destination(s) : Winnipeg International Airport" at bounding box center [285, 498] width 176 height 27
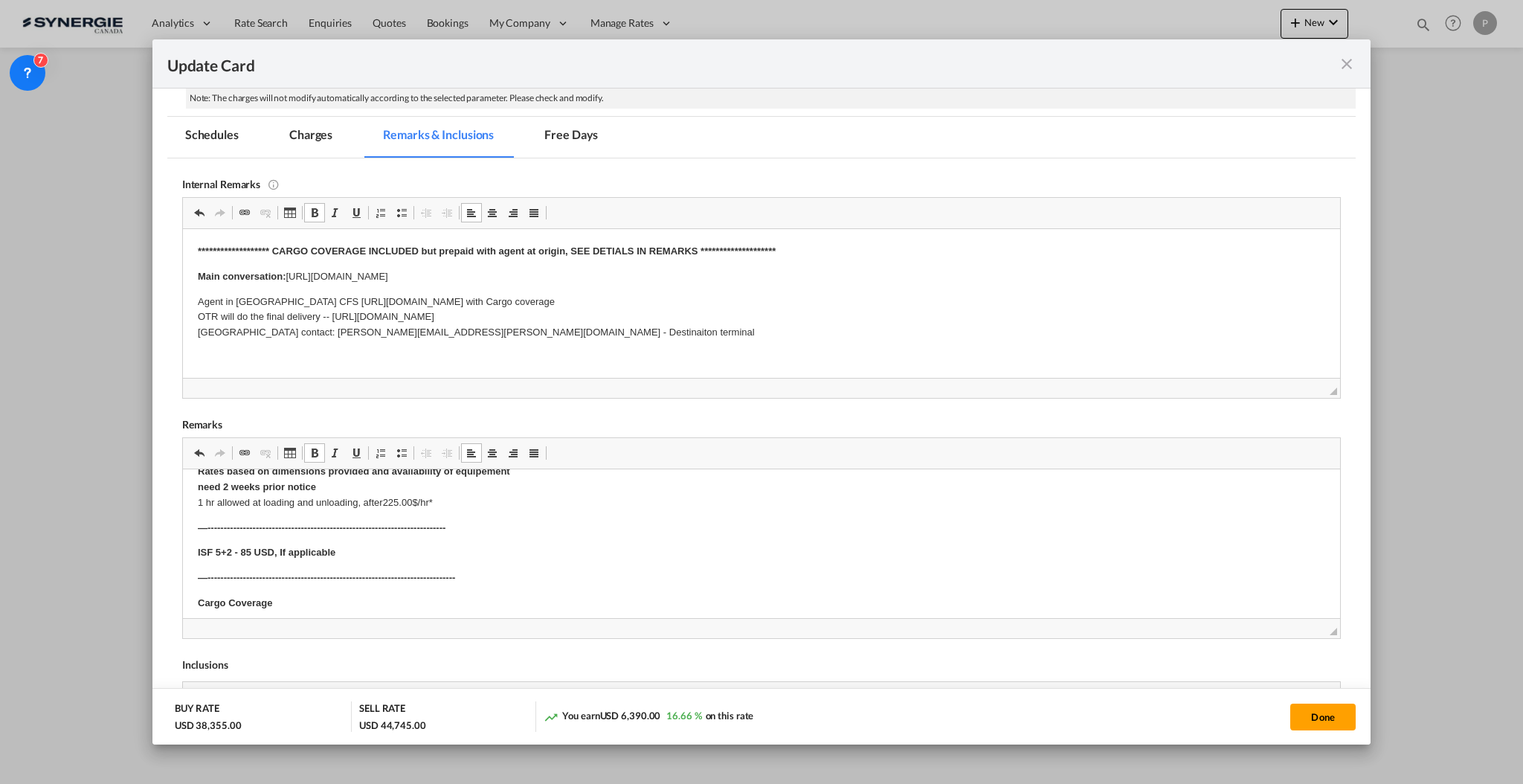
scroll to position [520, 0]
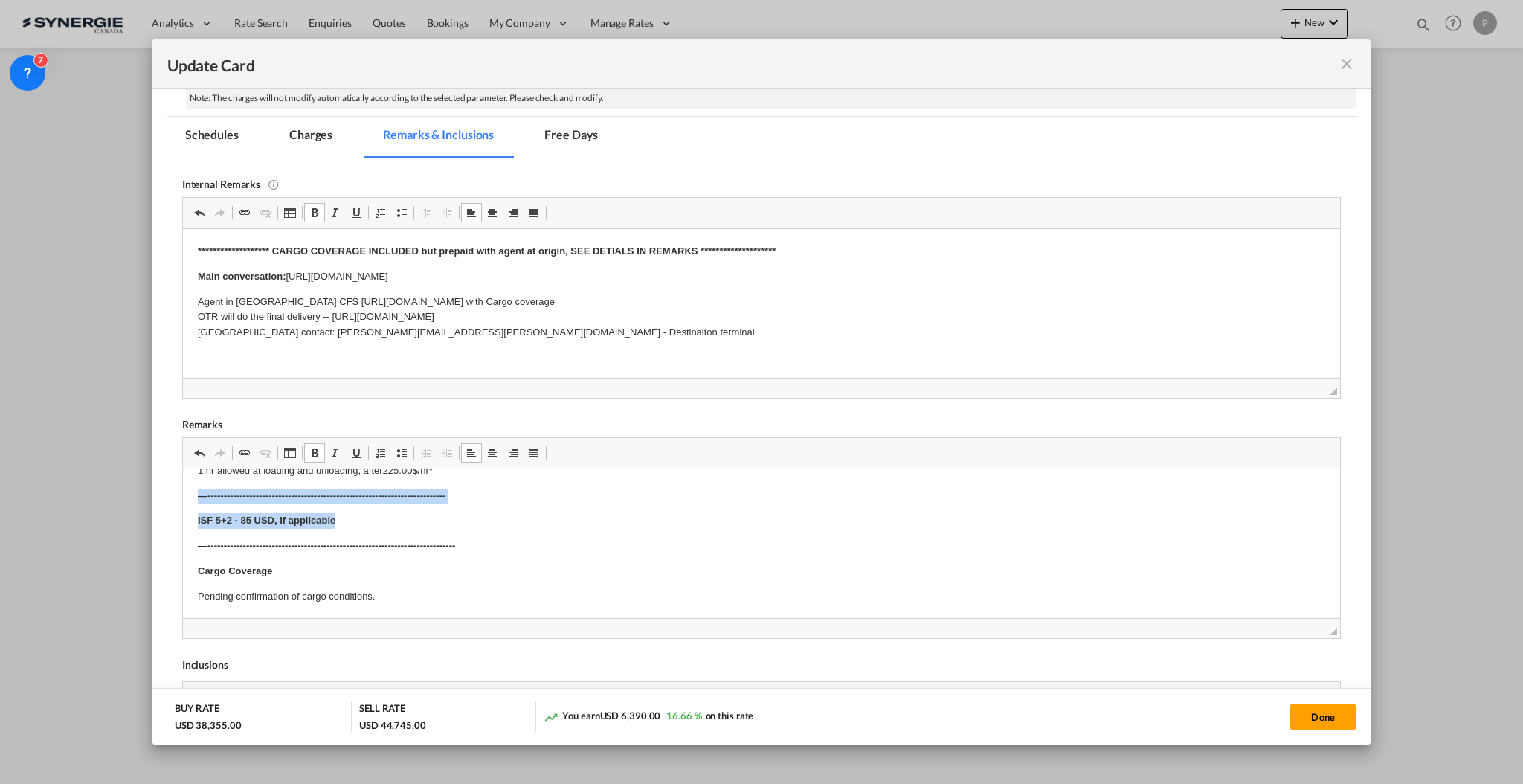
drag, startPoint x: 351, startPoint y: 514, endPoint x: 180, endPoint y: 490, distance: 172.7
click at [182, 490] on html "RORO Shipment: 1x TJS-C 630 unit 17300x306x376 cm Total 199 cbm - 26.000 kg ---…" at bounding box center [761, 283] width 1157 height 670
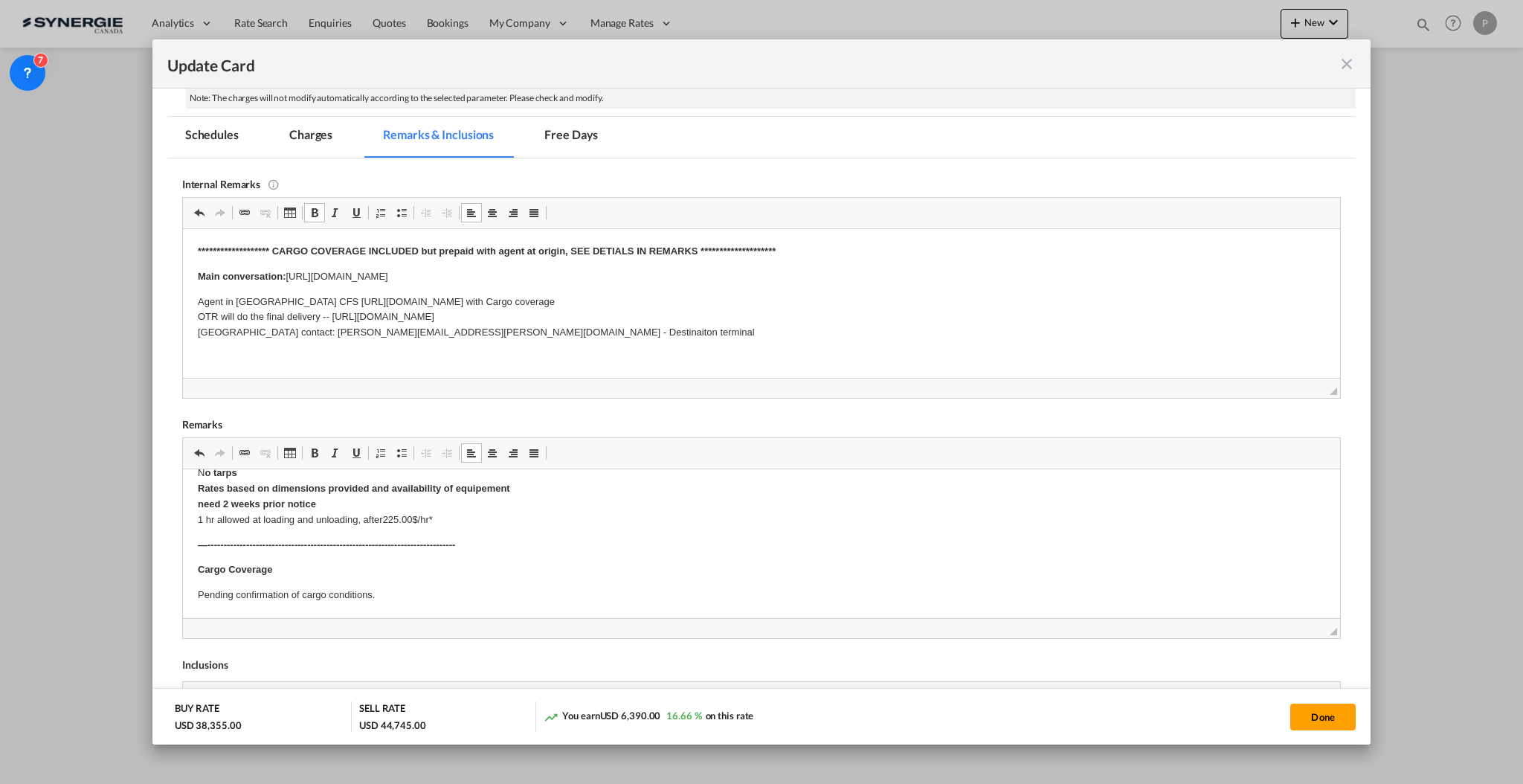
scroll to position [470, 0]
click at [301, 128] on md-tab-item "Charges" at bounding box center [311, 137] width 79 height 41
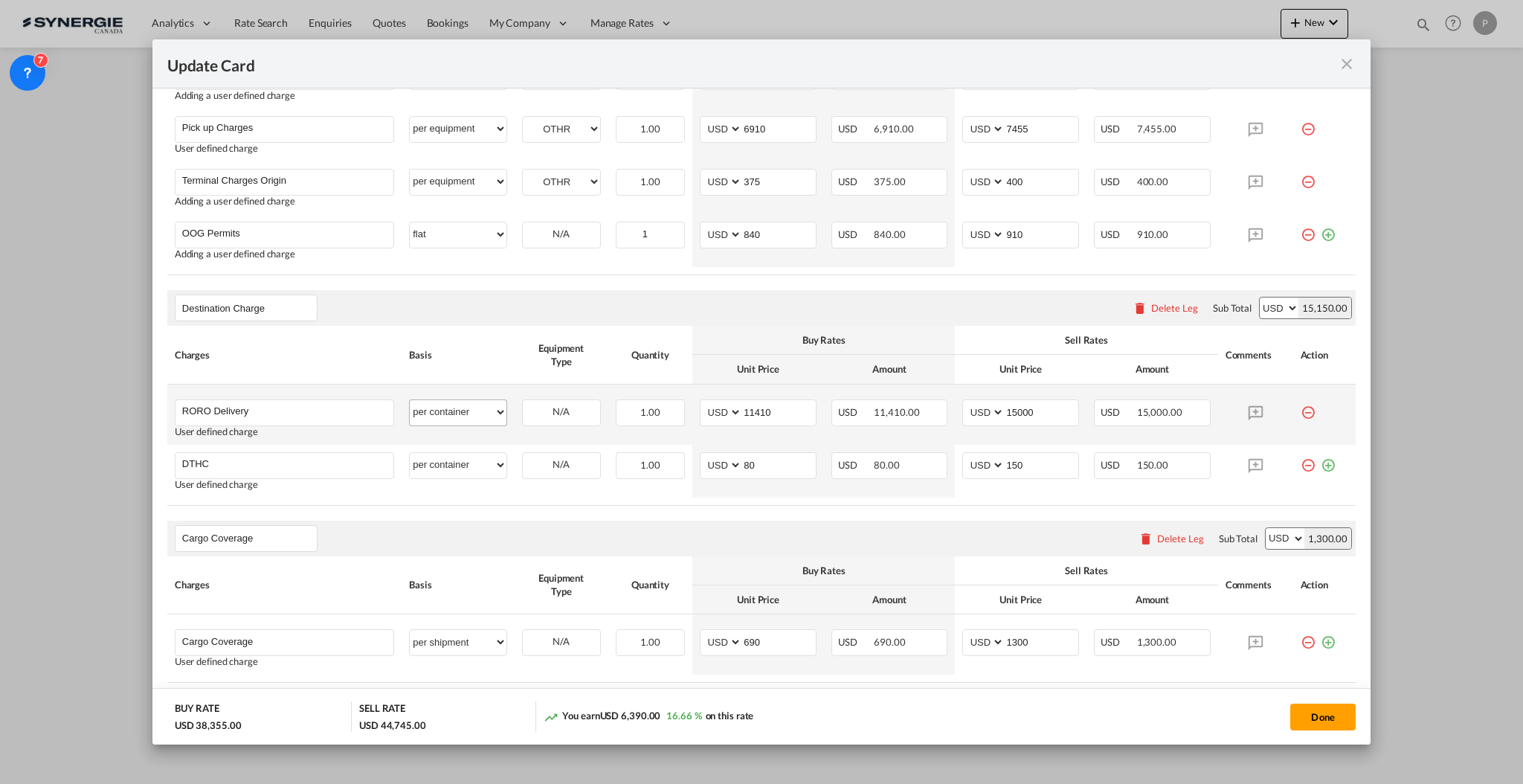
scroll to position [928, 0]
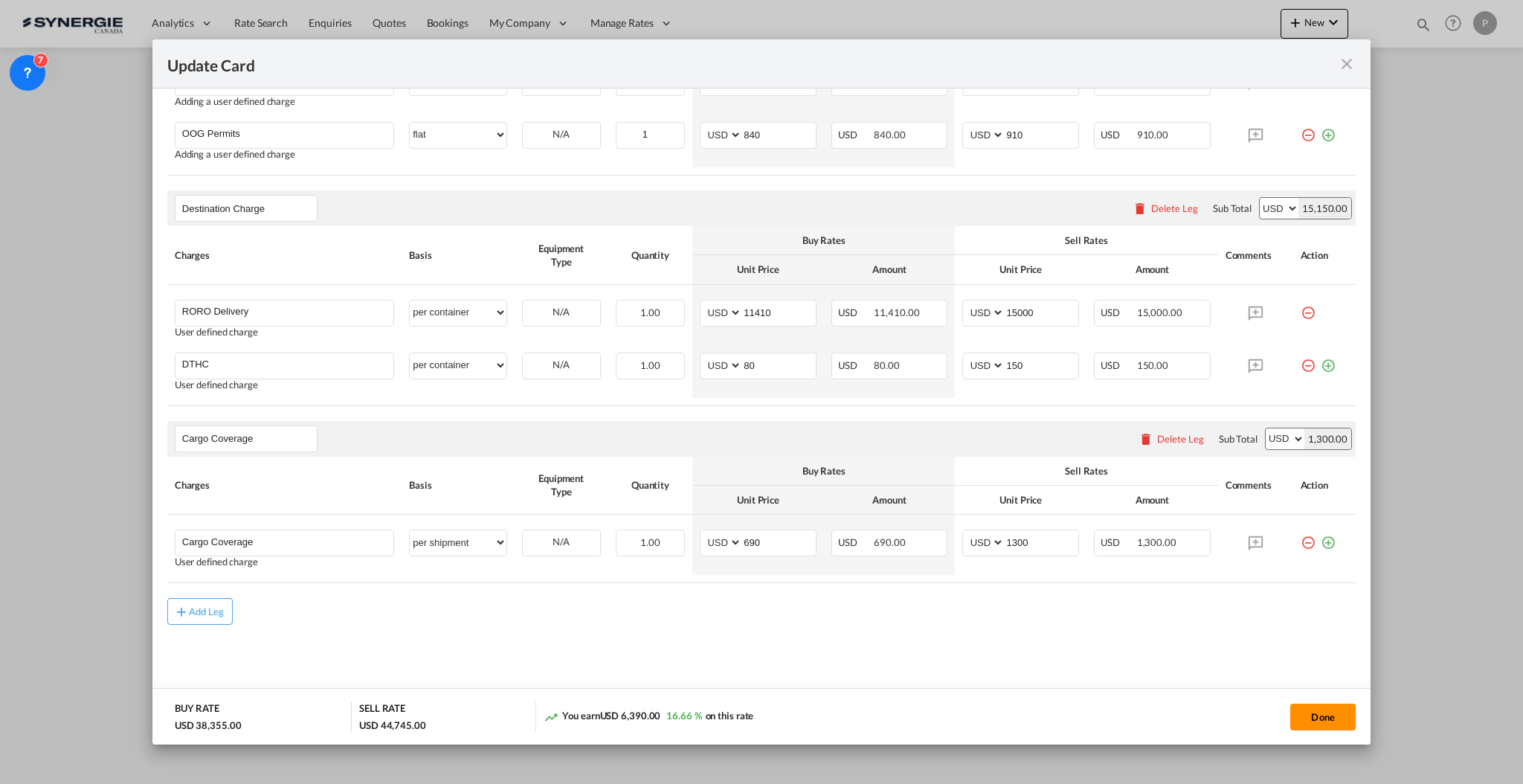
click at [1303, 714] on button "Done" at bounding box center [1323, 717] width 65 height 27
type input "07 Nov 2025"
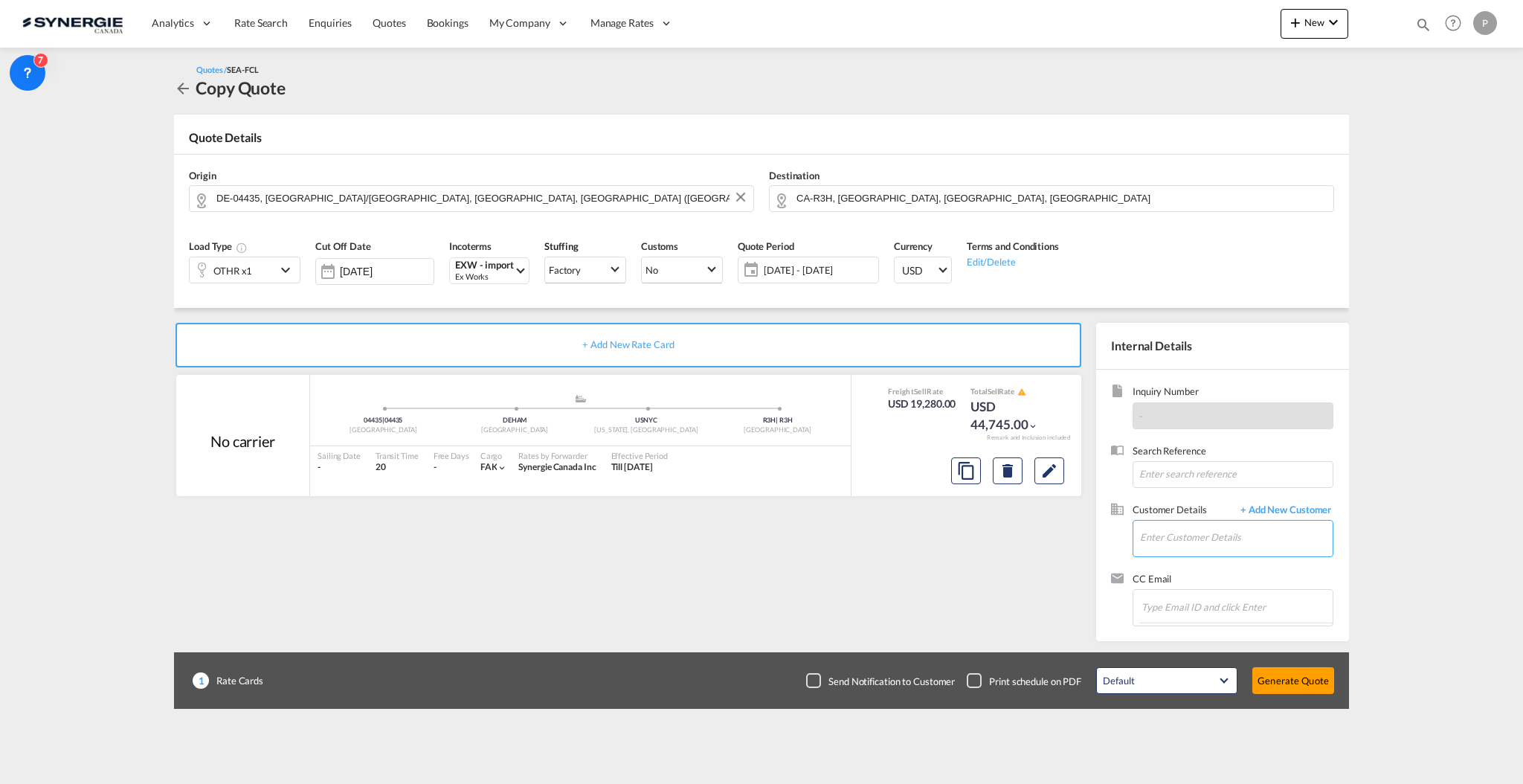
click at [1233, 527] on input "Enter Customer Details" at bounding box center [1237, 537] width 193 height 34
paste input "erick.bedard@aebi-schmidt.com"
click at [1219, 556] on div "Erick Bedard erick.bedard@aebi-schmidt.com | AEBI SCHMIDT" at bounding box center [1281, 563] width 283 height 40
type input "AEBI SCHMIDT, Erick Bedard, erick.bedard@aebi-schmidt.com"
click at [1295, 678] on button "Generate Quote" at bounding box center [1294, 681] width 82 height 27
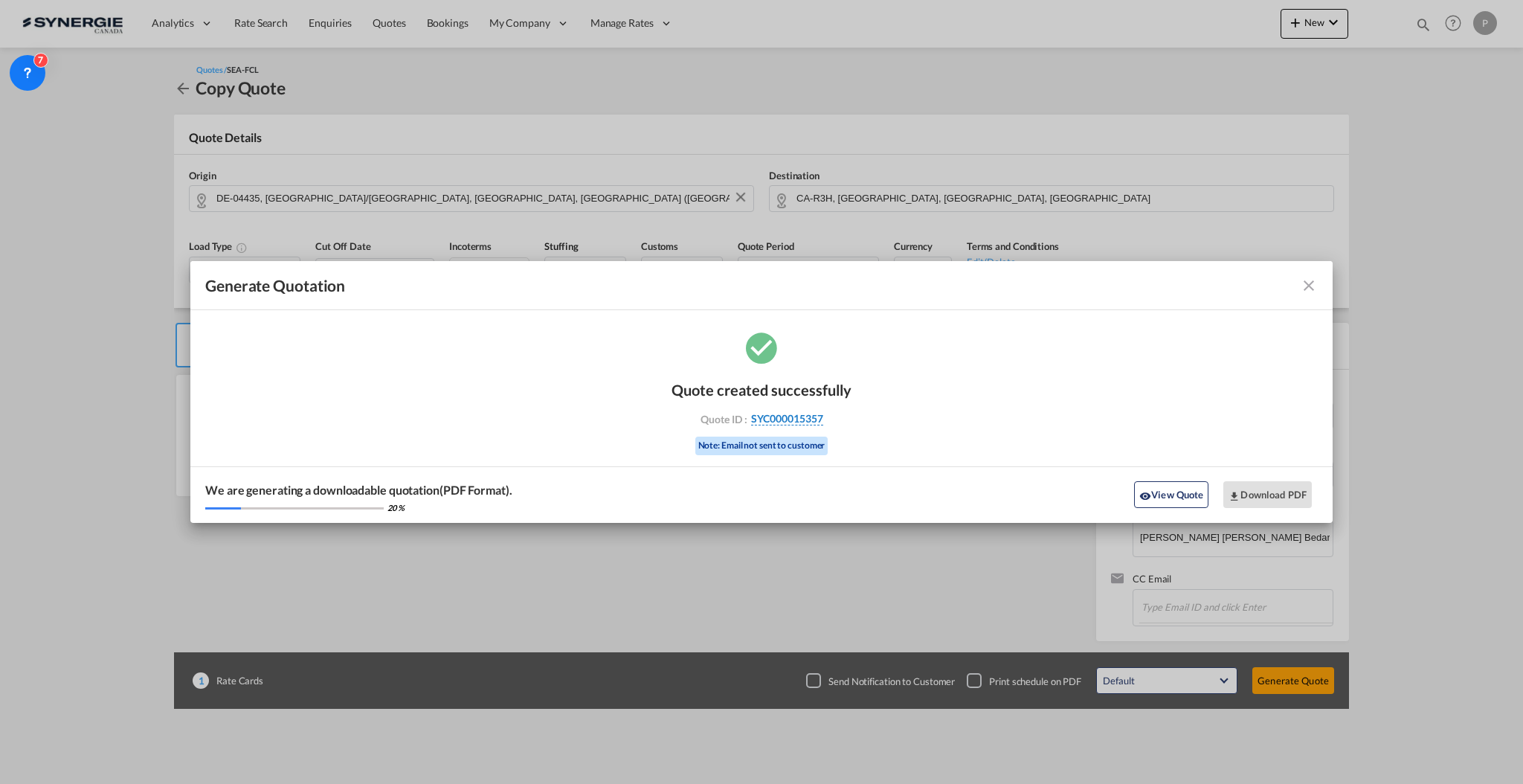
drag, startPoint x: 832, startPoint y: 423, endPoint x: 821, endPoint y: 423, distance: 11.0
click at [821, 423] on div "Quote ID : SYC000015357" at bounding box center [762, 418] width 173 height 13
copy div "SYC000015357"
click at [1193, 496] on button "View Quote" at bounding box center [1172, 495] width 75 height 27
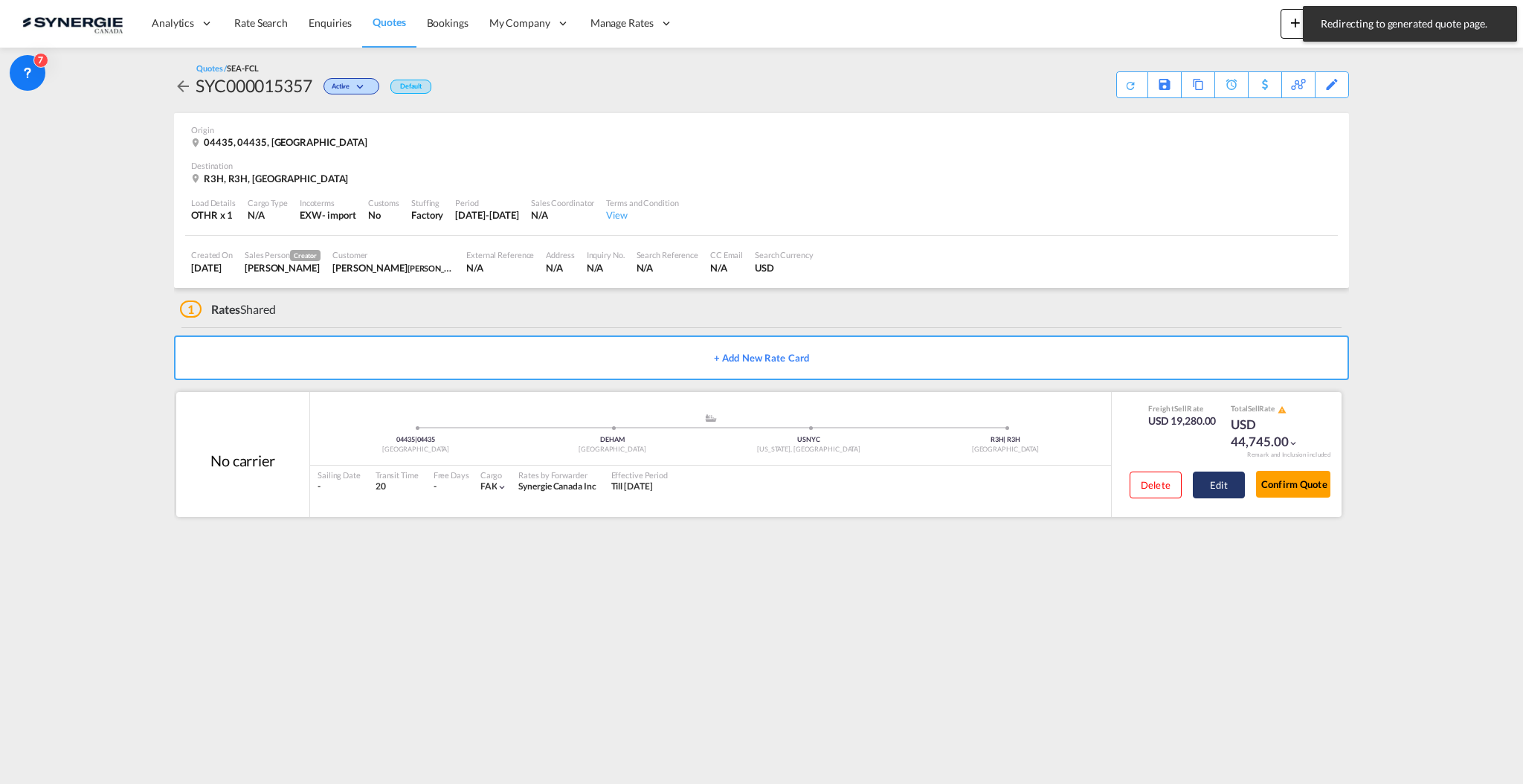
click at [1210, 492] on button "Edit" at bounding box center [1219, 485] width 52 height 27
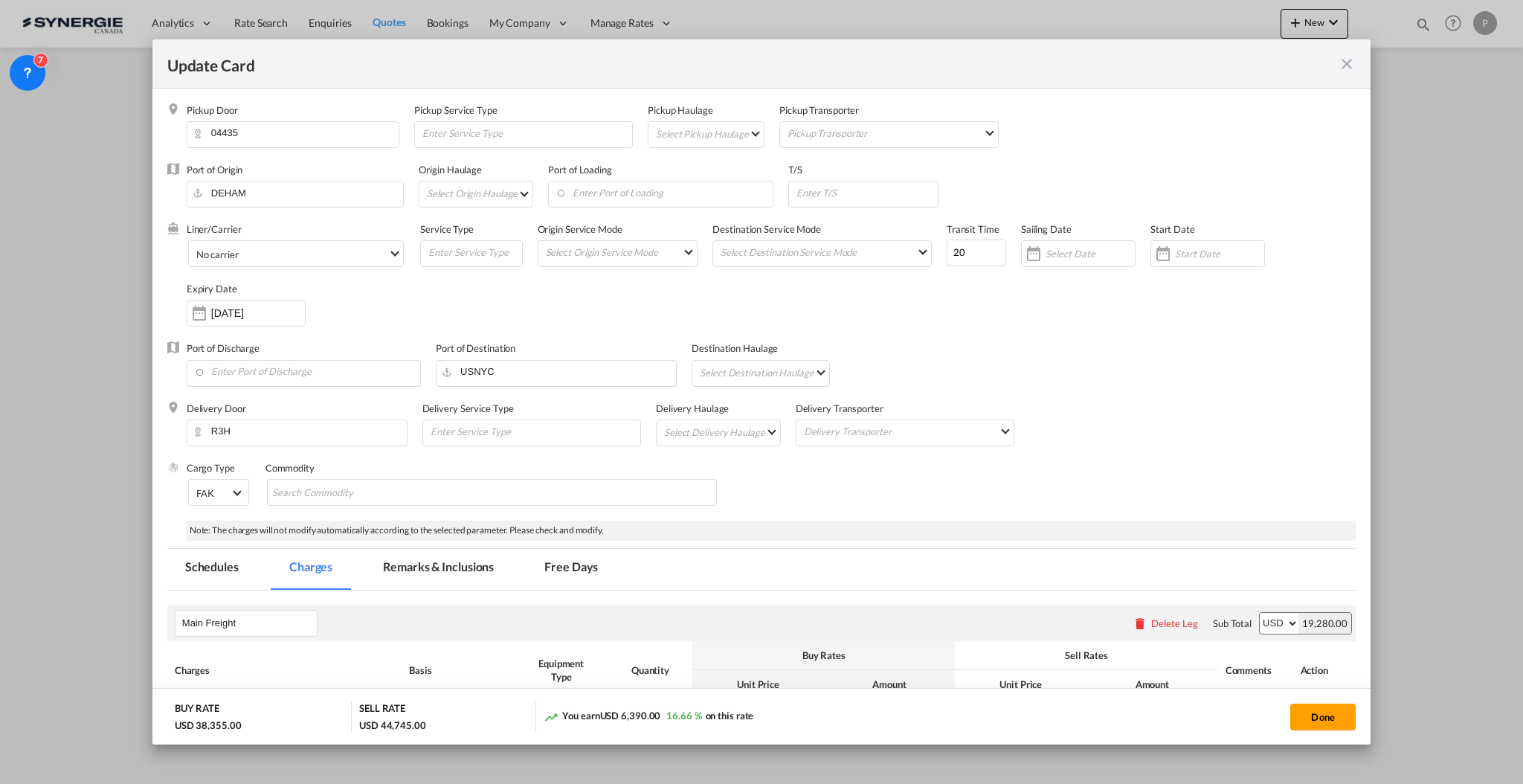
click at [421, 558] on md-tab-item "Remarks & Inclusions" at bounding box center [438, 569] width 147 height 41
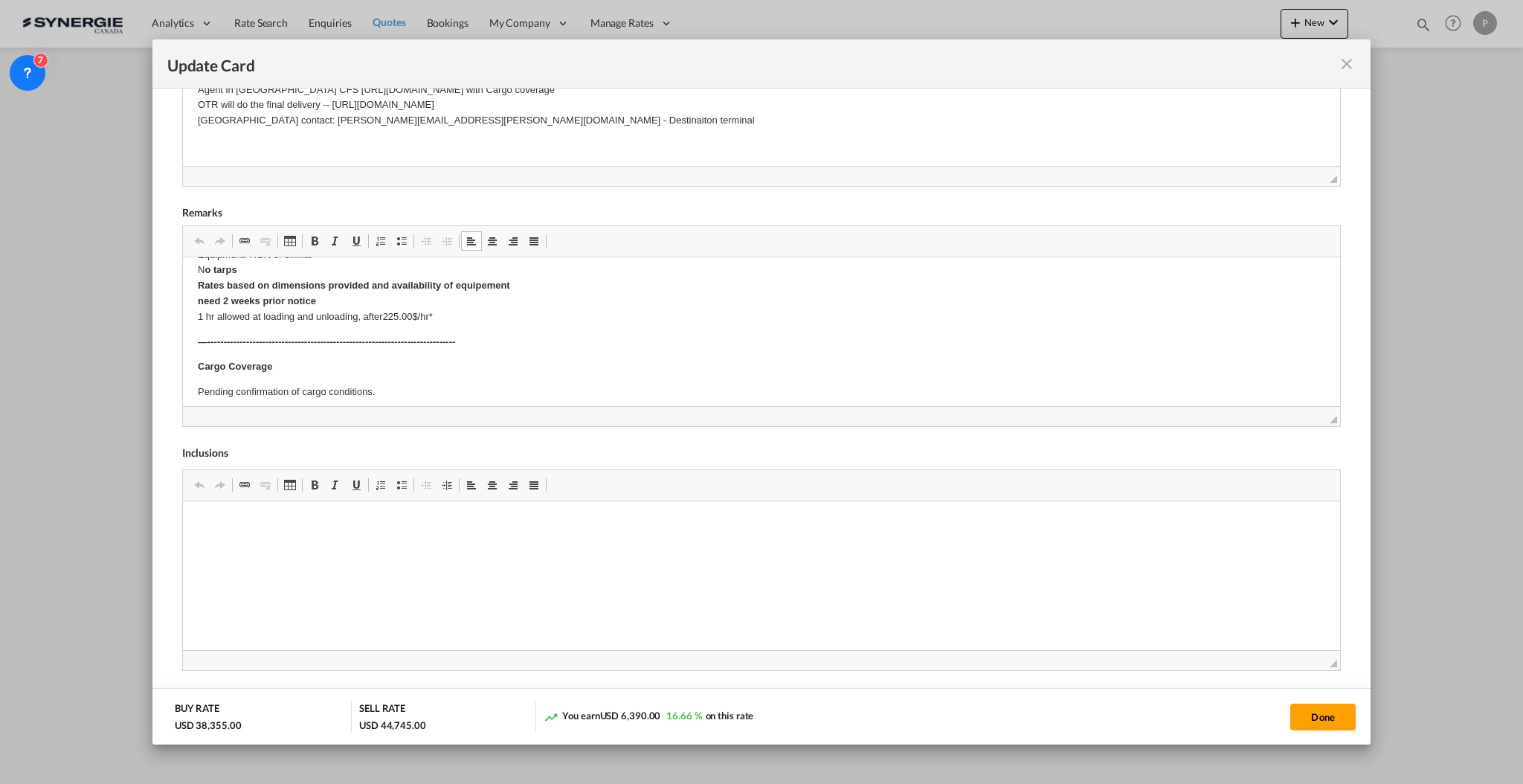
scroll to position [470, 0]
click at [296, 378] on p "Pending confirmation of cargo conditions." at bounding box center [761, 383] width 1128 height 16
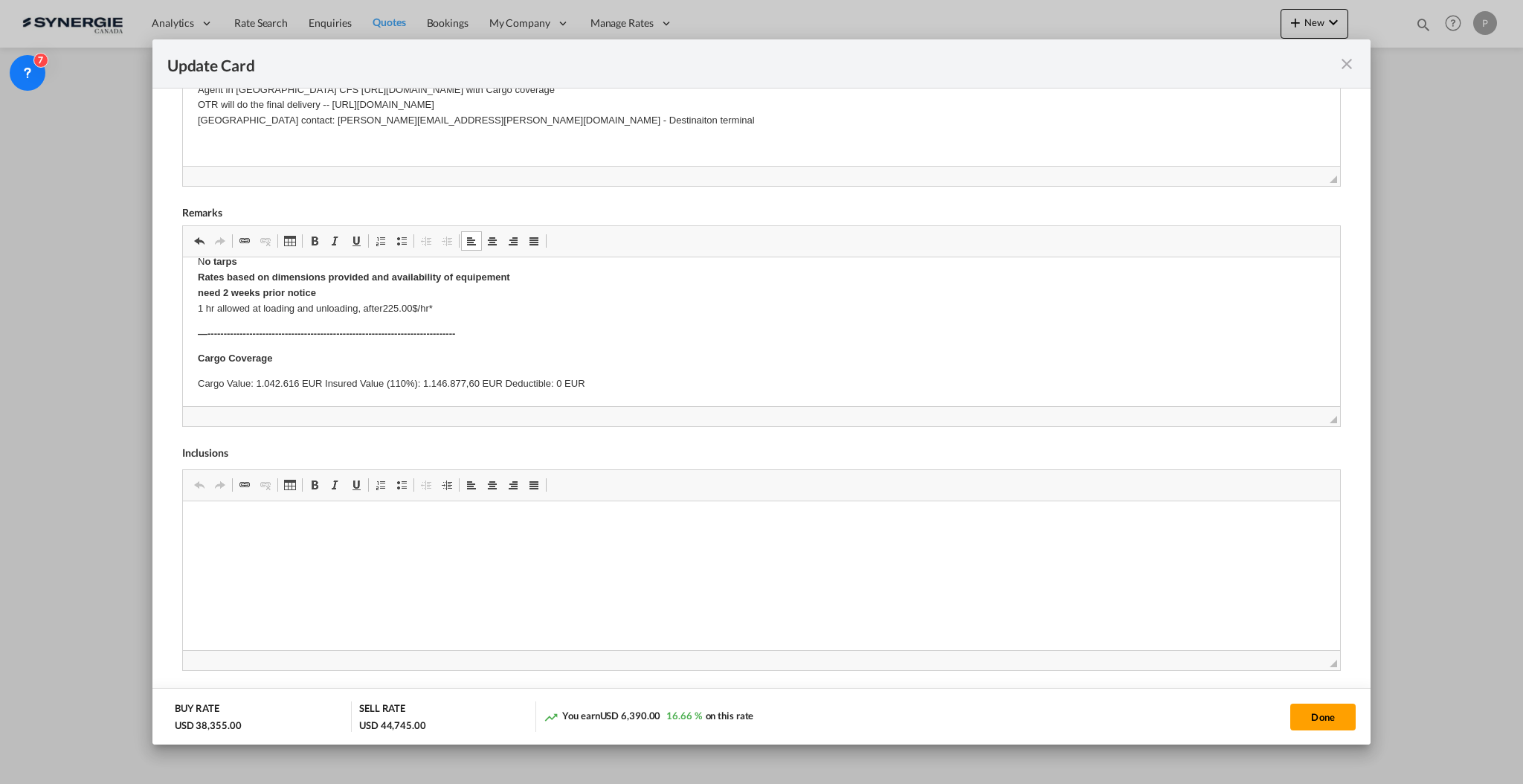
click at [325, 376] on p "Cargo Value: 1.042.616 EUR Insured Value (110%): 1.146.877,60 EUR Deductible: 0…" at bounding box center [761, 383] width 1128 height 16
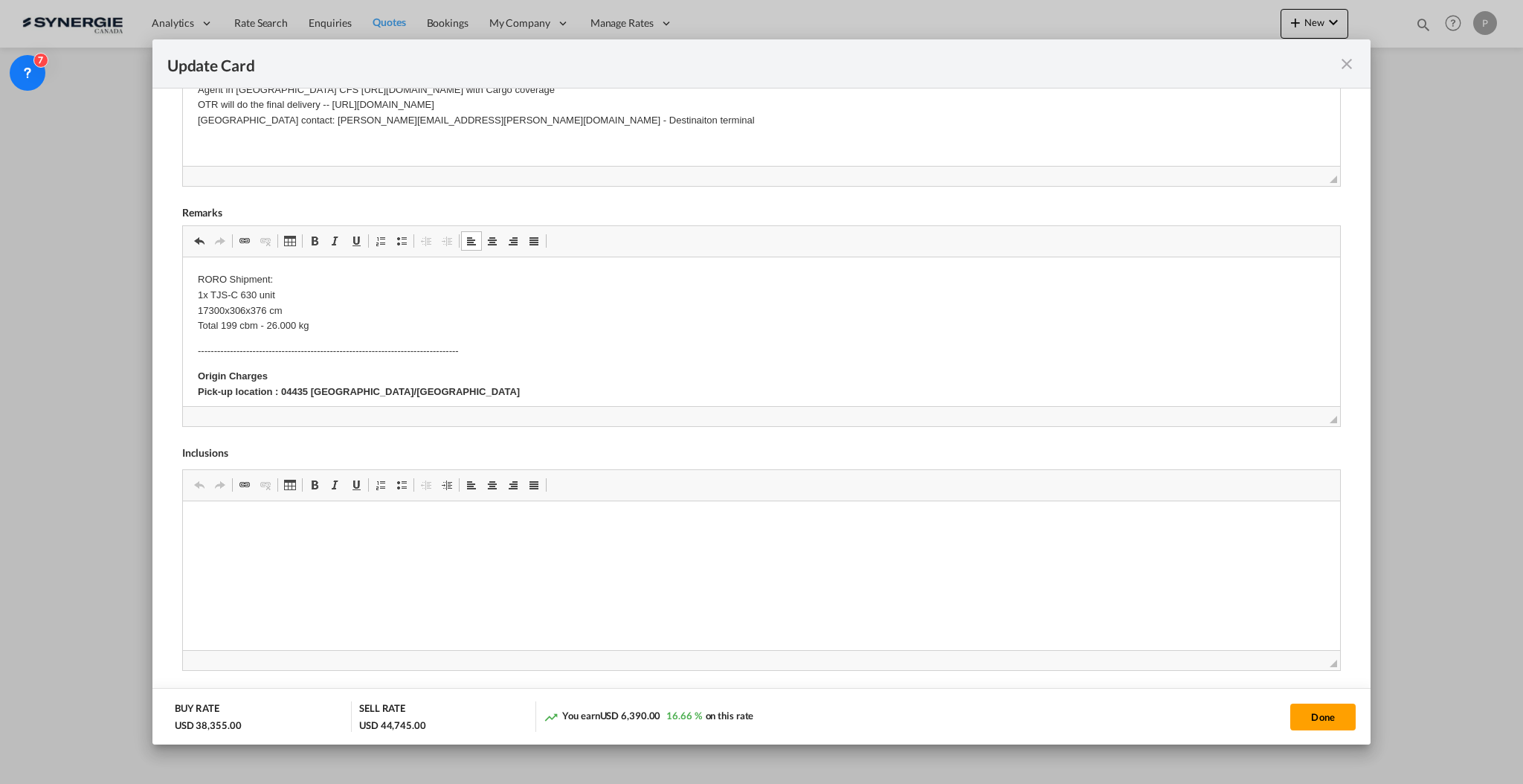
click at [278, 379] on p "Origin Charges Pick-up location : 04435 Flughafen Leipzig/Halle" at bounding box center [761, 383] width 1128 height 31
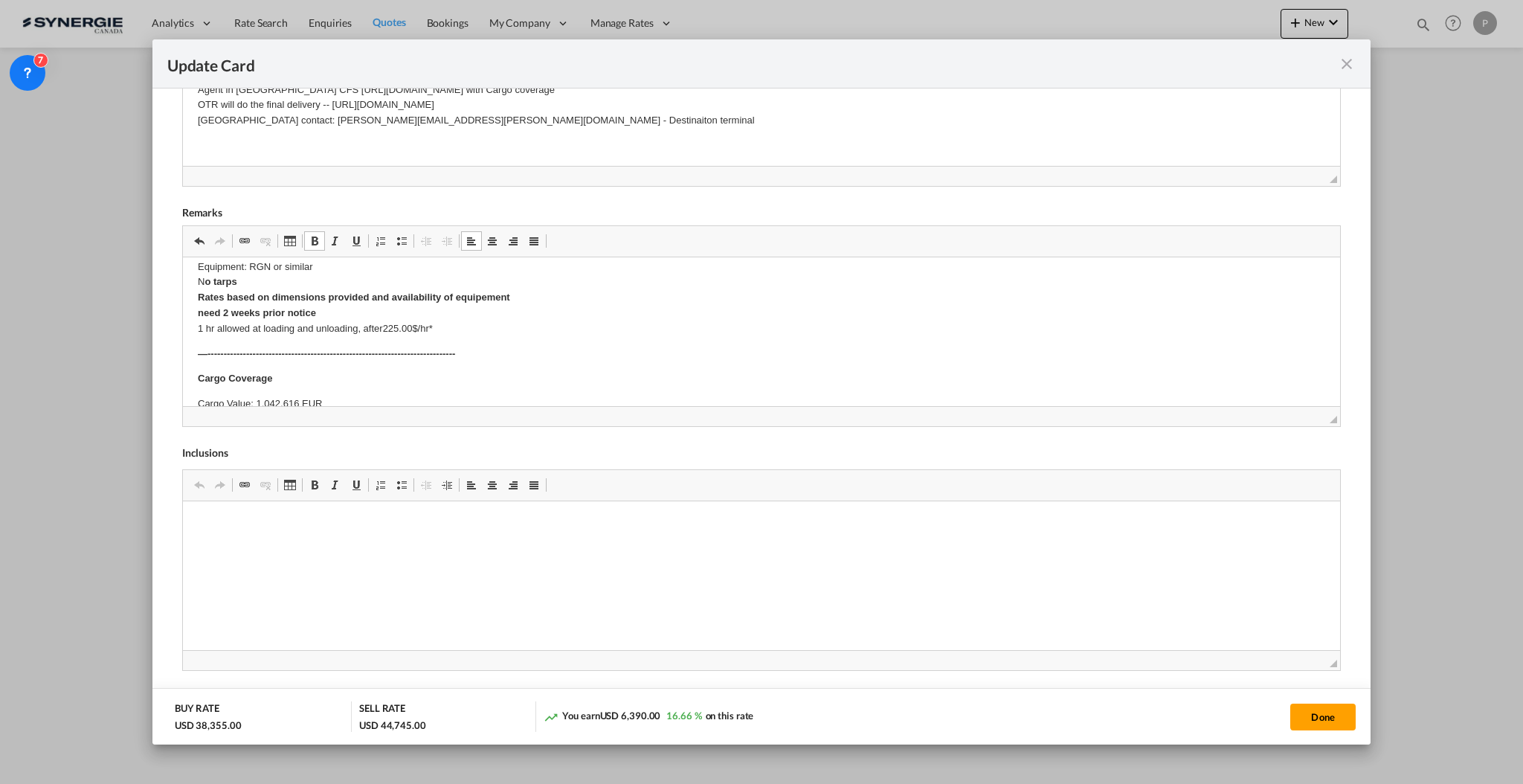
scroll to position [485, 0]
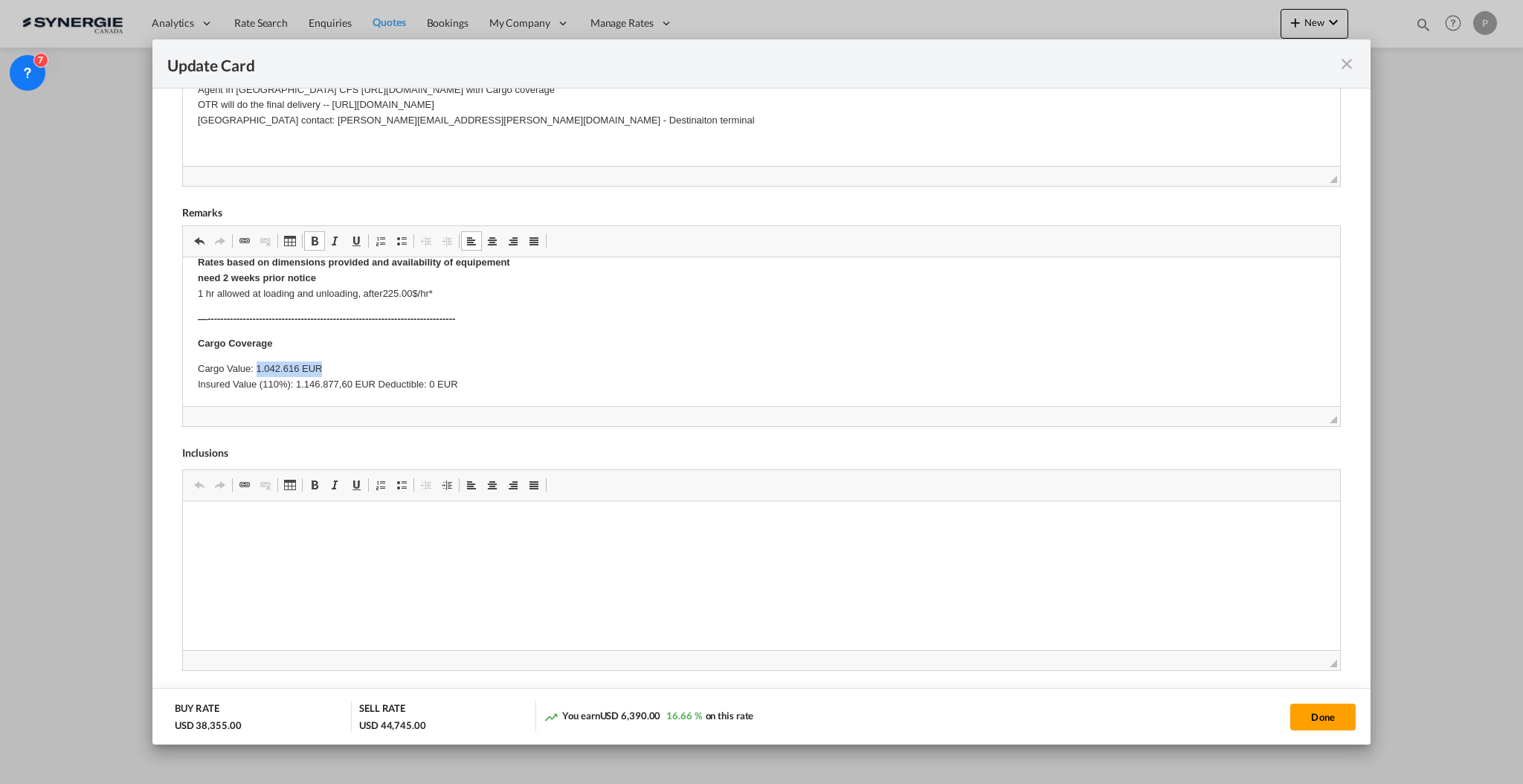
drag, startPoint x: 333, startPoint y: 360, endPoint x: 257, endPoint y: 360, distance: 76.0
click at [257, 361] on p "Cargo Value: 1.042.616 EUR Insured Value (110%): 1.146.877,60 EUR Deductible: 0…" at bounding box center [761, 376] width 1128 height 31
click at [377, 376] on p "Cargo Value: 521,308.00 EUR Insured Value (110%): 1.146.877,60 EUR Deductible: …" at bounding box center [761, 376] width 1128 height 31
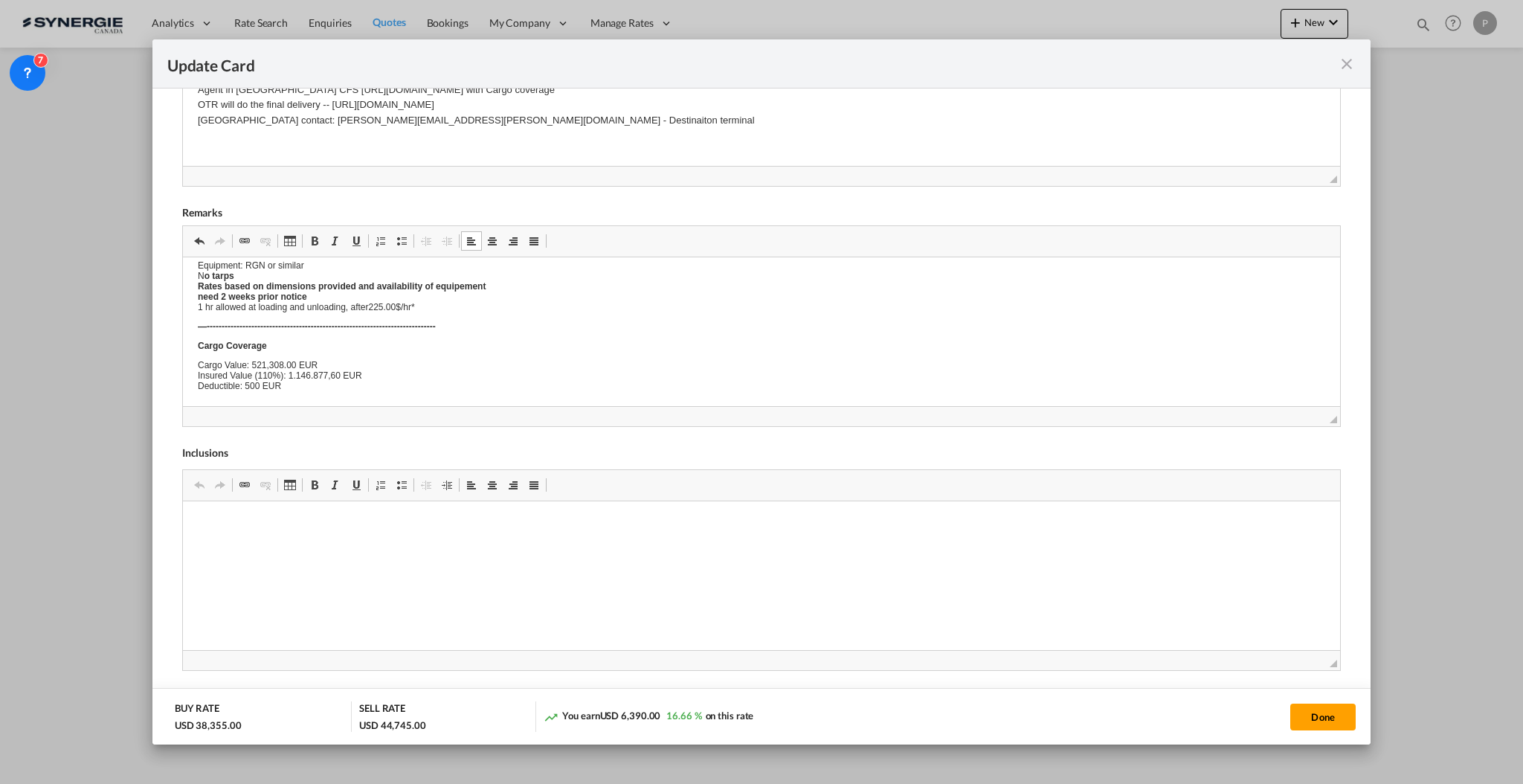
scroll to position [0, 0]
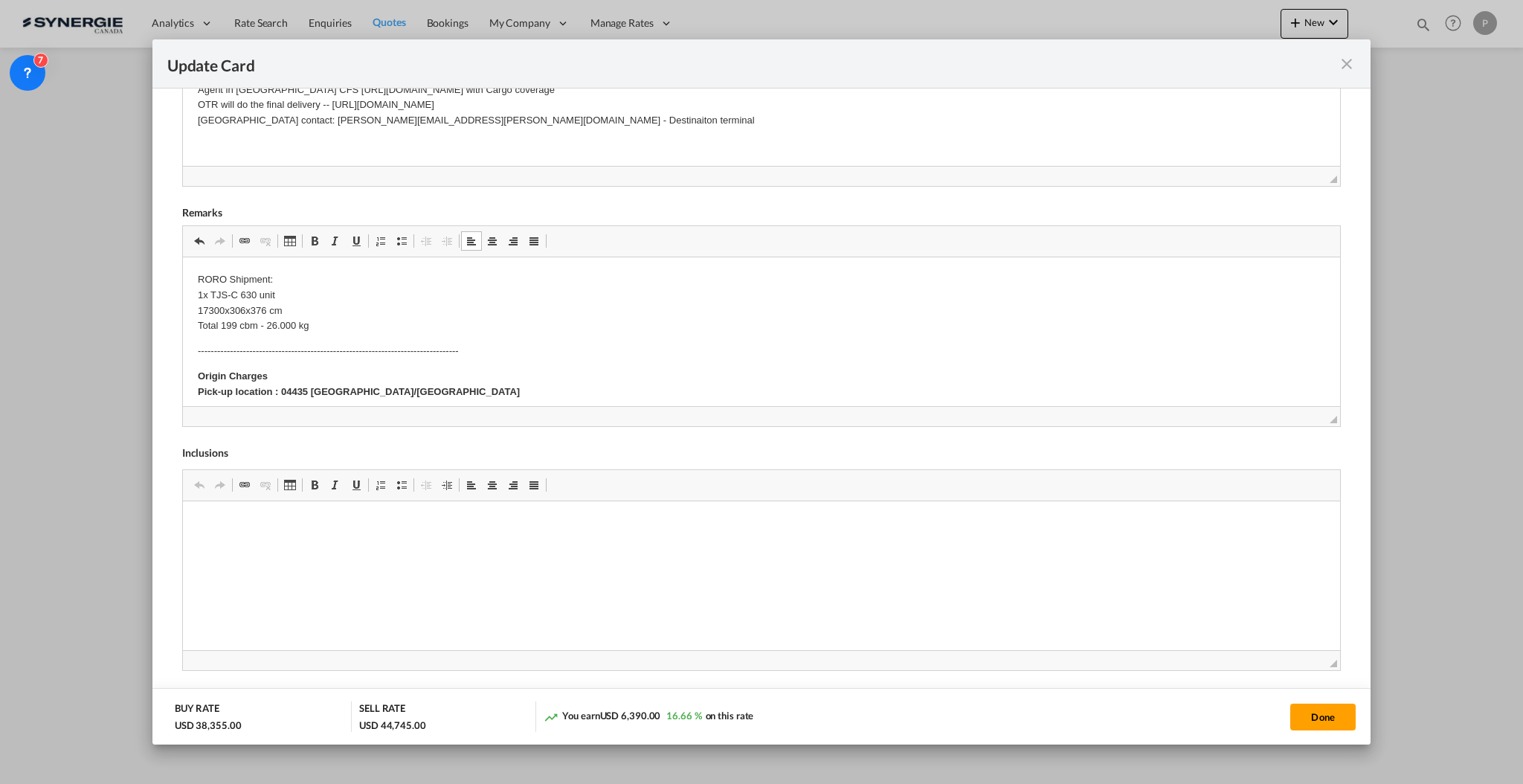
drag, startPoint x: 294, startPoint y: 379, endPoint x: 313, endPoint y: 378, distance: 19.0
click at [313, 378] on p "Origin Charges Pick-up location : 04435 Flughafen Leipzig/Halle" at bounding box center [761, 383] width 1128 height 31
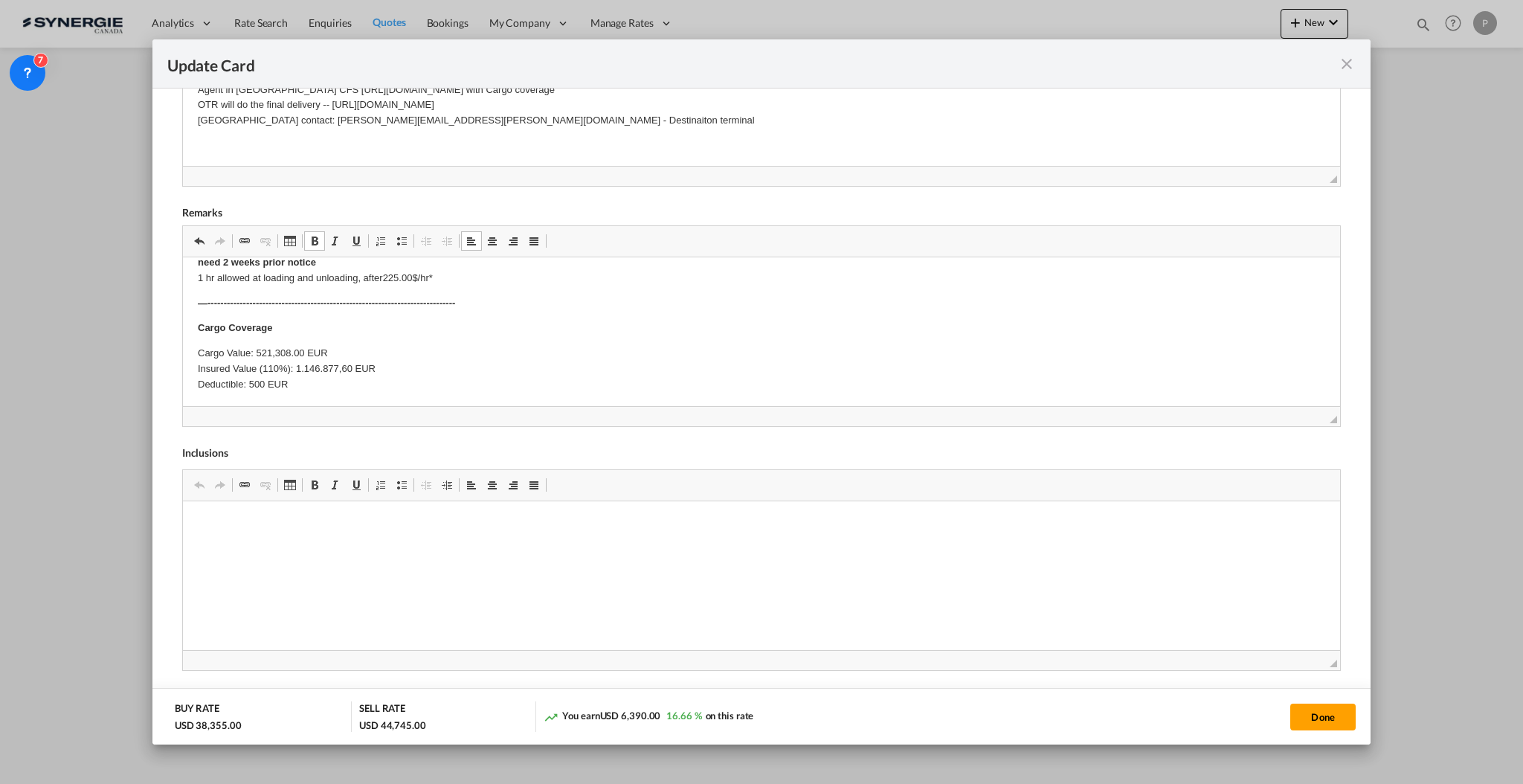
scroll to position [501, 0]
drag, startPoint x: 294, startPoint y: 365, endPoint x: 350, endPoint y: 364, distance: 56.0
click at [350, 364] on p "Cargo Value: 521,308.00 EUR Insured Value (110%): 1.146.877,60 EUR Deductible: …" at bounding box center [761, 367] width 1128 height 46
click at [429, 386] on p "Cargo Value: 521,308.00 EUR Insured Value (110%): 573,438.80 EUR Deductible: 50…" at bounding box center [761, 367] width 1128 height 46
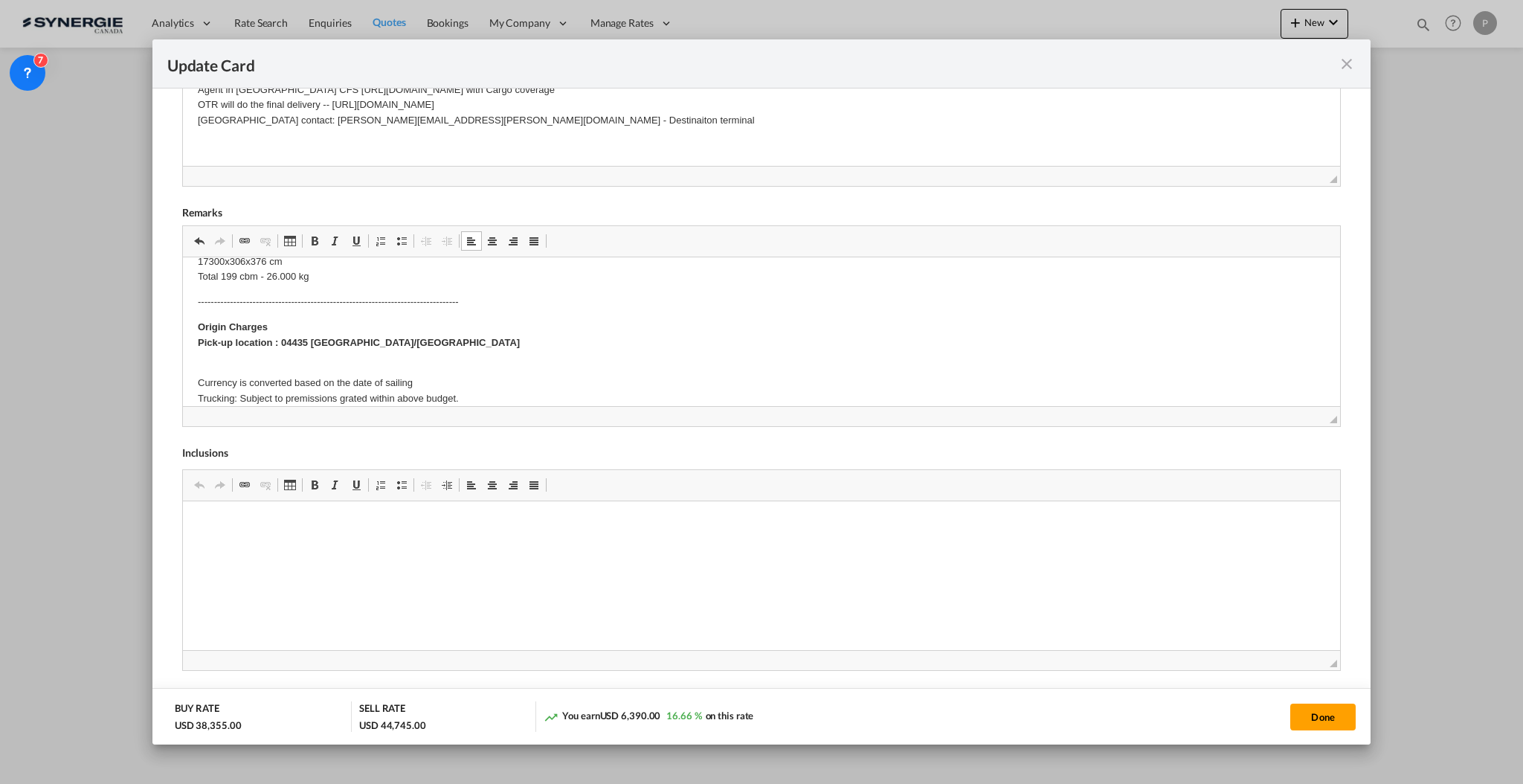
scroll to position [0, 0]
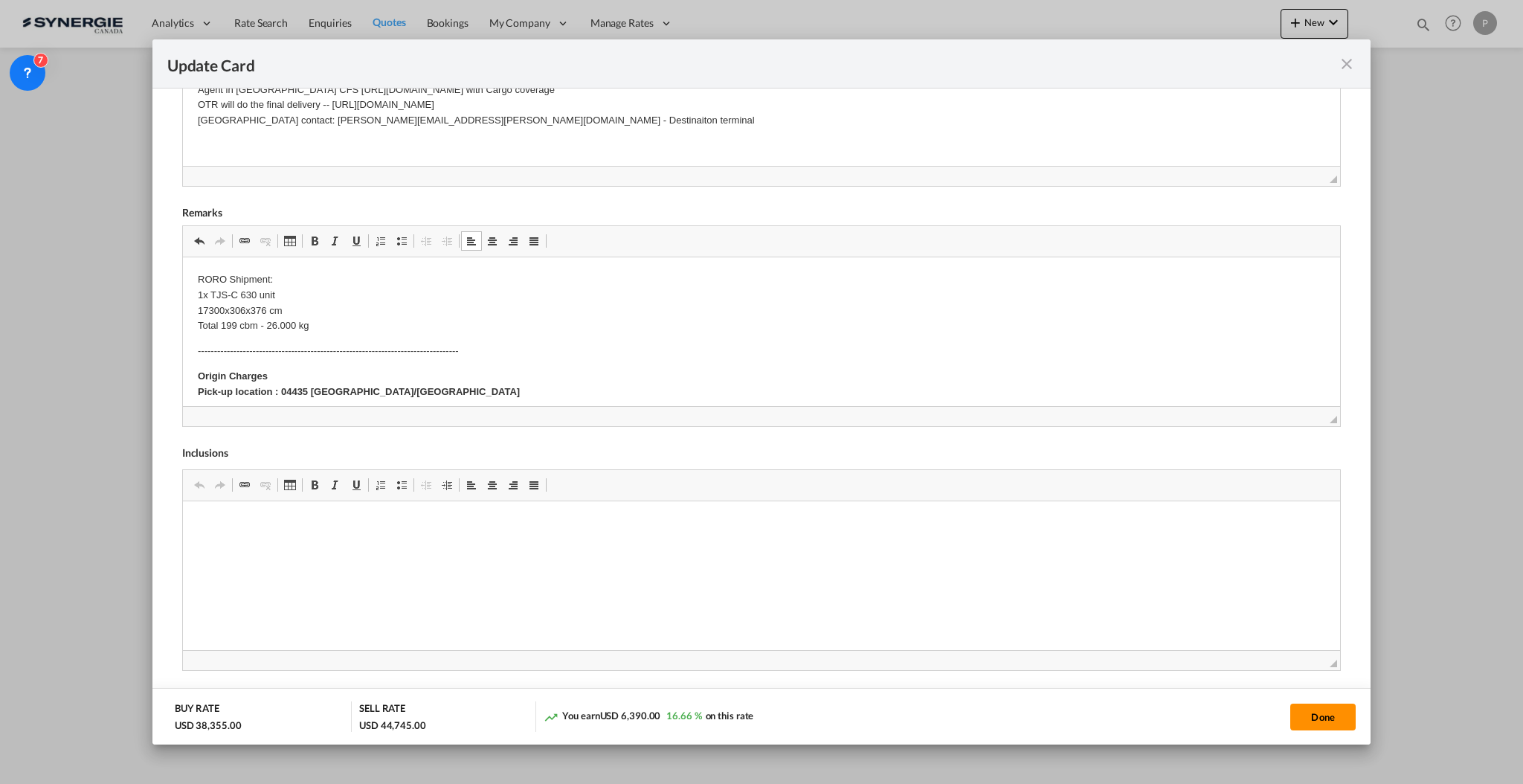
click at [1325, 714] on button "Done" at bounding box center [1323, 717] width 65 height 27
type input "07 Nov 2025"
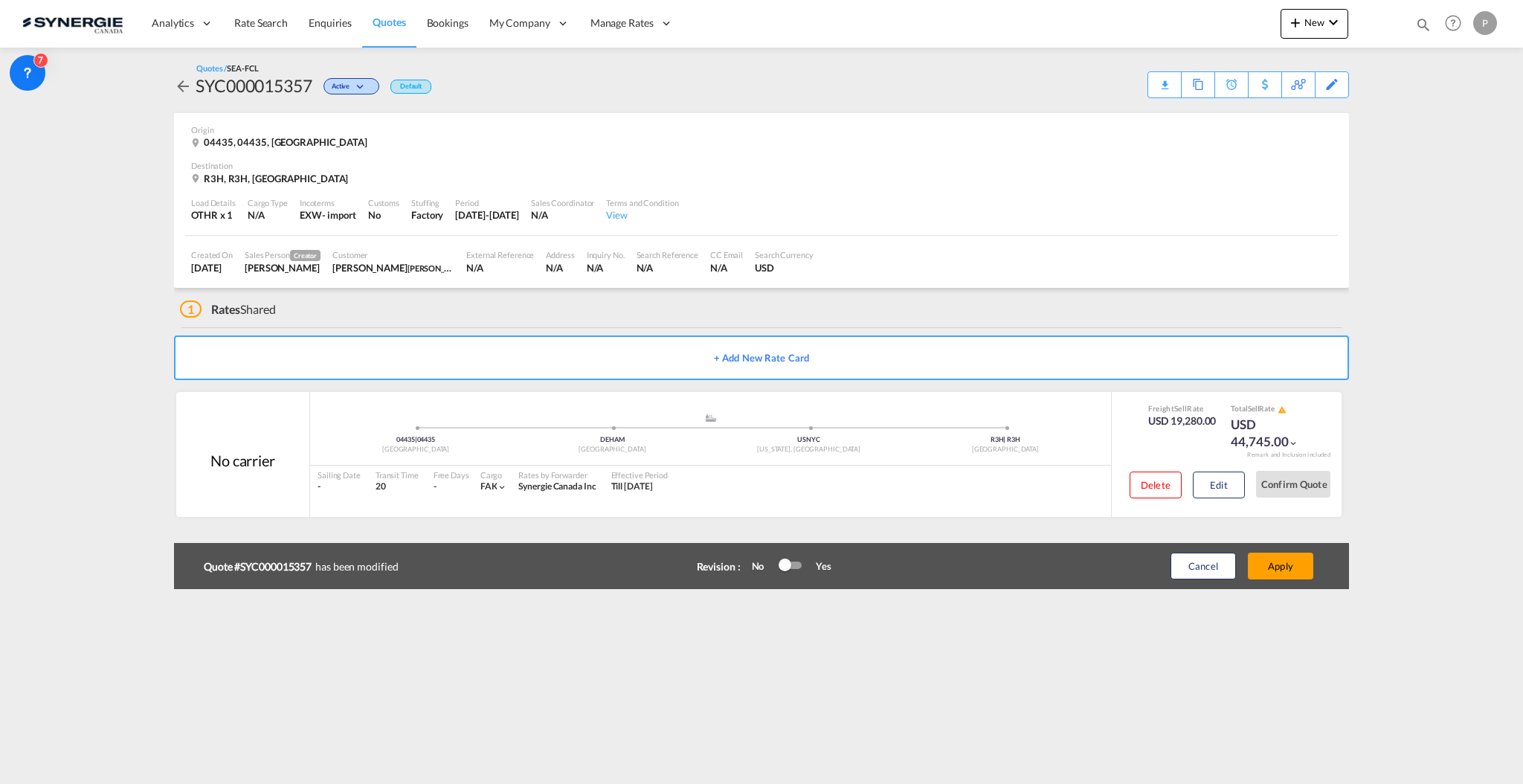
scroll to position [192, 0]
click at [1268, 572] on button "Apply" at bounding box center [1281, 566] width 65 height 27
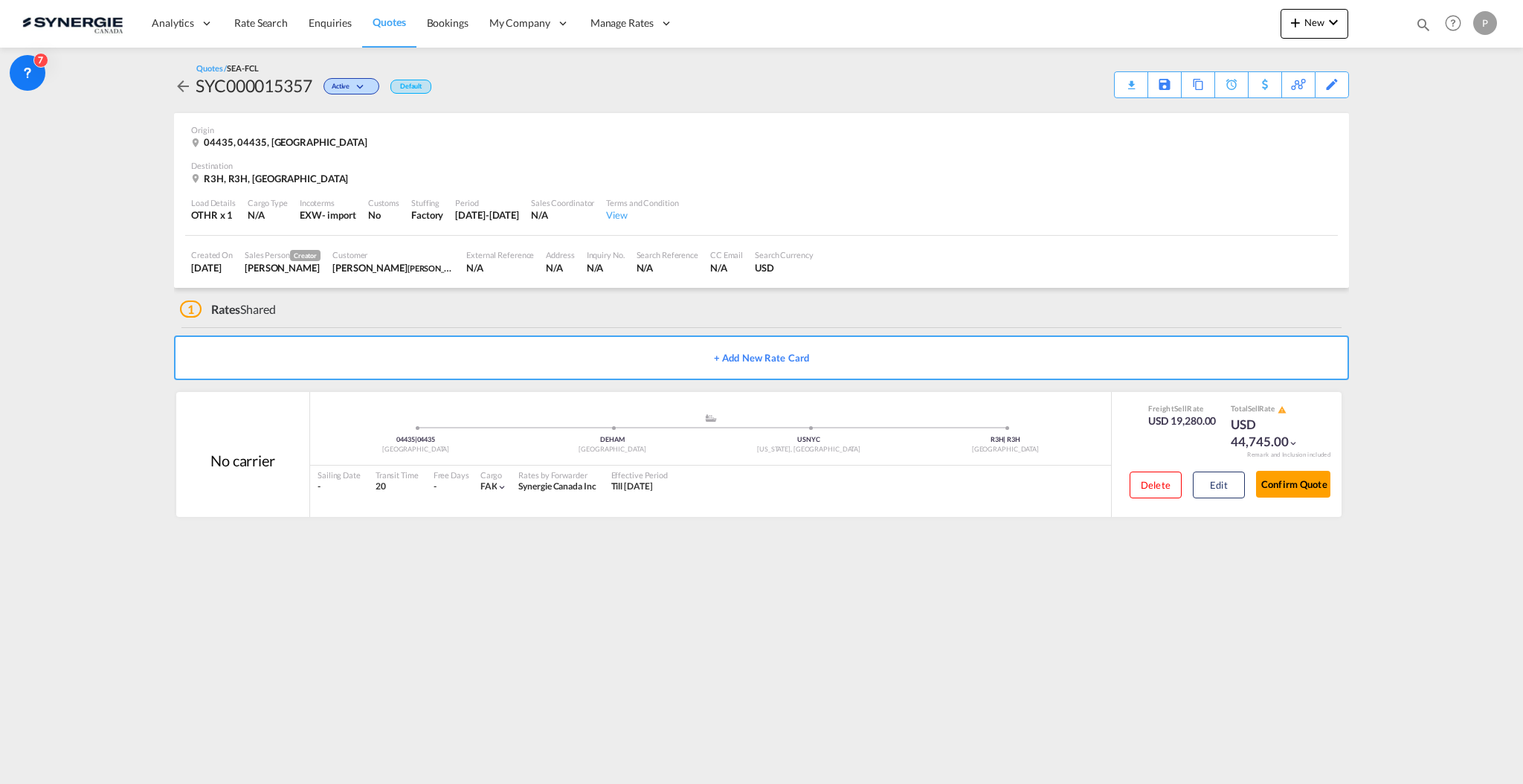
click at [200, 89] on div "SYC000015357" at bounding box center [253, 86] width 117 height 23
copy div "SYC000015357"
click at [1117, 87] on div "Download Quote" at bounding box center [1102, 84] width 75 height 23
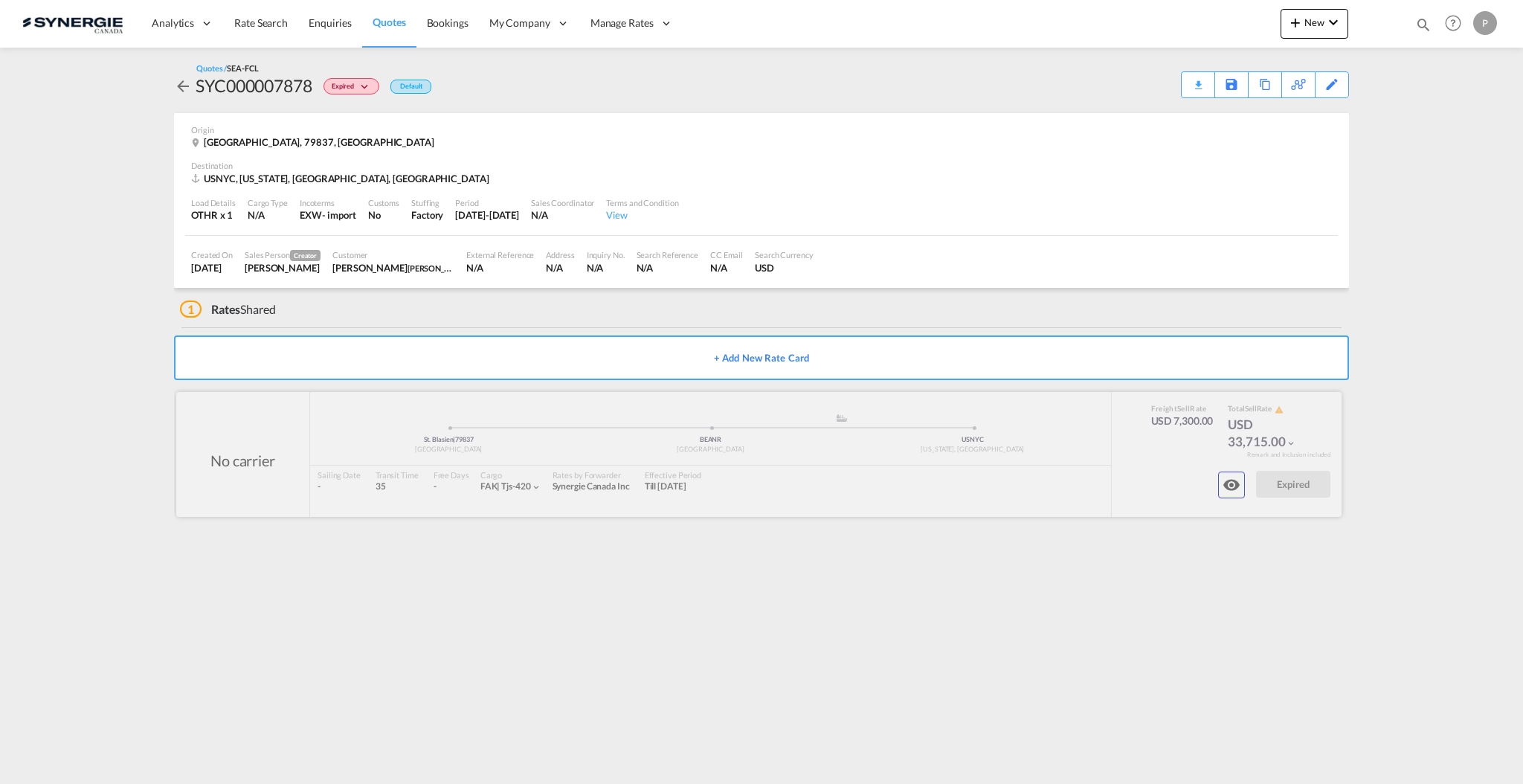
click at [1244, 480] on button "button" at bounding box center [1232, 485] width 27 height 27
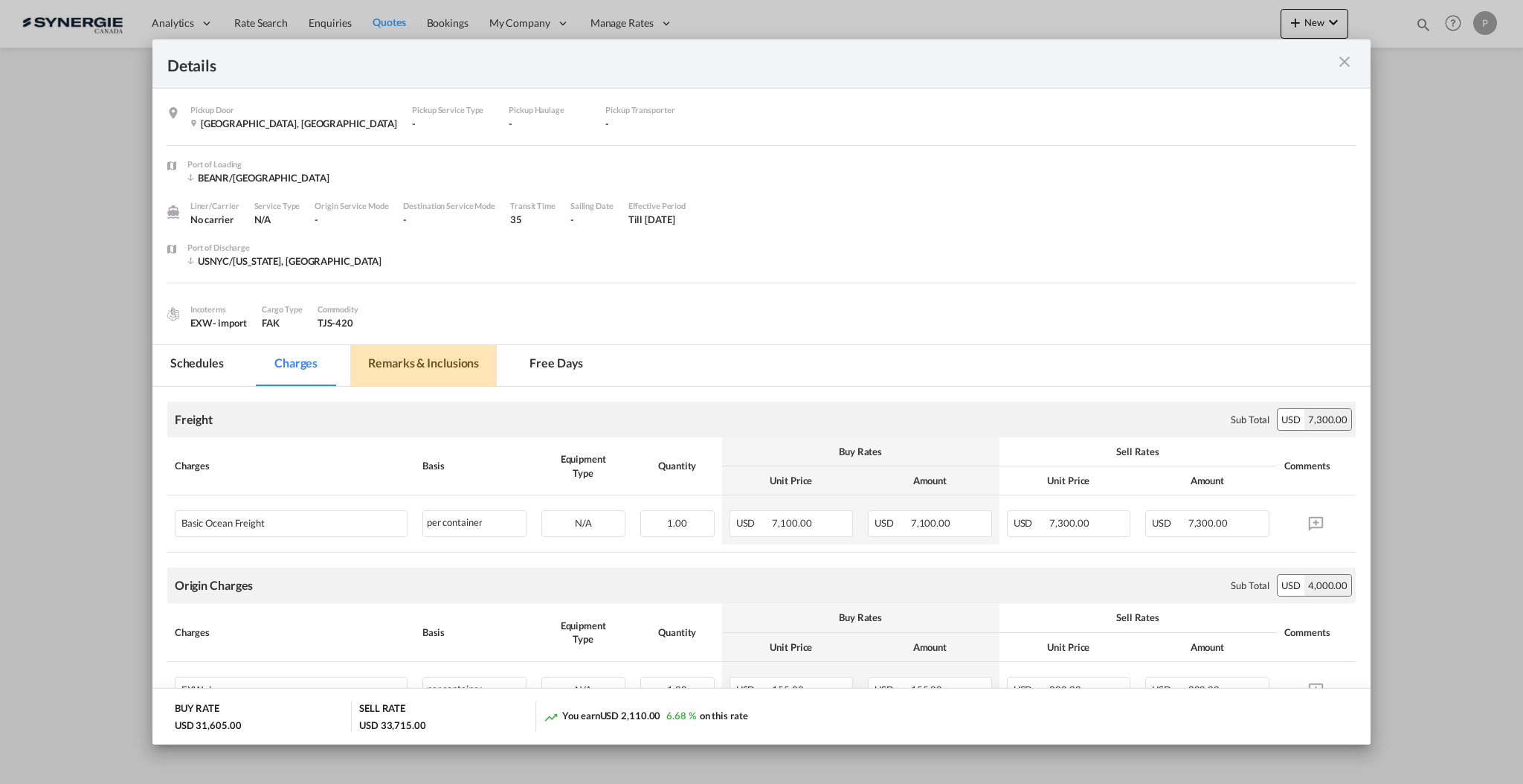
click at [402, 370] on md-tab-item "Remarks & Inclusions" at bounding box center [424, 366] width 147 height 41
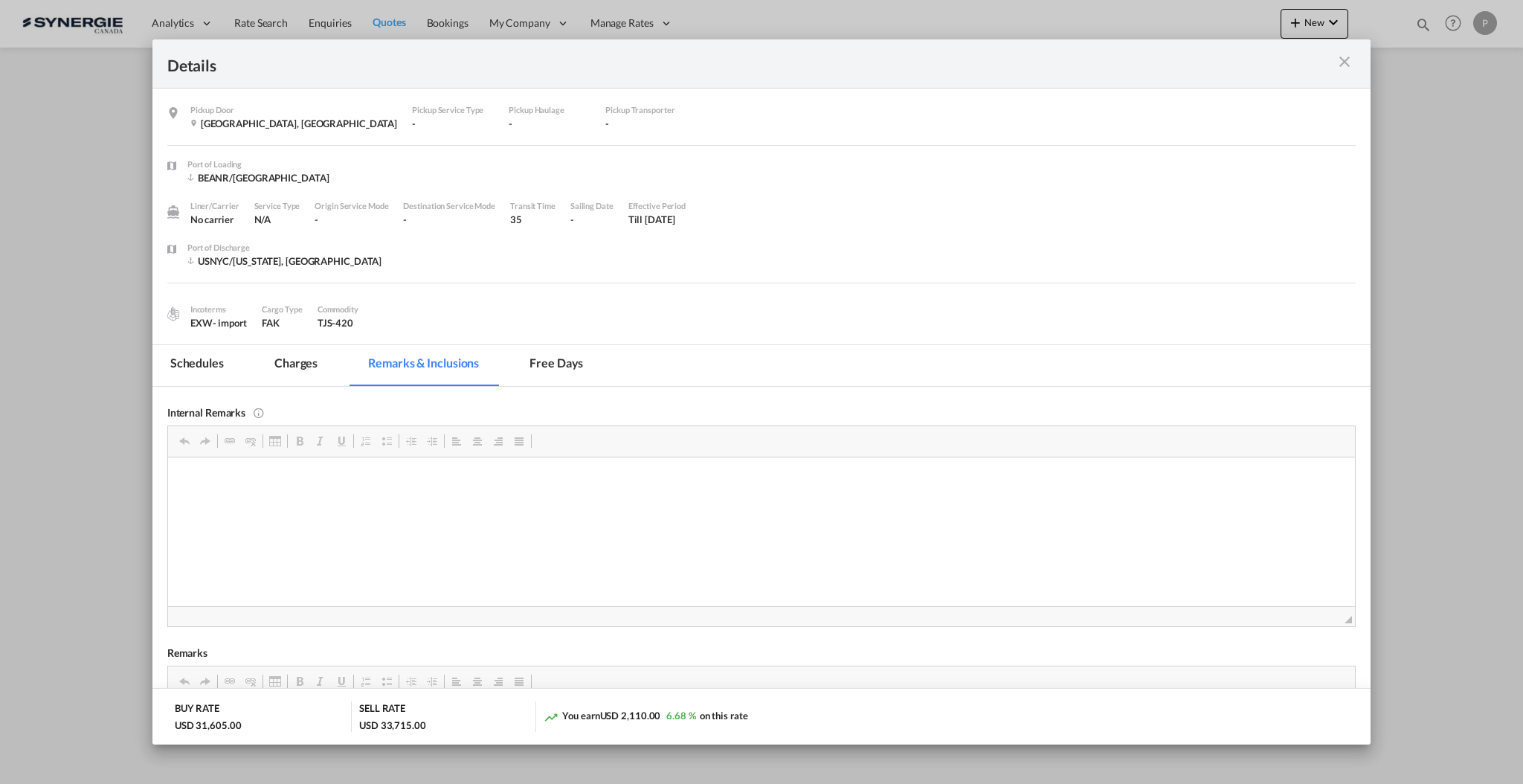
scroll to position [198, 0]
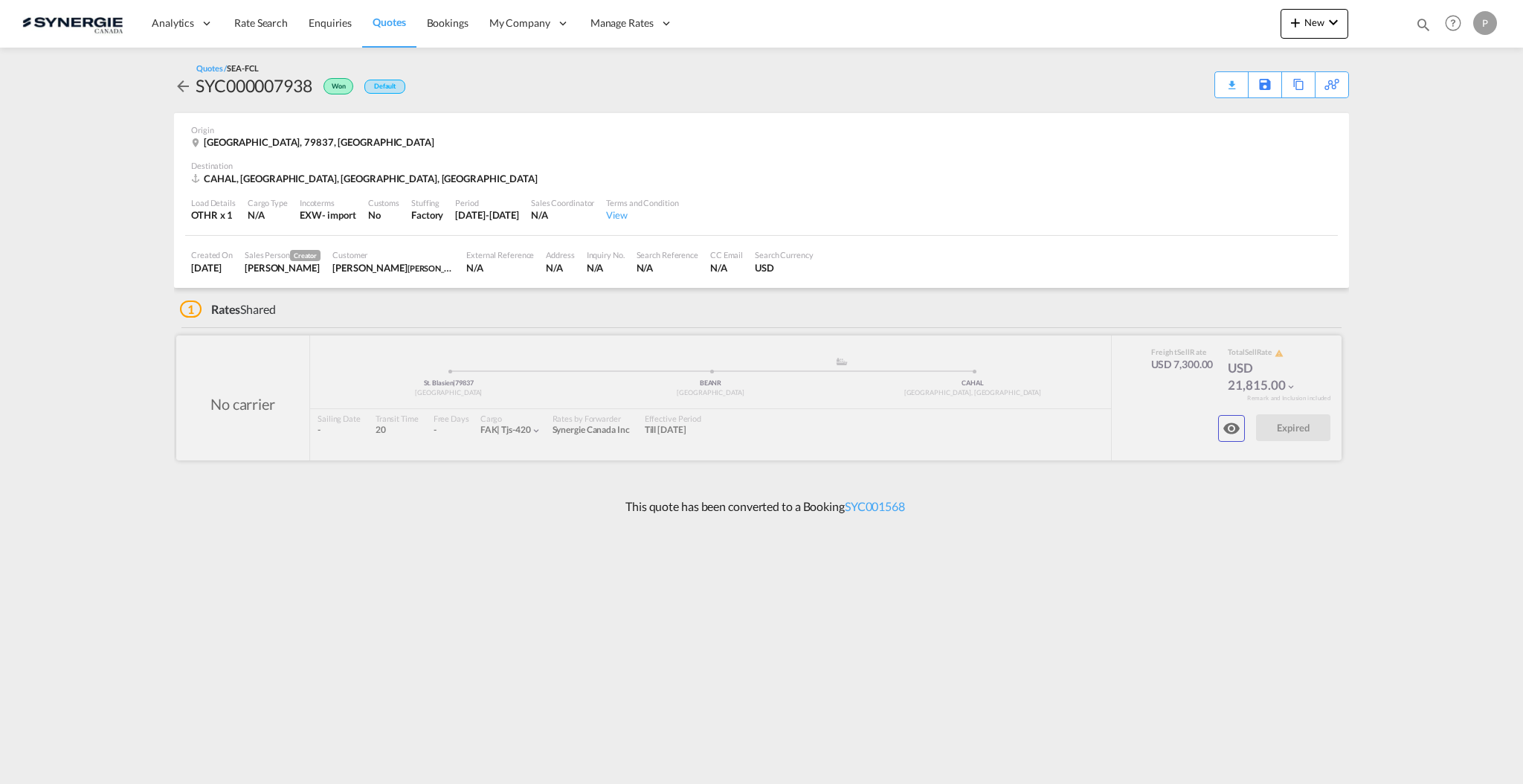
click at [1230, 420] on md-icon "icon-eye" at bounding box center [1231, 428] width 18 height 18
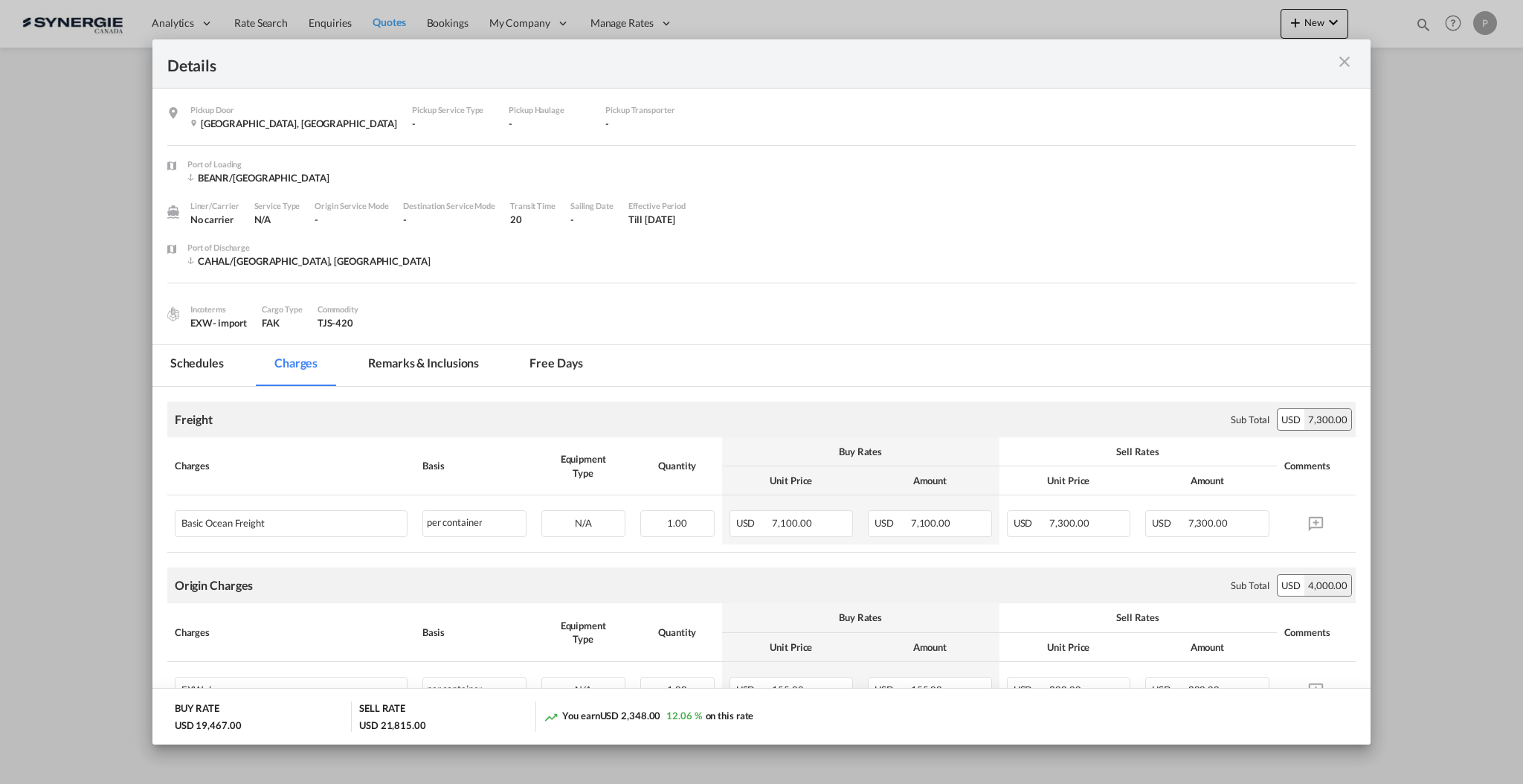
click at [427, 376] on md-tab-item "Remarks & Inclusions" at bounding box center [424, 366] width 147 height 41
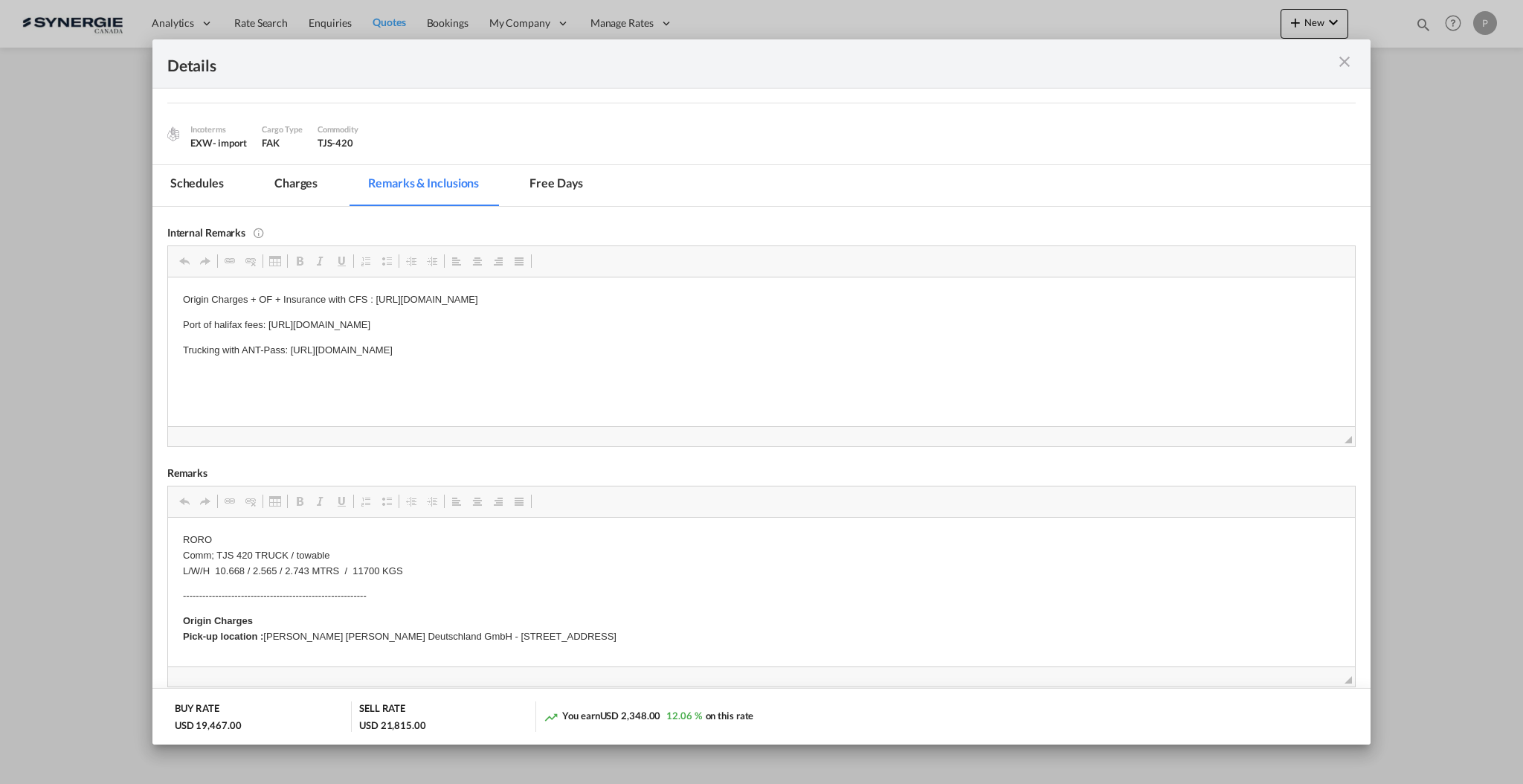
scroll to position [198, 0]
